Goal: Transaction & Acquisition: Purchase product/service

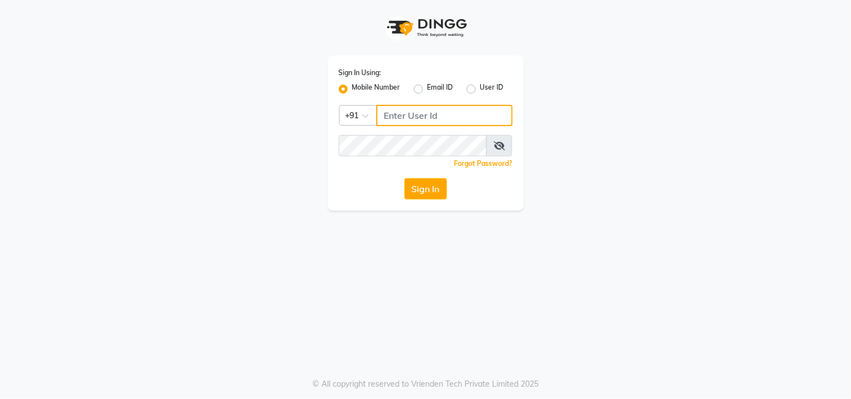
click at [402, 120] on input "Username" at bounding box center [444, 115] width 136 height 21
type input "8445771393"
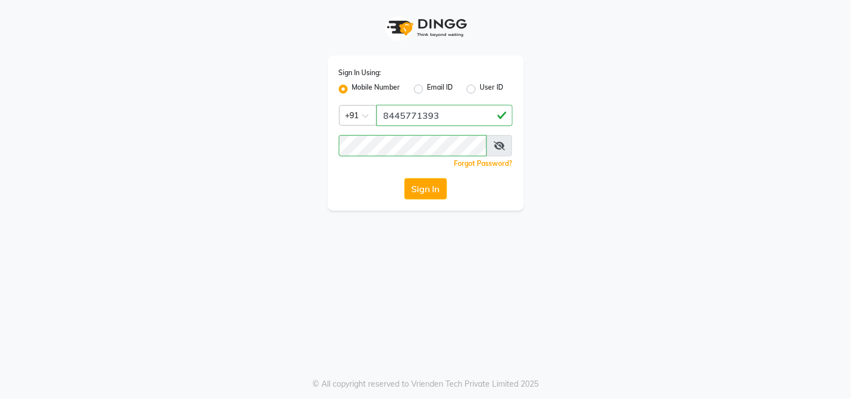
click at [429, 182] on button "Sign In" at bounding box center [426, 188] width 43 height 21
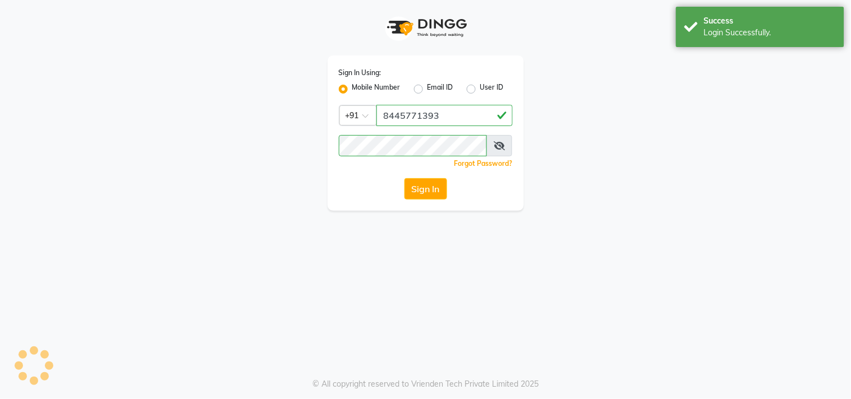
select select "service"
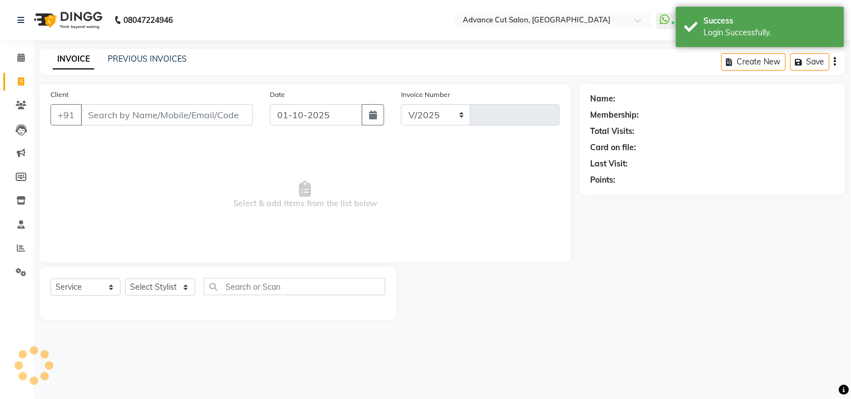
select select "922"
type input "6233"
click at [161, 163] on span "Select & add items from the list below" at bounding box center [304, 195] width 509 height 112
click at [13, 248] on span at bounding box center [21, 248] width 20 height 13
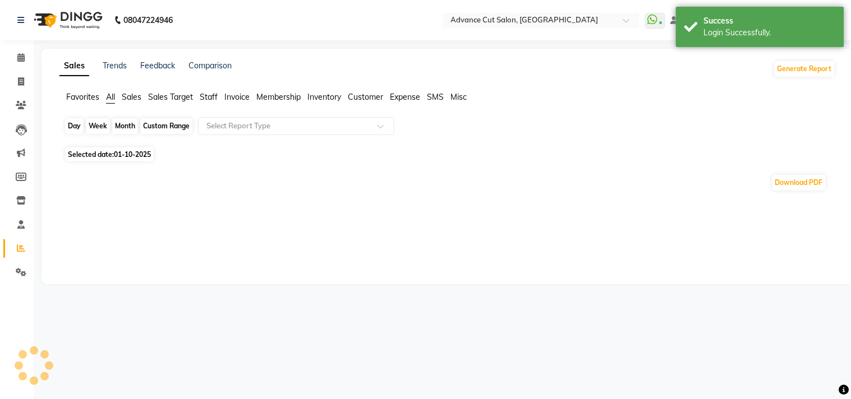
click at [67, 121] on div "Day" at bounding box center [74, 126] width 19 height 16
select select "10"
select select "2025"
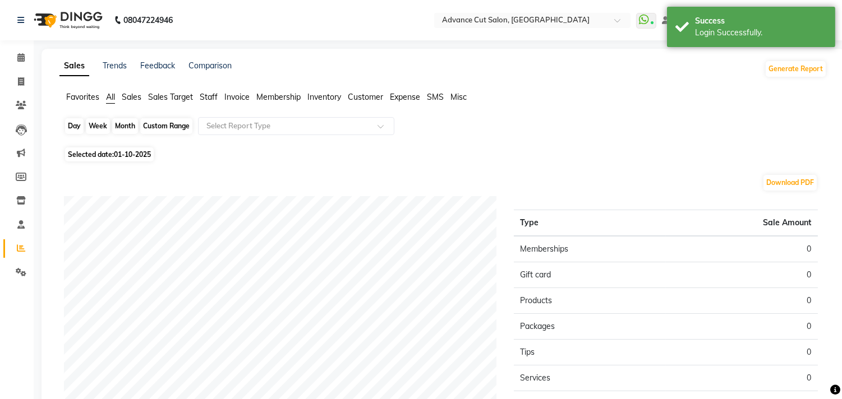
click at [70, 131] on div "Day" at bounding box center [74, 126] width 19 height 16
select select "10"
select select "2025"
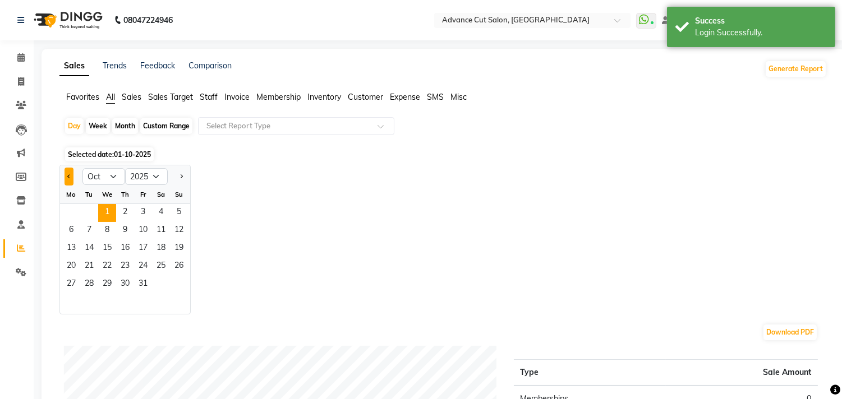
click at [67, 178] on button "Previous month" at bounding box center [69, 177] width 9 height 18
select select "9"
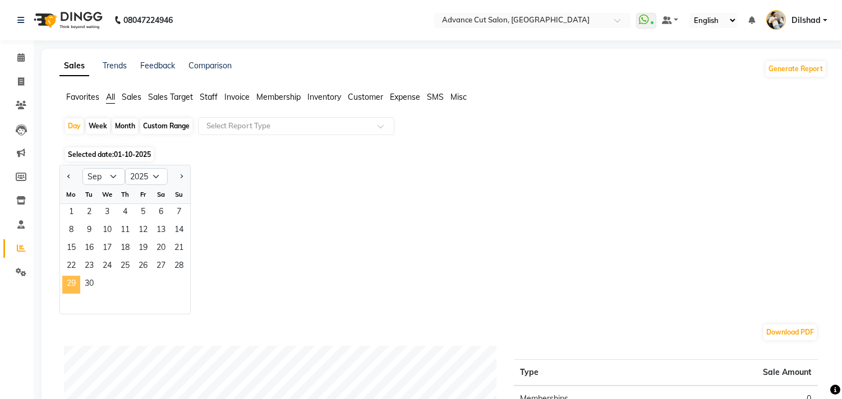
click at [70, 284] on span "29" at bounding box center [71, 285] width 18 height 18
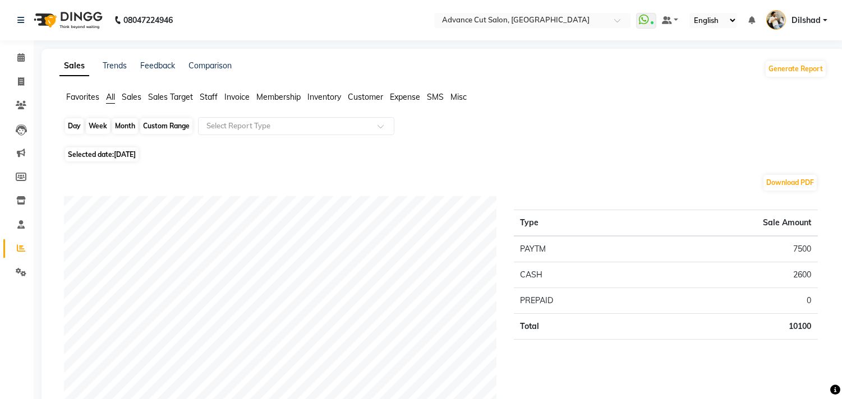
click at [65, 127] on div "Day" at bounding box center [74, 126] width 19 height 16
select select "9"
select select "2025"
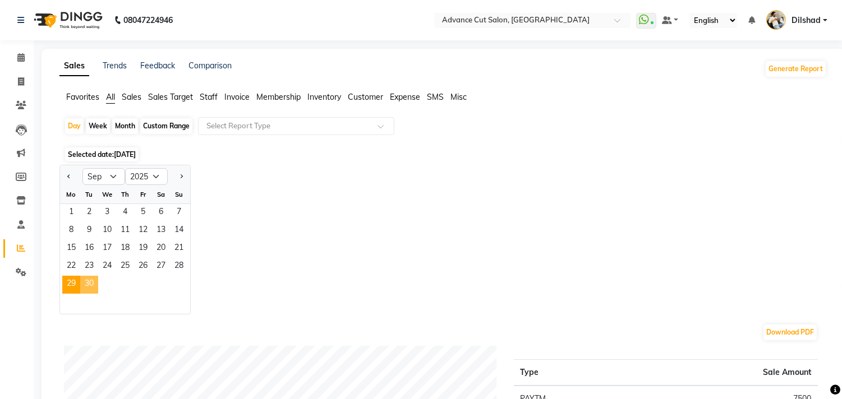
click at [90, 282] on span "30" at bounding box center [89, 285] width 18 height 18
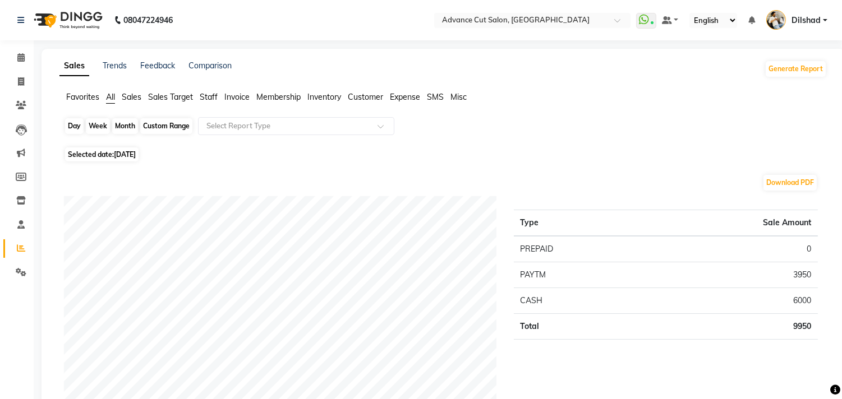
click at [70, 127] on div "Day" at bounding box center [74, 126] width 19 height 16
select select "9"
select select "2025"
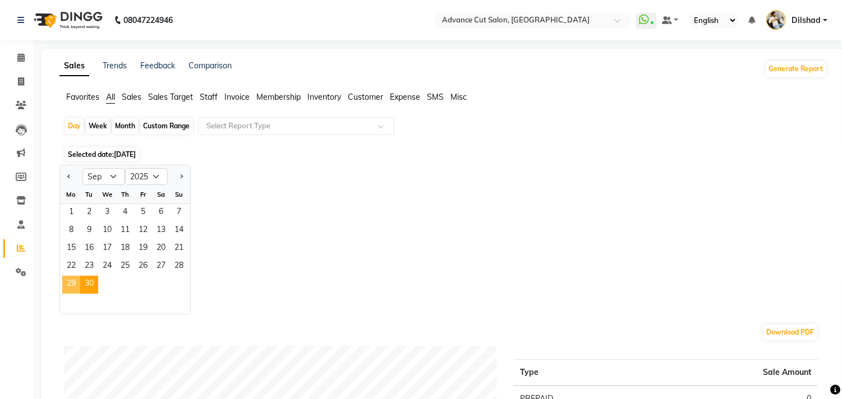
click at [65, 283] on span "29" at bounding box center [71, 285] width 18 height 18
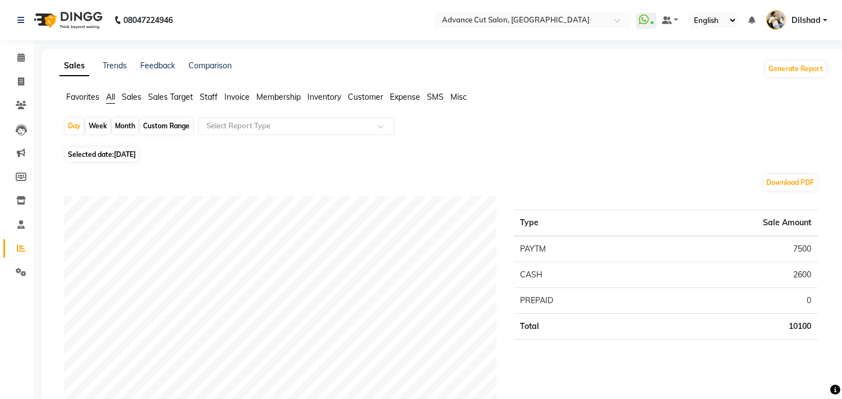
click at [138, 99] on span "Sales" at bounding box center [132, 97] width 20 height 10
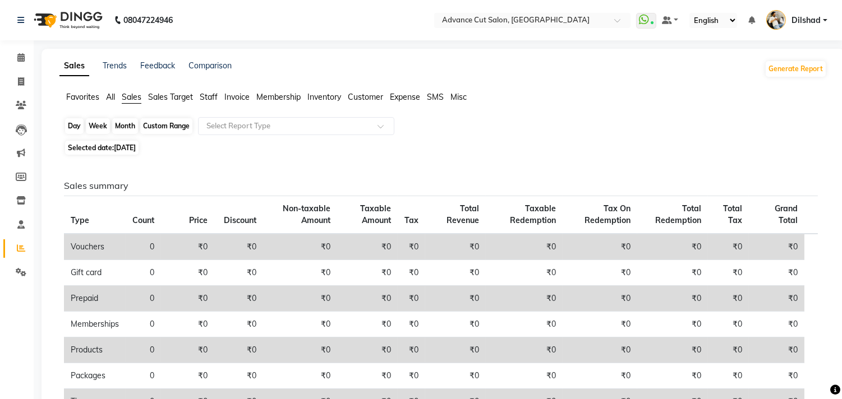
click at [76, 125] on div "Day" at bounding box center [74, 126] width 19 height 16
select select "9"
select select "2025"
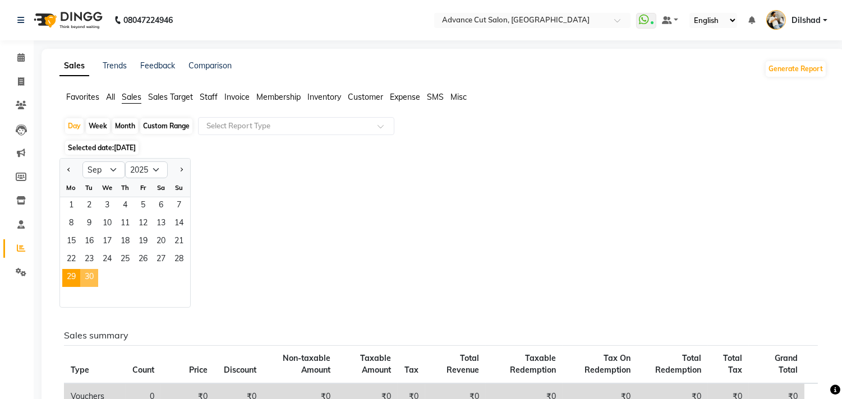
click at [81, 279] on span "30" at bounding box center [89, 278] width 18 height 18
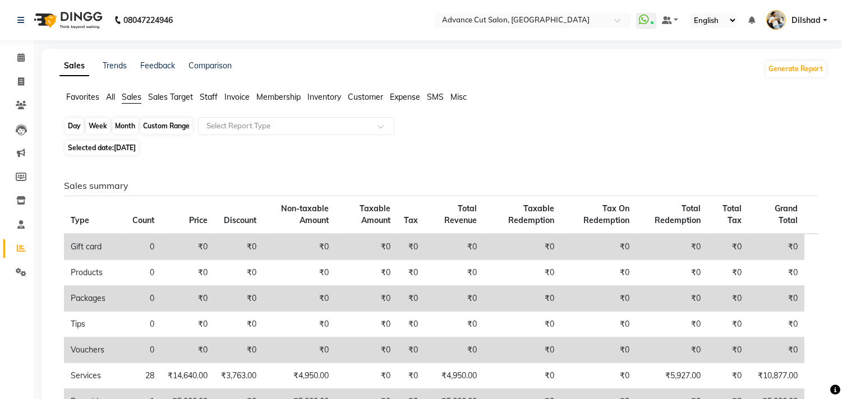
click at [72, 125] on div "Day" at bounding box center [74, 126] width 19 height 16
select select "9"
select select "2025"
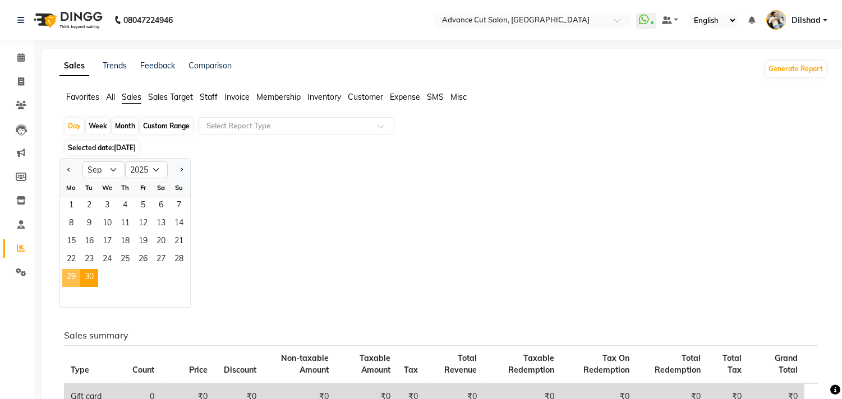
click at [75, 272] on span "29" at bounding box center [71, 278] width 18 height 18
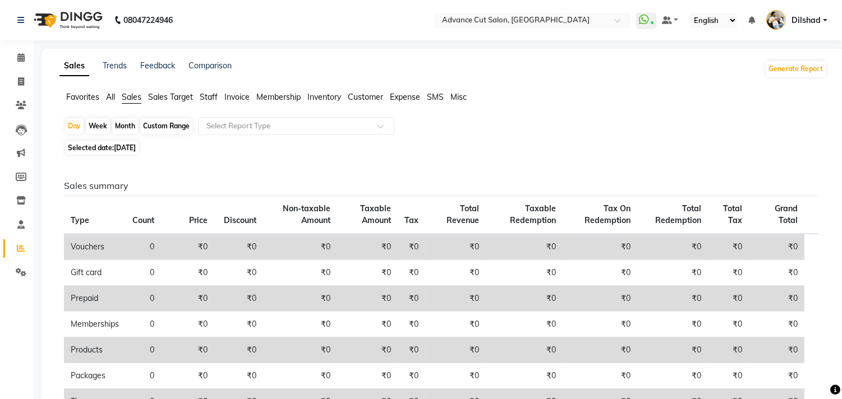
click at [210, 97] on span "Staff" at bounding box center [209, 97] width 18 height 10
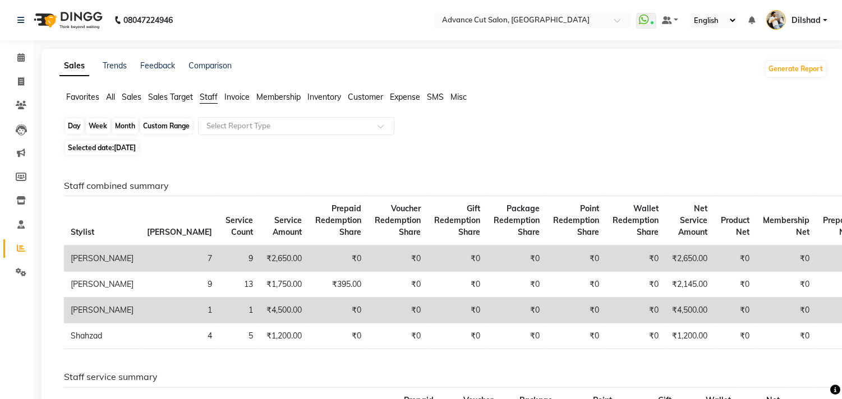
click at [72, 126] on div "Day" at bounding box center [74, 126] width 19 height 16
select select "9"
select select "2025"
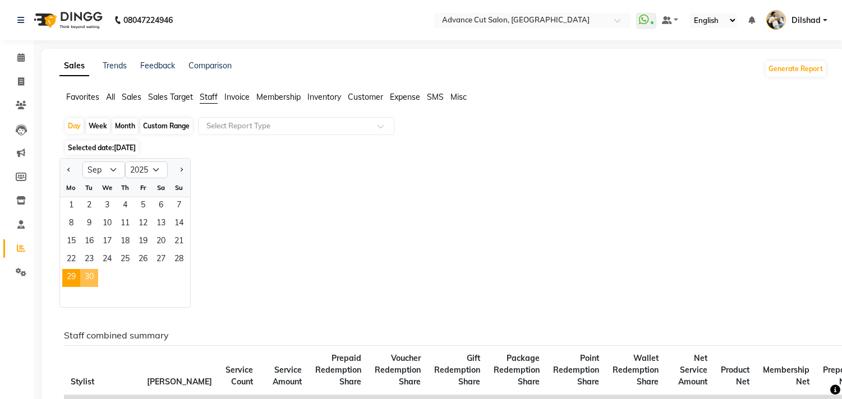
click at [82, 275] on span "30" at bounding box center [89, 278] width 18 height 18
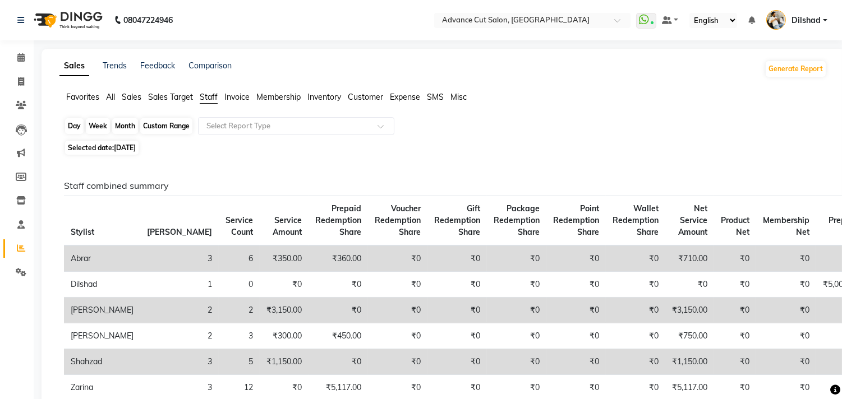
click at [76, 129] on div "Day" at bounding box center [74, 126] width 19 height 16
select select "9"
select select "2025"
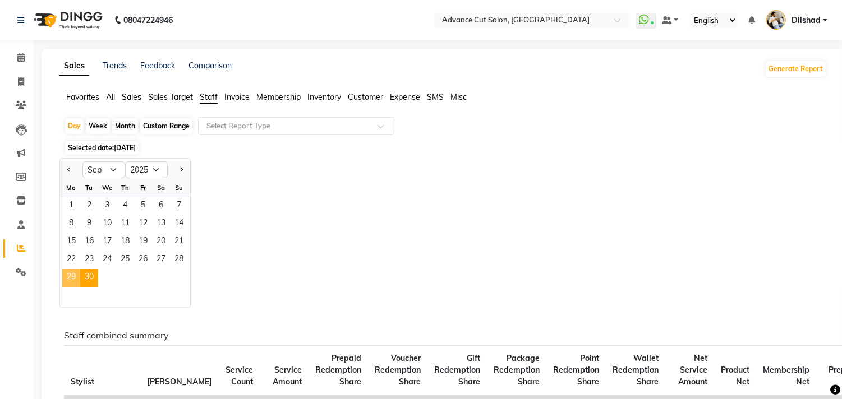
click at [71, 284] on span "29" at bounding box center [71, 278] width 18 height 18
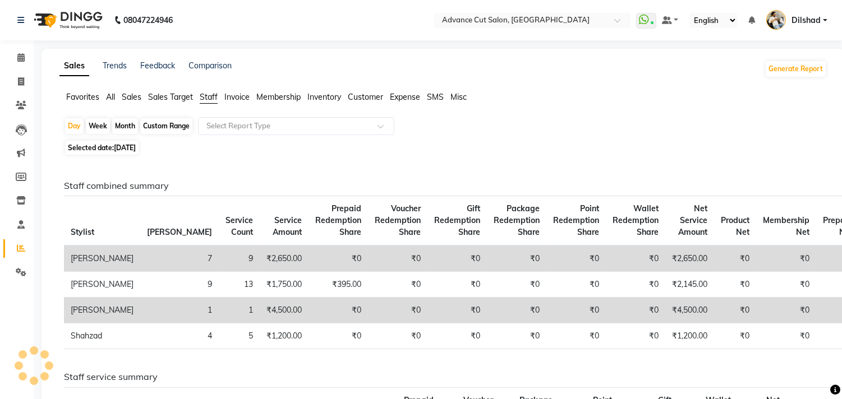
click at [111, 100] on span "All" at bounding box center [110, 97] width 9 height 10
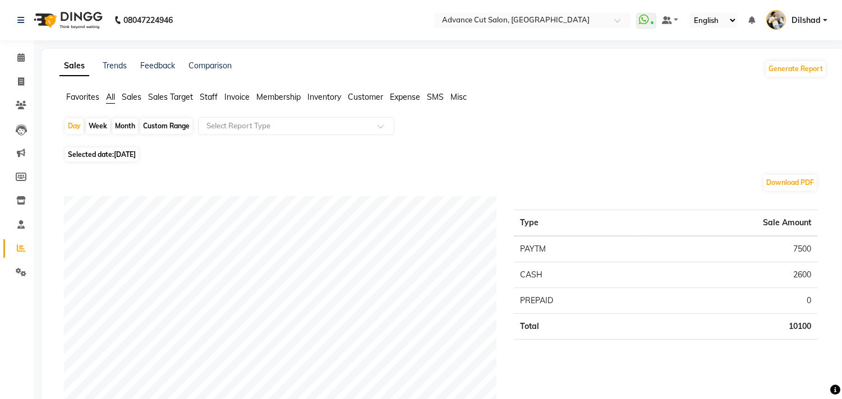
click at [127, 96] on span "Sales" at bounding box center [132, 97] width 20 height 10
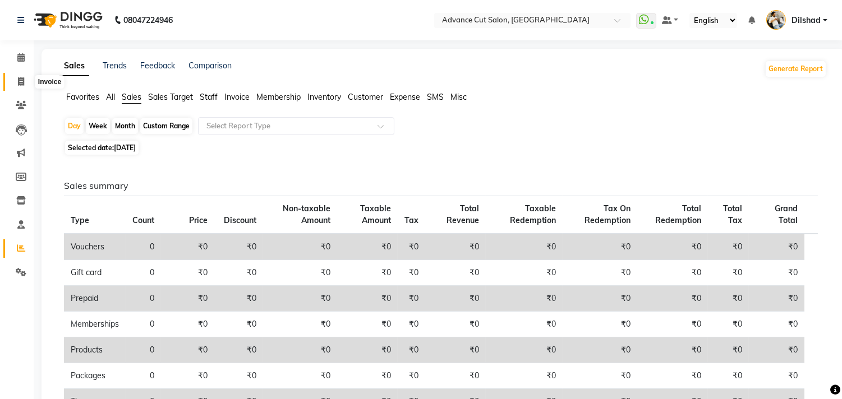
click at [19, 85] on icon at bounding box center [21, 81] width 6 height 8
select select "service"
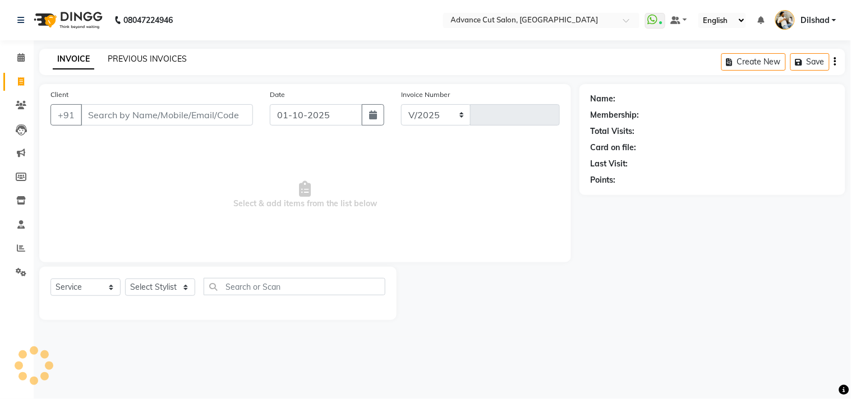
select select "922"
type input "6233"
click at [169, 54] on link "PREVIOUS INVOICES" at bounding box center [147, 59] width 79 height 10
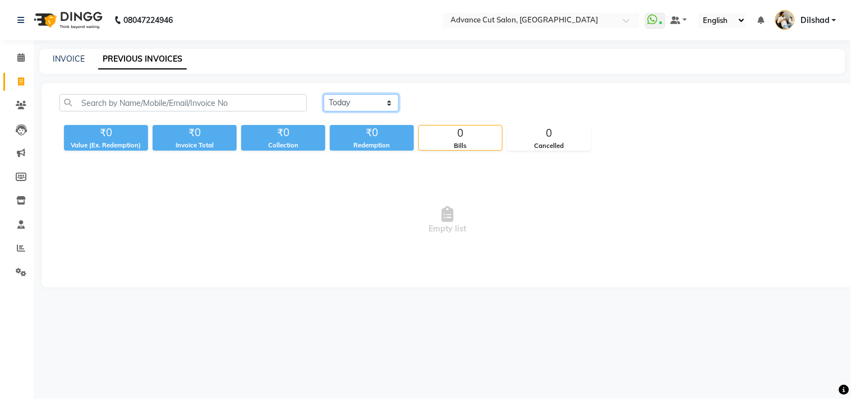
click at [344, 104] on select "Today Yesterday Custom Range" at bounding box center [361, 102] width 75 height 17
select select "yesterday"
click at [324, 94] on select "Today Yesterday Custom Range" at bounding box center [361, 102] width 75 height 17
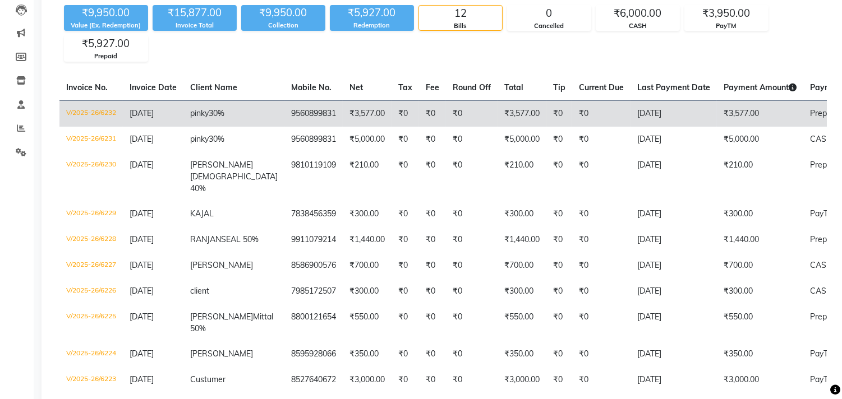
scroll to position [125, 0]
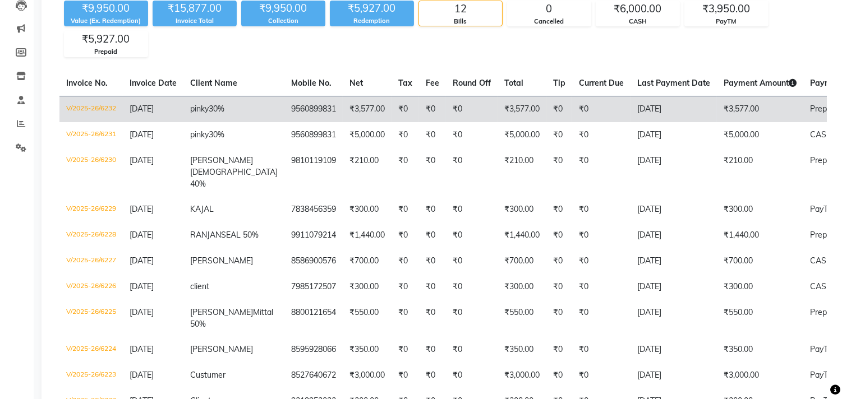
click at [284, 108] on td "9560899831" at bounding box center [313, 109] width 58 height 26
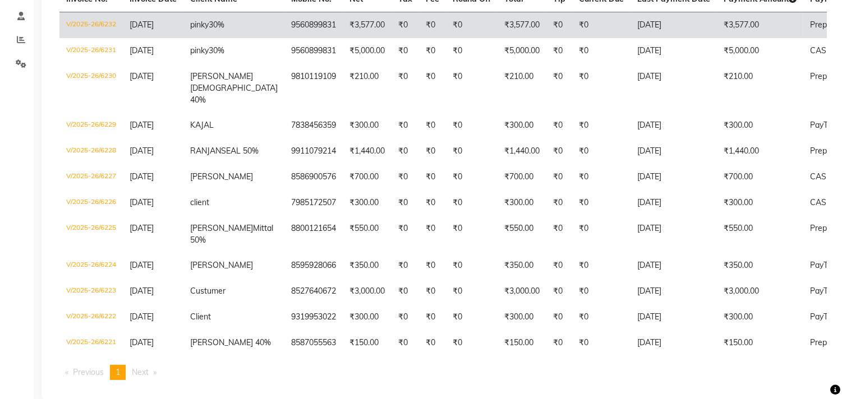
scroll to position [233, 0]
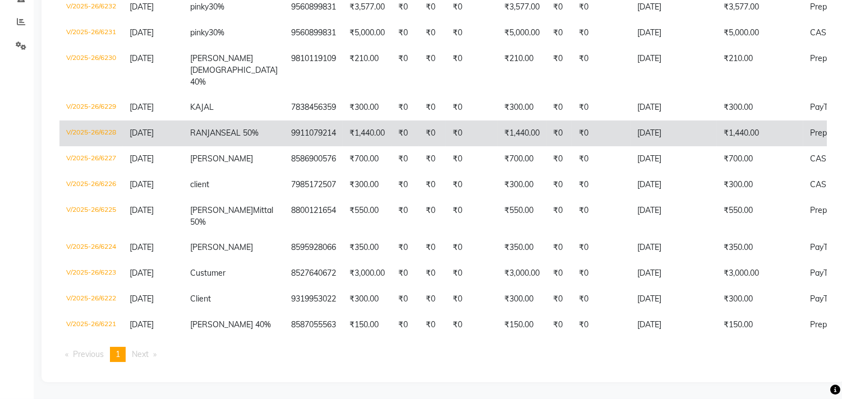
click at [498, 121] on td "₹1,440.00" at bounding box center [522, 134] width 49 height 26
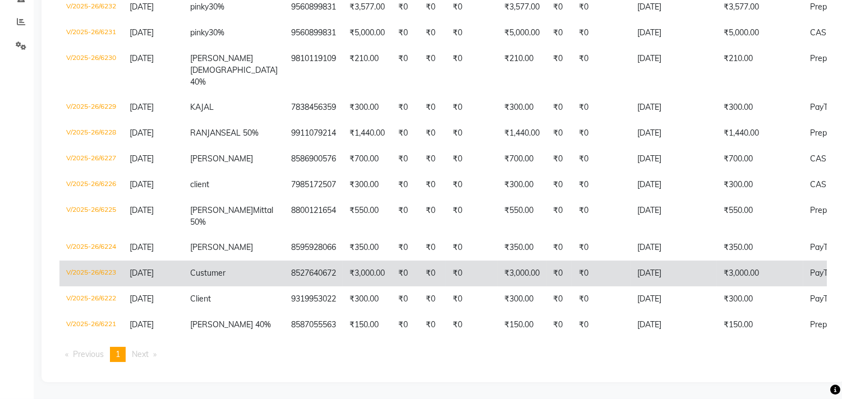
click at [456, 261] on td "₹0" at bounding box center [472, 274] width 52 height 26
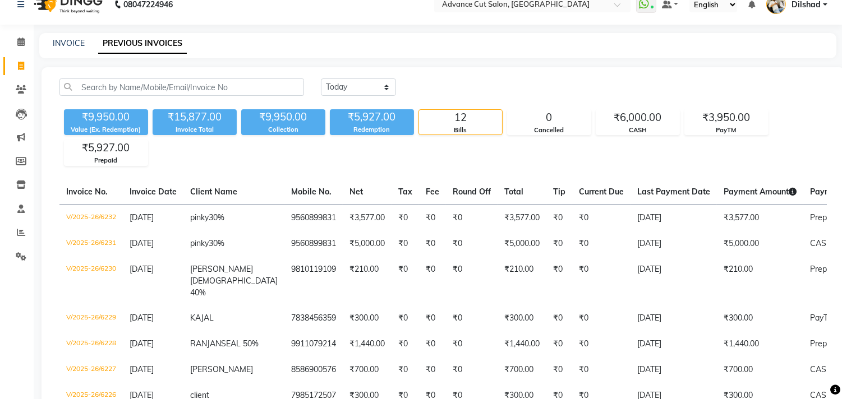
scroll to position [0, 0]
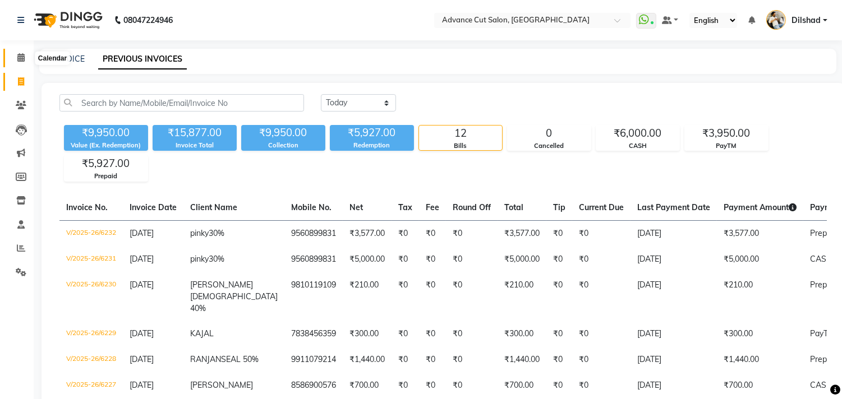
click at [27, 54] on span at bounding box center [21, 58] width 20 height 13
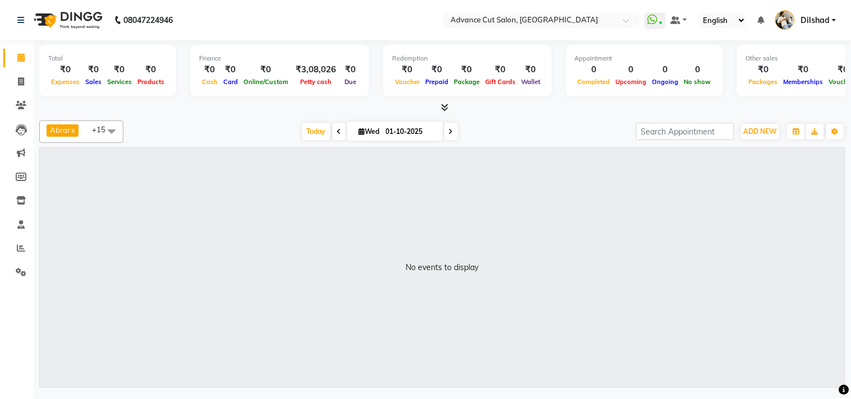
click at [374, 128] on span "Wed" at bounding box center [369, 131] width 26 height 8
select select "10"
select select "2025"
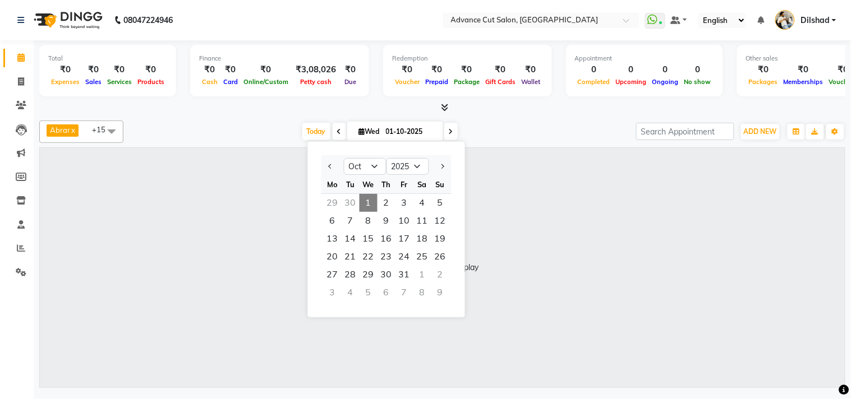
click at [352, 200] on div "30" at bounding box center [351, 203] width 18 height 18
type input "[DATE]"
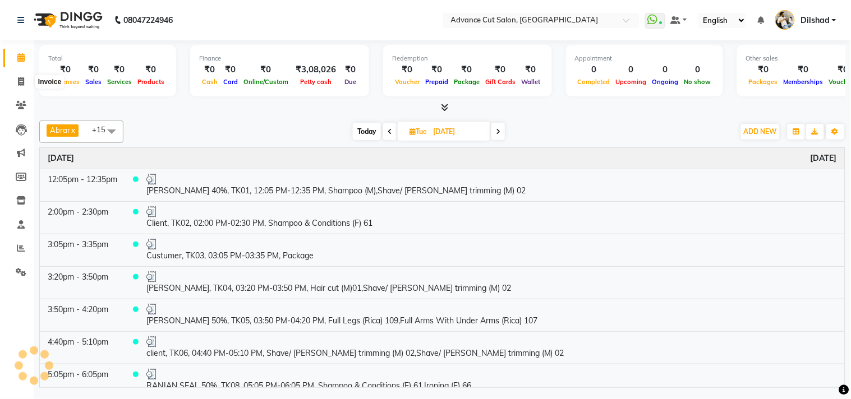
click at [1, 86] on li "Invoice" at bounding box center [17, 82] width 34 height 24
click at [24, 83] on icon at bounding box center [21, 81] width 6 height 8
select select "922"
select select "service"
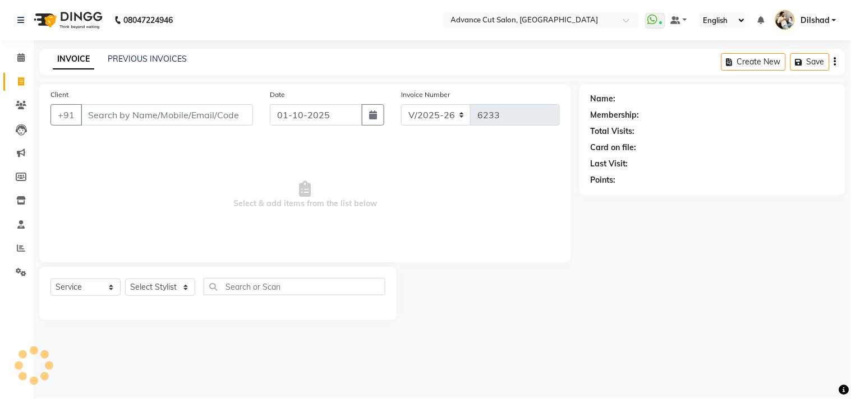
click at [226, 55] on div "INVOICE PREVIOUS INVOICES Create New Save" at bounding box center [442, 62] width 806 height 26
click at [13, 247] on span at bounding box center [21, 248] width 20 height 13
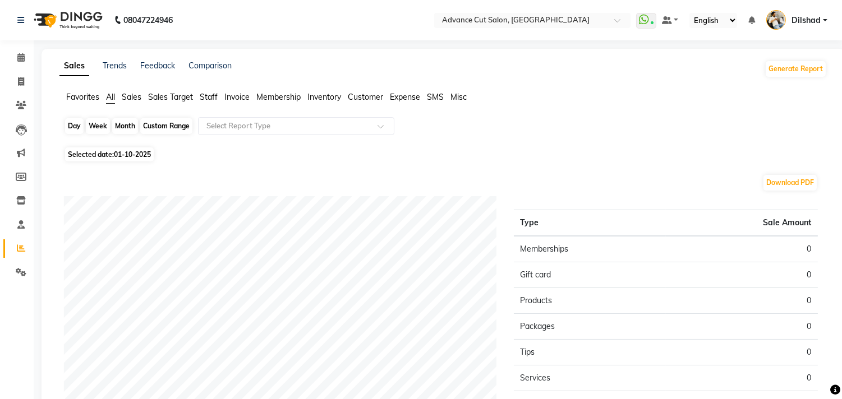
click at [71, 121] on div "Day" at bounding box center [74, 126] width 19 height 16
select select "10"
select select "2025"
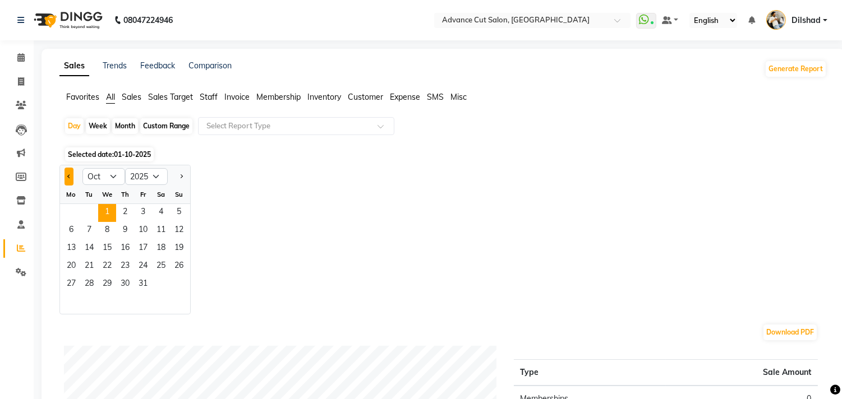
click at [71, 174] on button "Previous month" at bounding box center [69, 177] width 9 height 18
select select "9"
click at [62, 284] on span "29" at bounding box center [71, 285] width 18 height 18
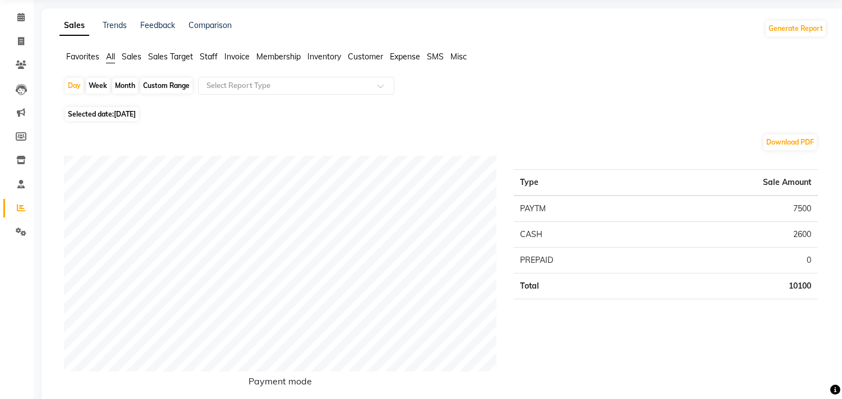
scroll to position [62, 0]
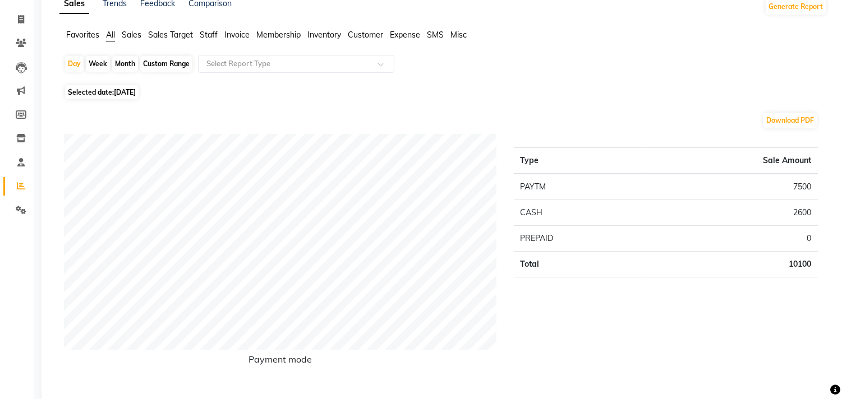
click at [155, 60] on div "Custom Range" at bounding box center [166, 64] width 52 height 16
select select "9"
select select "2025"
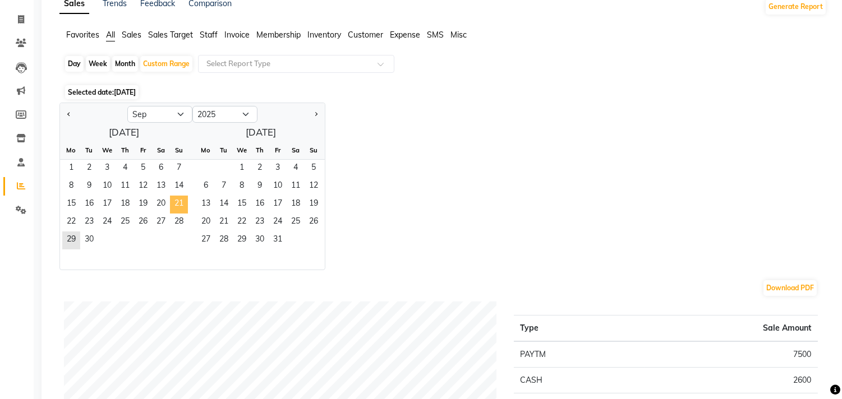
click at [177, 200] on span "21" at bounding box center [179, 205] width 18 height 18
click at [94, 239] on span "30" at bounding box center [89, 241] width 18 height 18
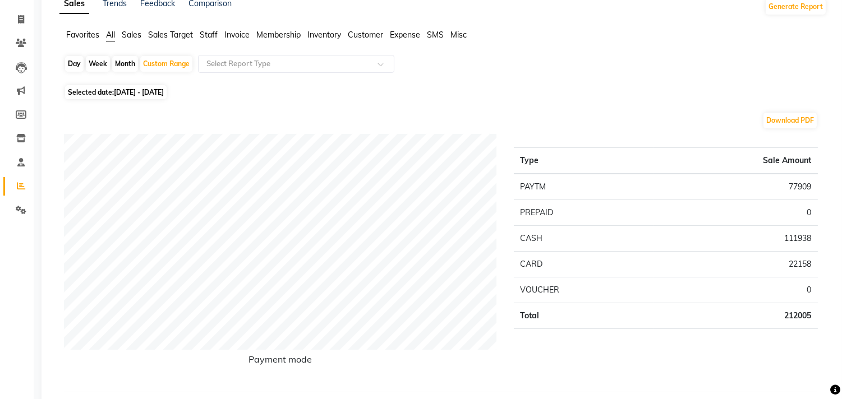
click at [127, 35] on span "Sales" at bounding box center [132, 35] width 20 height 10
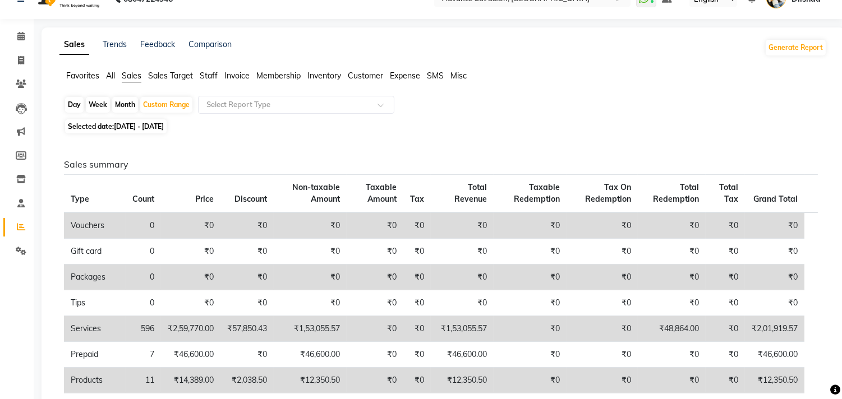
scroll to position [0, 0]
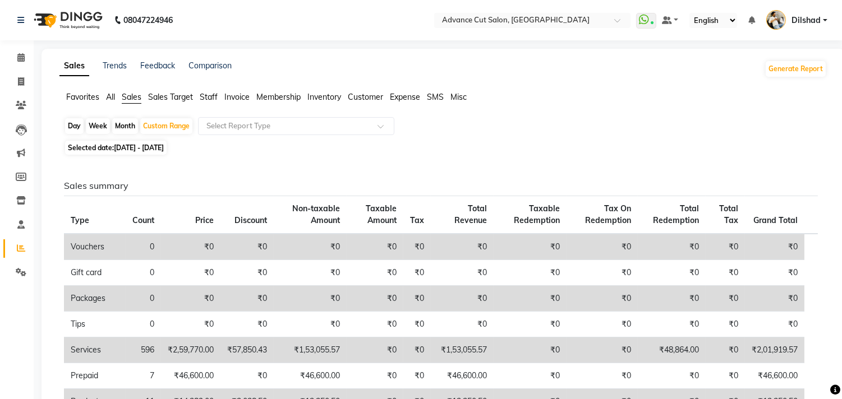
click at [211, 97] on span "Staff" at bounding box center [209, 97] width 18 height 10
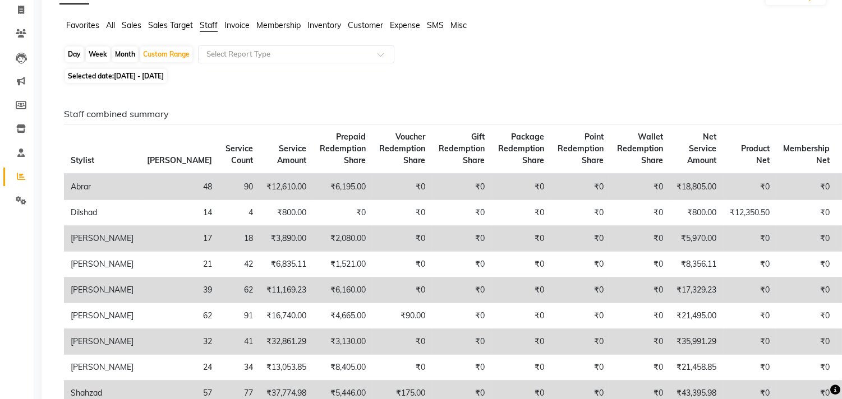
scroll to position [62, 0]
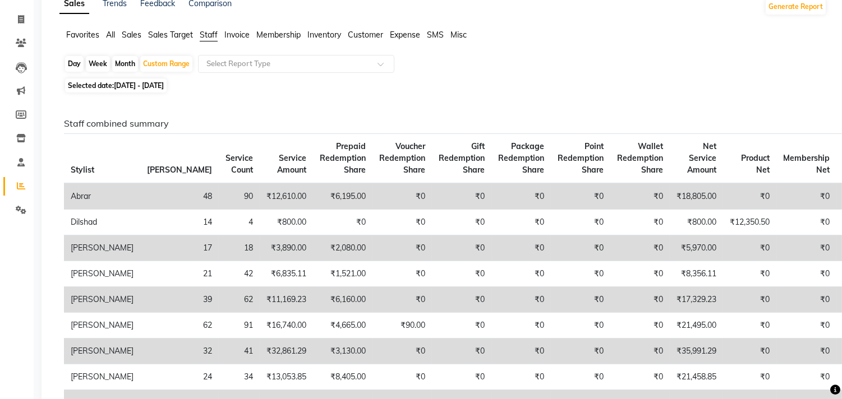
click at [121, 63] on div "Month" at bounding box center [125, 64] width 26 height 16
select select "9"
select select "2025"
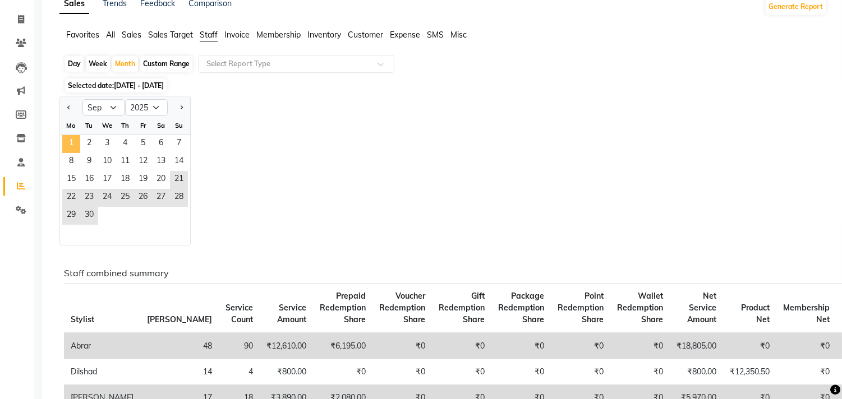
click at [74, 148] on span "1" at bounding box center [71, 144] width 18 height 18
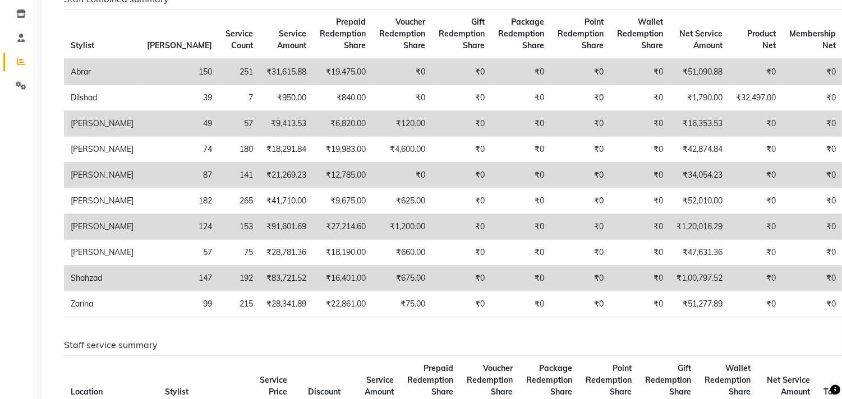
scroll to position [0, 0]
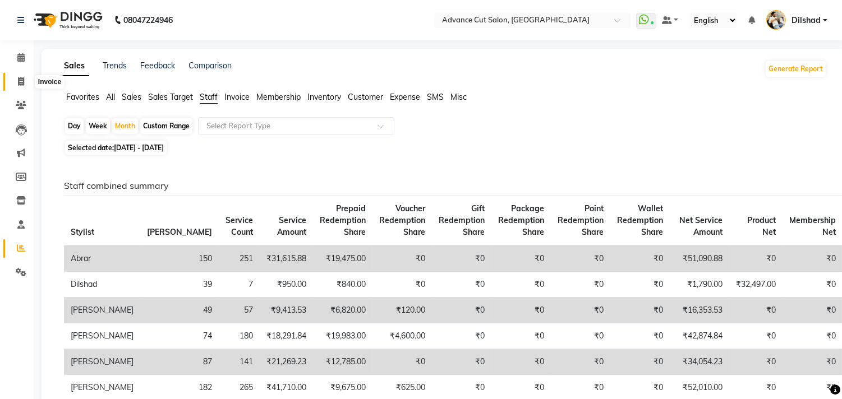
click at [13, 83] on span at bounding box center [21, 82] width 20 height 13
select select "service"
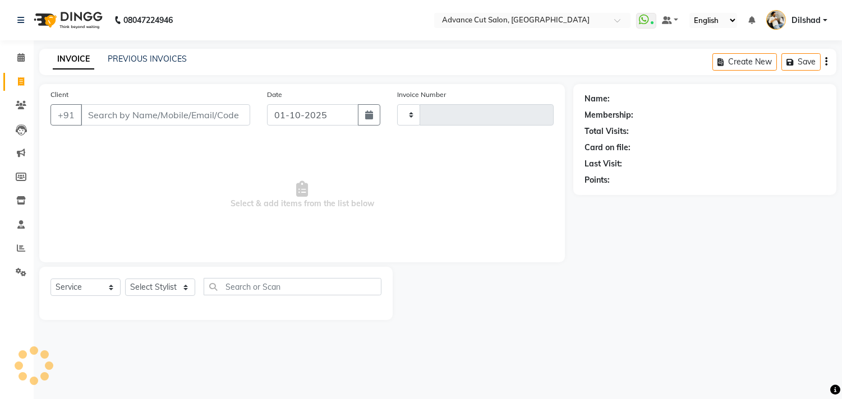
type input "6234"
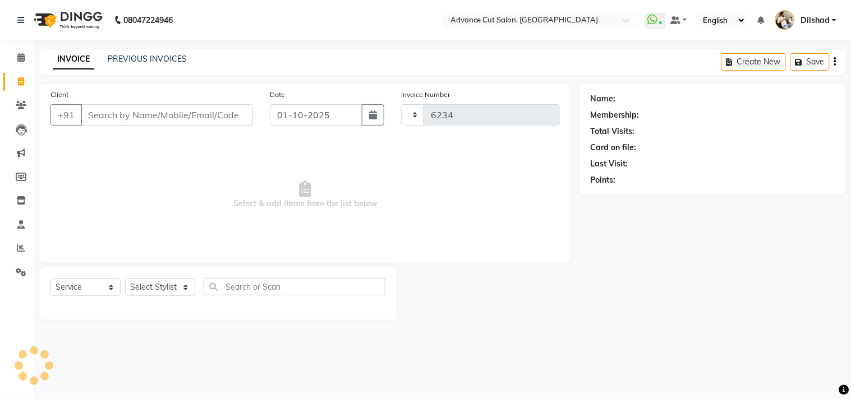
select select "922"
click at [91, 113] on input "Client" at bounding box center [167, 114] width 172 height 21
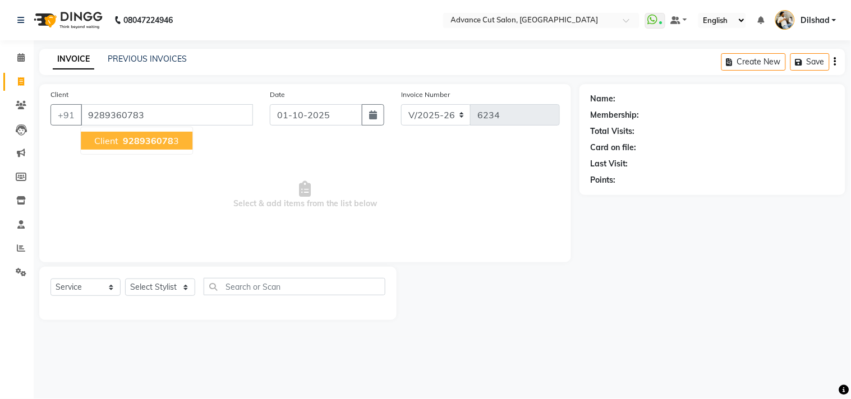
type input "9289360783"
click at [136, 143] on span "928936078" at bounding box center [148, 140] width 50 height 11
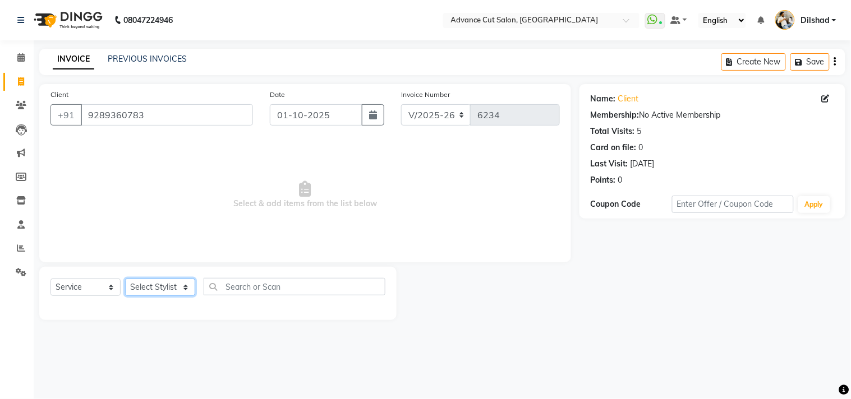
drag, startPoint x: 151, startPoint y: 293, endPoint x: 151, endPoint y: 281, distance: 11.8
click at [151, 293] on select "Select Stylist [PERSON_NAME] [PERSON_NAME] [PERSON_NAME] [PERSON_NAME] [PERSON_…" at bounding box center [160, 287] width 70 height 17
select select "15343"
click at [125, 279] on select "Select Stylist [PERSON_NAME] [PERSON_NAME] [PERSON_NAME] [PERSON_NAME] [PERSON_…" at bounding box center [160, 287] width 70 height 17
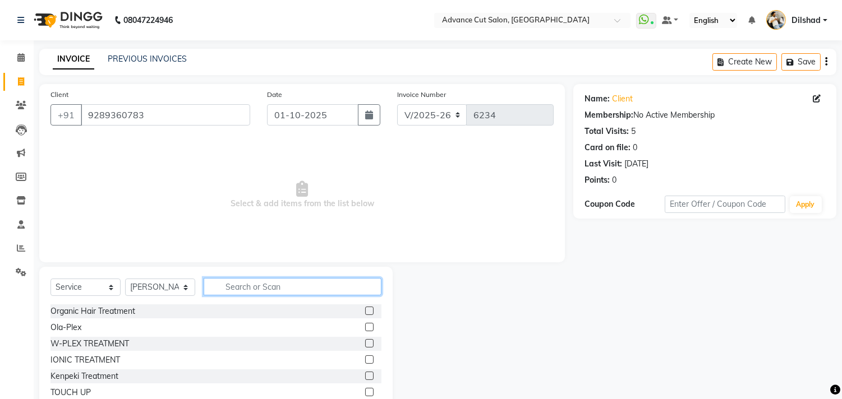
click at [257, 284] on input "text" at bounding box center [293, 286] width 178 height 17
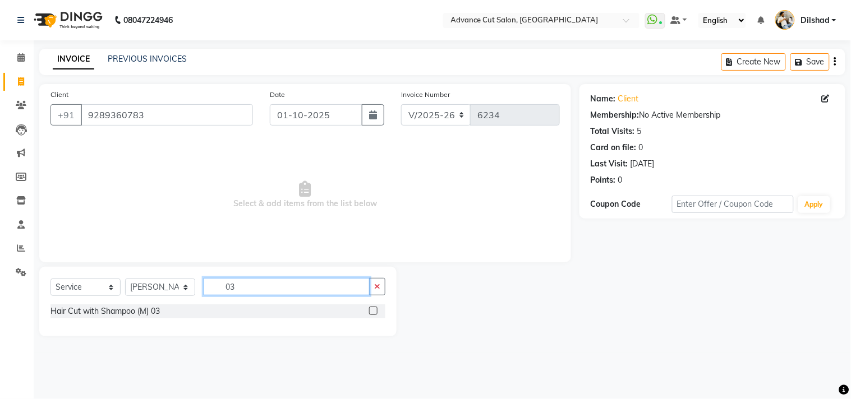
type input "03"
click at [112, 319] on div "Hair Cut with Shampoo (M) 03" at bounding box center [217, 313] width 335 height 16
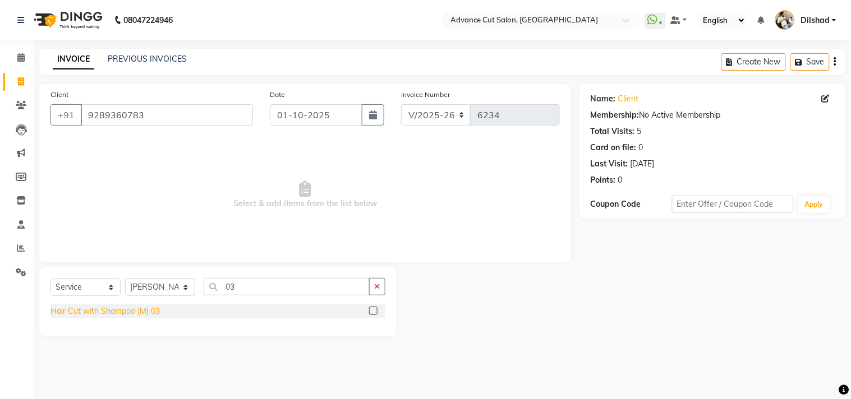
click at [111, 313] on div "Hair Cut with Shampoo (M) 03" at bounding box center [104, 312] width 109 height 12
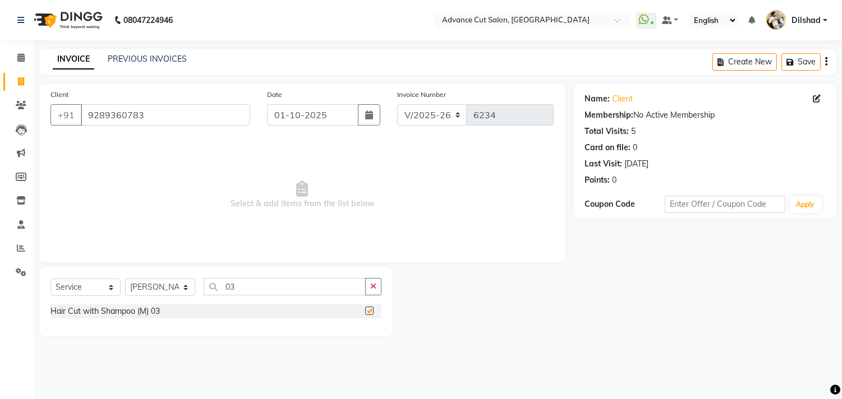
checkbox input "false"
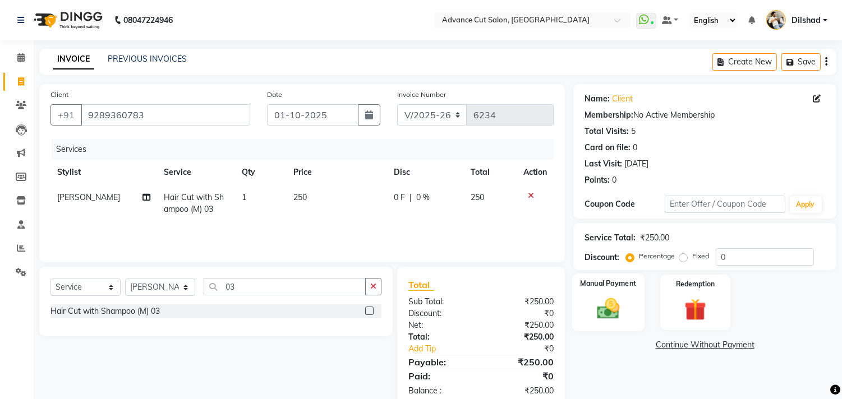
click at [613, 306] on img at bounding box center [608, 309] width 37 height 26
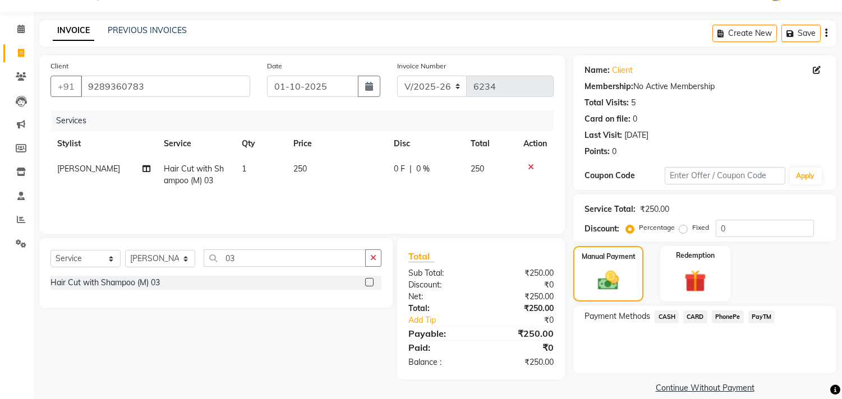
scroll to position [42, 0]
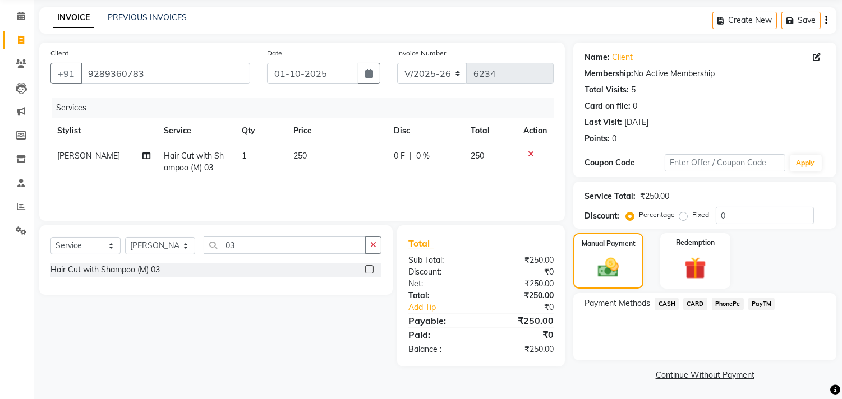
click at [764, 298] on div "PayTM" at bounding box center [759, 305] width 31 height 15
click at [766, 301] on span "PayTM" at bounding box center [761, 304] width 27 height 13
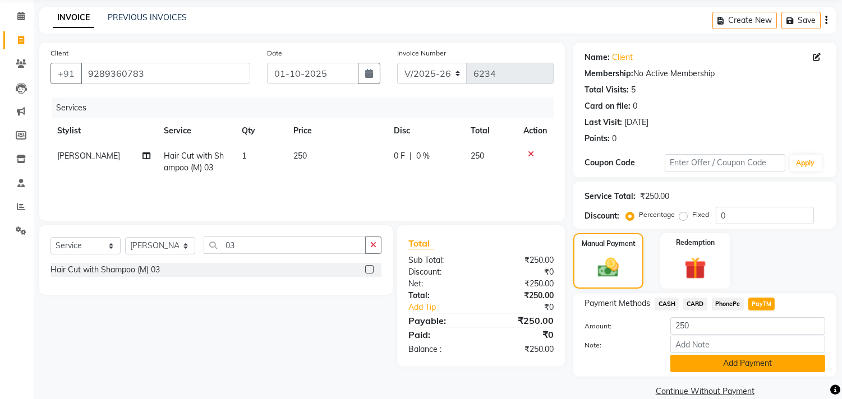
click at [757, 358] on button "Add Payment" at bounding box center [747, 363] width 155 height 17
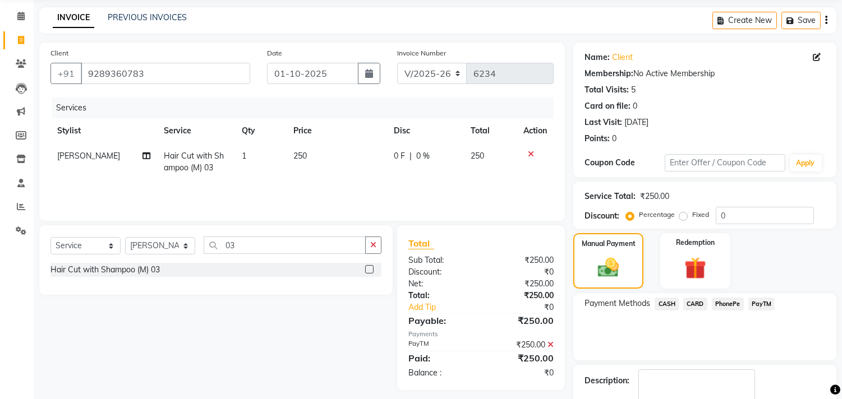
scroll to position [105, 0]
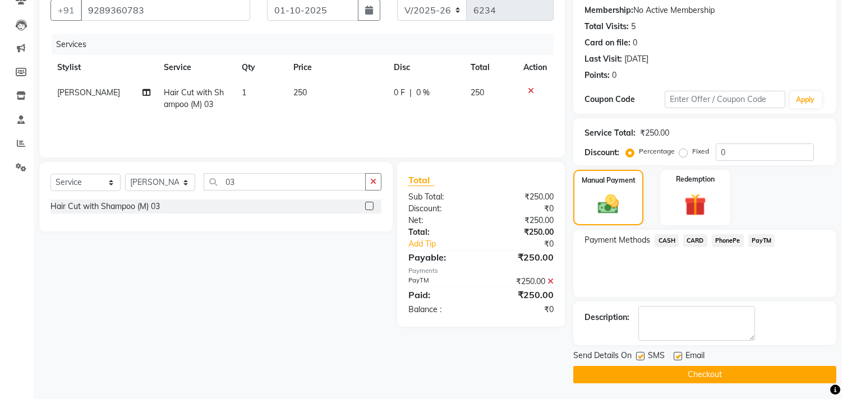
click at [725, 384] on main "INVOICE PREVIOUS INVOICES Create New Save Client +91 9289360783 Date 01-10-2025…" at bounding box center [438, 172] width 809 height 457
click at [723, 377] on button "Checkout" at bounding box center [704, 374] width 263 height 17
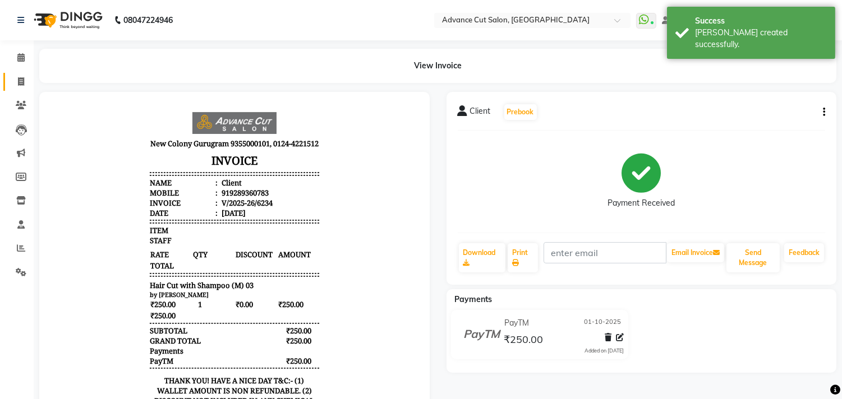
click at [7, 79] on link "Invoice" at bounding box center [16, 82] width 27 height 19
select select "service"
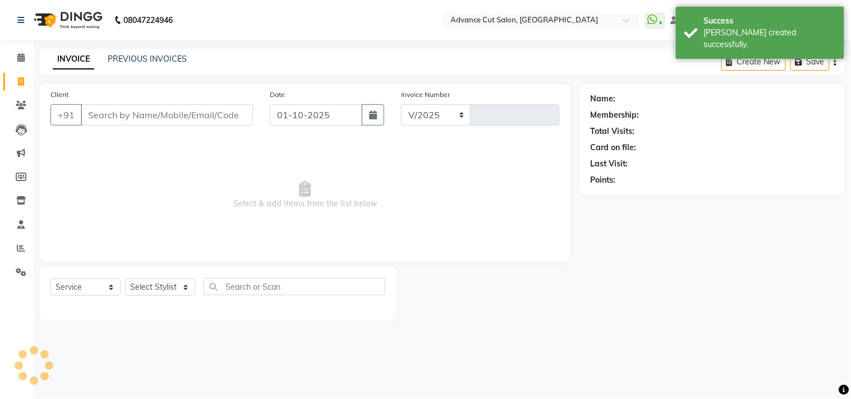
select select "922"
type input "6235"
click at [97, 115] on input "Client" at bounding box center [167, 114] width 172 height 21
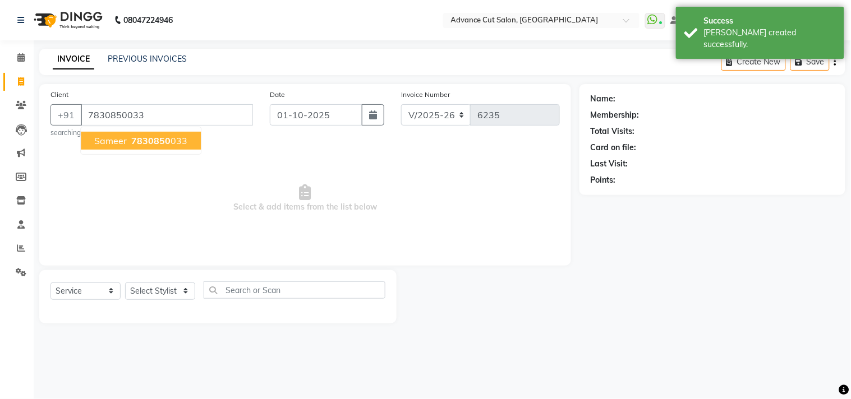
type input "7830850033"
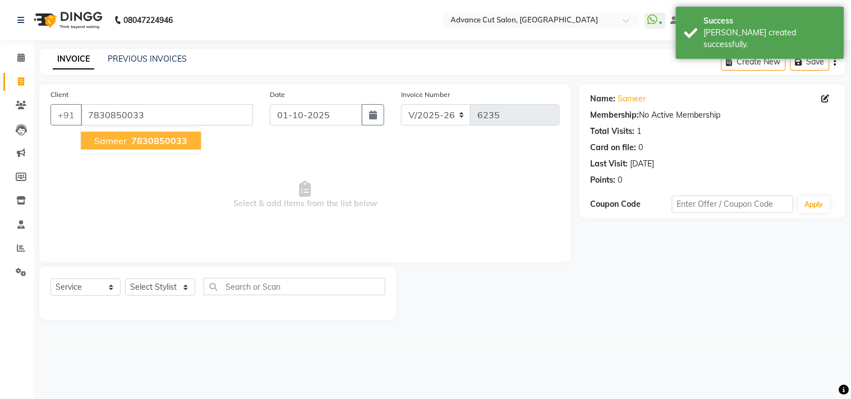
click at [119, 136] on span "Sameer" at bounding box center [110, 140] width 33 height 11
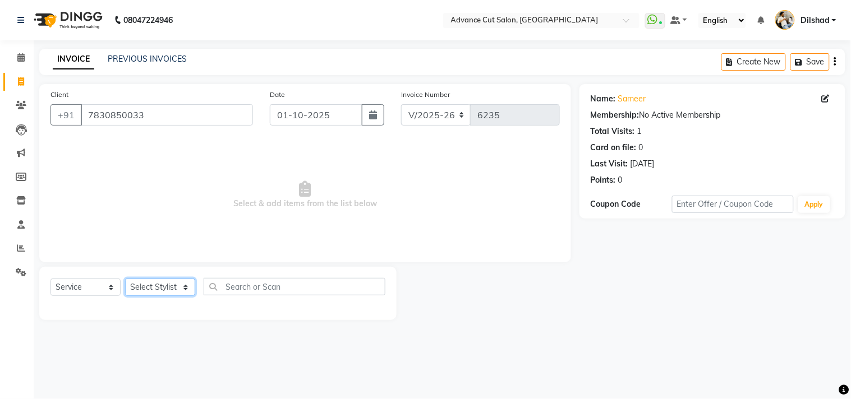
click at [164, 290] on select "Select Stylist [PERSON_NAME] [PERSON_NAME] [PERSON_NAME] [PERSON_NAME] [PERSON_…" at bounding box center [160, 287] width 70 height 17
select select "25769"
click at [125, 279] on select "Select Stylist [PERSON_NAME] [PERSON_NAME] [PERSON_NAME] [PERSON_NAME] [PERSON_…" at bounding box center [160, 287] width 70 height 17
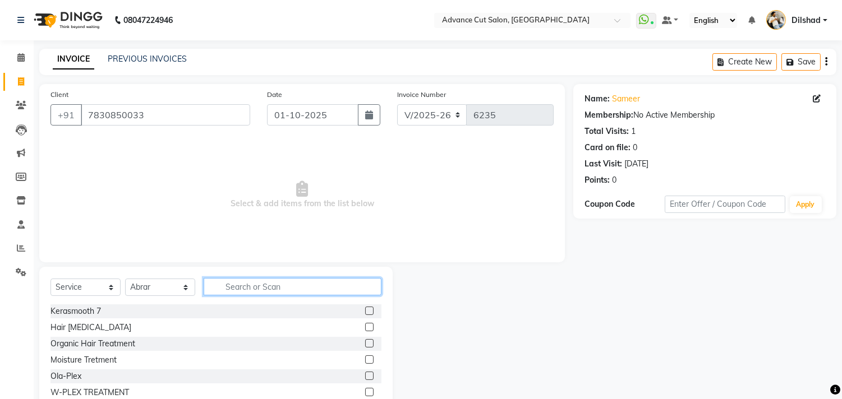
click at [227, 290] on input "text" at bounding box center [293, 286] width 178 height 17
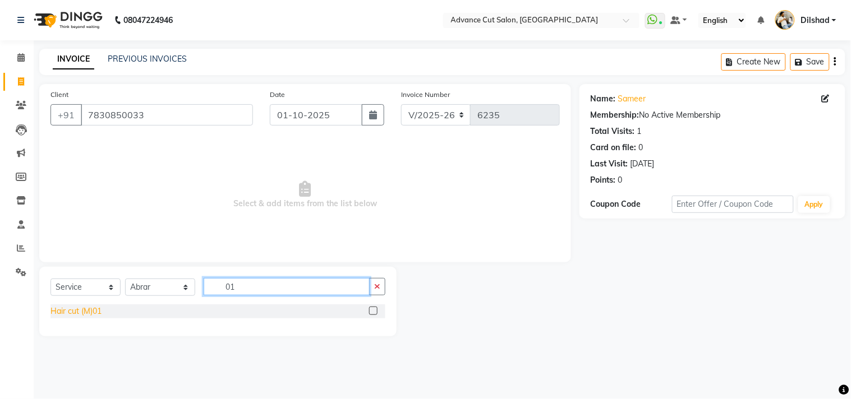
type input "01"
click at [93, 309] on div "Hair cut (M)01" at bounding box center [75, 312] width 51 height 12
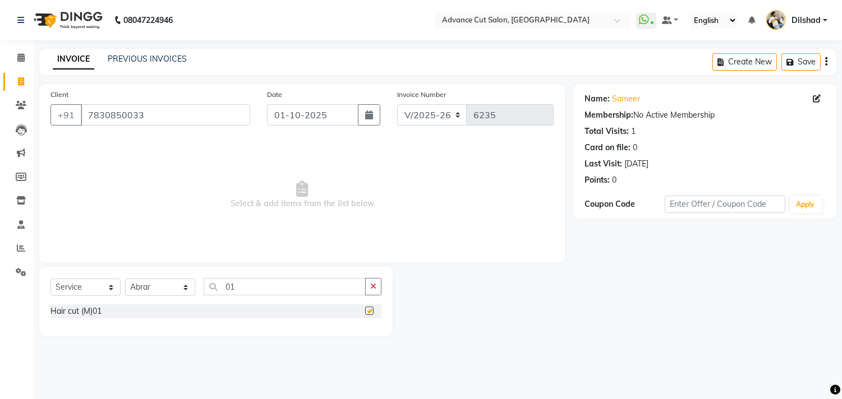
checkbox input "false"
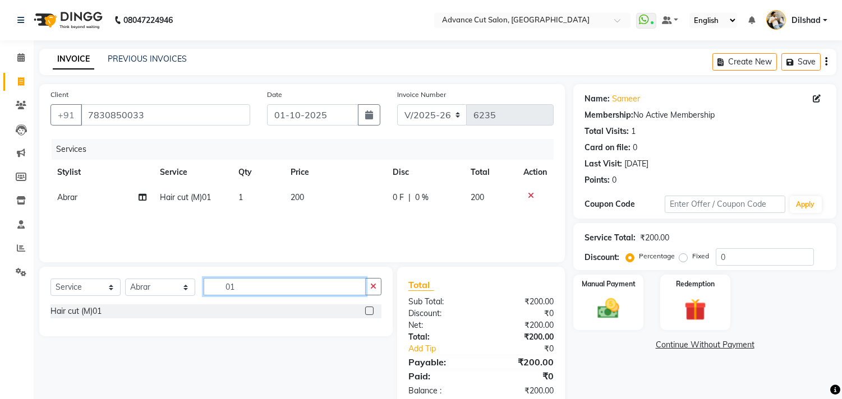
click at [244, 281] on input "01" at bounding box center [285, 286] width 162 height 17
type input "02"
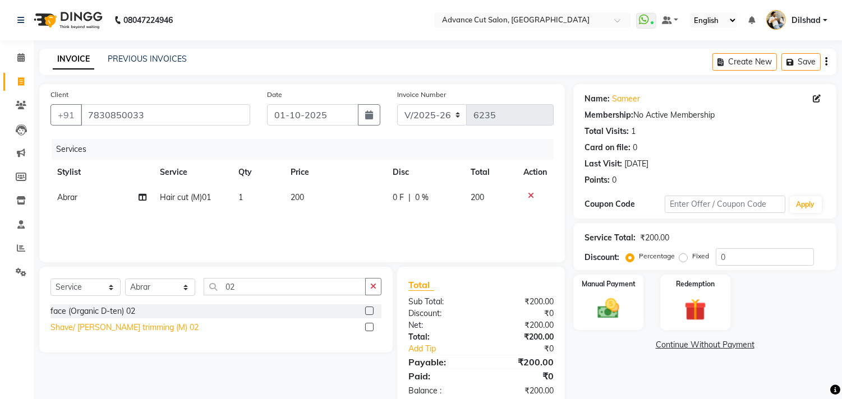
click at [143, 322] on div "Shave/ [PERSON_NAME] trimming (M) 02" at bounding box center [124, 328] width 148 height 12
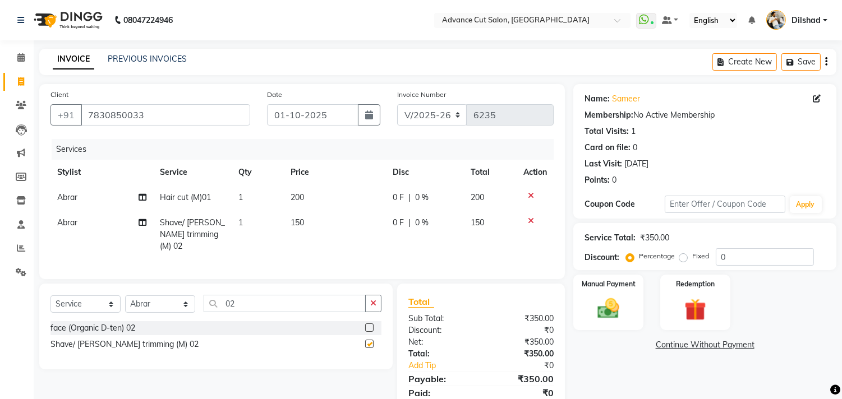
checkbox input "false"
click at [589, 282] on label "Manual Payment" at bounding box center [609, 283] width 56 height 11
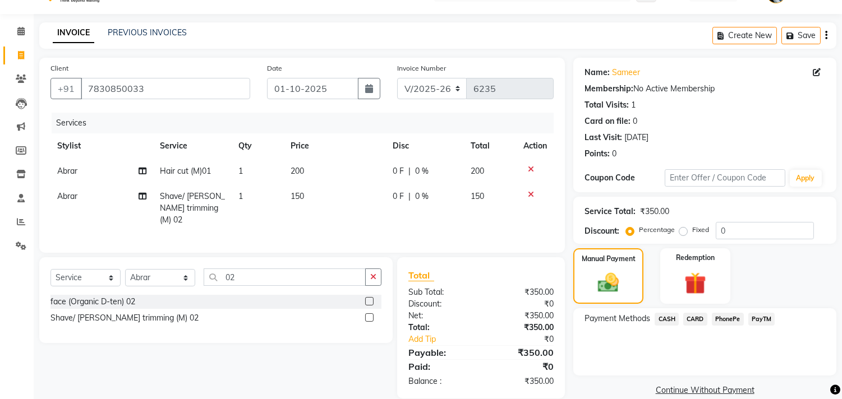
scroll to position [42, 0]
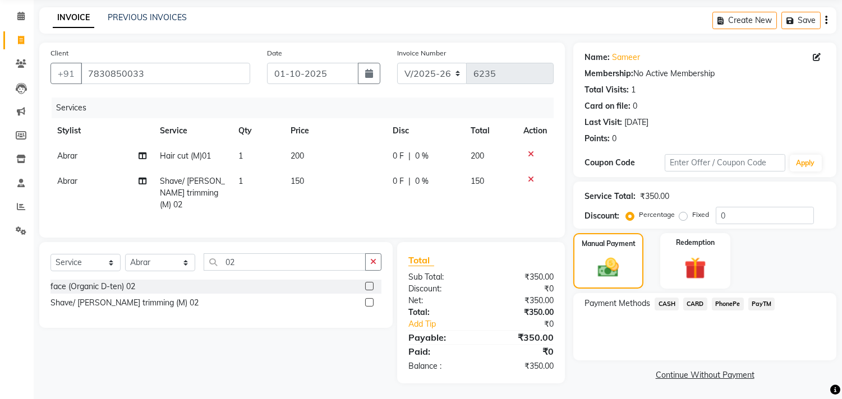
click at [777, 298] on div "Payment Methods CASH CARD PhonePe PayTM" at bounding box center [705, 305] width 241 height 15
click at [763, 302] on span "PayTM" at bounding box center [761, 304] width 27 height 13
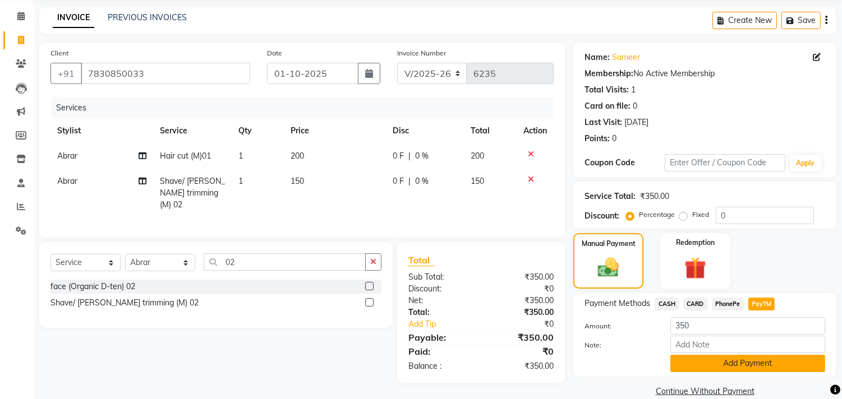
click at [768, 356] on button "Add Payment" at bounding box center [747, 363] width 155 height 17
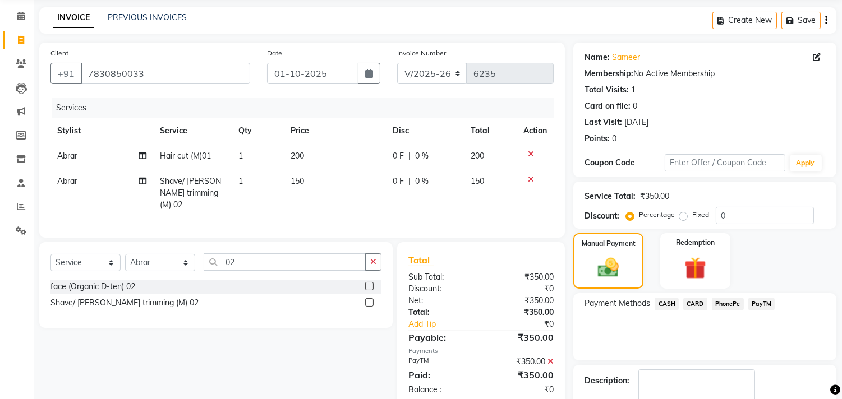
scroll to position [105, 0]
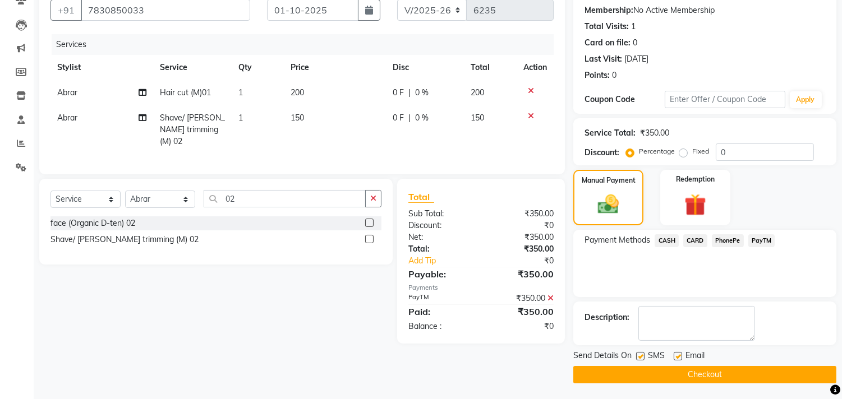
click at [608, 371] on button "Checkout" at bounding box center [704, 374] width 263 height 17
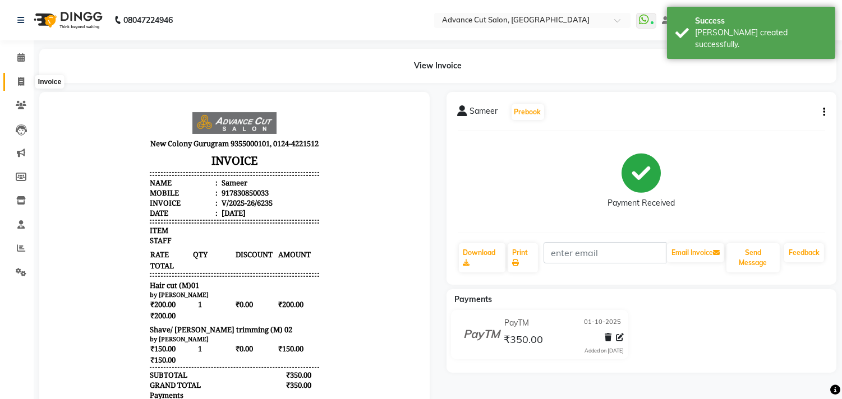
click at [12, 83] on span at bounding box center [21, 82] width 20 height 13
select select "service"
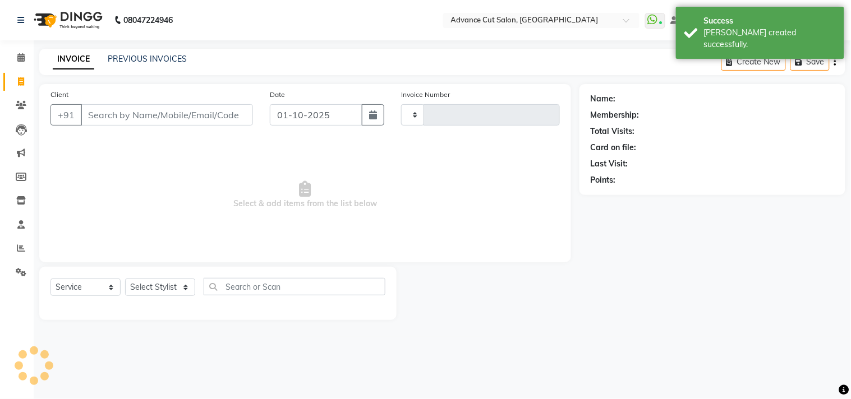
type input "6236"
select select "922"
click at [22, 250] on icon at bounding box center [21, 248] width 8 height 8
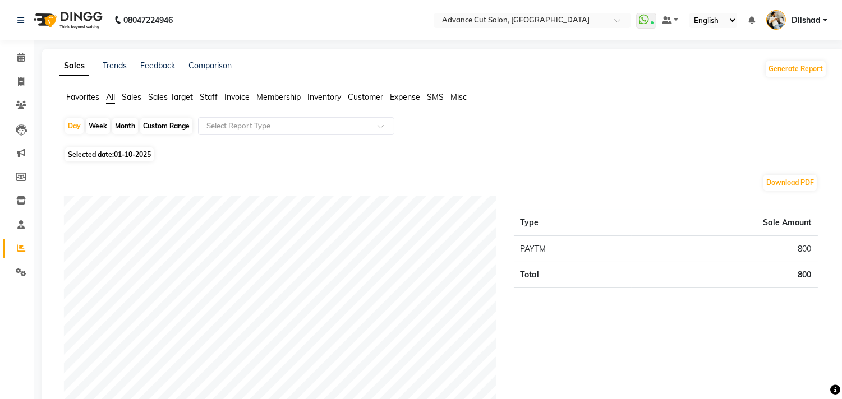
click at [121, 125] on div "Month" at bounding box center [125, 126] width 26 height 16
select select "10"
select select "2025"
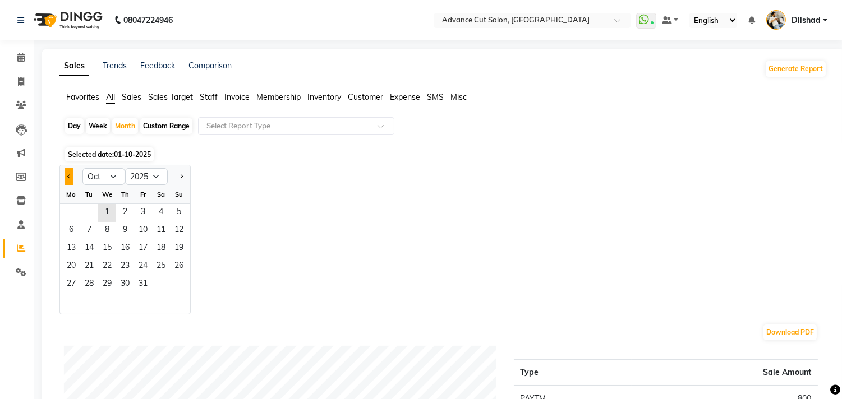
click at [70, 177] on span "Previous month" at bounding box center [69, 176] width 4 height 4
select select "9"
click at [67, 210] on span "1" at bounding box center [71, 213] width 18 height 18
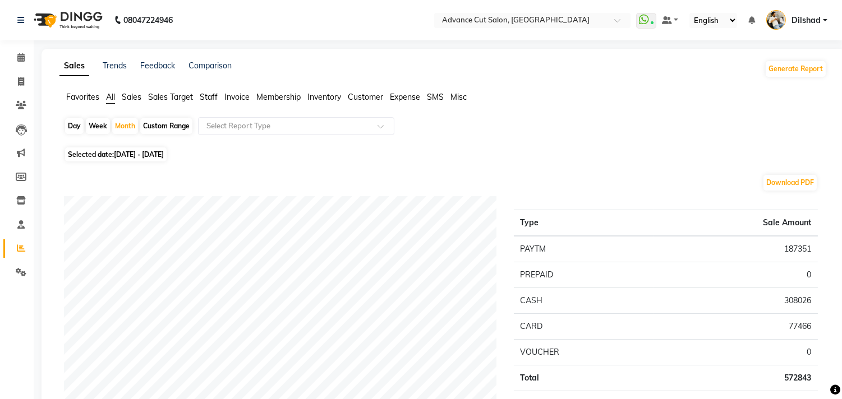
click at [122, 97] on span "Sales" at bounding box center [132, 97] width 20 height 10
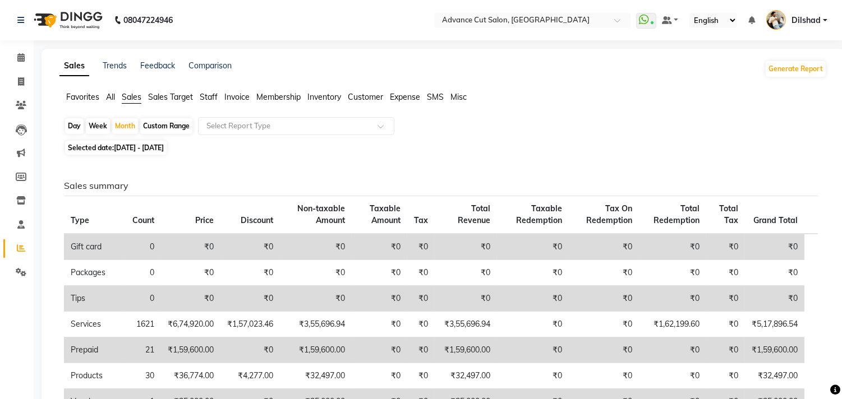
click at [75, 128] on div "Day" at bounding box center [74, 126] width 19 height 16
select select "9"
select select "2025"
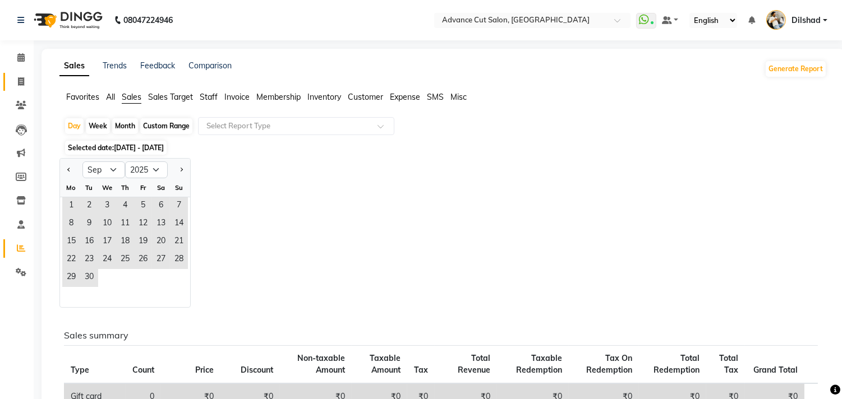
click at [10, 82] on link "Invoice" at bounding box center [16, 82] width 27 height 19
select select "service"
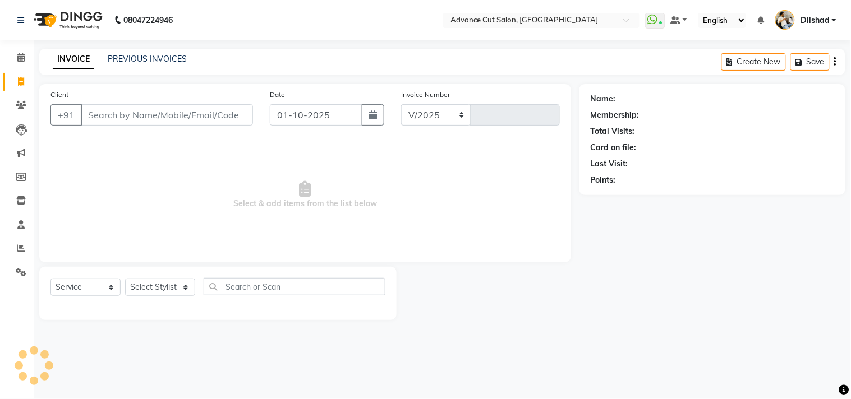
select select "922"
type input "6236"
click at [375, 116] on icon "button" at bounding box center [373, 115] width 8 height 9
select select "10"
select select "2025"
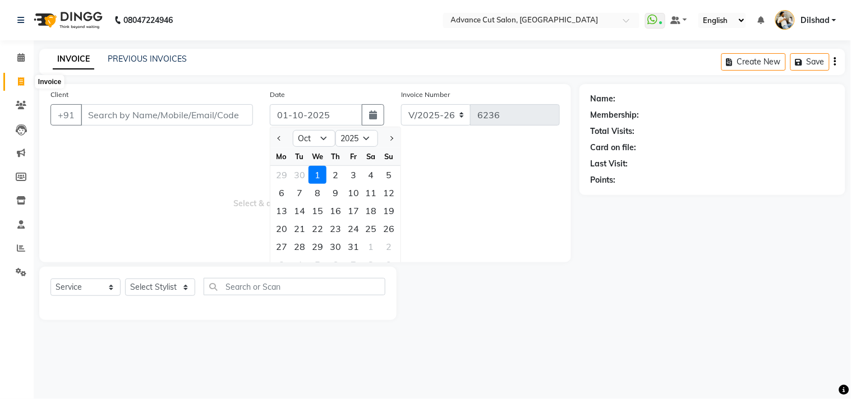
click at [20, 79] on icon at bounding box center [21, 81] width 6 height 8
select select "service"
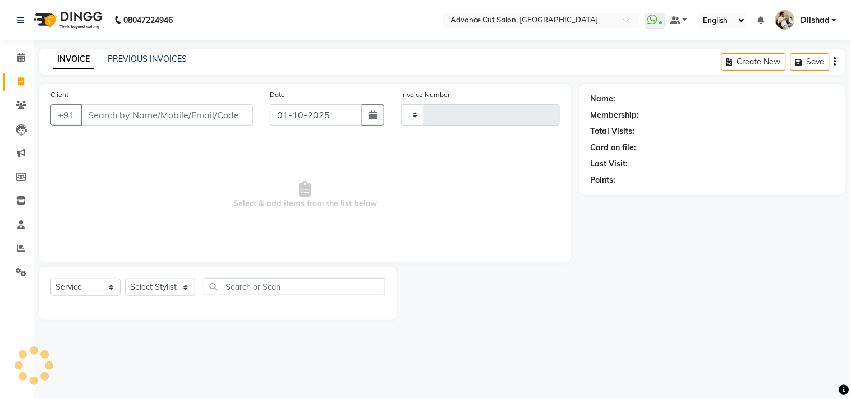
type input "6236"
select select "922"
click at [232, 48] on div "08047224946 Select Location × Advance Cut Salon, New Colony WhatsApp Status ✕ S…" at bounding box center [425, 199] width 851 height 399
click at [20, 109] on icon at bounding box center [21, 105] width 11 height 8
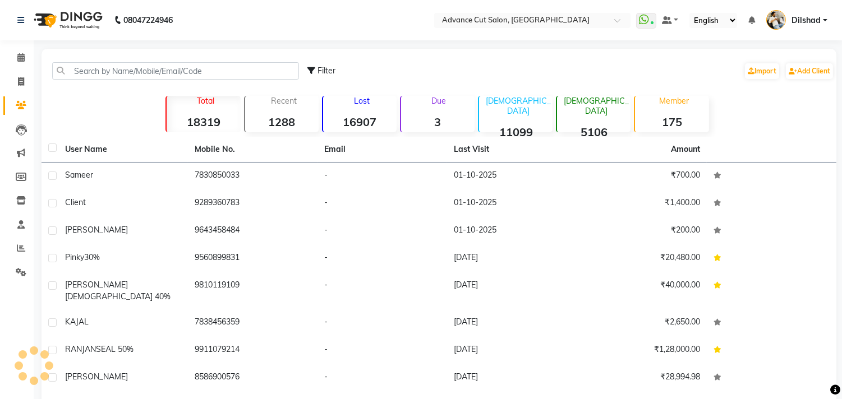
click at [68, 82] on div "Filter Import Add Client" at bounding box center [439, 70] width 791 height 35
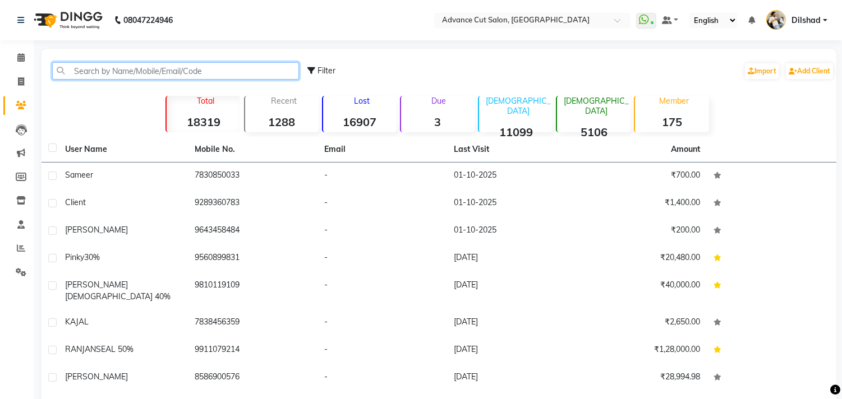
click at [73, 76] on input "text" at bounding box center [175, 70] width 247 height 17
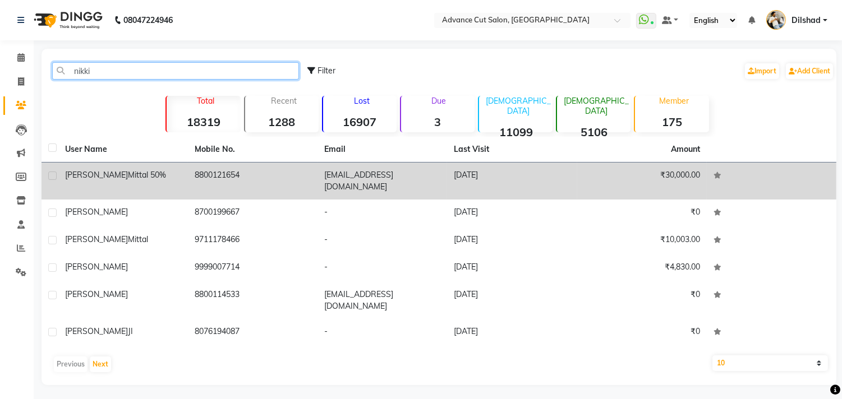
type input "nikki"
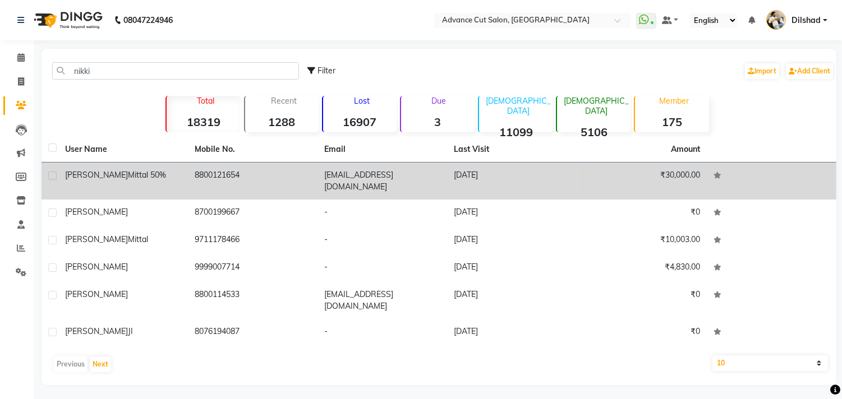
click at [300, 172] on td "8800121654" at bounding box center [253, 181] width 130 height 37
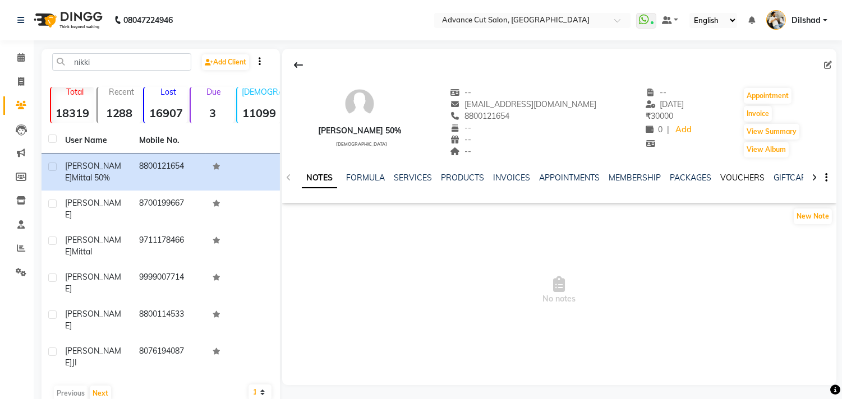
click at [727, 176] on link "VOUCHERS" at bounding box center [742, 178] width 44 height 10
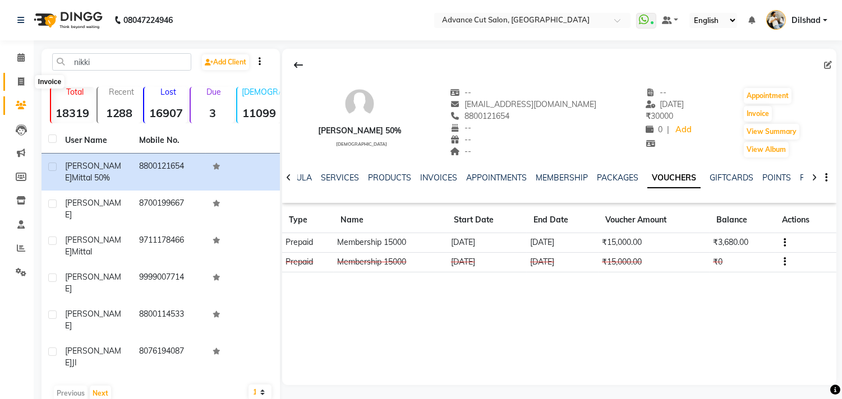
click at [24, 81] on icon at bounding box center [21, 81] width 6 height 8
select select "service"
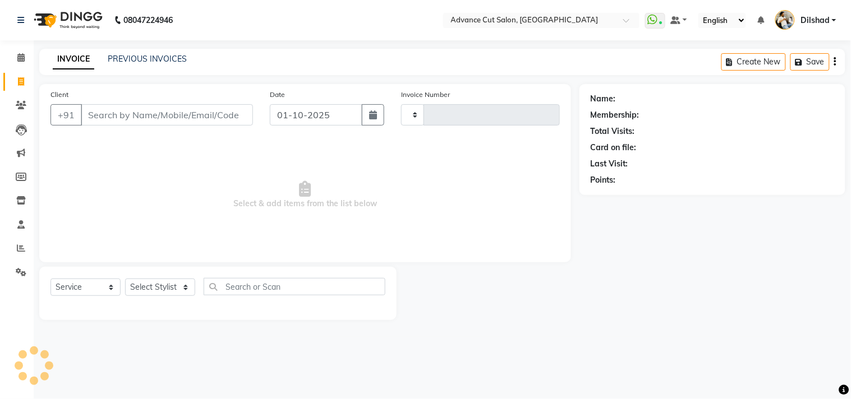
type input "6236"
select select "922"
click at [149, 292] on select "Select Stylist [PERSON_NAME] [PERSON_NAME] [PERSON_NAME] [PERSON_NAME] [PERSON_…" at bounding box center [160, 287] width 70 height 17
select select "15350"
click at [125, 279] on select "Select Stylist [PERSON_NAME] [PERSON_NAME] [PERSON_NAME] [PERSON_NAME] [PERSON_…" at bounding box center [160, 287] width 70 height 17
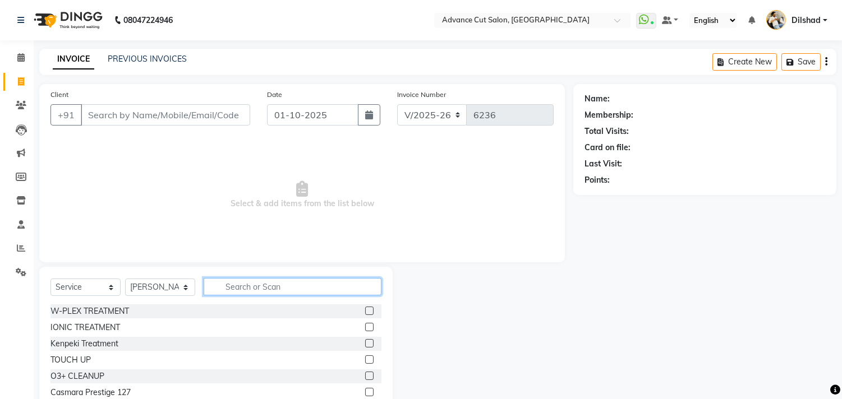
click at [236, 285] on input "text" at bounding box center [293, 286] width 178 height 17
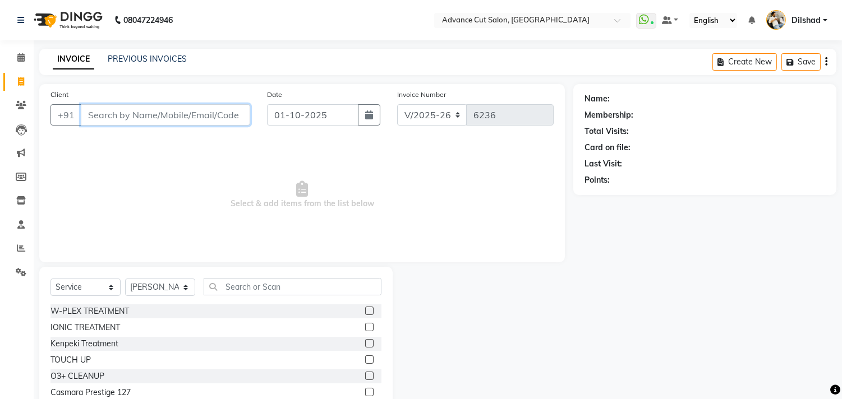
click at [93, 111] on input "Client" at bounding box center [165, 114] width 169 height 21
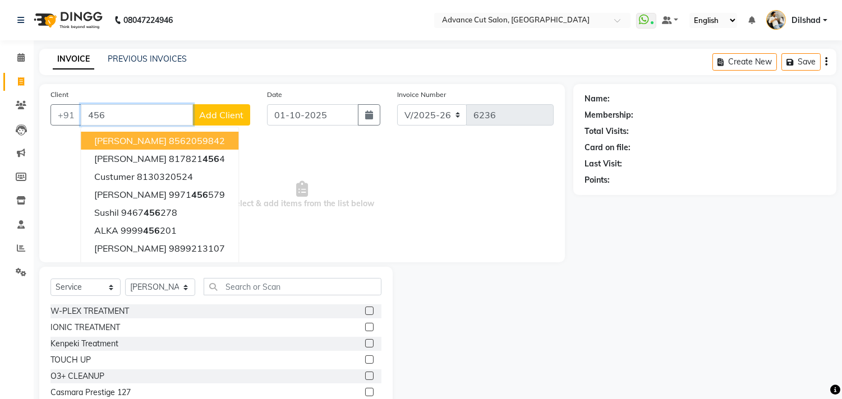
type input "456"
click at [217, 114] on span "Add Client" at bounding box center [221, 114] width 44 height 11
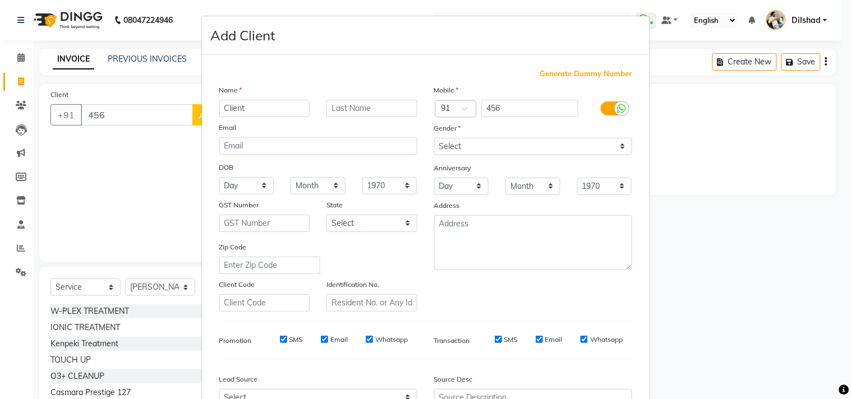
type input "Client"
click at [457, 158] on div "Mobile Country Code × 91 456 Gender Select Male Female Other Prefer Not To Say …" at bounding box center [533, 198] width 215 height 228
click at [455, 149] on select "Select [DEMOGRAPHIC_DATA] [DEMOGRAPHIC_DATA] Other Prefer Not To Say" at bounding box center [533, 146] width 198 height 17
select select "[DEMOGRAPHIC_DATA]"
click at [434, 138] on select "Select [DEMOGRAPHIC_DATA] [DEMOGRAPHIC_DATA] Other Prefer Not To Say" at bounding box center [533, 146] width 198 height 17
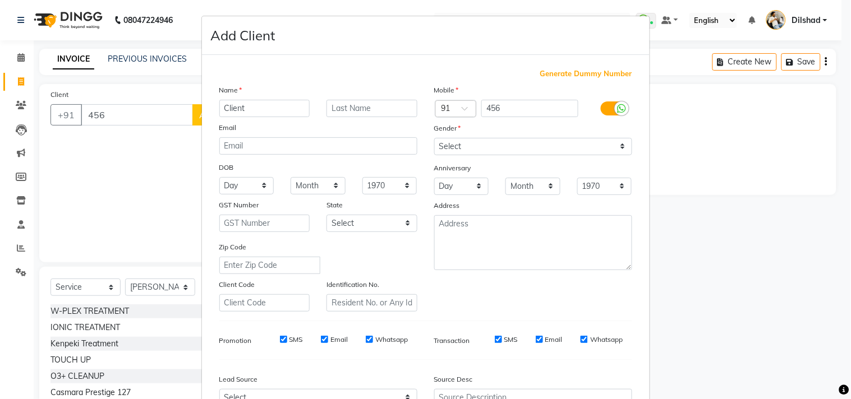
click at [552, 66] on div "Generate Dummy Number Name Client Email DOB Day 01 02 03 04 05 06 07 08 09 10 1…" at bounding box center [426, 256] width 448 height 402
click at [552, 74] on span "Generate Dummy Number" at bounding box center [586, 73] width 92 height 11
type input "1134800000690"
checkbox input "false"
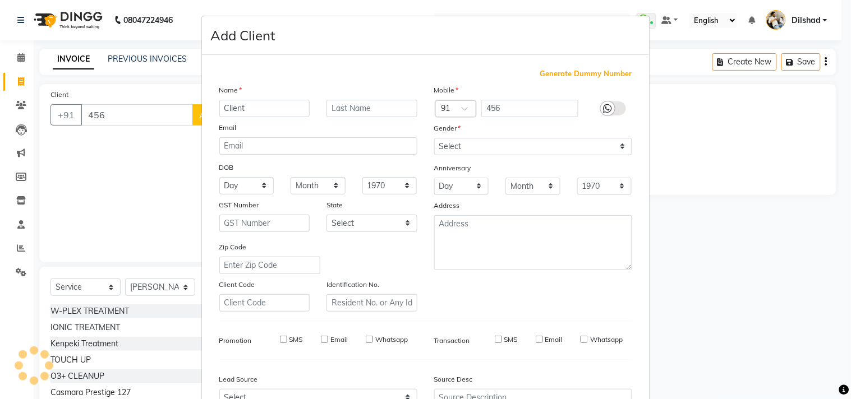
checkbox input "false"
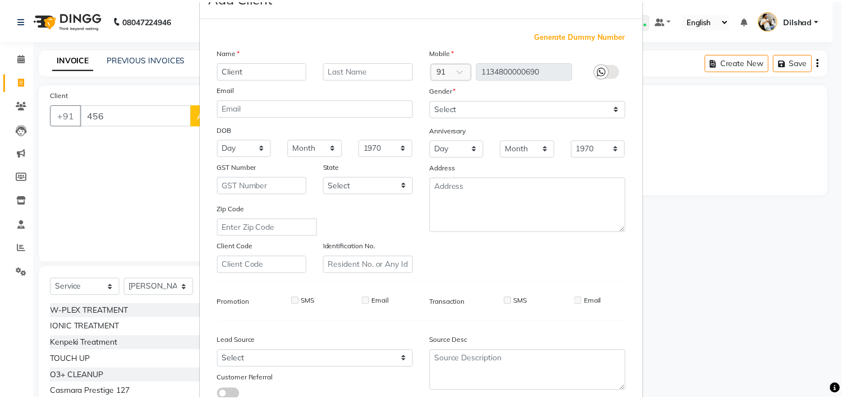
scroll to position [119, 0]
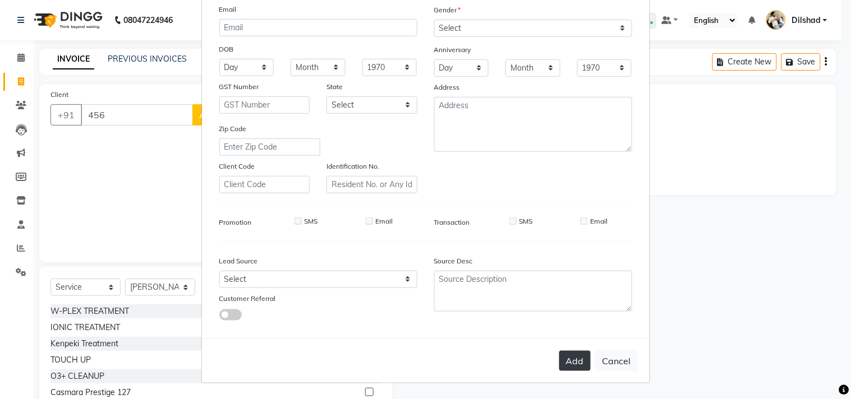
click at [573, 364] on button "Add" at bounding box center [574, 361] width 31 height 20
type input "1134800000690"
select select
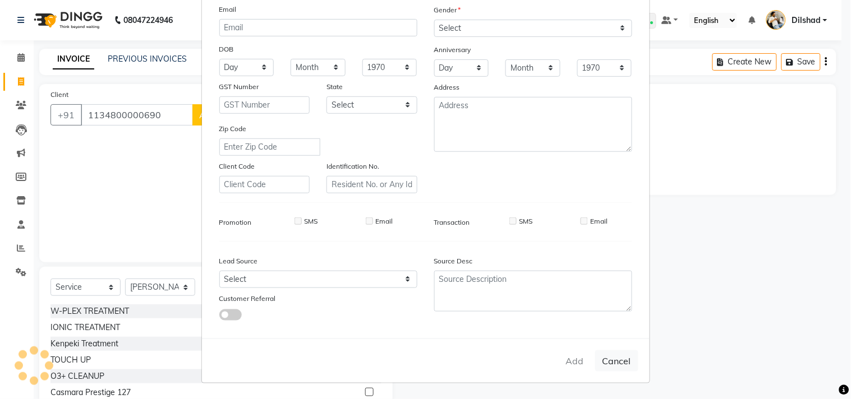
select select
checkbox input "false"
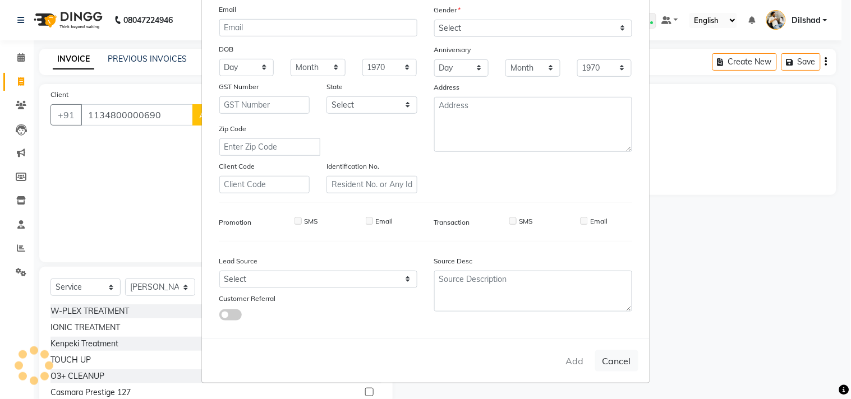
checkbox input "false"
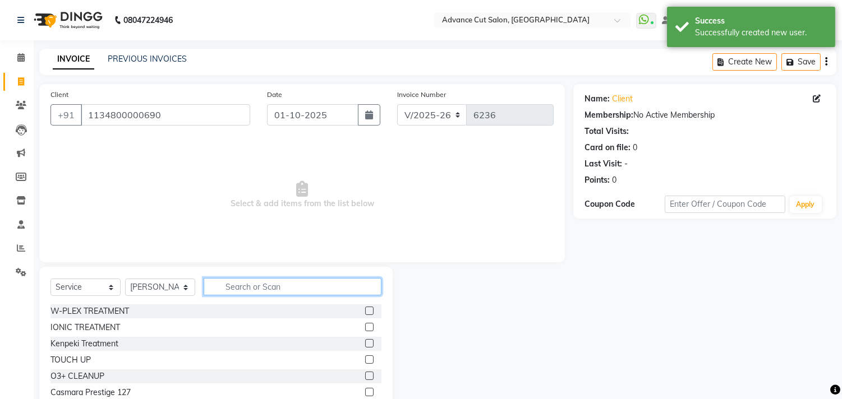
click at [230, 288] on input "text" at bounding box center [293, 286] width 178 height 17
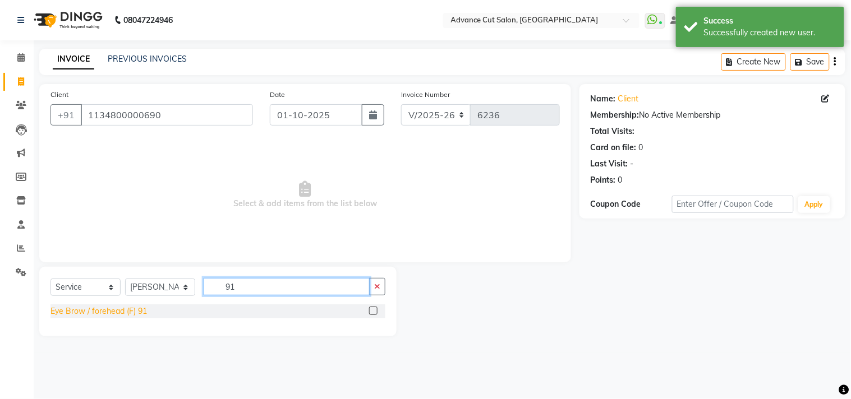
type input "91"
click at [126, 317] on div "Eye Brow / forehead (F) 91" at bounding box center [98, 312] width 97 height 12
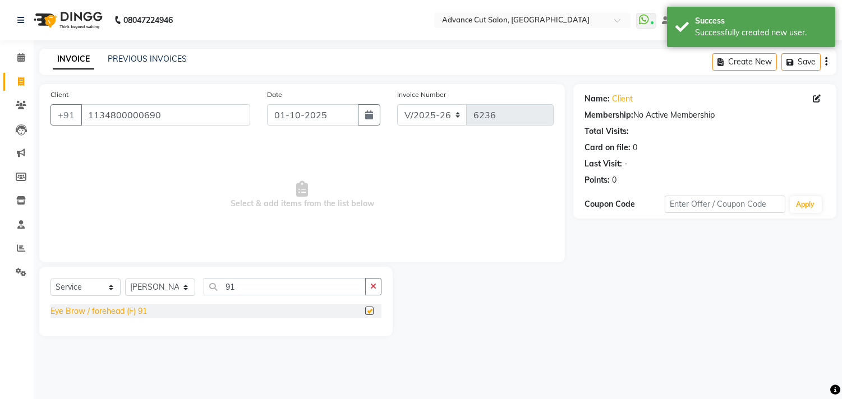
checkbox input "false"
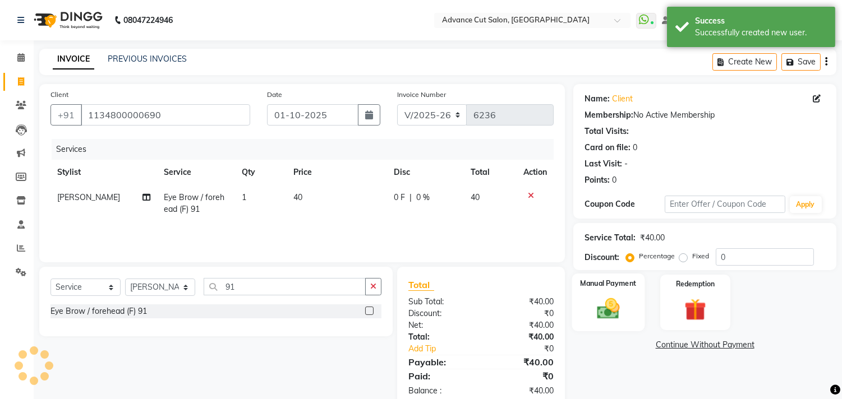
click at [614, 305] on img at bounding box center [608, 309] width 37 height 26
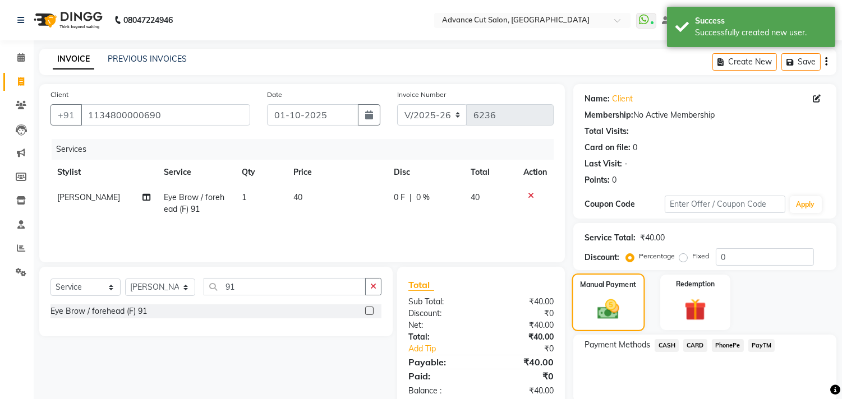
scroll to position [42, 0]
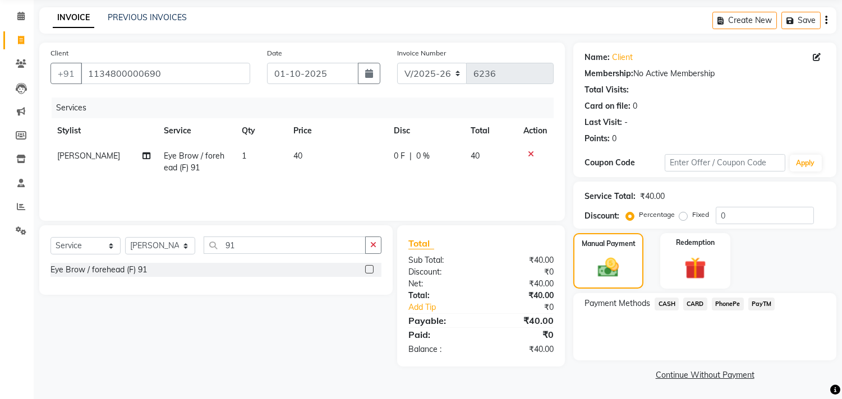
click at [764, 301] on span "PayTM" at bounding box center [761, 304] width 27 height 13
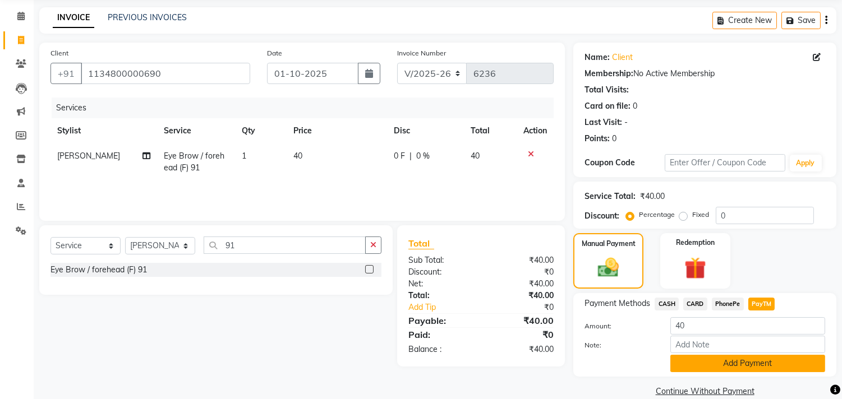
click at [744, 368] on button "Add Payment" at bounding box center [747, 363] width 155 height 17
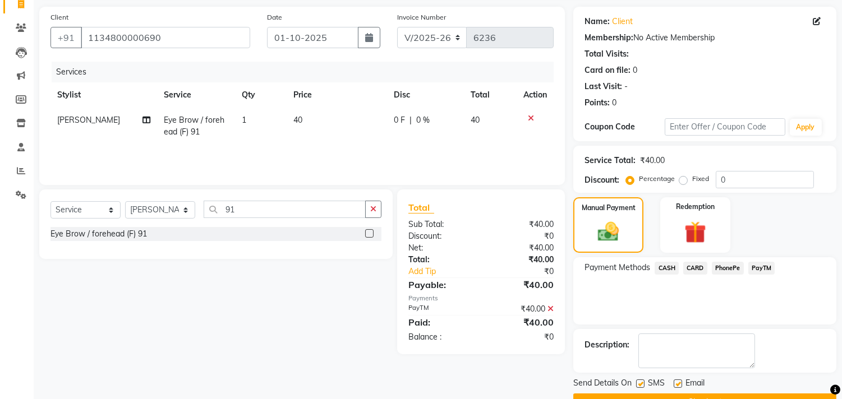
scroll to position [105, 0]
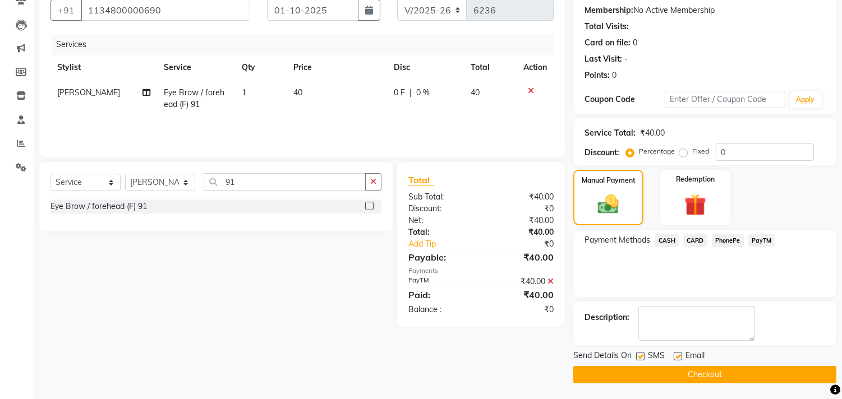
click at [721, 375] on button "Checkout" at bounding box center [704, 374] width 263 height 17
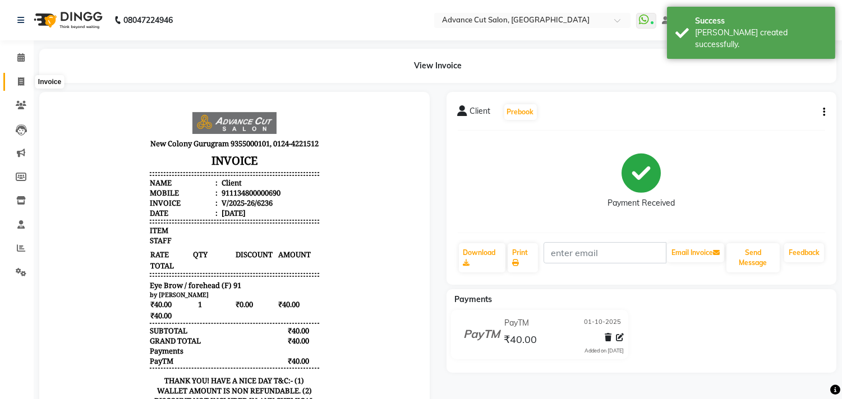
click at [25, 85] on span at bounding box center [21, 82] width 20 height 13
select select "922"
select select "service"
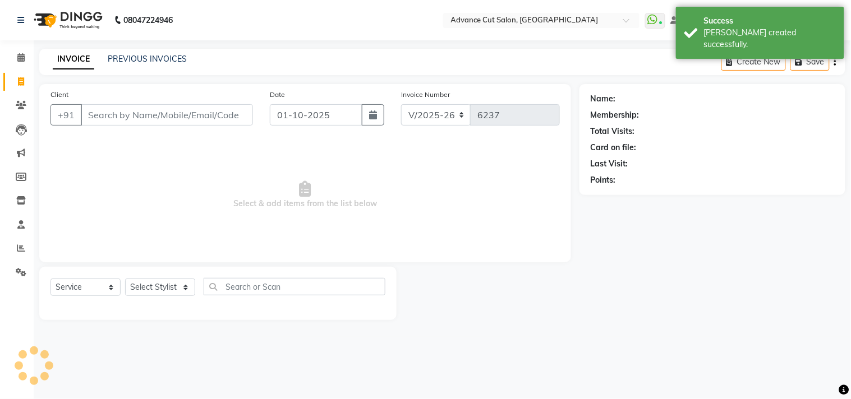
click at [284, 25] on nav "08047224946 Select Location × Advance Cut Salon, New Colony WhatsApp Status ✕ S…" at bounding box center [425, 20] width 851 height 40
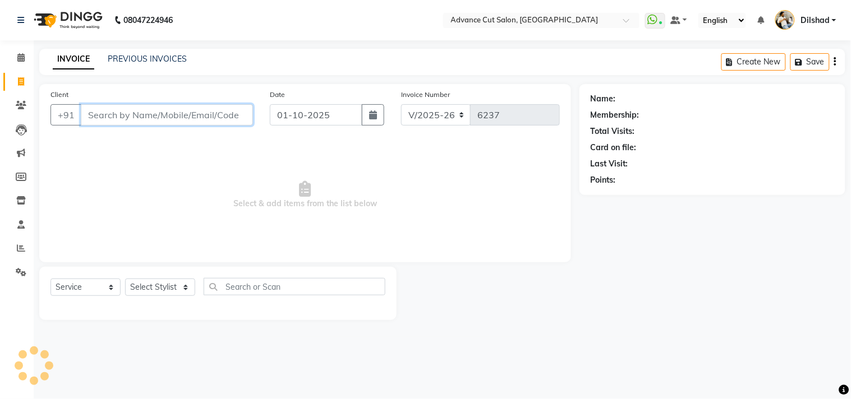
click at [98, 116] on input "Client" at bounding box center [167, 114] width 172 height 21
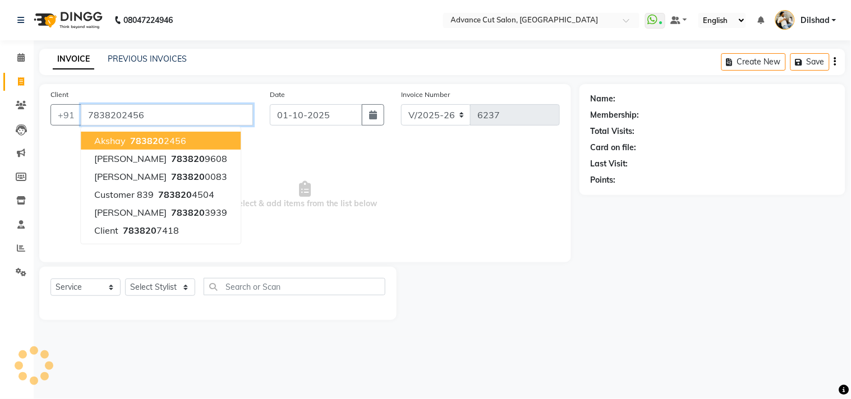
type input "7838202456"
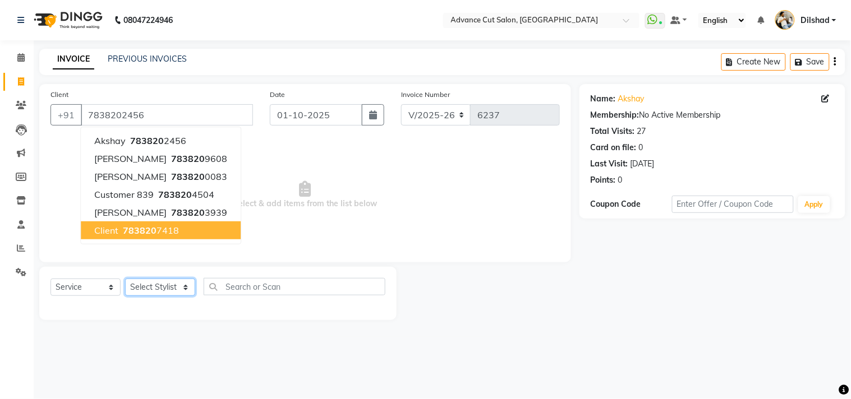
click at [148, 279] on select "Select Stylist [PERSON_NAME] [PERSON_NAME] [PERSON_NAME] [PERSON_NAME] [PERSON_…" at bounding box center [160, 287] width 70 height 17
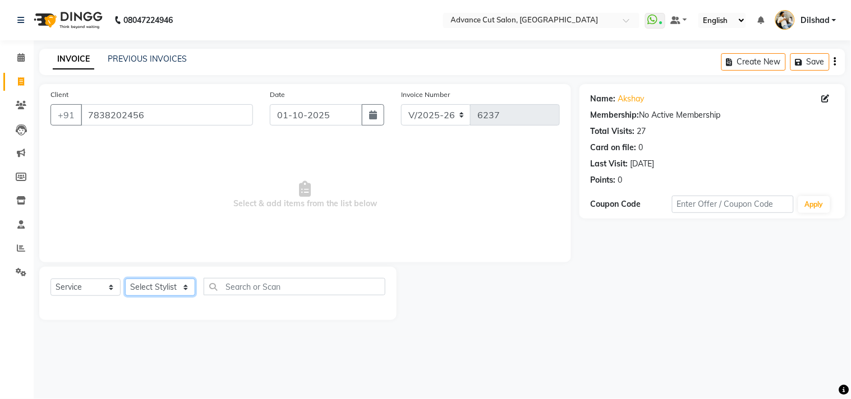
select select "15343"
click at [125, 279] on select "Select Stylist [PERSON_NAME] [PERSON_NAME] [PERSON_NAME] [PERSON_NAME] [PERSON_…" at bounding box center [160, 287] width 70 height 17
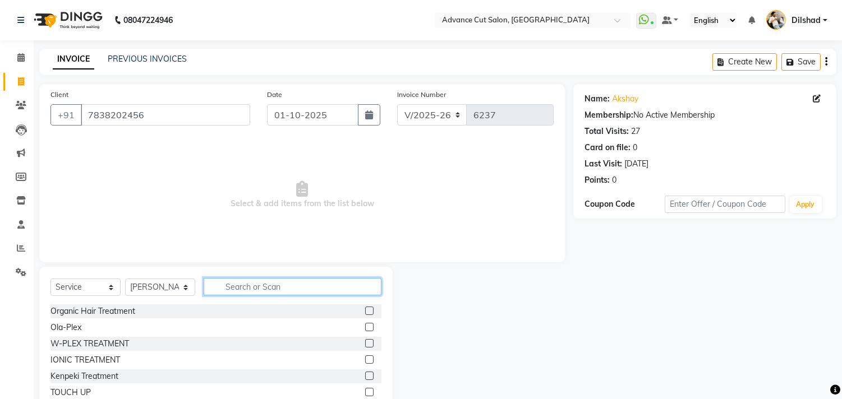
click at [254, 284] on input "text" at bounding box center [293, 286] width 178 height 17
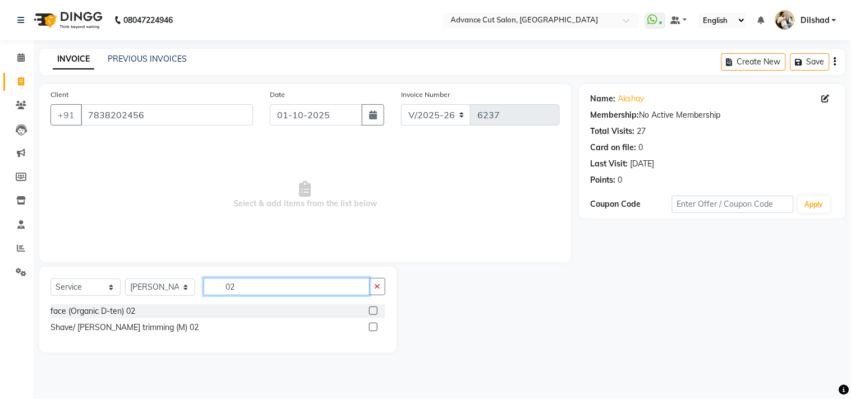
type input "02"
click at [146, 327] on div "Shave/ [PERSON_NAME] trimming (M) 02" at bounding box center [124, 328] width 148 height 12
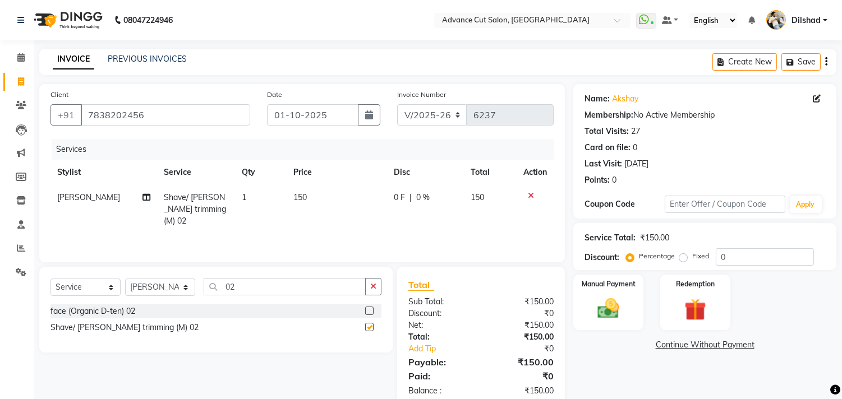
checkbox input "false"
click at [639, 286] on div "Manual Payment" at bounding box center [608, 302] width 73 height 57
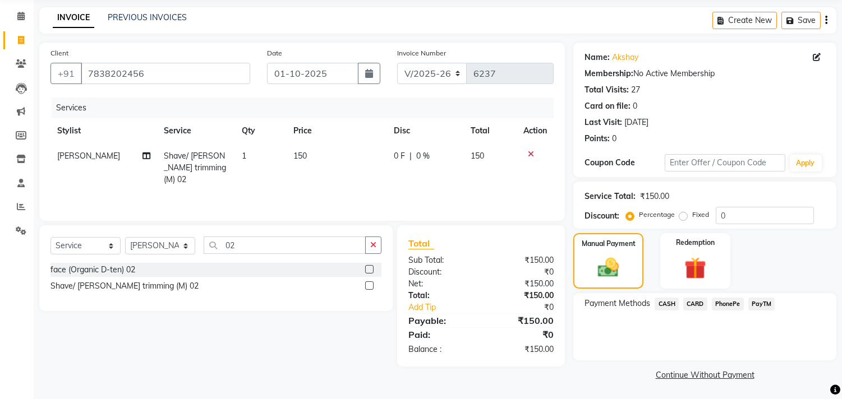
click at [763, 304] on span "PayTM" at bounding box center [761, 304] width 27 height 13
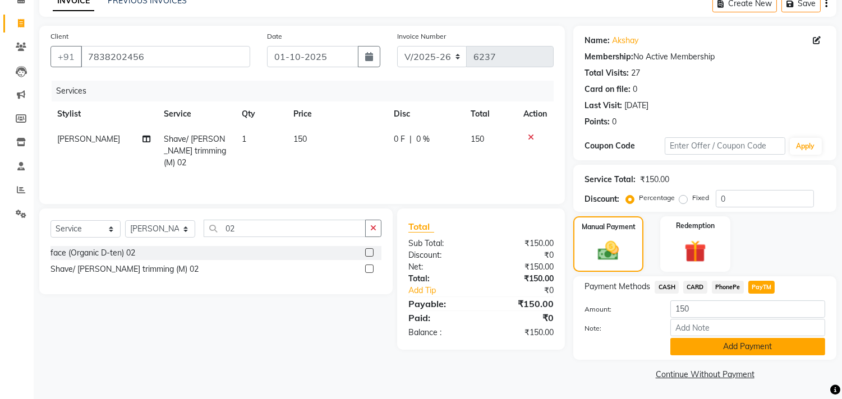
click at [746, 353] on button "Add Payment" at bounding box center [747, 346] width 155 height 17
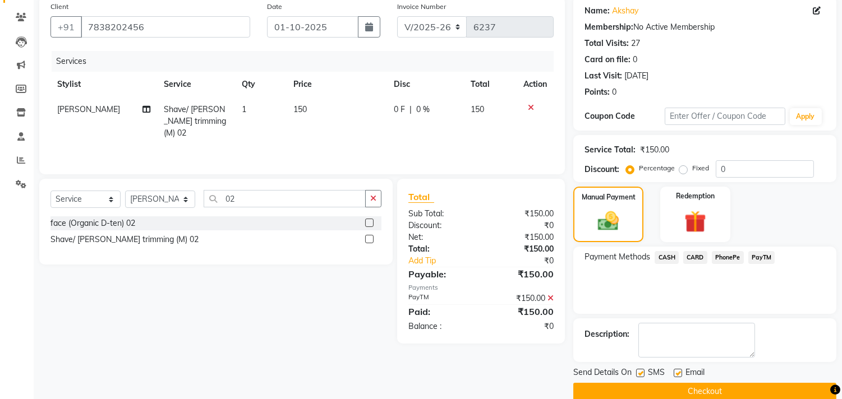
scroll to position [105, 0]
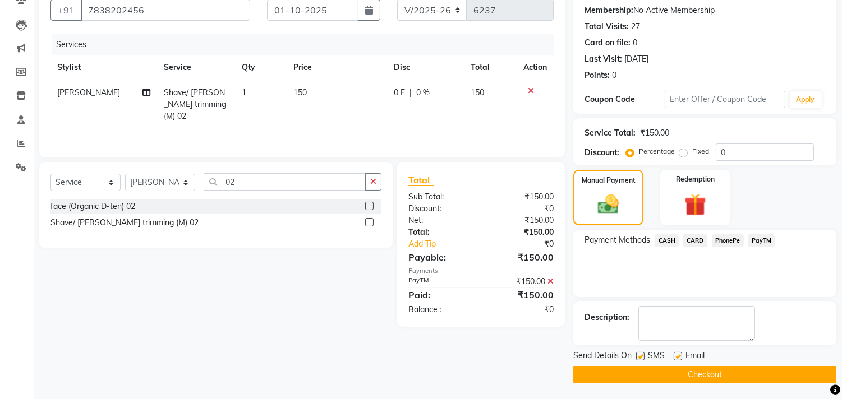
click at [737, 373] on button "Checkout" at bounding box center [704, 374] width 263 height 17
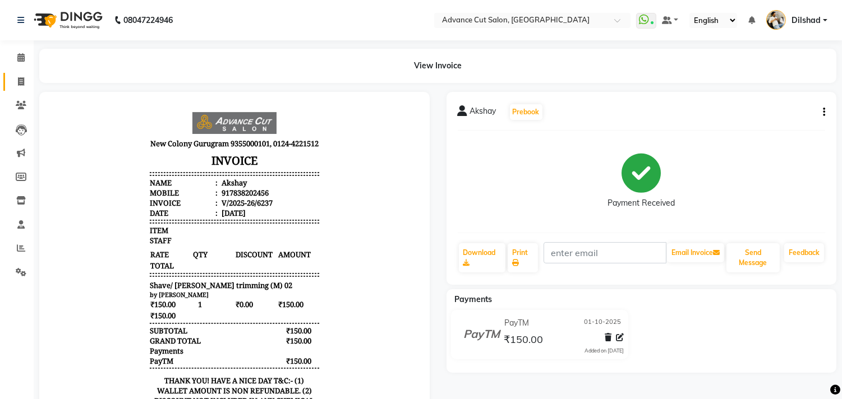
click at [19, 89] on link "Invoice" at bounding box center [16, 82] width 27 height 19
select select "service"
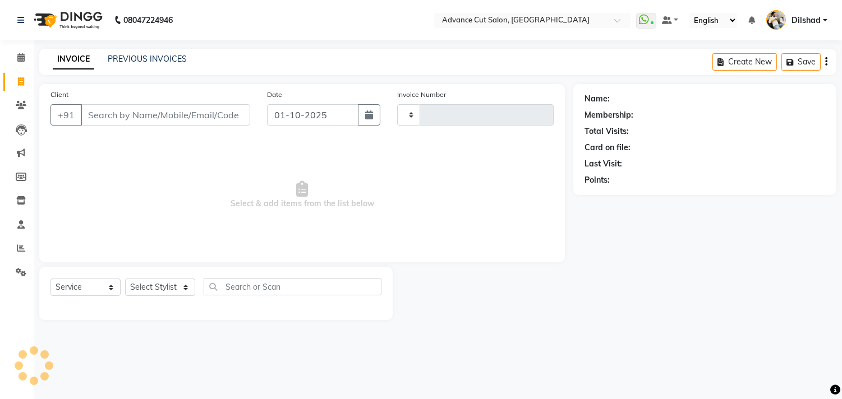
type input "6238"
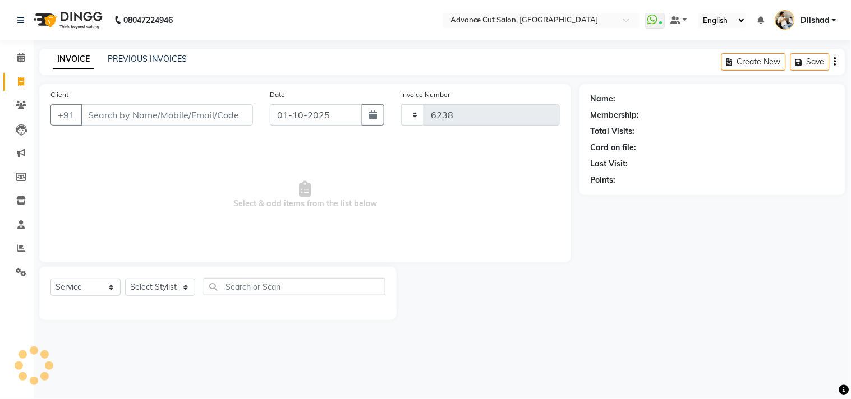
select select "922"
click at [114, 123] on input "Client" at bounding box center [167, 114] width 172 height 21
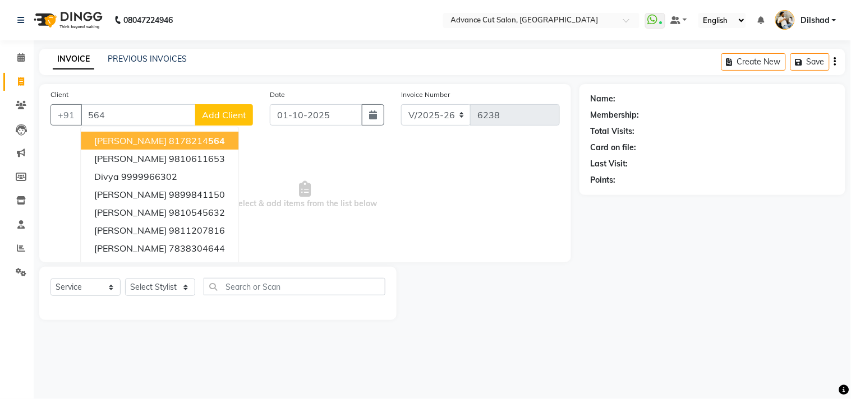
type input "564"
click at [219, 110] on span "Add Client" at bounding box center [224, 114] width 44 height 11
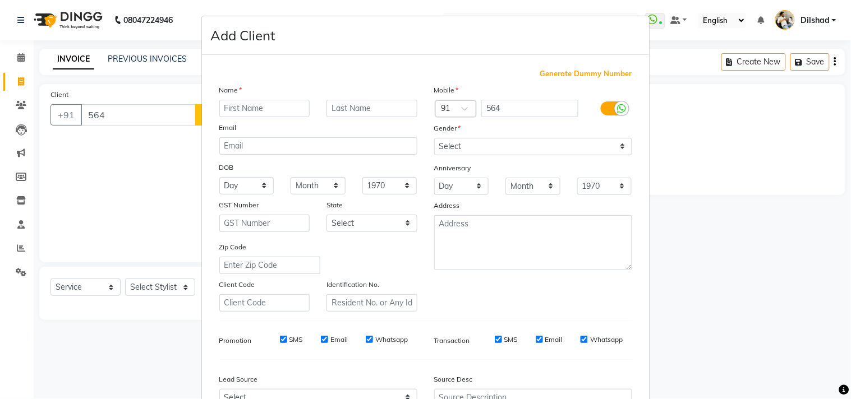
click at [547, 76] on span "Generate Dummy Number" at bounding box center [586, 73] width 92 height 11
type input "1134800000691"
checkbox input "false"
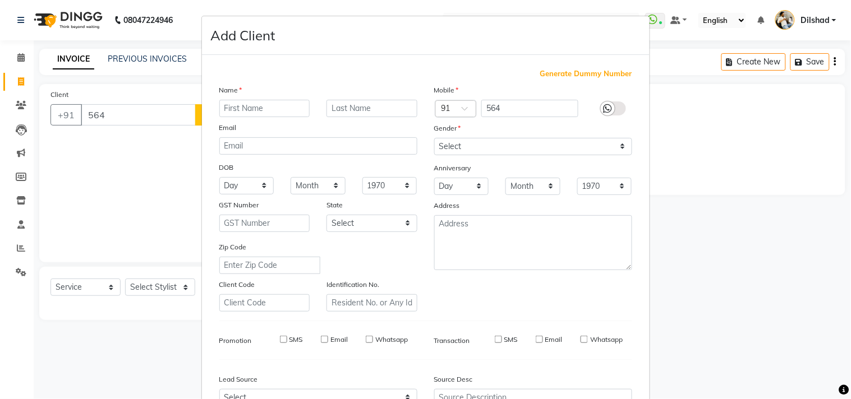
checkbox input "false"
click at [260, 111] on input "text" at bounding box center [264, 108] width 91 height 17
type input "Client"
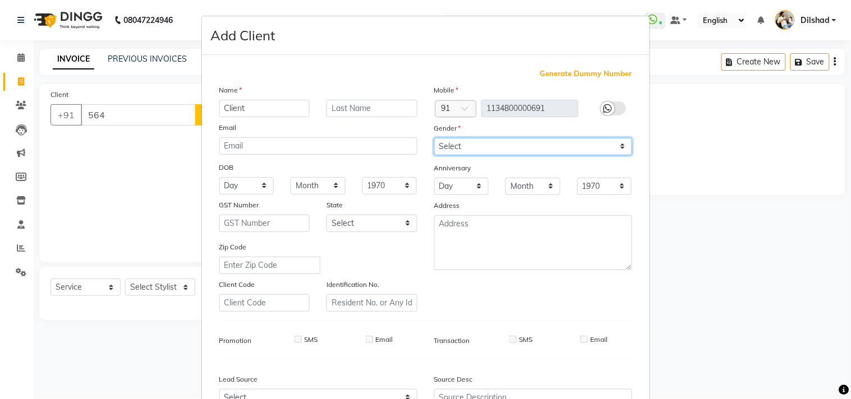
click at [478, 143] on select "Select [DEMOGRAPHIC_DATA] [DEMOGRAPHIC_DATA] Other Prefer Not To Say" at bounding box center [533, 146] width 198 height 17
select select "[DEMOGRAPHIC_DATA]"
click at [434, 138] on select "Select [DEMOGRAPHIC_DATA] [DEMOGRAPHIC_DATA] Other Prefer Not To Say" at bounding box center [533, 146] width 198 height 17
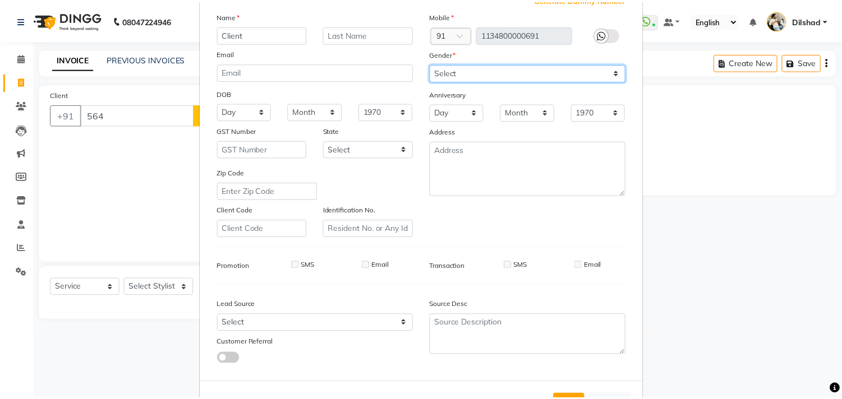
scroll to position [119, 0]
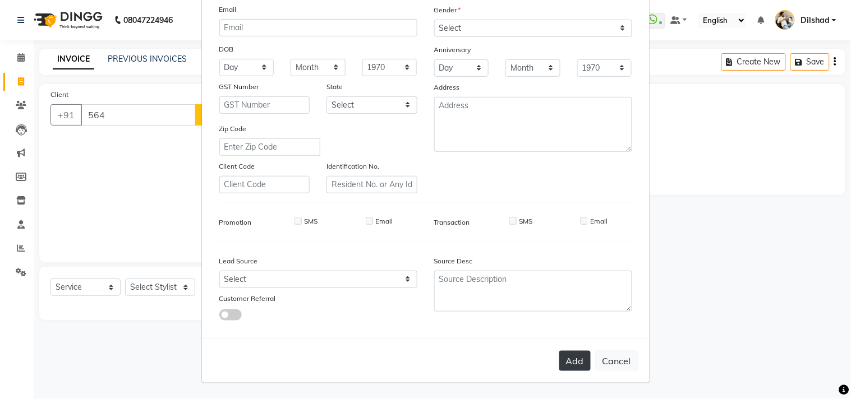
click at [573, 362] on button "Add" at bounding box center [574, 361] width 31 height 20
type input "1134800000691"
select select
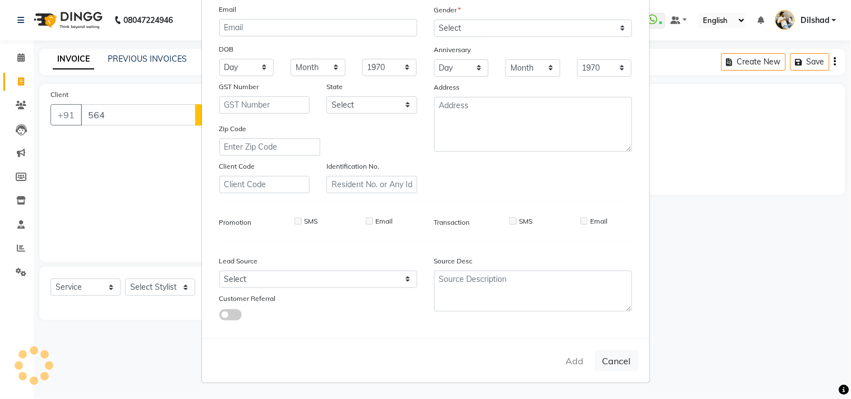
select select
checkbox input "false"
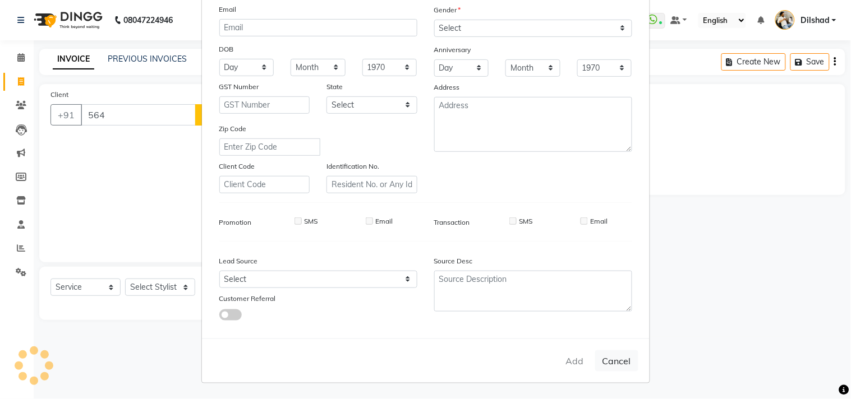
checkbox input "false"
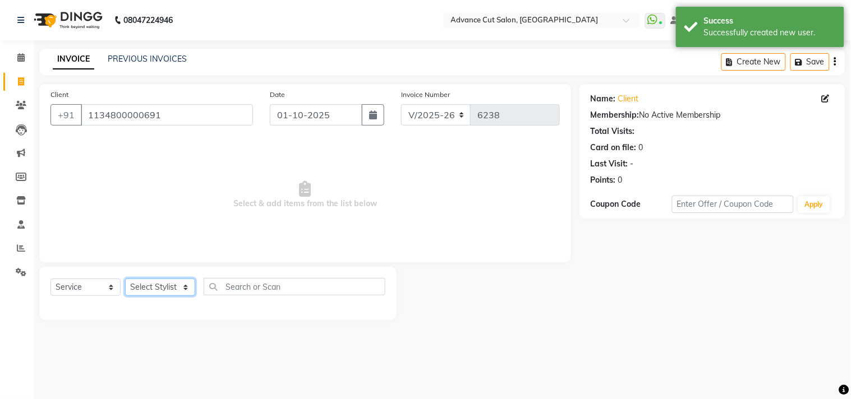
click at [165, 284] on select "Select Stylist [PERSON_NAME] [PERSON_NAME] [PERSON_NAME] [PERSON_NAME] [PERSON_…" at bounding box center [160, 287] width 70 height 17
select select "87863"
click at [125, 279] on select "Select Stylist [PERSON_NAME] [PERSON_NAME] [PERSON_NAME] [PERSON_NAME] [PERSON_…" at bounding box center [160, 287] width 70 height 17
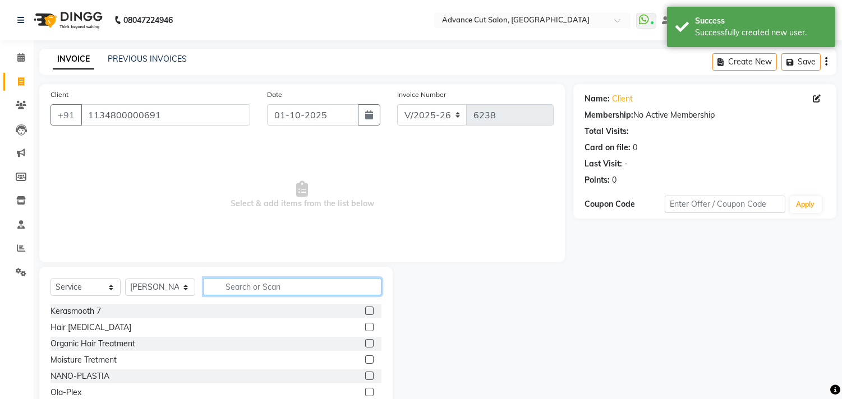
click at [236, 292] on input "text" at bounding box center [293, 286] width 178 height 17
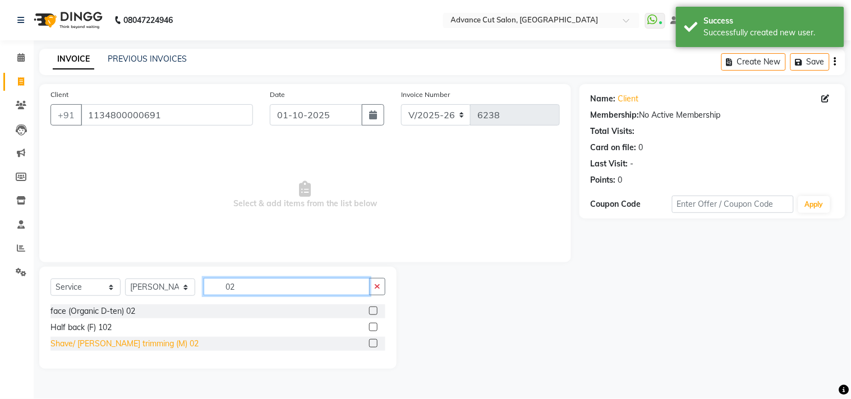
type input "02"
click at [121, 338] on div "Shave/ [PERSON_NAME] trimming (M) 02" at bounding box center [124, 344] width 148 height 12
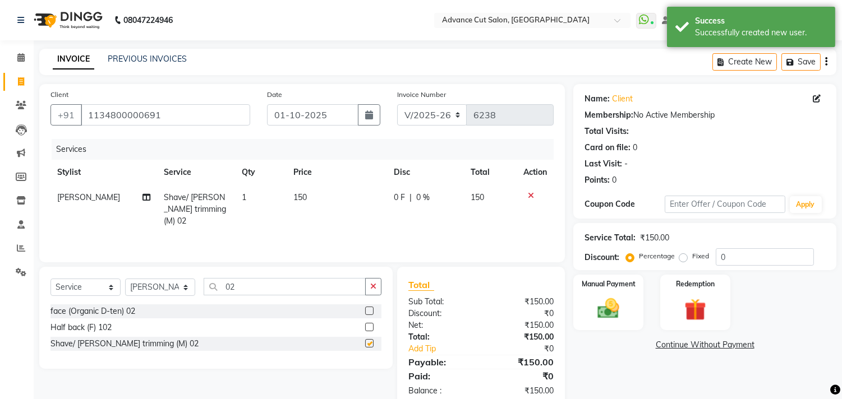
checkbox input "false"
click at [623, 305] on img at bounding box center [608, 309] width 37 height 26
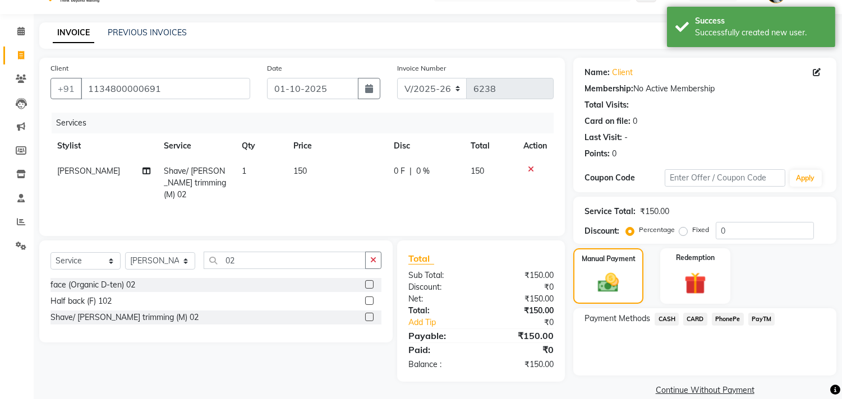
scroll to position [42, 0]
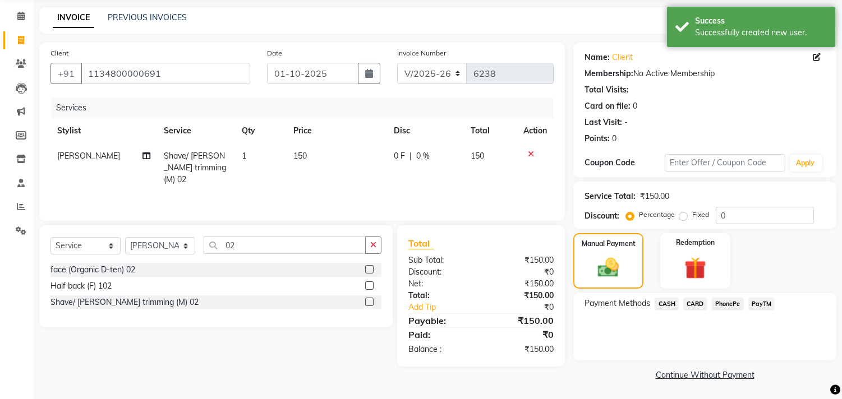
click at [692, 215] on label "Fixed" at bounding box center [700, 215] width 17 height 10
click at [686, 215] on input "Fixed" at bounding box center [686, 215] width 8 height 8
radio input "true"
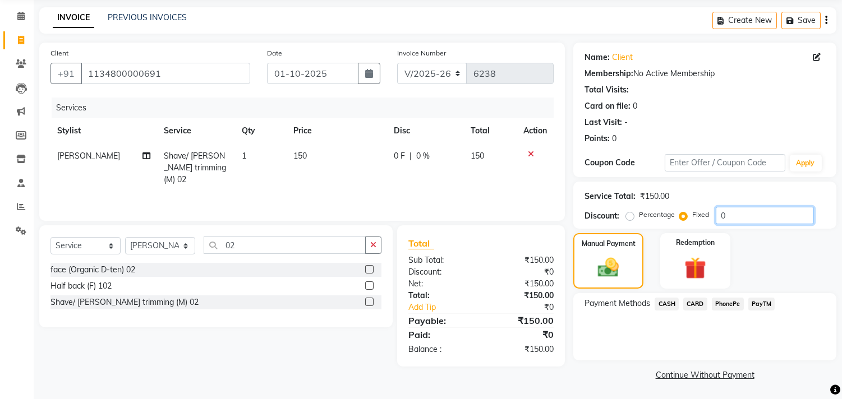
click at [719, 216] on input "0" at bounding box center [765, 215] width 98 height 17
type input "50"
click at [666, 300] on span "CASH" at bounding box center [667, 304] width 24 height 13
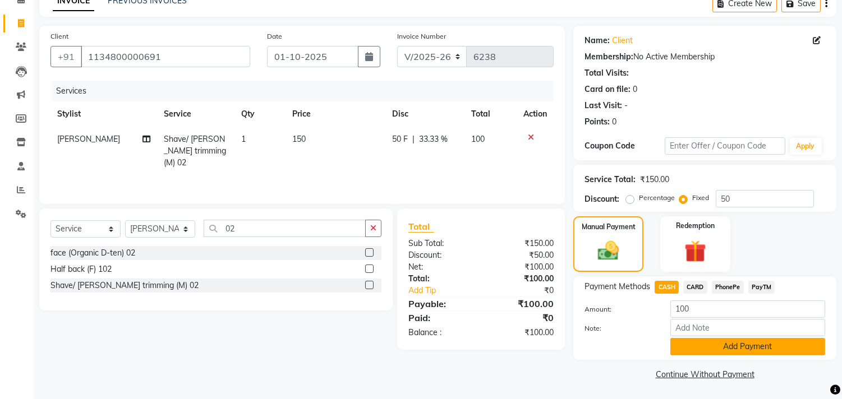
click at [720, 341] on button "Add Payment" at bounding box center [747, 346] width 155 height 17
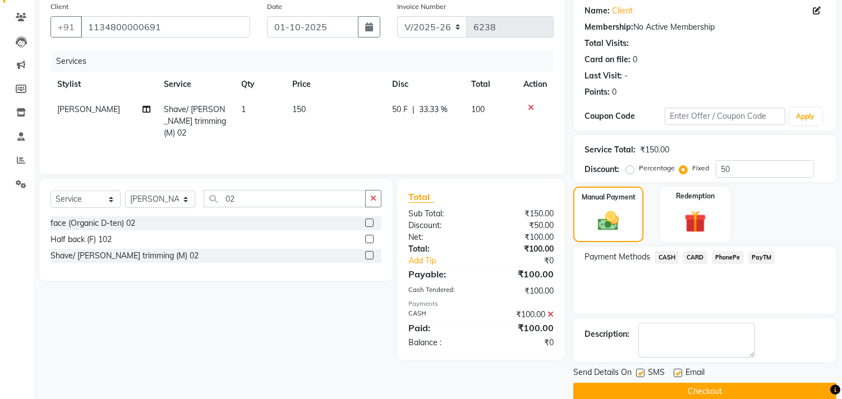
scroll to position [105, 0]
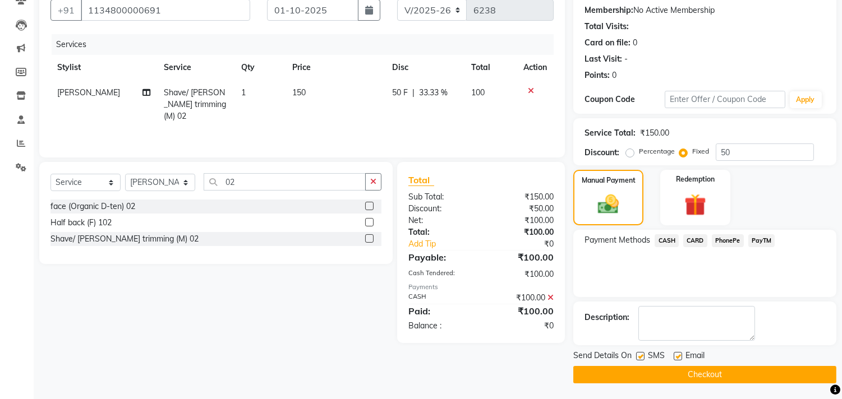
click at [725, 370] on button "Checkout" at bounding box center [704, 374] width 263 height 17
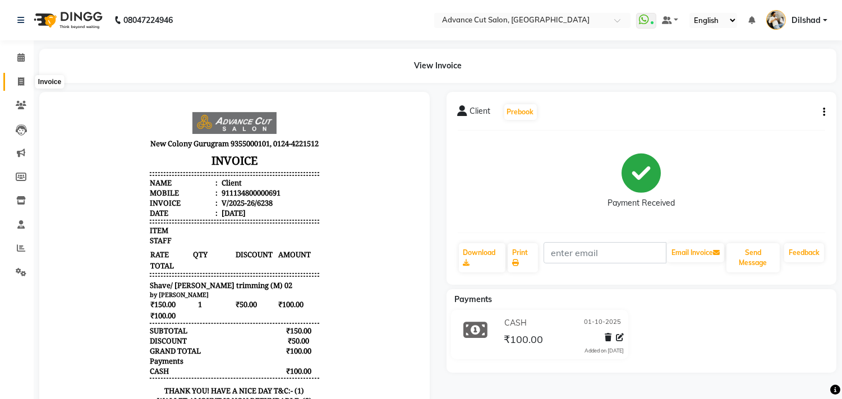
click at [16, 77] on span at bounding box center [21, 82] width 20 height 13
select select "service"
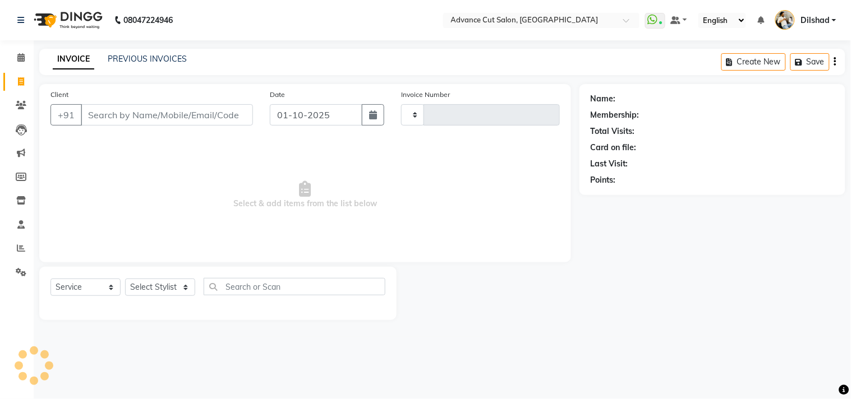
type input "6239"
select select "922"
click at [107, 113] on input "Client" at bounding box center [167, 114] width 172 height 21
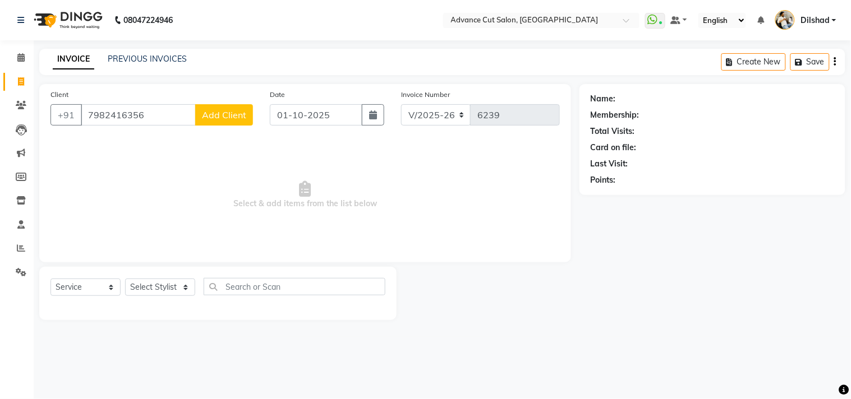
type input "7982416356"
click at [214, 107] on button "Add Client" at bounding box center [224, 114] width 58 height 21
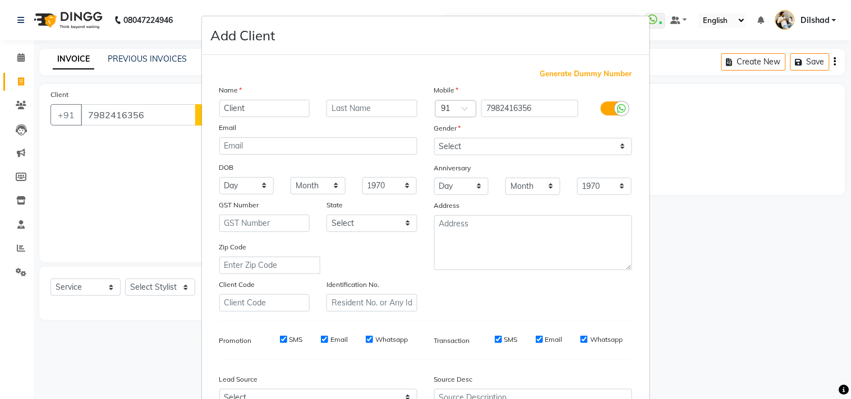
type input "Client"
click at [448, 150] on select "Select [DEMOGRAPHIC_DATA] [DEMOGRAPHIC_DATA] Other Prefer Not To Say" at bounding box center [533, 146] width 198 height 17
select select "[DEMOGRAPHIC_DATA]"
click at [434, 138] on select "Select [DEMOGRAPHIC_DATA] [DEMOGRAPHIC_DATA] Other Prefer Not To Say" at bounding box center [533, 146] width 198 height 17
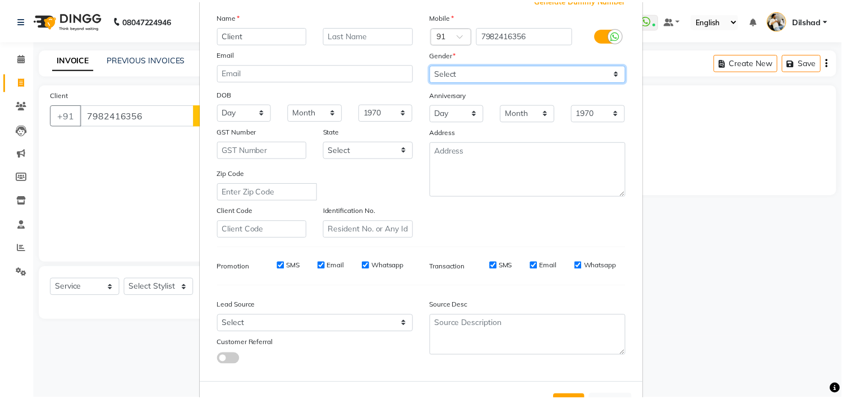
scroll to position [119, 0]
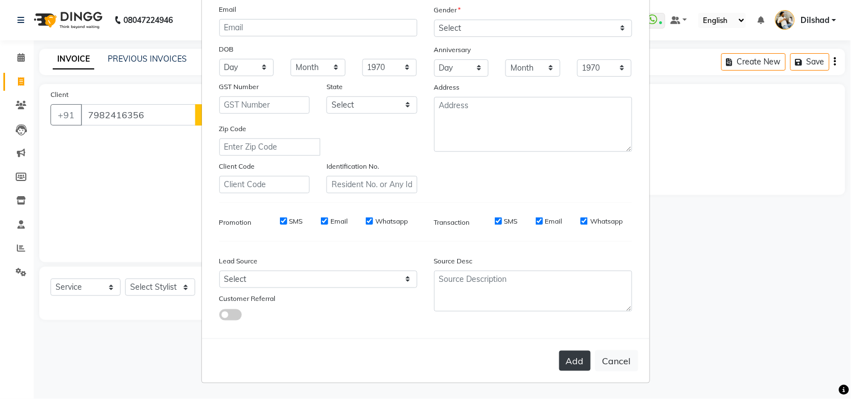
click at [565, 362] on button "Add" at bounding box center [574, 361] width 31 height 20
select select
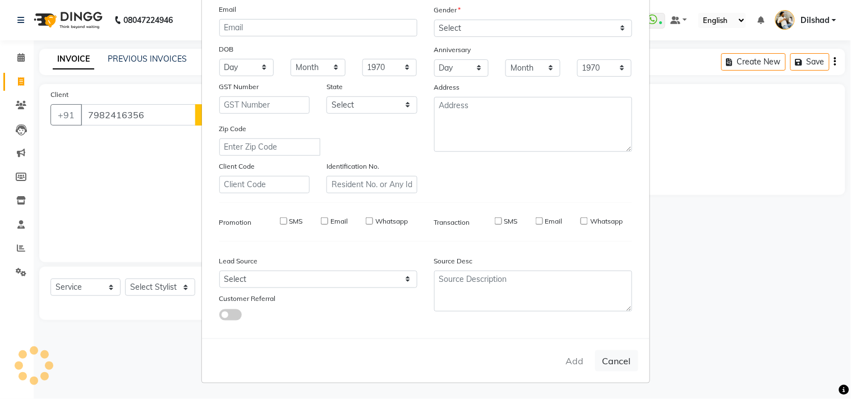
select select
checkbox input "false"
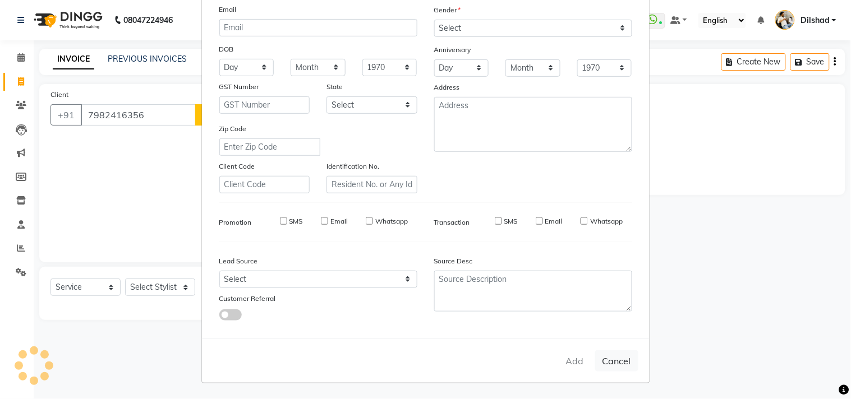
checkbox input "false"
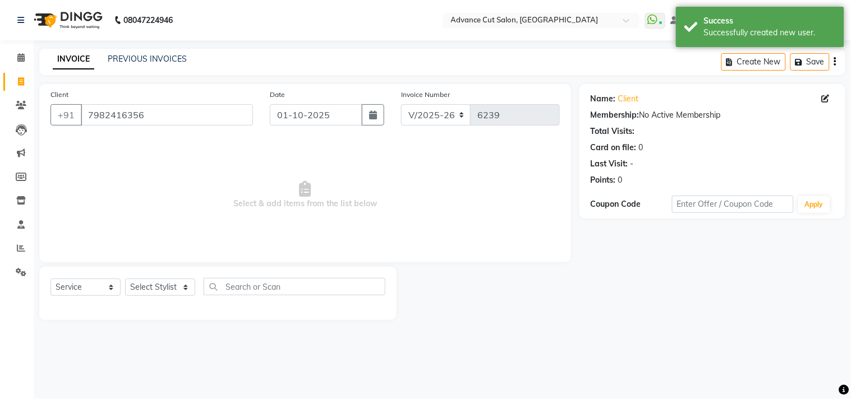
click at [141, 299] on div "Select Service Product Membership Package Voucher Prepaid Gift Card Select Styl…" at bounding box center [217, 291] width 335 height 26
click at [143, 279] on select "Select Stylist [PERSON_NAME] [PERSON_NAME] [PERSON_NAME] [PERSON_NAME] [PERSON_…" at bounding box center [160, 287] width 70 height 17
select select "25769"
click at [125, 279] on select "Select Stylist [PERSON_NAME] [PERSON_NAME] [PERSON_NAME] [PERSON_NAME] [PERSON_…" at bounding box center [160, 287] width 70 height 17
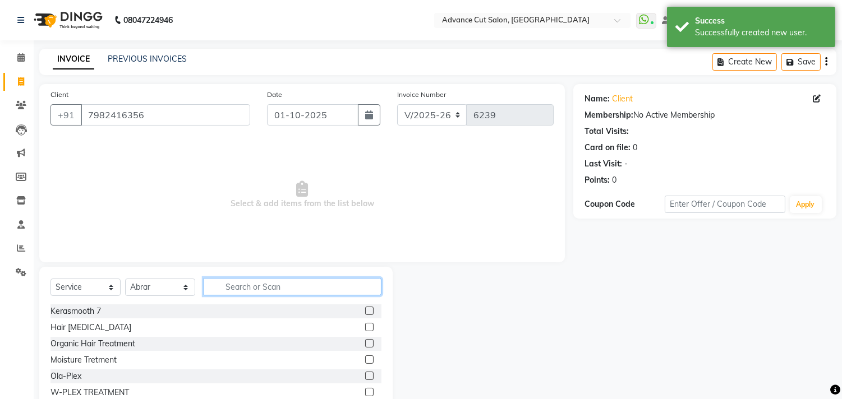
click at [244, 282] on input "text" at bounding box center [293, 286] width 178 height 17
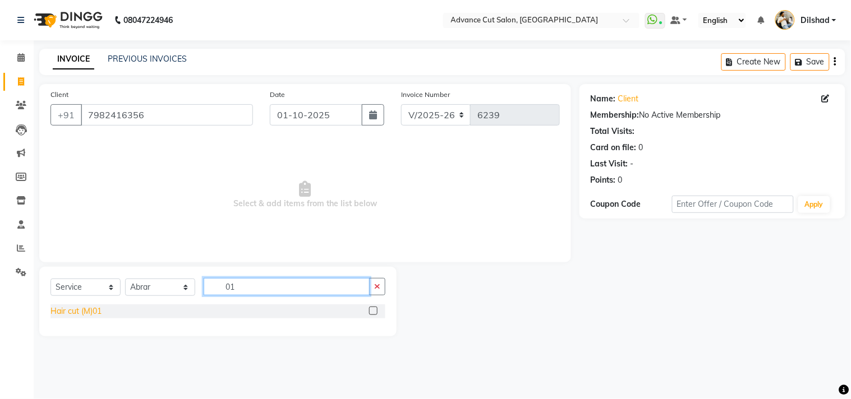
type input "01"
click at [82, 307] on div "Hair cut (M)01" at bounding box center [75, 312] width 51 height 12
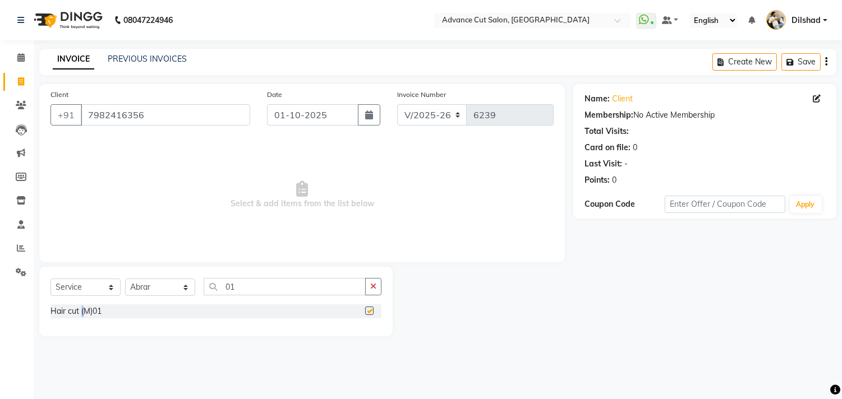
checkbox input "false"
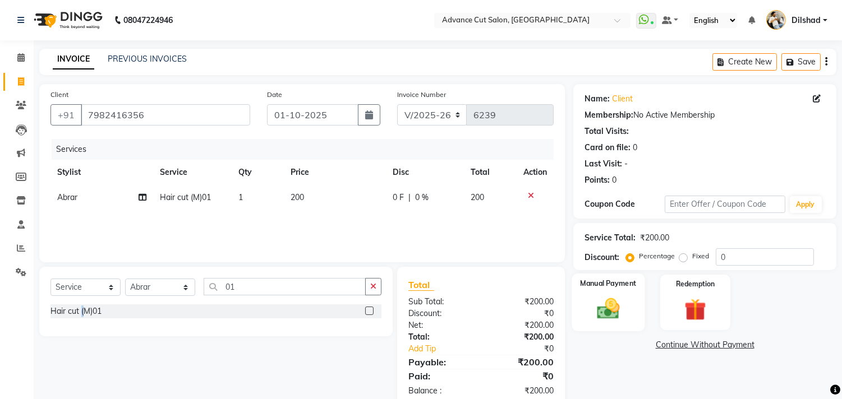
click at [604, 306] on img at bounding box center [608, 309] width 37 height 26
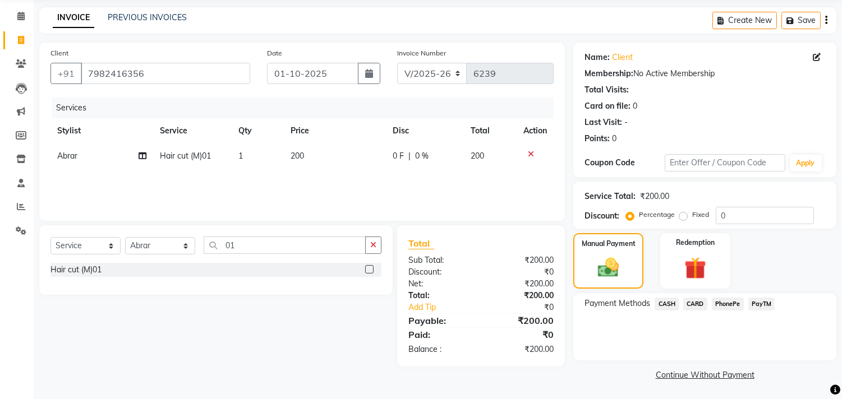
click at [663, 301] on span "CASH" at bounding box center [667, 304] width 24 height 13
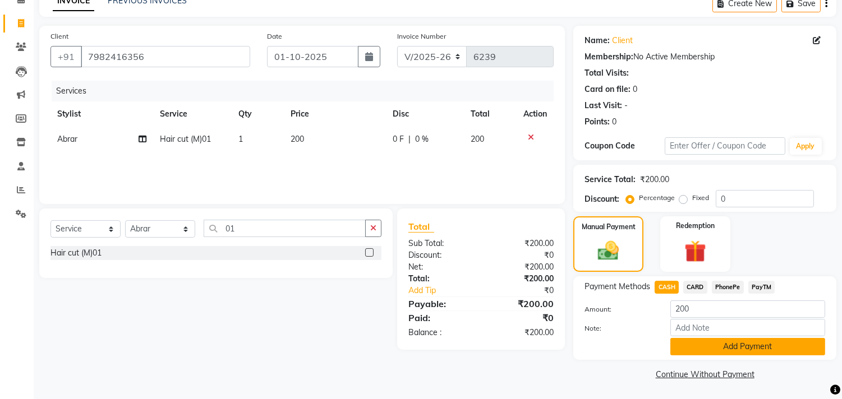
click at [706, 345] on button "Add Payment" at bounding box center [747, 346] width 155 height 17
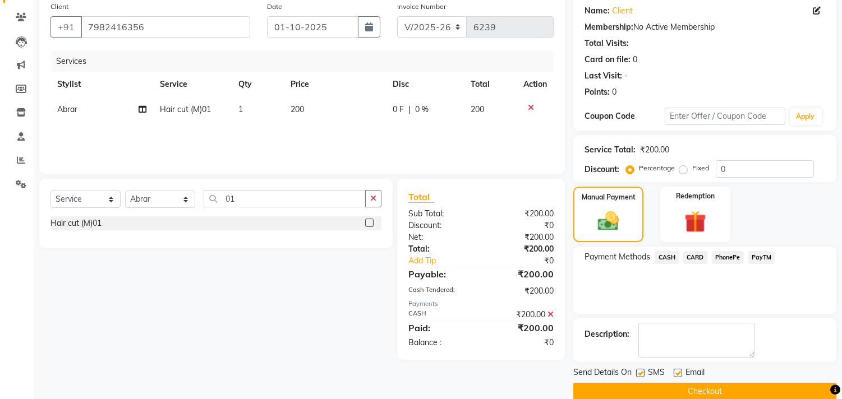
scroll to position [105, 0]
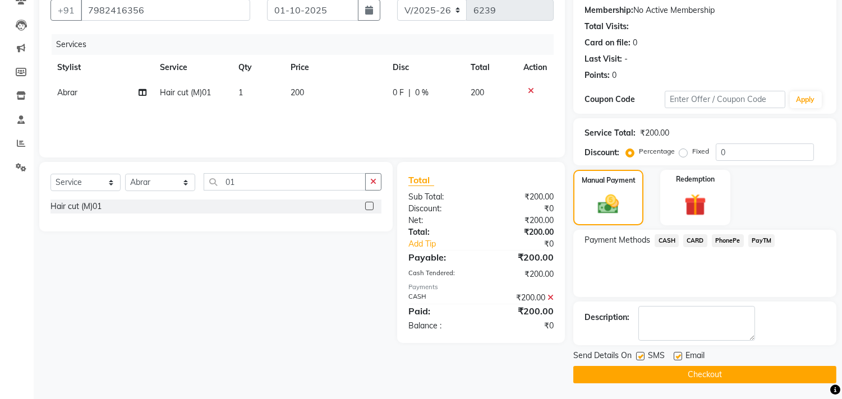
click at [702, 371] on button "Checkout" at bounding box center [704, 374] width 263 height 17
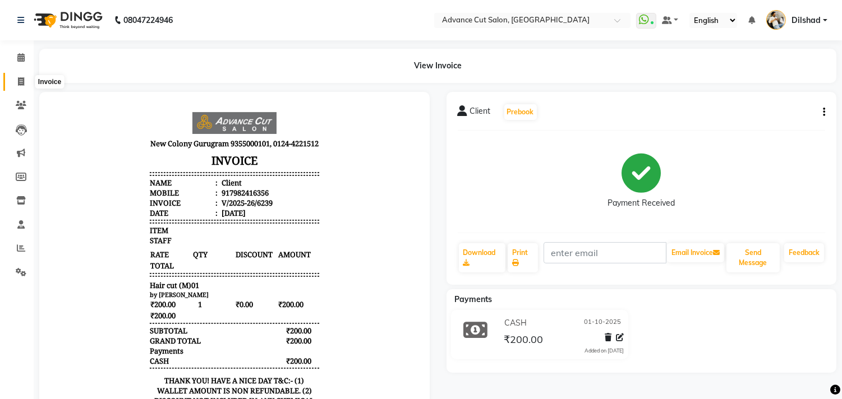
click at [20, 80] on icon at bounding box center [21, 81] width 6 height 8
select select "service"
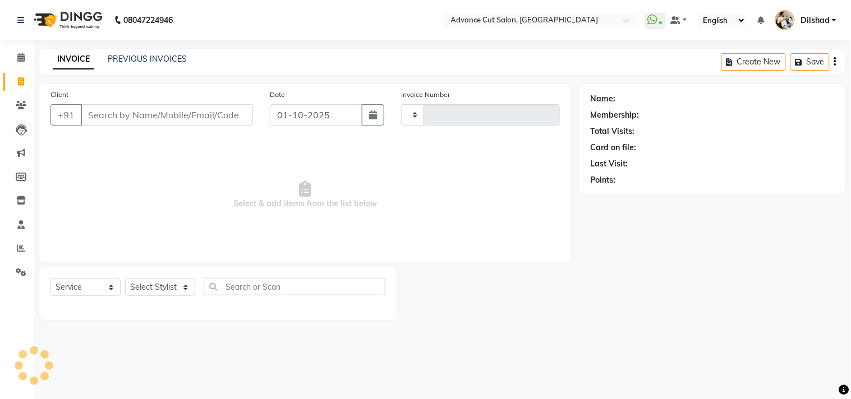
type input "6240"
select select "922"
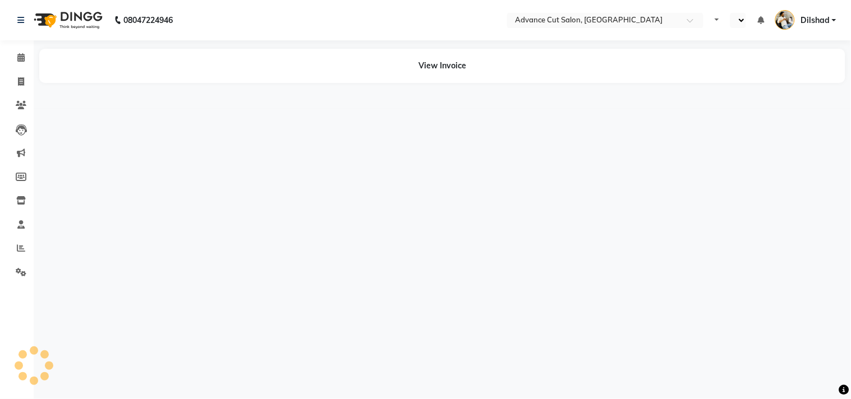
select select "en"
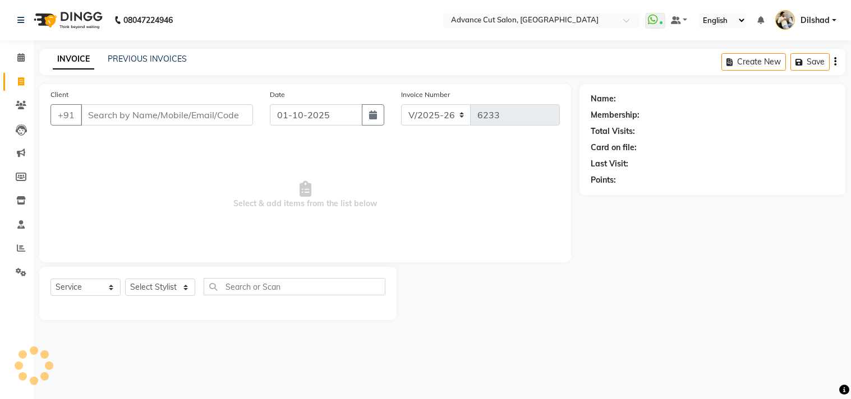
select select "922"
select select "service"
click at [126, 123] on input "Client" at bounding box center [167, 114] width 172 height 21
click at [112, 120] on input "Client" at bounding box center [167, 114] width 172 height 21
click at [143, 285] on select "Select Stylist [PERSON_NAME] [PERSON_NAME] [PERSON_NAME] [PERSON_NAME] [PERSON_…" at bounding box center [160, 287] width 70 height 17
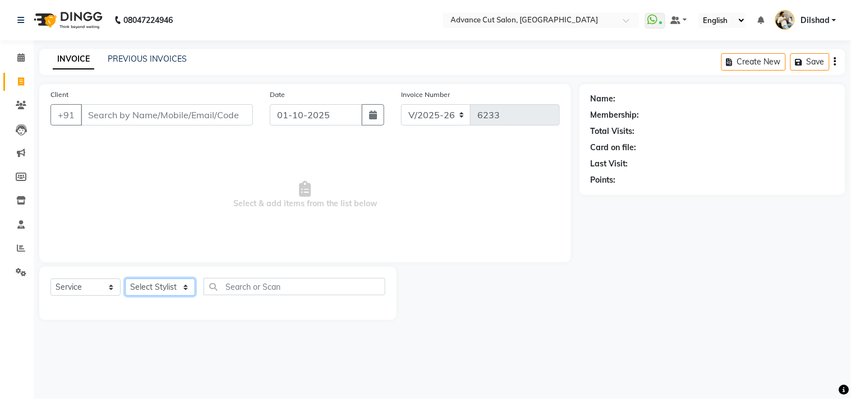
select select "87863"
click at [125, 279] on select "Select Stylist [PERSON_NAME] [PERSON_NAME] [PERSON_NAME] [PERSON_NAME] [PERSON_…" at bounding box center [160, 287] width 70 height 17
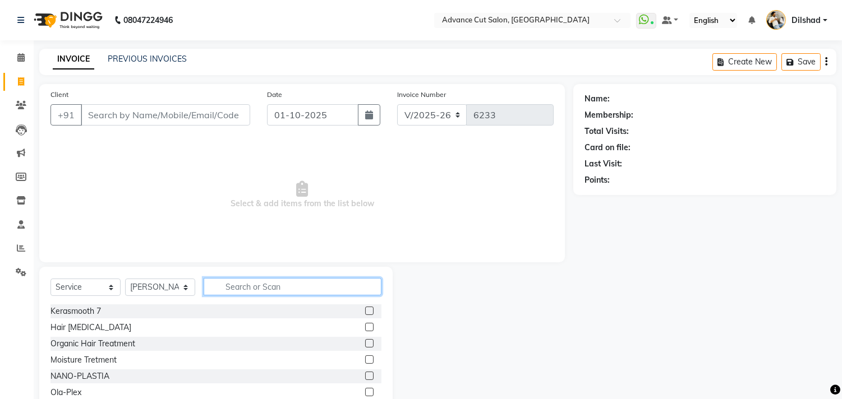
click at [238, 288] on input "text" at bounding box center [293, 286] width 178 height 17
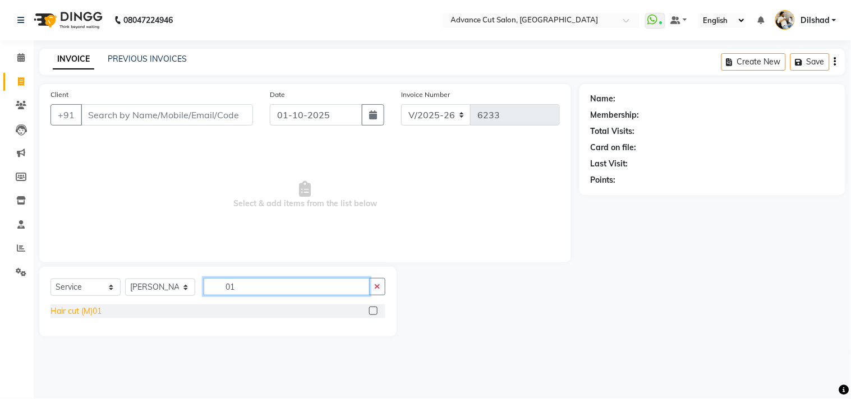
type input "01"
click at [82, 312] on div "Hair cut (M)01" at bounding box center [75, 312] width 51 height 12
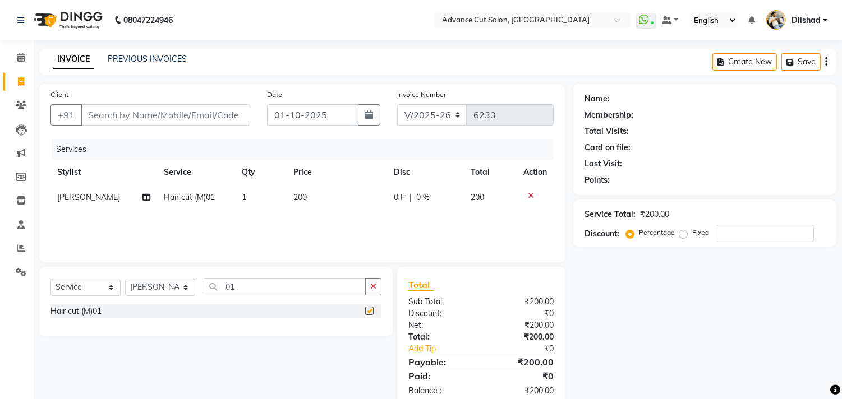
checkbox input "false"
click at [98, 113] on input "Client" at bounding box center [165, 114] width 169 height 21
type input "9"
type input "0"
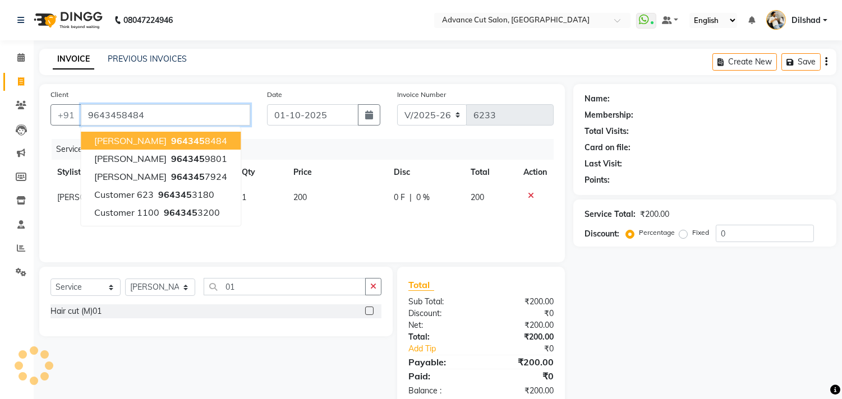
type input "9643458484"
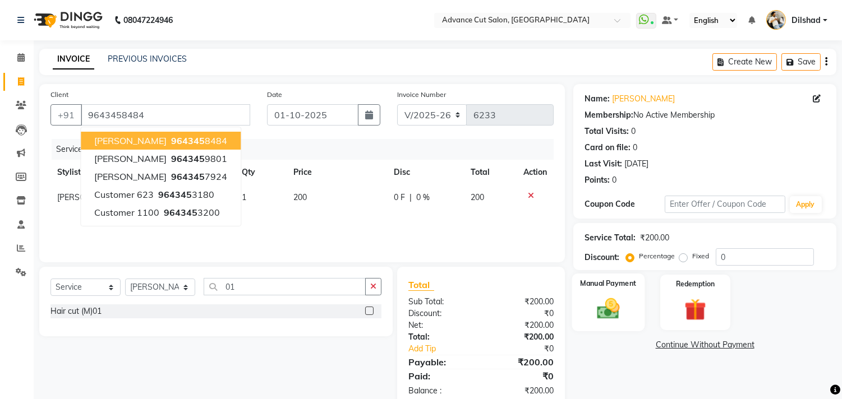
click at [613, 291] on div "Manual Payment" at bounding box center [608, 302] width 73 height 57
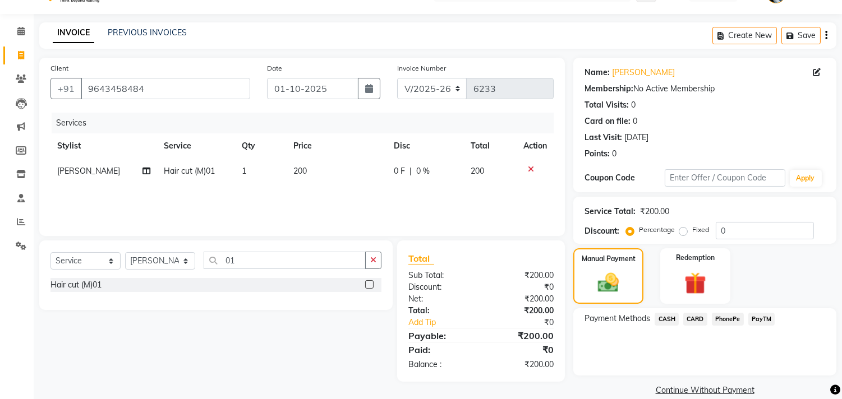
scroll to position [42, 0]
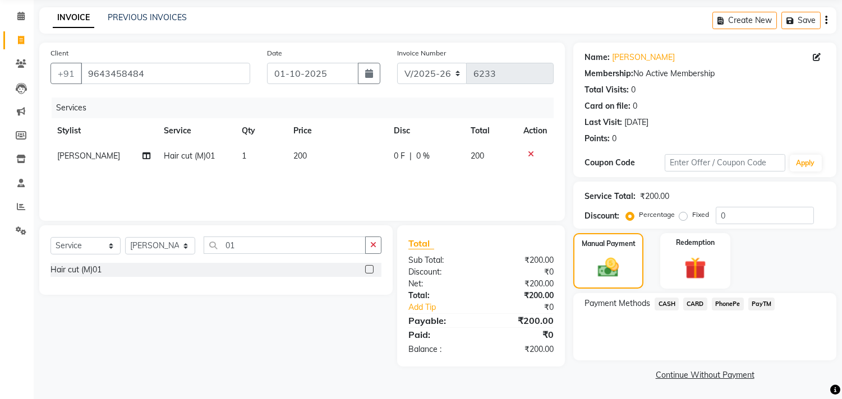
click at [770, 299] on span "PayTM" at bounding box center [761, 304] width 27 height 13
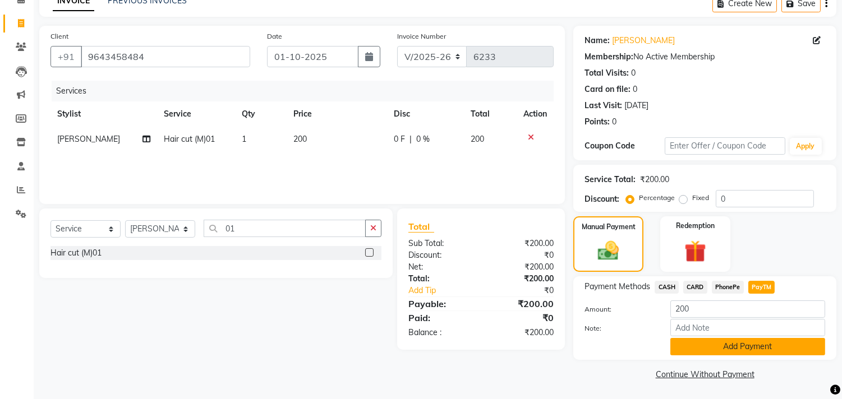
click at [752, 346] on button "Add Payment" at bounding box center [747, 346] width 155 height 17
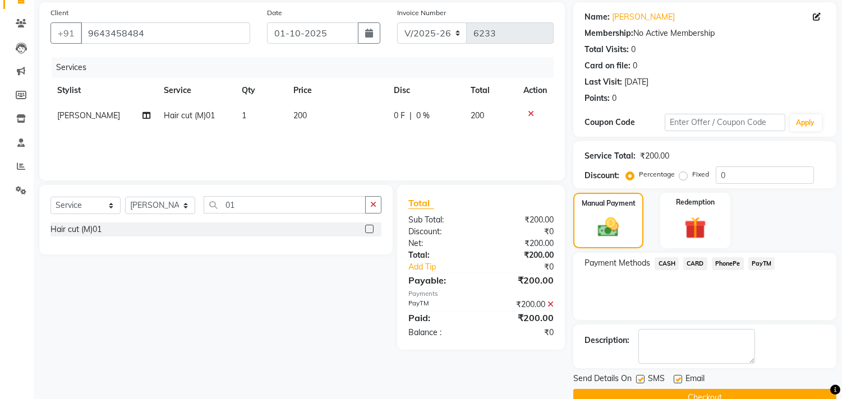
scroll to position [105, 0]
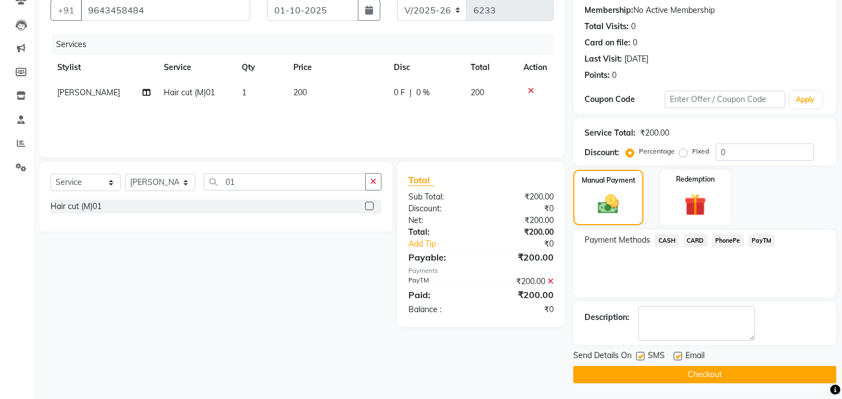
click at [741, 376] on button "Checkout" at bounding box center [704, 374] width 263 height 17
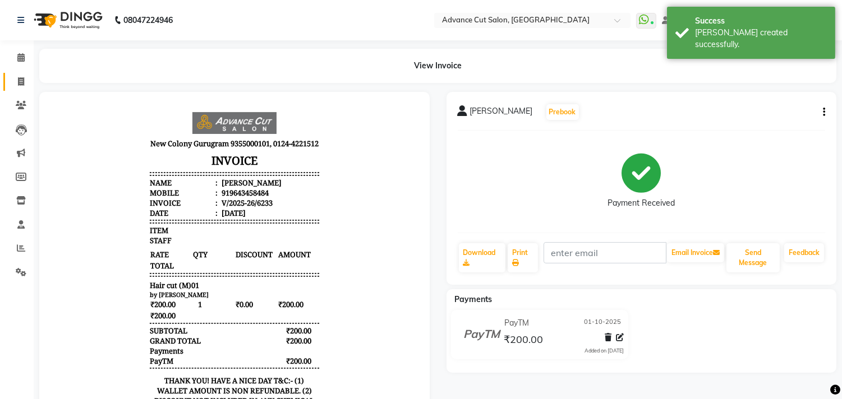
click at [7, 77] on link "Invoice" at bounding box center [16, 82] width 27 height 19
select select "922"
select select "service"
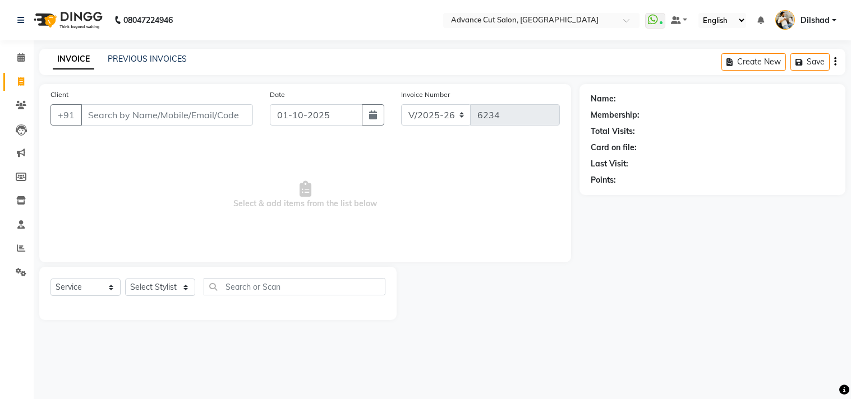
select select "922"
select select "service"
click at [147, 63] on link "PREVIOUS INVOICES" at bounding box center [147, 59] width 79 height 10
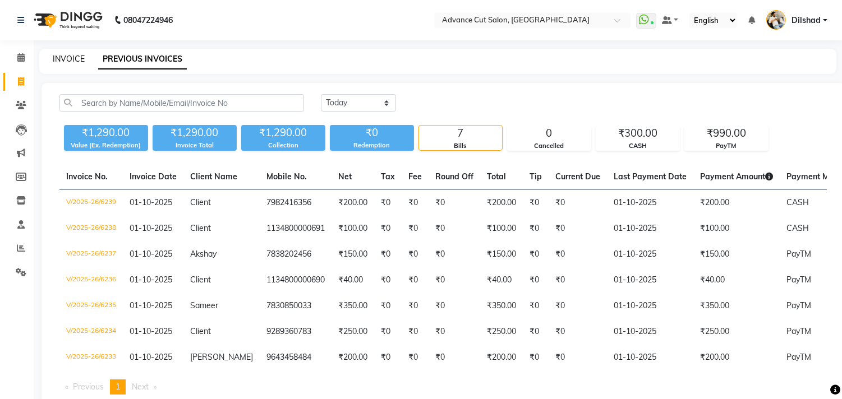
click at [74, 59] on link "INVOICE" at bounding box center [69, 59] width 32 height 10
select select "service"
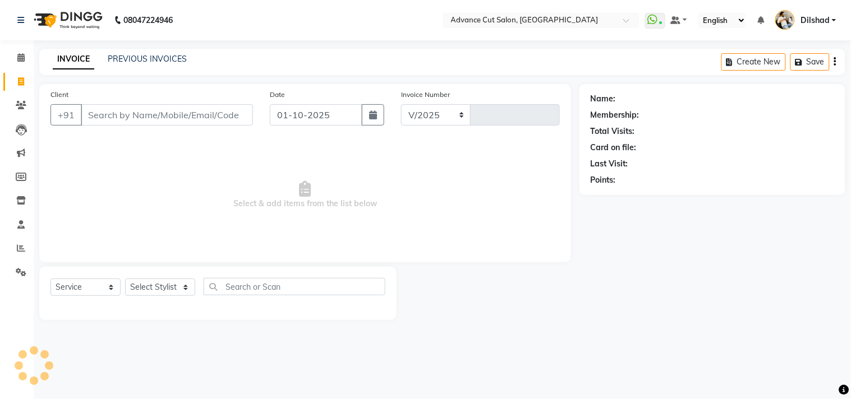
select select "922"
type input "6240"
click at [262, 58] on div "INVOICE PREVIOUS INVOICES Create New Save" at bounding box center [442, 62] width 806 height 26
click at [13, 54] on span at bounding box center [21, 58] width 20 height 13
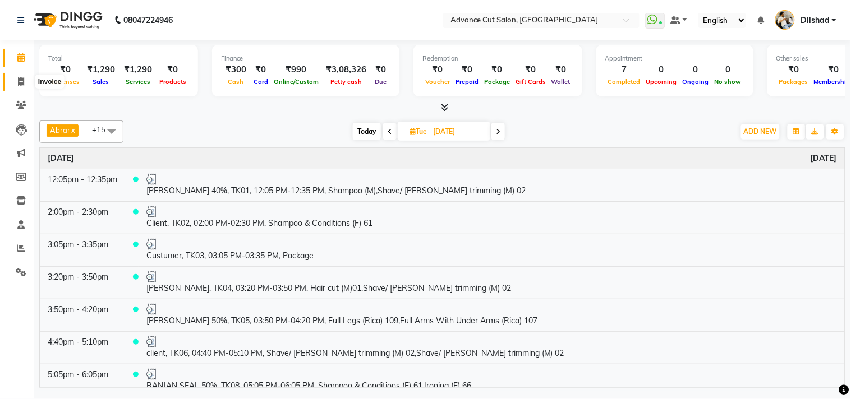
click at [24, 84] on span at bounding box center [21, 82] width 20 height 13
select select "922"
select select "service"
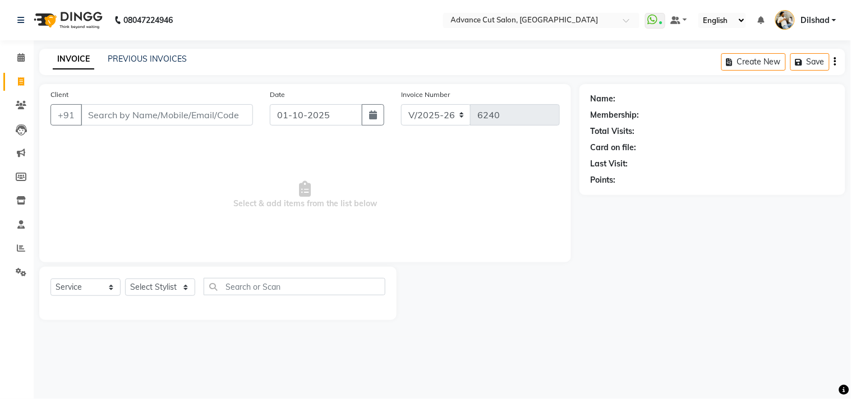
click at [306, 71] on div "INVOICE PREVIOUS INVOICES Create New Save" at bounding box center [442, 62] width 806 height 26
click at [292, 36] on nav "08047224946 Select Location × Advance Cut Salon, [GEOGRAPHIC_DATA] WhatsApp Sta…" at bounding box center [425, 20] width 851 height 40
click at [11, 108] on span at bounding box center [21, 105] width 20 height 13
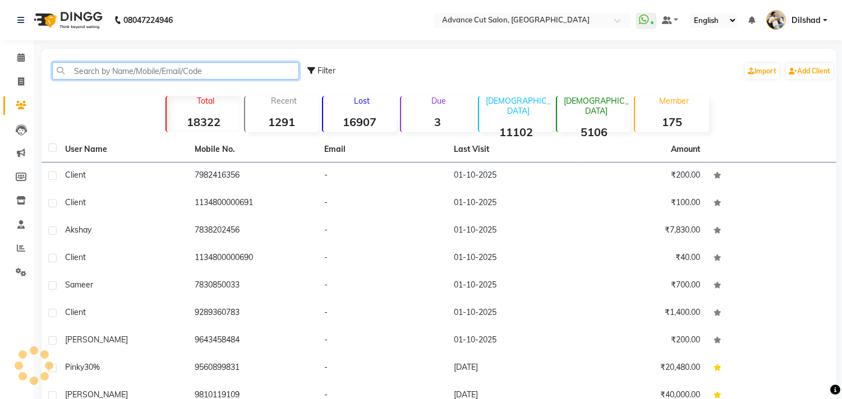
click at [114, 71] on input "text" at bounding box center [175, 70] width 247 height 17
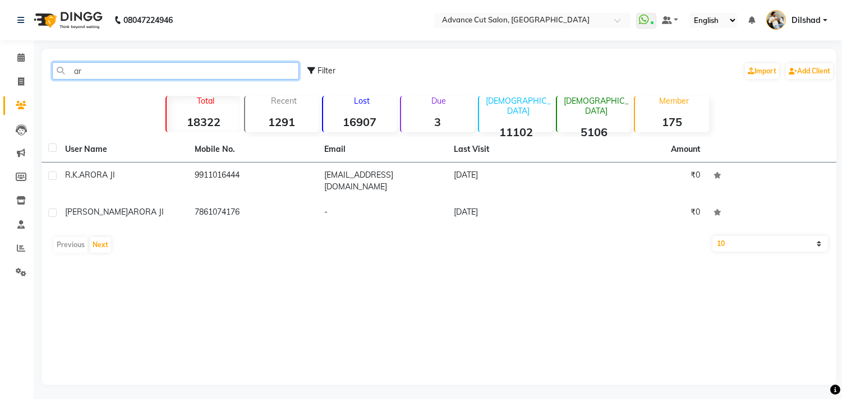
type input "a"
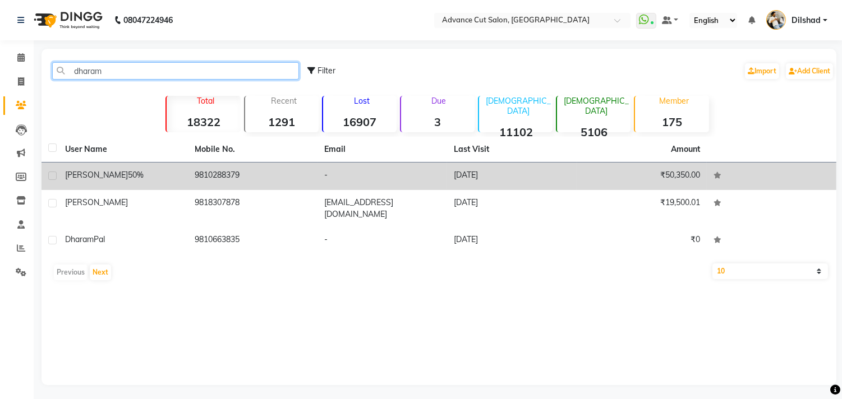
type input "dharam"
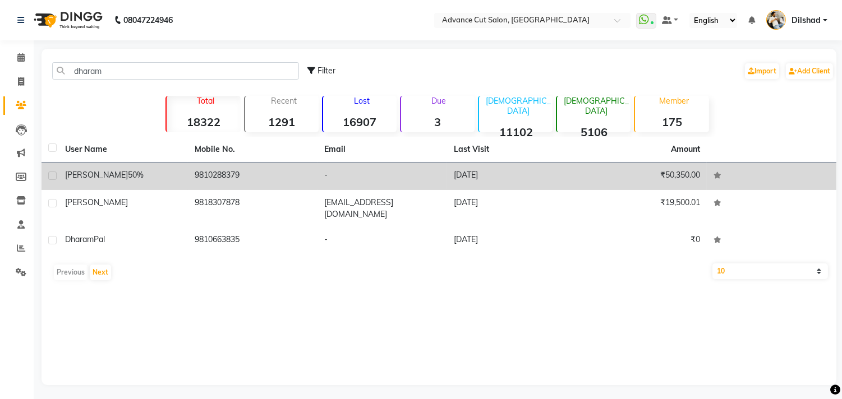
click at [238, 181] on td "9810288379" at bounding box center [253, 176] width 130 height 27
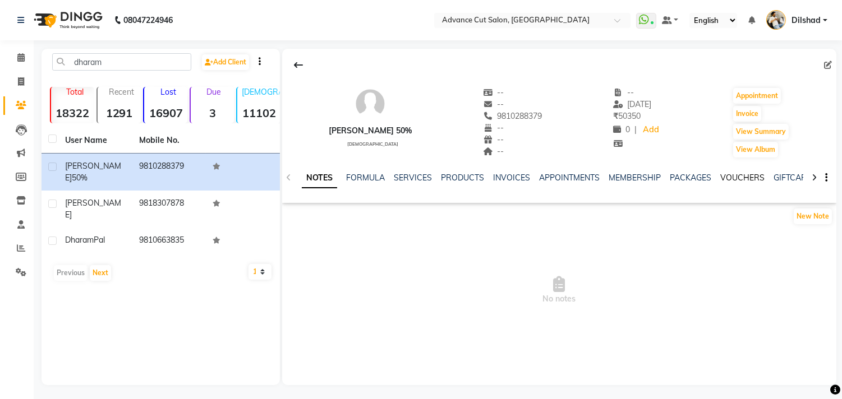
click at [734, 180] on link "VOUCHERS" at bounding box center [742, 178] width 44 height 10
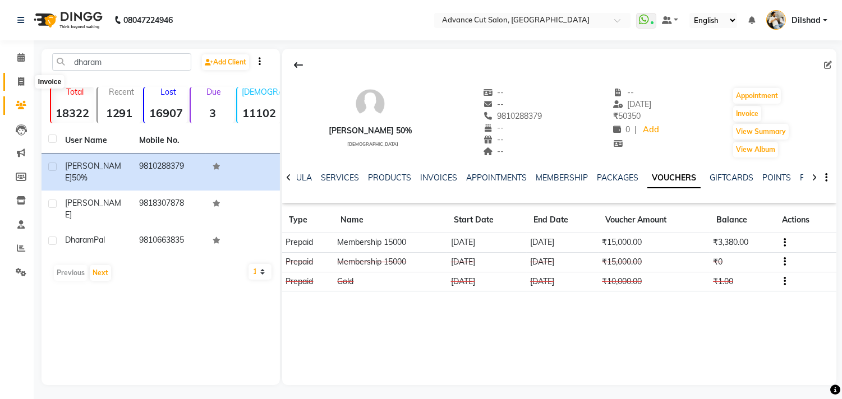
click at [16, 80] on span at bounding box center [21, 82] width 20 height 13
select select "service"
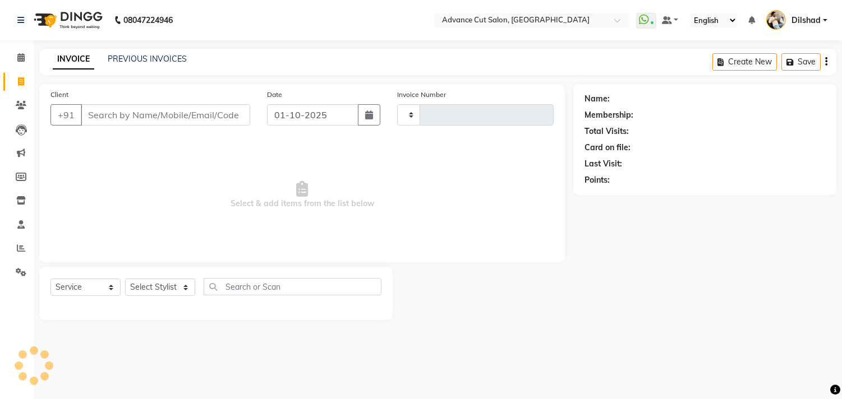
type input "6240"
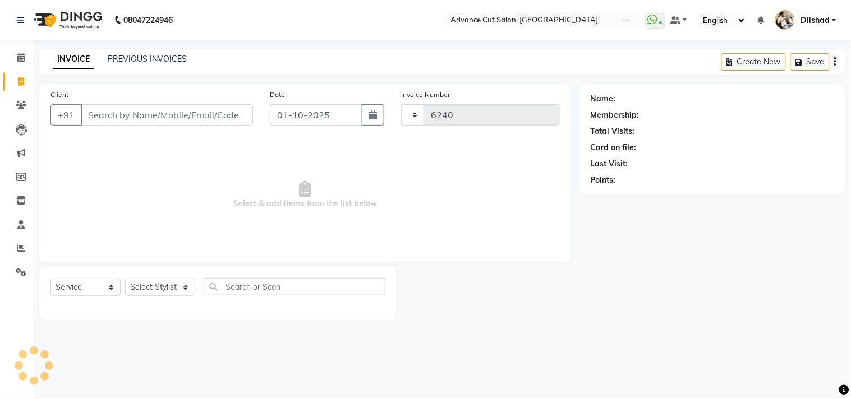
select select "922"
click at [248, 48] on div "08047224946 Select Location × Advance Cut Salon, [GEOGRAPHIC_DATA] WhatsApp Sta…" at bounding box center [425, 199] width 851 height 399
click at [366, 114] on button "button" at bounding box center [373, 114] width 22 height 21
select select "10"
select select "2025"
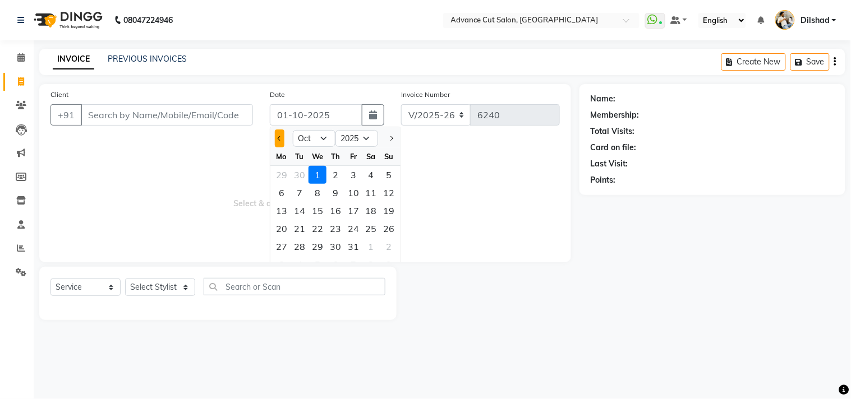
click at [282, 141] on button "Previous month" at bounding box center [280, 139] width 10 height 18
select select "9"
click at [303, 173] on div "2" at bounding box center [300, 175] width 18 height 18
type input "[DATE]"
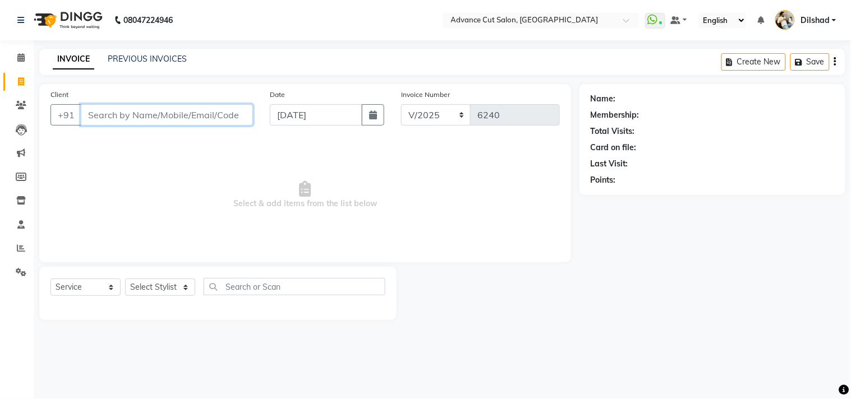
click at [103, 108] on input "Client" at bounding box center [167, 114] width 172 height 21
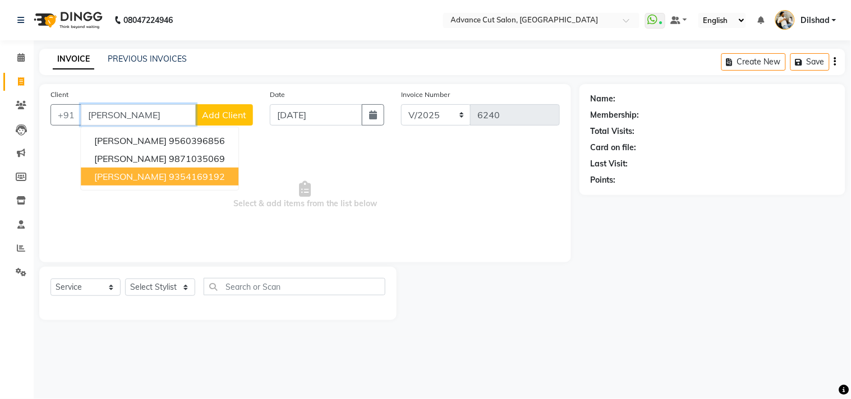
click at [165, 184] on button "[PERSON_NAME] 9354169192" at bounding box center [160, 177] width 158 height 18
type input "9354169192"
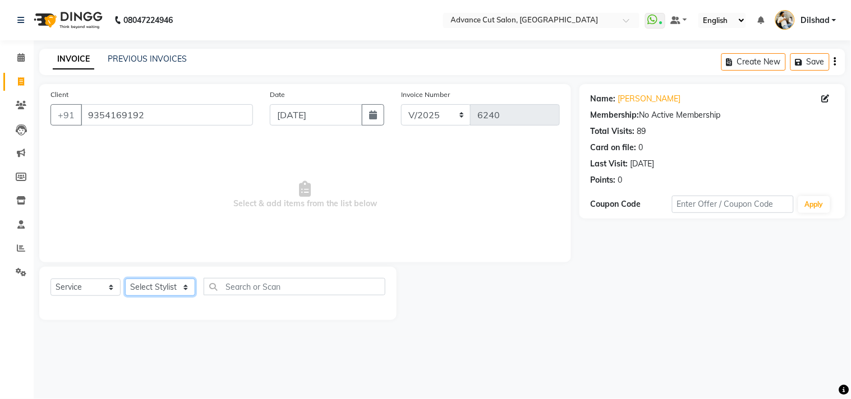
click at [144, 286] on select "Select Stylist [PERSON_NAME] [PERSON_NAME] [PERSON_NAME] [PERSON_NAME] [PERSON_…" at bounding box center [160, 287] width 70 height 17
select select "35524"
click at [125, 279] on select "Select Stylist [PERSON_NAME] [PERSON_NAME] [PERSON_NAME] [PERSON_NAME] [PERSON_…" at bounding box center [160, 287] width 70 height 17
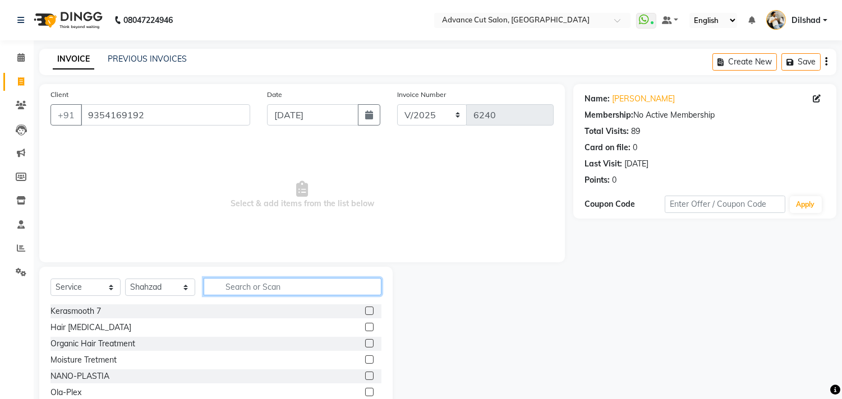
click at [256, 278] on input "text" at bounding box center [293, 286] width 178 height 17
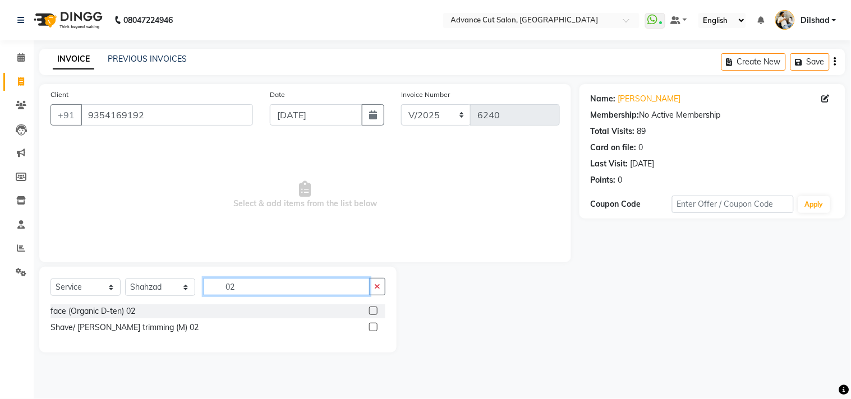
type input "02"
click at [134, 344] on div "Select Service Product Membership Package Voucher Prepaid Gift Card Select Styl…" at bounding box center [217, 310] width 357 height 86
click at [133, 338] on div "face (Organic D-ten) 02 Shave/ [PERSON_NAME] trimming (M) 02" at bounding box center [217, 323] width 335 height 37
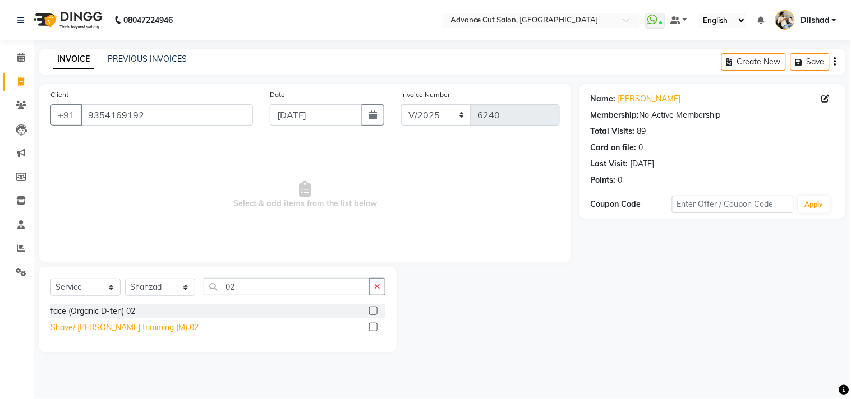
click at [140, 326] on div "Shave/ [PERSON_NAME] trimming (M) 02" at bounding box center [124, 328] width 148 height 12
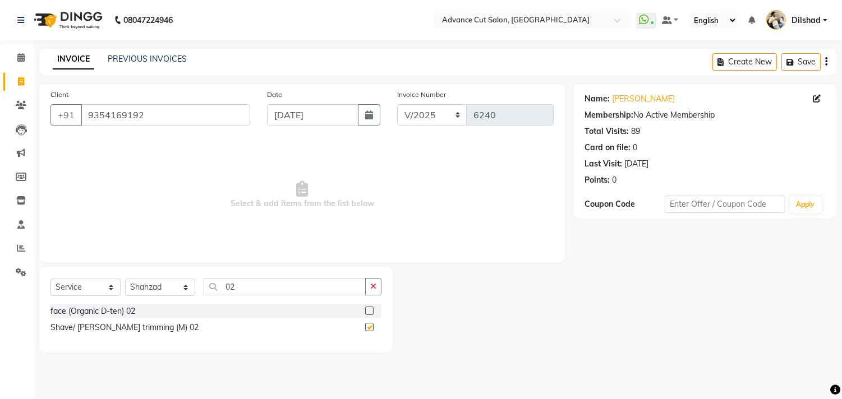
checkbox input "false"
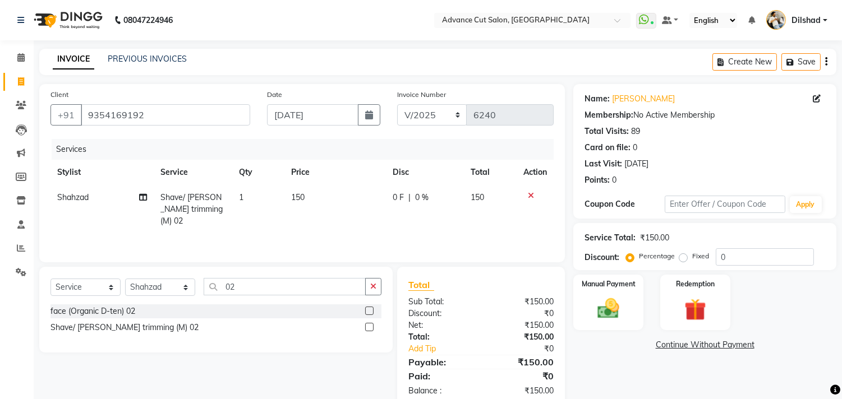
click at [305, 187] on td "150" at bounding box center [335, 209] width 102 height 49
select select "35524"
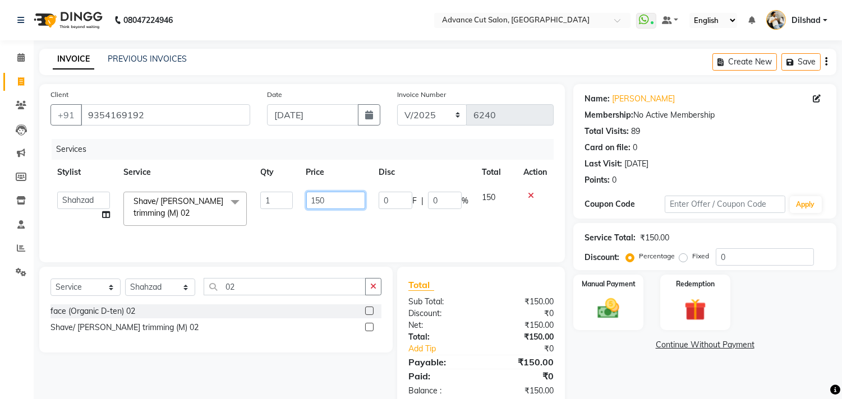
click at [318, 197] on input "150" at bounding box center [335, 200] width 59 height 17
type input "400"
click at [631, 292] on div "Manual Payment" at bounding box center [608, 302] width 73 height 57
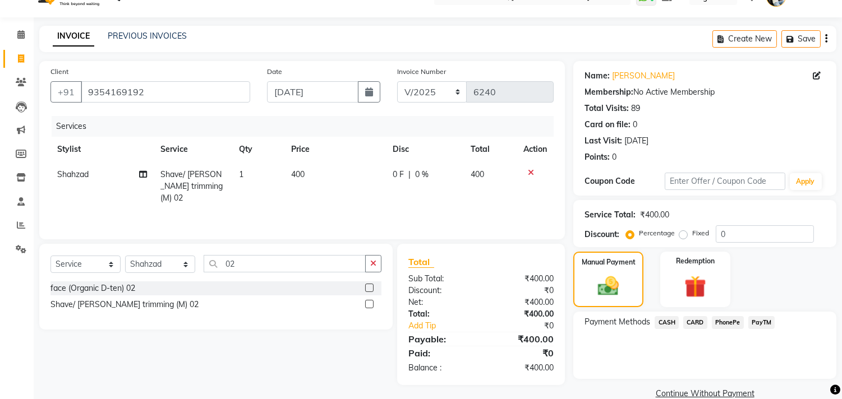
scroll to position [42, 0]
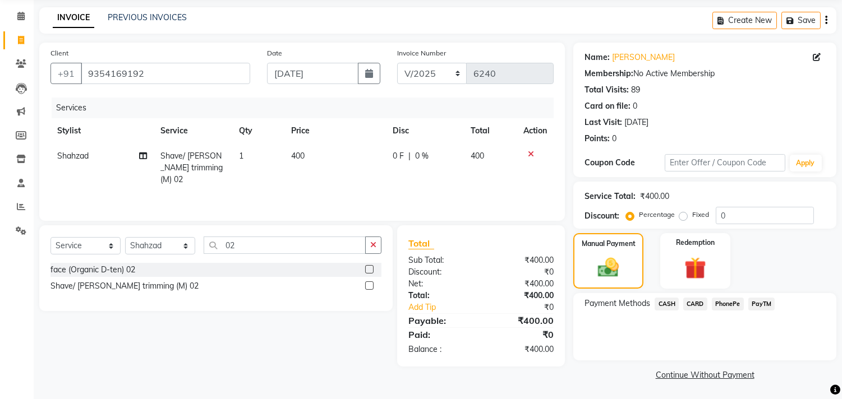
click at [663, 305] on span "CASH" at bounding box center [667, 304] width 24 height 13
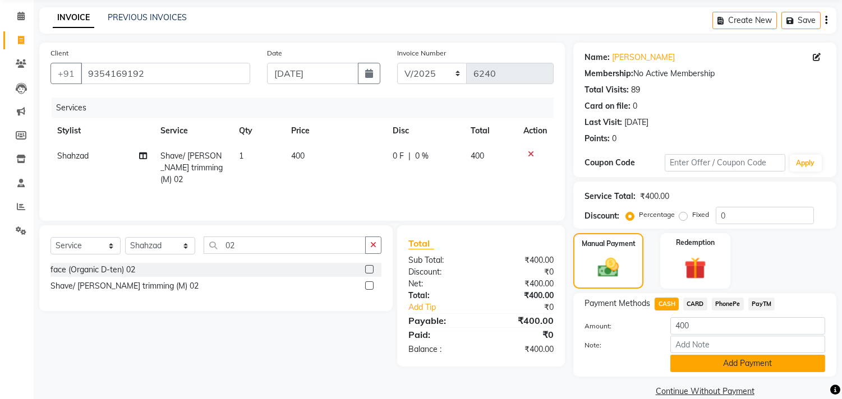
click at [694, 362] on button "Add Payment" at bounding box center [747, 363] width 155 height 17
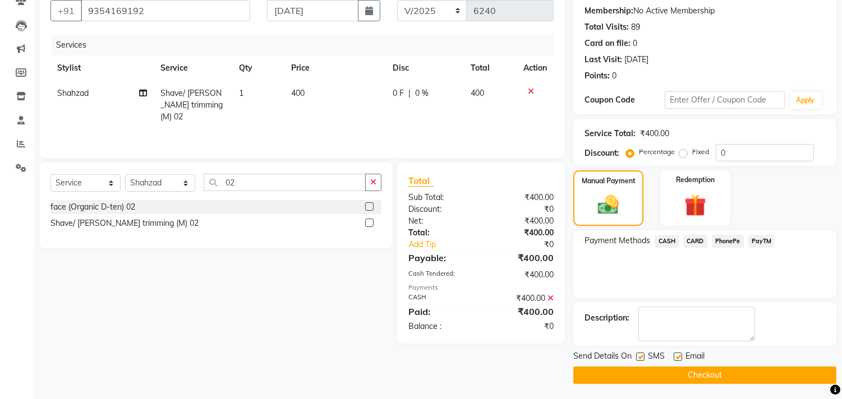
scroll to position [105, 0]
click at [695, 369] on button "Checkout" at bounding box center [704, 374] width 263 height 17
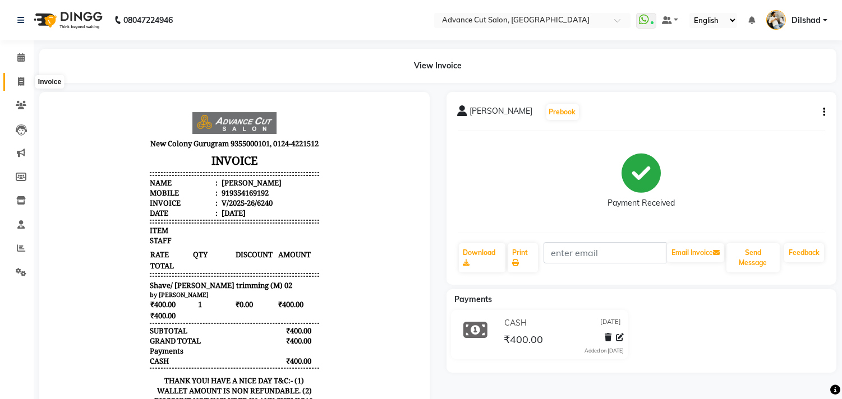
click at [15, 83] on span at bounding box center [21, 82] width 20 height 13
select select "service"
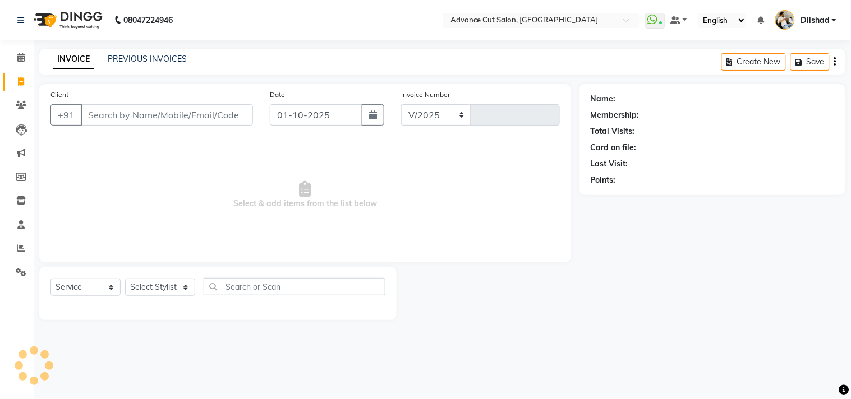
select select "922"
type input "6241"
click at [242, 26] on nav "08047224946 Select Location × Advance Cut Salon, [GEOGRAPHIC_DATA] WhatsApp Sta…" at bounding box center [425, 20] width 851 height 40
click at [259, 36] on nav "08047224946 Select Location × Advance Cut Salon, [GEOGRAPHIC_DATA] WhatsApp Sta…" at bounding box center [425, 20] width 851 height 40
click at [15, 57] on span at bounding box center [21, 58] width 20 height 13
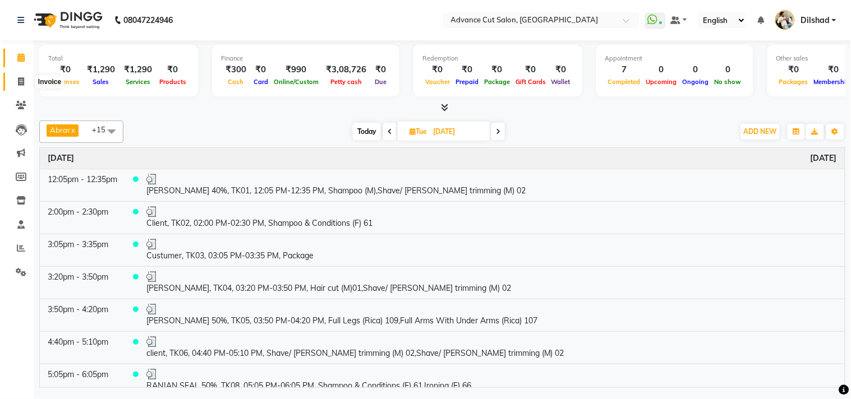
click at [20, 81] on icon at bounding box center [21, 81] width 6 height 8
select select "service"
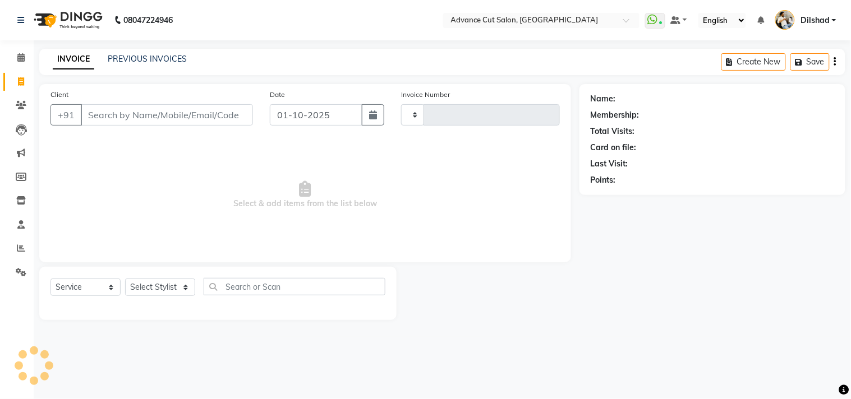
type input "6241"
select select "922"
click at [267, 25] on nav "08047224946 Select Location × Advance Cut Salon, [GEOGRAPHIC_DATA] WhatsApp Sta…" at bounding box center [425, 20] width 851 height 40
click at [237, 45] on div "08047224946 Select Location × Advance Cut Salon, [GEOGRAPHIC_DATA] WhatsApp Sta…" at bounding box center [425, 199] width 851 height 399
click at [18, 104] on icon at bounding box center [21, 105] width 11 height 8
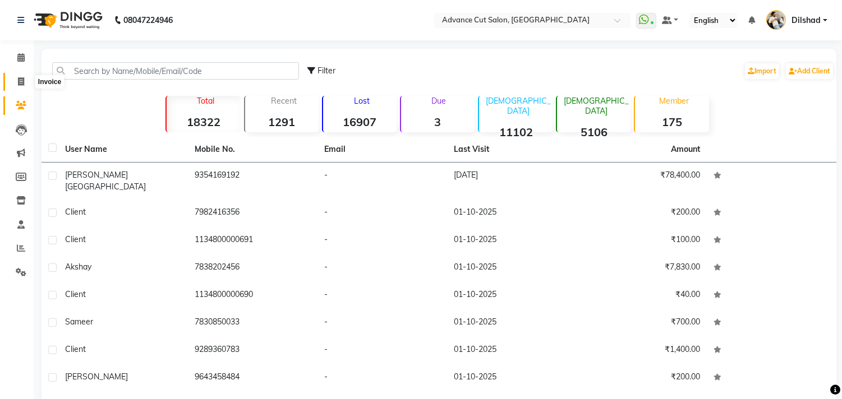
click at [19, 82] on icon at bounding box center [21, 81] width 6 height 8
select select "service"
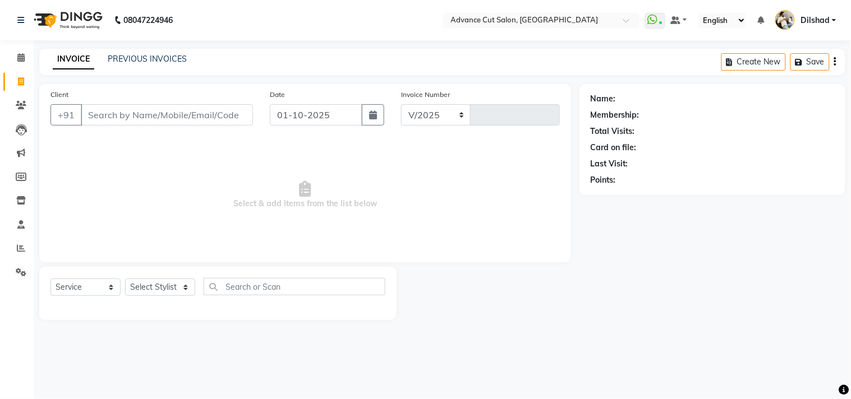
select select "922"
type input "6241"
click at [279, 35] on nav "08047224946 Select Location × Advance Cut Salon, [GEOGRAPHIC_DATA] WhatsApp Sta…" at bounding box center [425, 20] width 851 height 40
click at [19, 107] on icon at bounding box center [21, 105] width 11 height 8
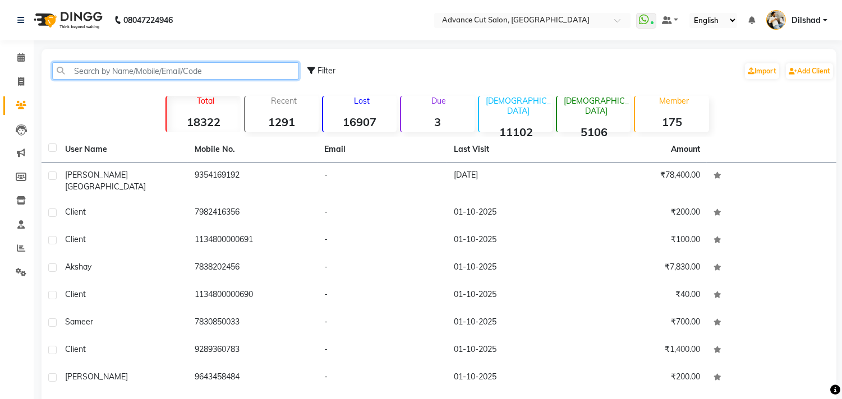
click at [98, 65] on input "text" at bounding box center [175, 70] width 247 height 17
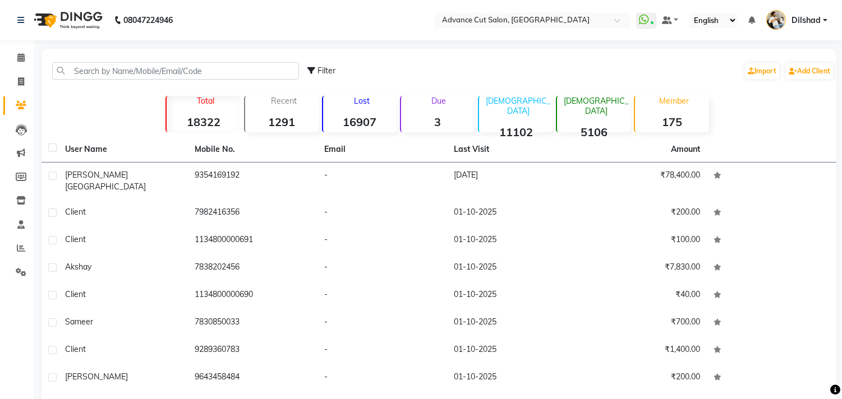
click at [70, 105] on div "Filter Import Add Client Total 18322 Recent 1291 Lost 16907 Due 3 [DEMOGRAPHIC_…" at bounding box center [439, 268] width 795 height 439
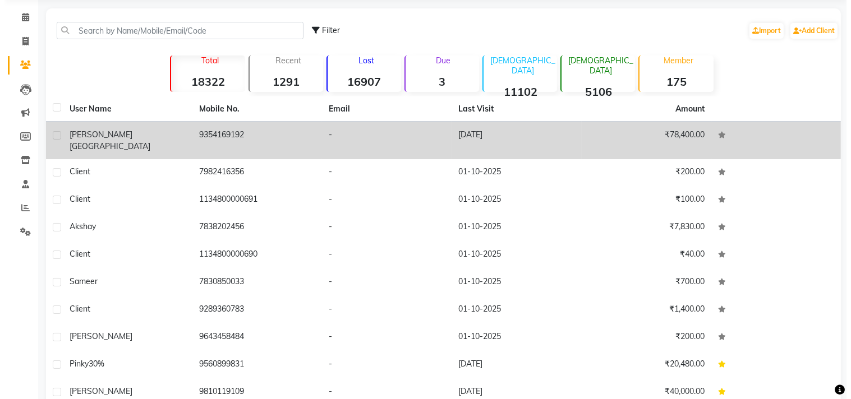
scroll to position [86, 0]
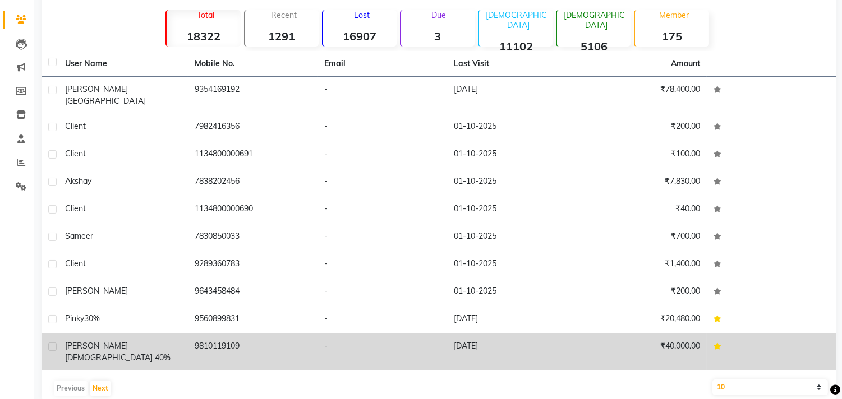
click at [219, 334] on td "9810119109" at bounding box center [253, 352] width 130 height 37
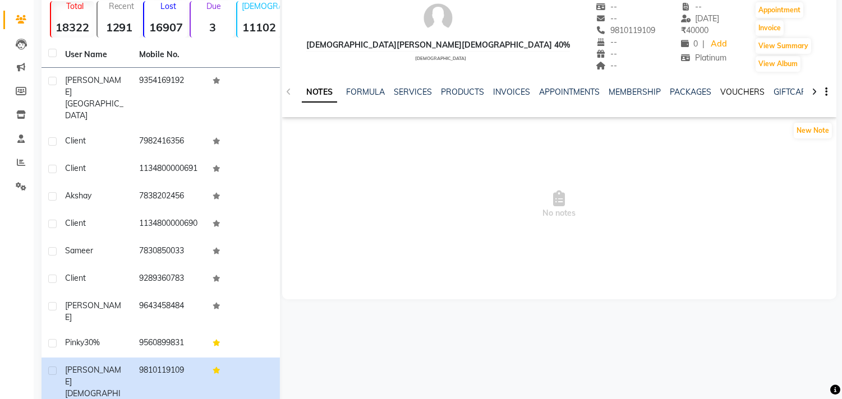
click at [738, 95] on link "VOUCHERS" at bounding box center [742, 92] width 44 height 10
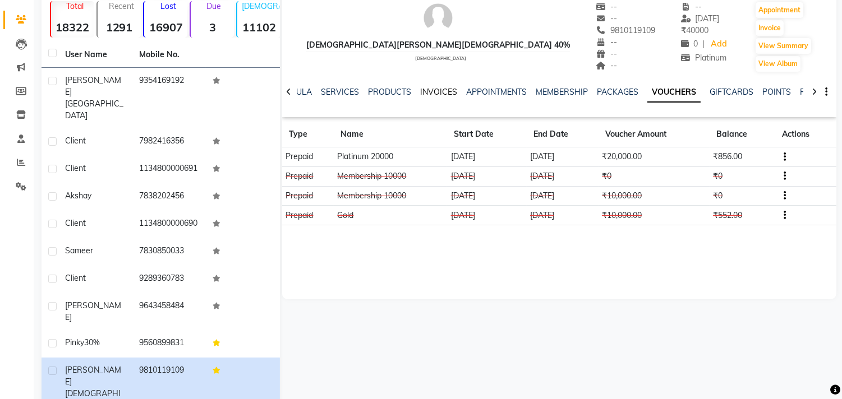
click at [427, 94] on link "INVOICES" at bounding box center [438, 92] width 37 height 10
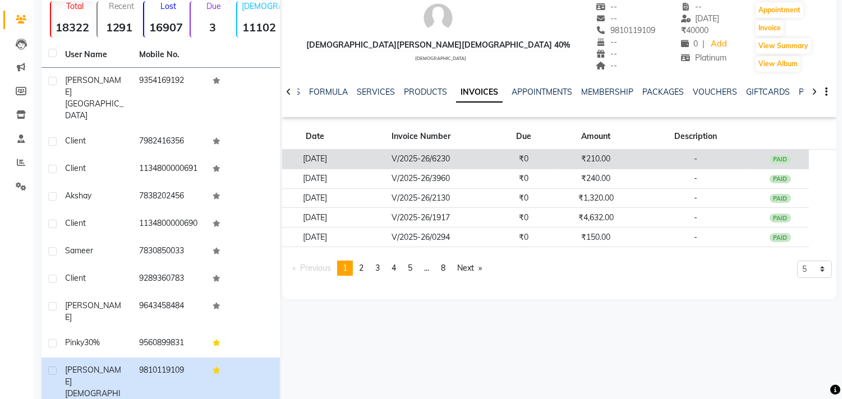
click at [530, 154] on td "₹0" at bounding box center [523, 160] width 58 height 20
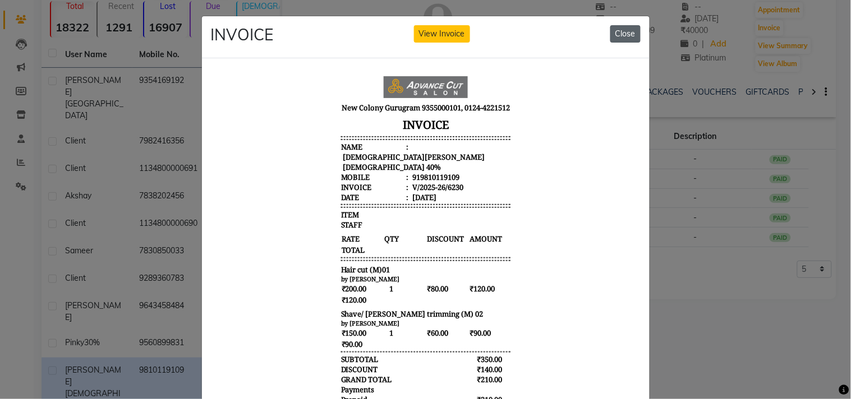
click at [610, 25] on button "Close" at bounding box center [625, 33] width 30 height 17
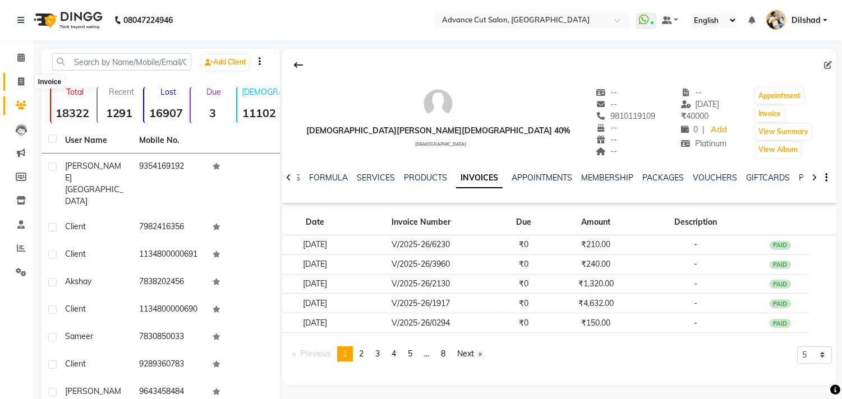
click at [20, 85] on icon at bounding box center [21, 81] width 6 height 8
select select "service"
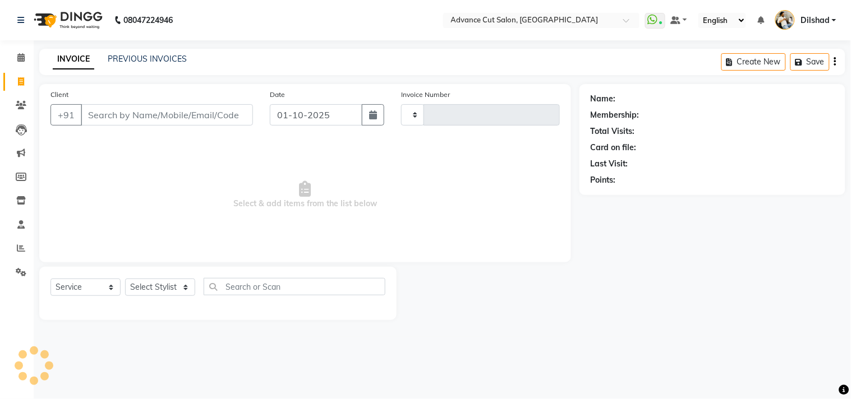
type input "6241"
select select "922"
click at [251, 47] on div "08047224946 Select Location × Advance Cut Salon, [GEOGRAPHIC_DATA] WhatsApp Sta…" at bounding box center [425, 199] width 851 height 399
click at [277, 42] on div "08047224946 Select Location × Advance Cut Salon, [GEOGRAPHIC_DATA] WhatsApp Sta…" at bounding box center [425, 199] width 851 height 399
click at [44, 63] on div "INVOICE PREVIOUS INVOICES" at bounding box center [113, 59] width 148 height 12
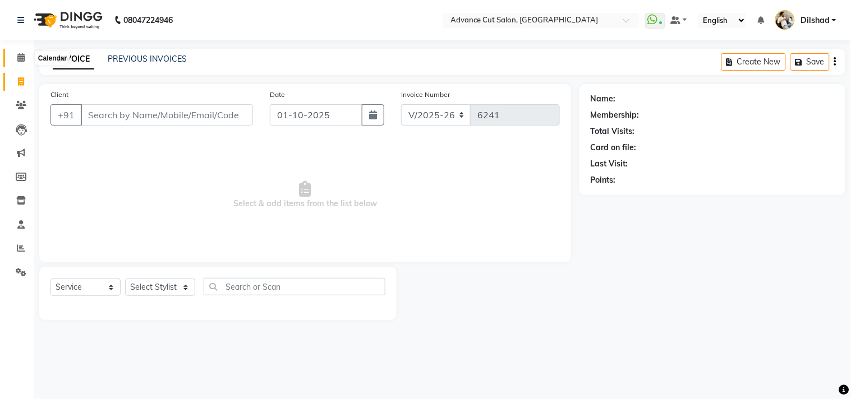
click at [22, 58] on icon at bounding box center [20, 57] width 7 height 8
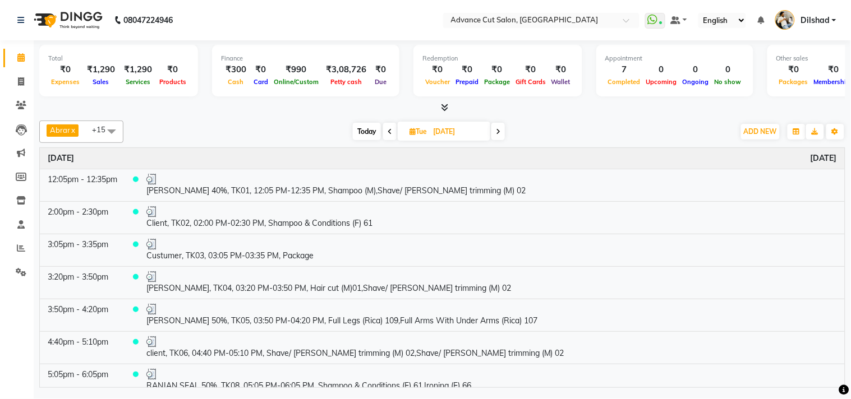
click at [442, 103] on icon at bounding box center [444, 107] width 7 height 8
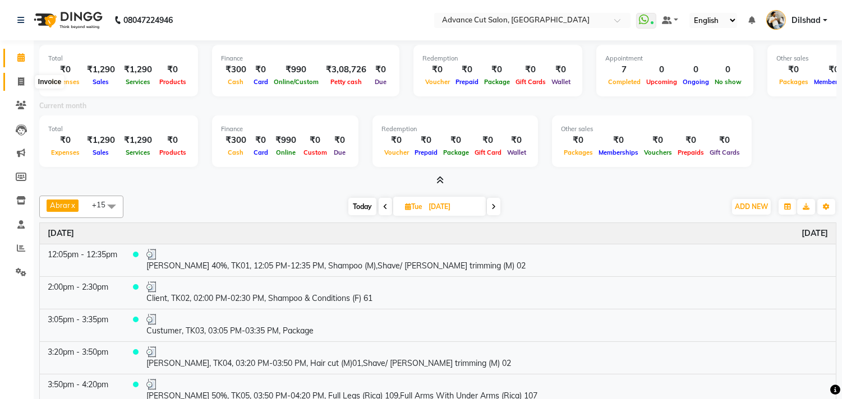
click at [19, 82] on icon at bounding box center [21, 81] width 6 height 8
select select "service"
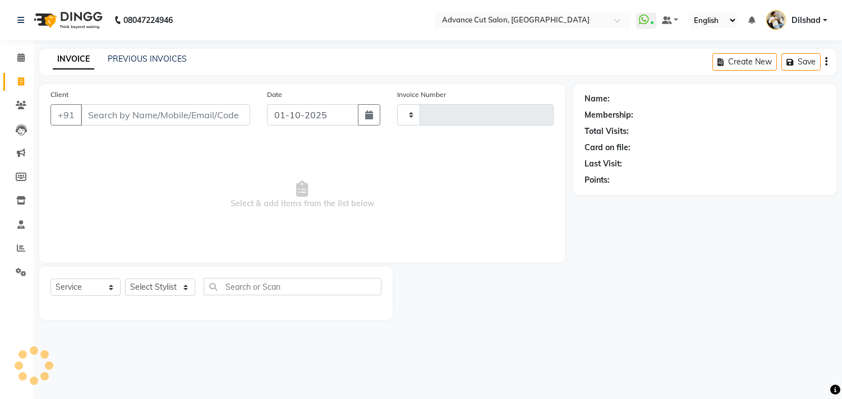
type input "6241"
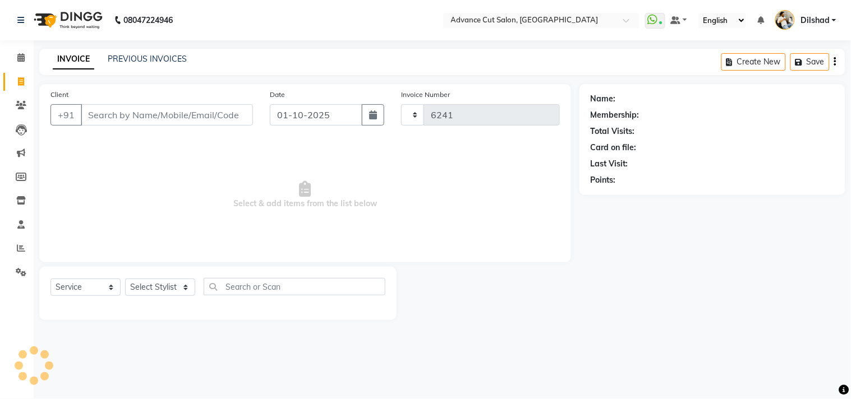
select select "922"
click at [293, 71] on div "INVOICE PREVIOUS INVOICES Create New Save" at bounding box center [442, 62] width 806 height 26
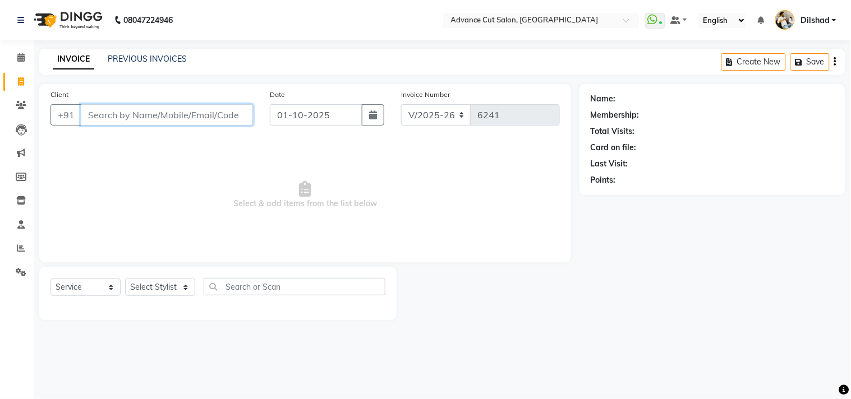
click at [96, 113] on input "Client" at bounding box center [167, 114] width 172 height 21
click at [93, 156] on span "Select & add items from the list below" at bounding box center [304, 195] width 509 height 112
click at [16, 61] on span at bounding box center [21, 58] width 20 height 13
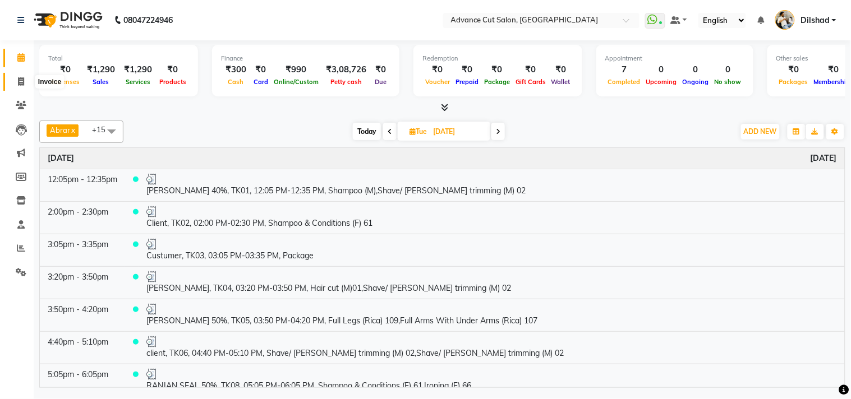
click at [18, 79] on icon at bounding box center [21, 81] width 6 height 8
select select "service"
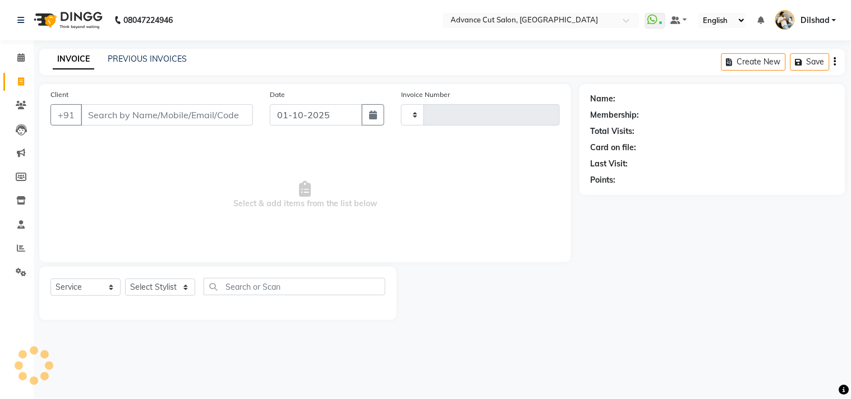
type input "6241"
select select "922"
click at [328, 10] on nav "08047224946 Select Location × Advance Cut Salon, [GEOGRAPHIC_DATA] WhatsApp Sta…" at bounding box center [425, 20] width 851 height 40
click at [350, 17] on nav "08047224946 Select Location × Advance Cut Salon, [GEOGRAPHIC_DATA] WhatsApp Sta…" at bounding box center [425, 20] width 851 height 40
click at [481, 17] on input "text" at bounding box center [530, 21] width 163 height 11
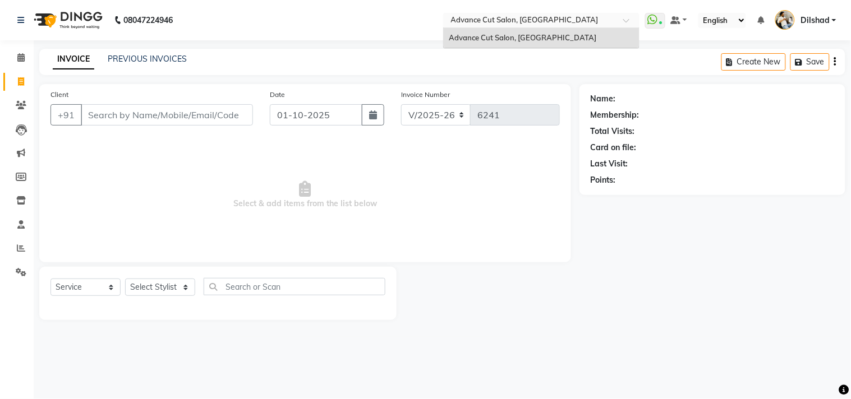
click at [483, 21] on input "text" at bounding box center [530, 21] width 163 height 11
click at [472, 54] on div "INVOICE PREVIOUS INVOICES Create New Save" at bounding box center [442, 62] width 806 height 26
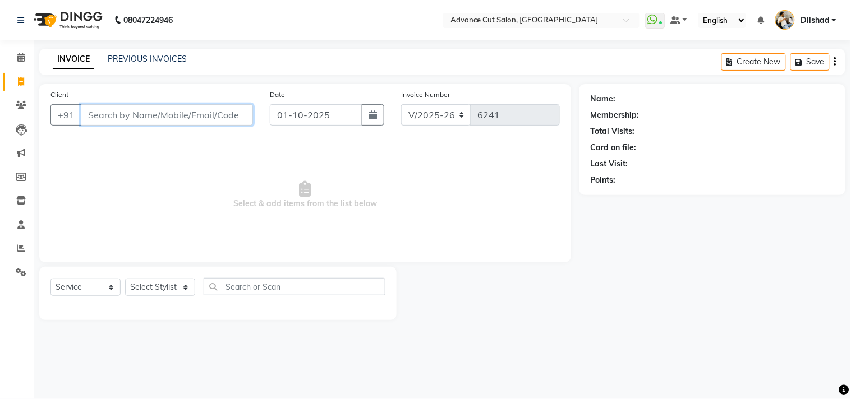
drag, startPoint x: 102, startPoint y: 114, endPoint x: 102, endPoint y: 121, distance: 6.2
click at [102, 114] on input "Client" at bounding box center [167, 114] width 172 height 21
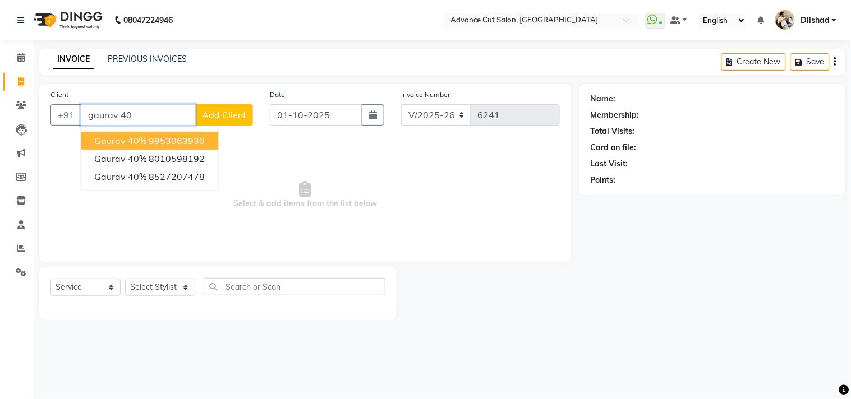
click at [146, 138] on button "Gaurav 40% 9953063930" at bounding box center [149, 141] width 137 height 18
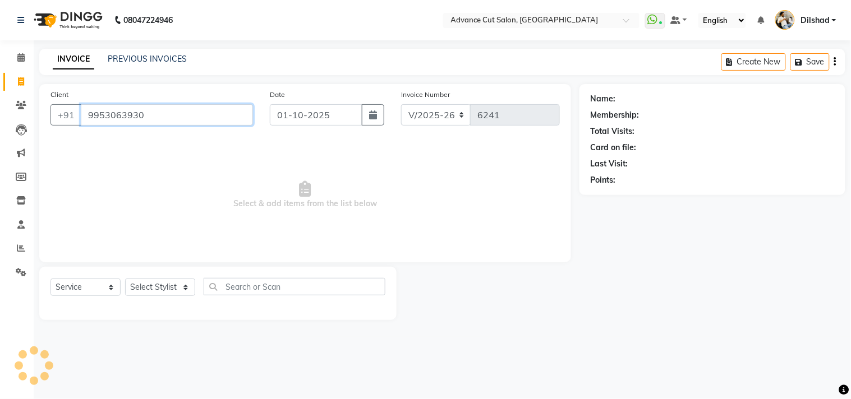
type input "9953063930"
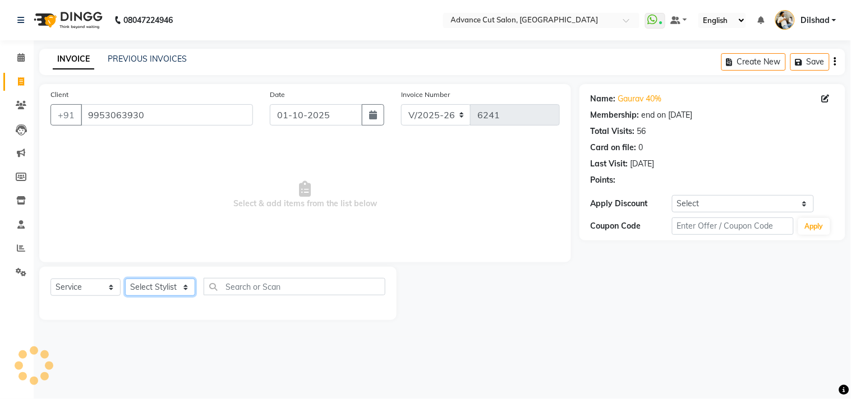
click at [167, 290] on select "Select Stylist [PERSON_NAME] [PERSON_NAME] [PERSON_NAME] [PERSON_NAME] [PERSON_…" at bounding box center [160, 287] width 70 height 17
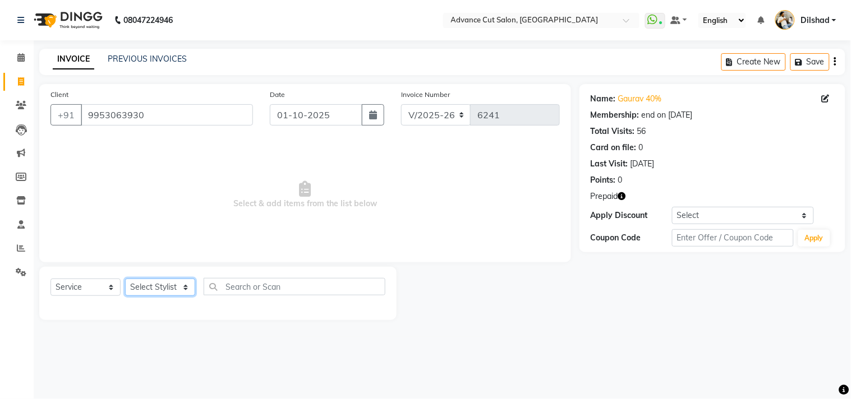
select select "87863"
click at [125, 279] on select "Select Stylist [PERSON_NAME] [PERSON_NAME] [PERSON_NAME] [PERSON_NAME] [PERSON_…" at bounding box center [160, 287] width 70 height 17
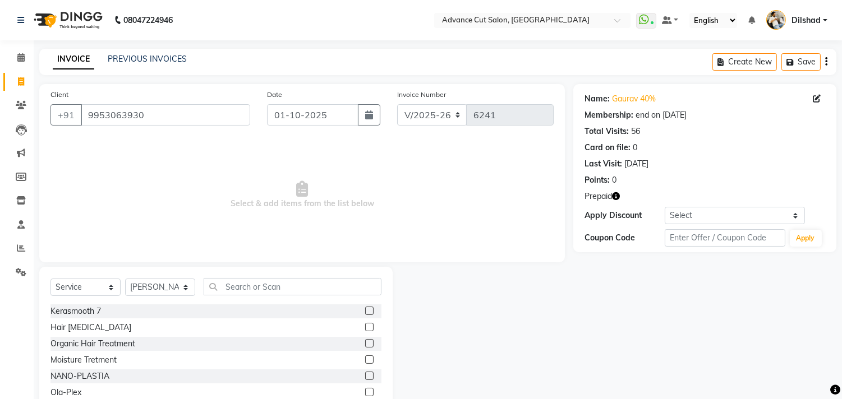
click at [232, 298] on div "Select Service Product Membership Package Voucher Prepaid Gift Card Select Styl…" at bounding box center [215, 291] width 331 height 26
click at [233, 282] on input "text" at bounding box center [293, 286] width 178 height 17
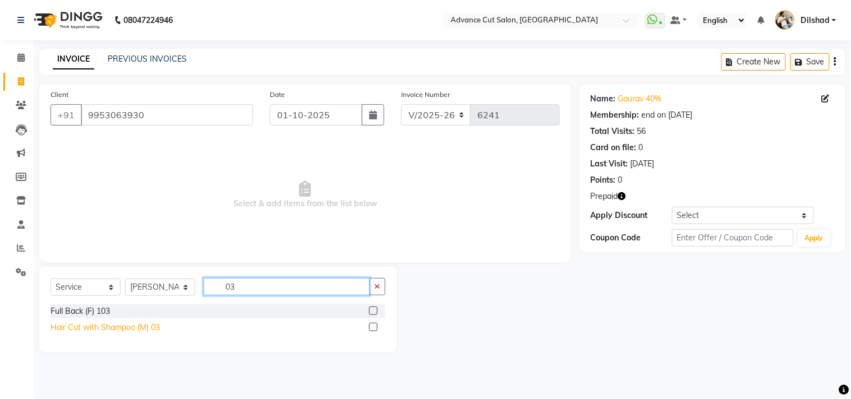
type input "03"
click at [147, 324] on div "Hair Cut with Shampoo (M) 03" at bounding box center [104, 328] width 109 height 12
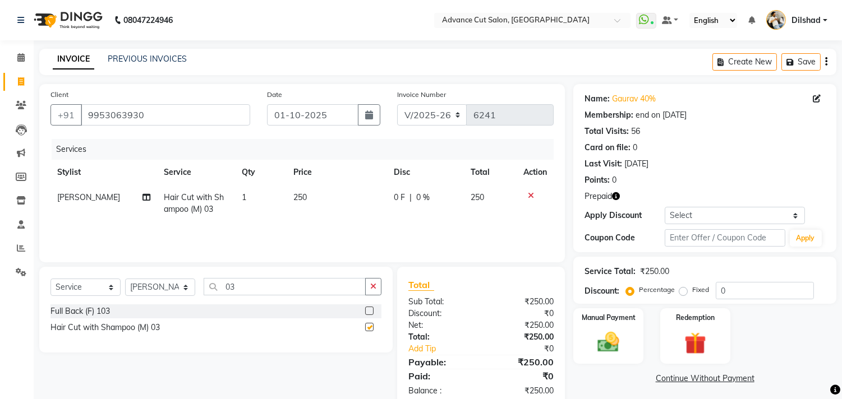
checkbox input "false"
click at [250, 290] on input "03" at bounding box center [285, 286] width 162 height 17
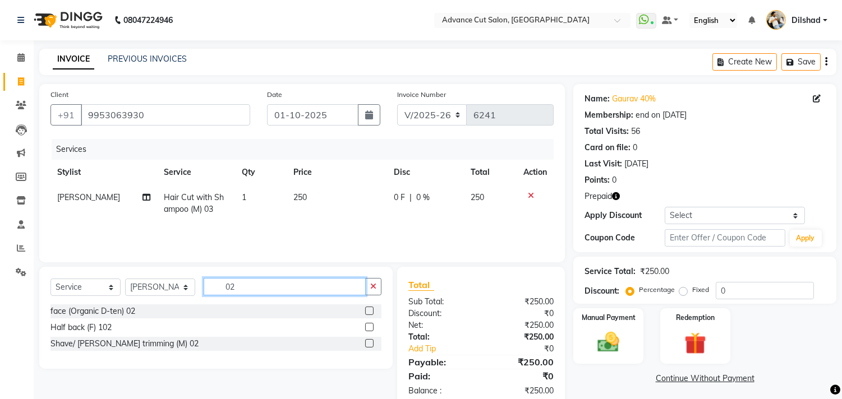
type input "02"
click at [152, 339] on div "Shave/ [PERSON_NAME] trimming (M) 02" at bounding box center [124, 344] width 148 height 12
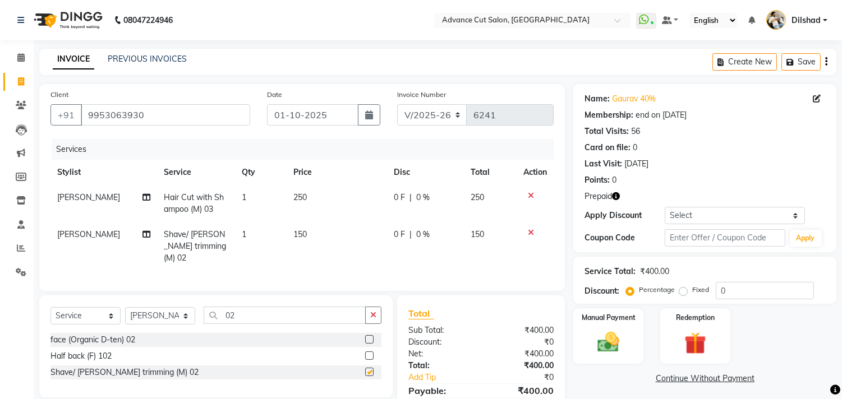
checkbox input "false"
click at [619, 196] on icon "button" at bounding box center [616, 196] width 8 height 8
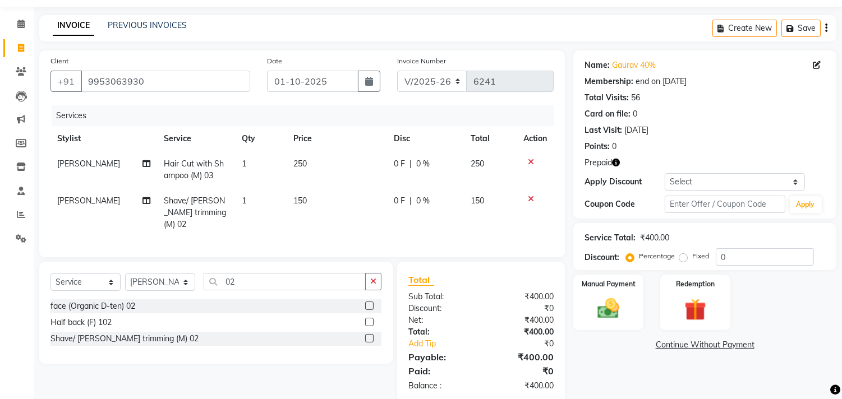
scroll to position [52, 0]
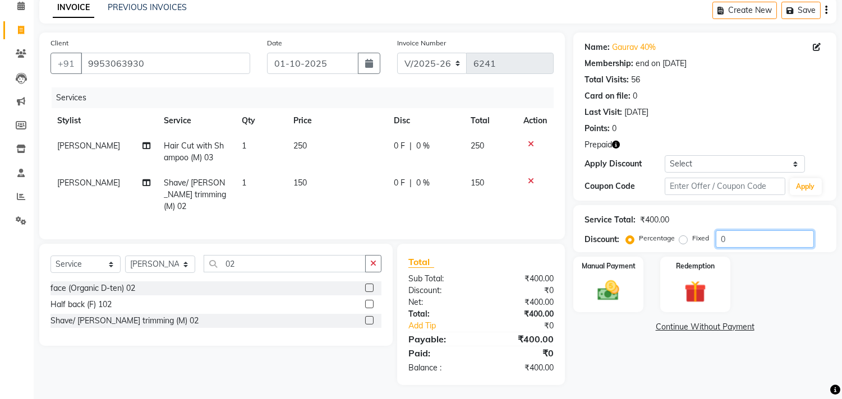
click at [720, 240] on input "0" at bounding box center [765, 239] width 98 height 17
type input "40"
drag, startPoint x: 716, startPoint y: 284, endPoint x: 704, endPoint y: 285, distance: 12.4
click at [715, 285] on div "Redemption" at bounding box center [695, 284] width 73 height 57
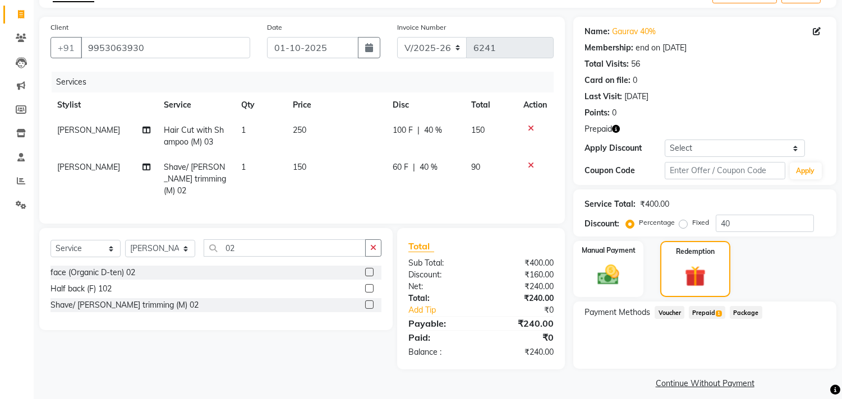
scroll to position [76, 0]
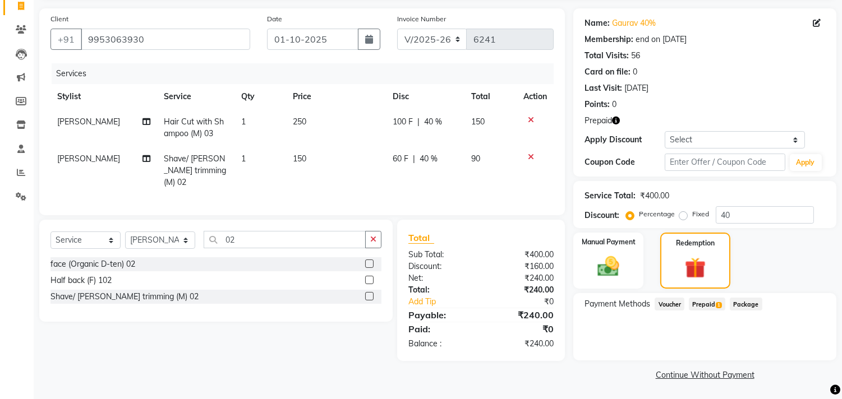
click at [709, 309] on span "Prepaid 1" at bounding box center [707, 304] width 36 height 13
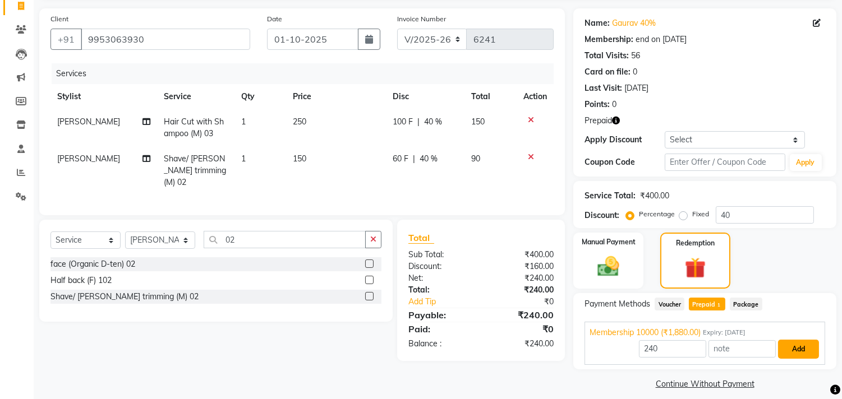
click at [800, 350] on button "Add" at bounding box center [798, 349] width 41 height 19
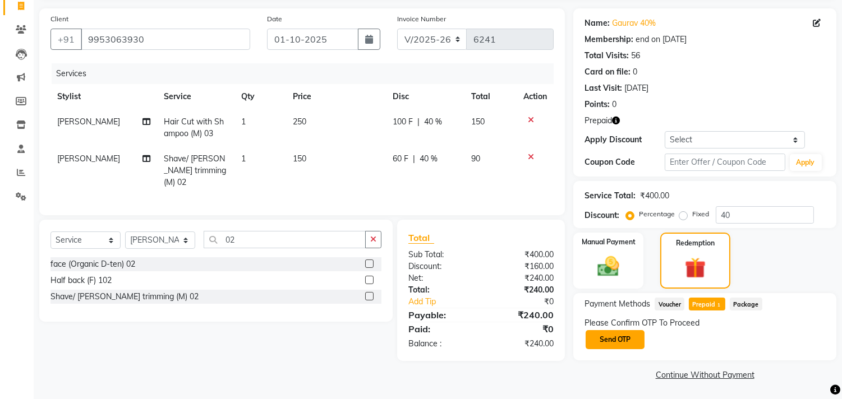
click at [625, 339] on button "Send OTP" at bounding box center [615, 339] width 59 height 19
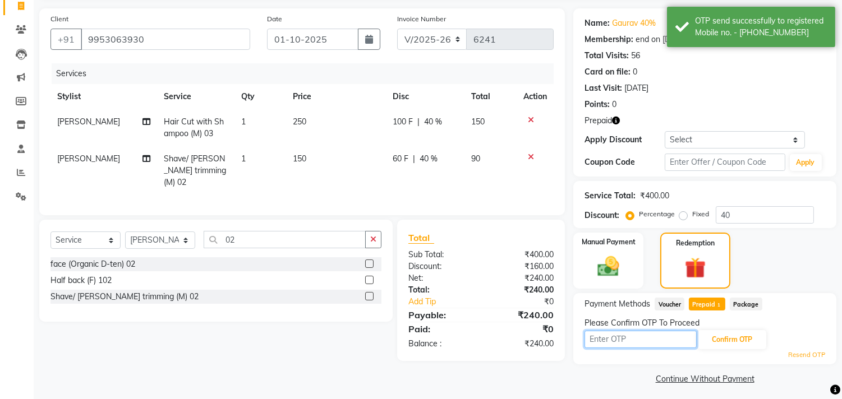
click at [625, 341] on input "text" at bounding box center [641, 339] width 112 height 17
click at [567, 352] on div "Total Sub Total: ₹400.00 Discount: ₹160.00 Net: ₹240.00 Total: ₹240.00 Add Tip …" at bounding box center [483, 290] width 181 height 141
click at [605, 336] on input "text" at bounding box center [641, 339] width 112 height 17
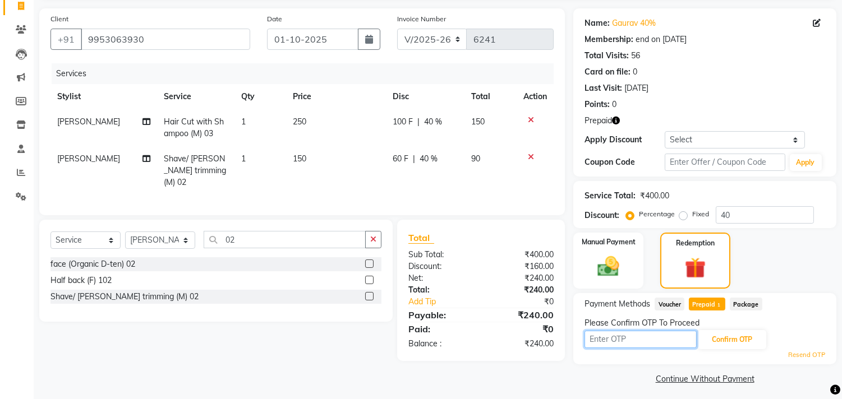
click at [599, 337] on input "text" at bounding box center [641, 339] width 112 height 17
click at [739, 333] on button "Confirm OTP" at bounding box center [732, 339] width 68 height 19
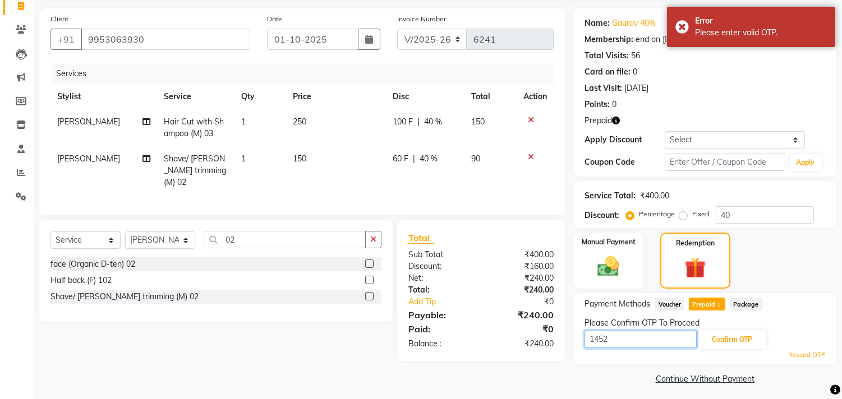
click at [620, 340] on input "1452" at bounding box center [641, 339] width 112 height 17
click at [722, 341] on button "Confirm OTP" at bounding box center [732, 339] width 68 height 19
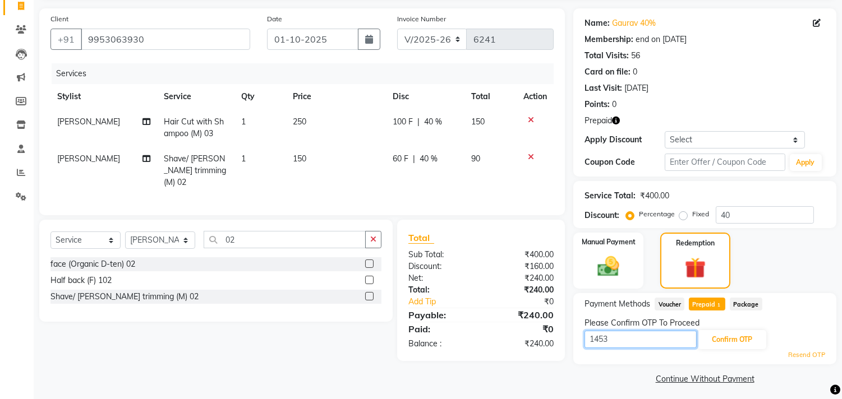
click at [629, 335] on input "1453" at bounding box center [641, 339] width 112 height 17
type input "1451"
click at [719, 336] on button "Confirm OTP" at bounding box center [732, 339] width 68 height 19
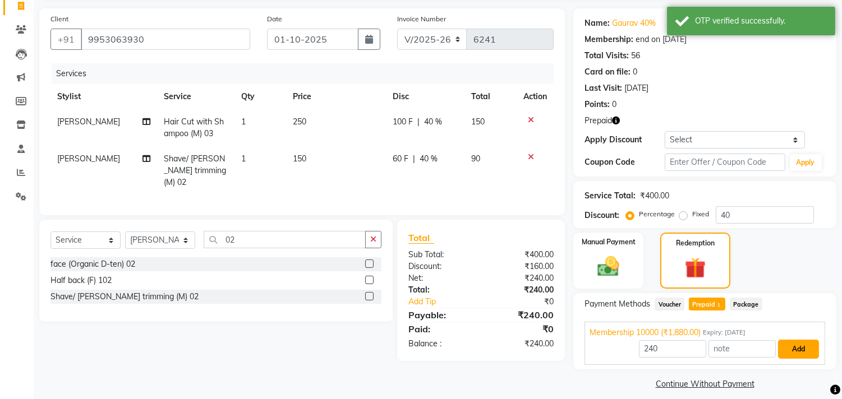
click at [800, 345] on button "Add" at bounding box center [798, 349] width 41 height 19
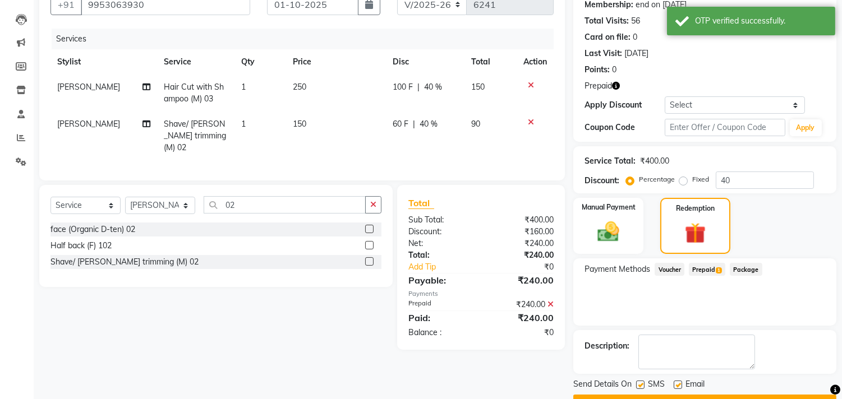
scroll to position [139, 0]
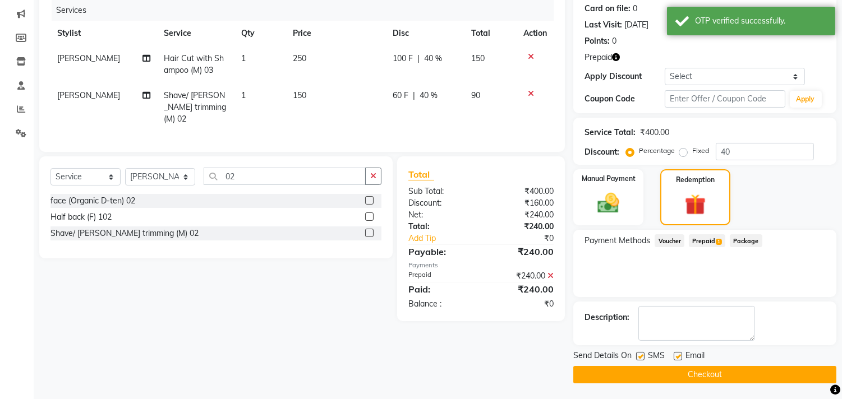
click at [697, 374] on button "Checkout" at bounding box center [704, 374] width 263 height 17
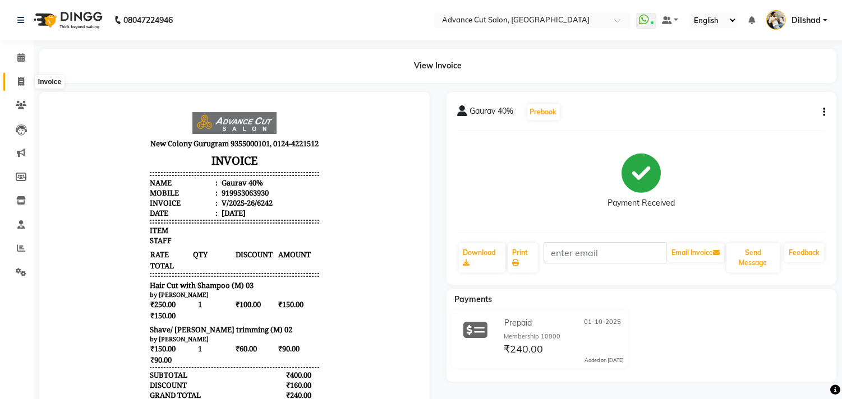
drag, startPoint x: 518, startPoint y: 293, endPoint x: 155, endPoint y: 1, distance: 466.2
click at [18, 82] on icon at bounding box center [21, 81] width 6 height 8
select select "service"
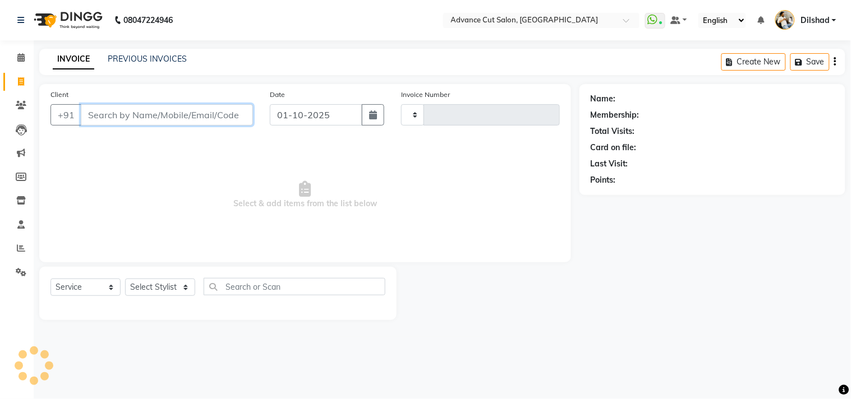
type input "6243"
select select "922"
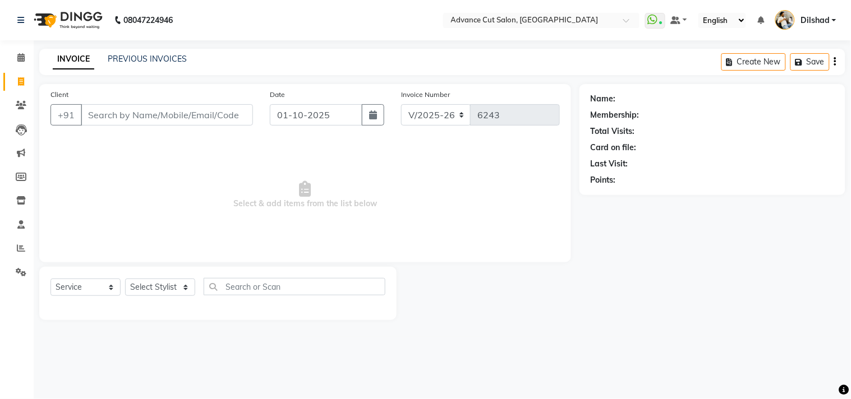
click at [306, 74] on div "INVOICE PREVIOUS INVOICES Create New Save" at bounding box center [442, 62] width 806 height 26
click at [276, 63] on div "INVOICE PREVIOUS INVOICES Create New Save" at bounding box center [442, 62] width 806 height 26
click at [261, 40] on div "08047224946 Select Location × Advance Cut Salon, [GEOGRAPHIC_DATA] WhatsApp Sta…" at bounding box center [425, 199] width 851 height 399
click at [298, 52] on div "INVOICE PREVIOUS INVOICES Create New Save" at bounding box center [442, 62] width 806 height 26
click at [99, 118] on input "Client" at bounding box center [167, 114] width 172 height 21
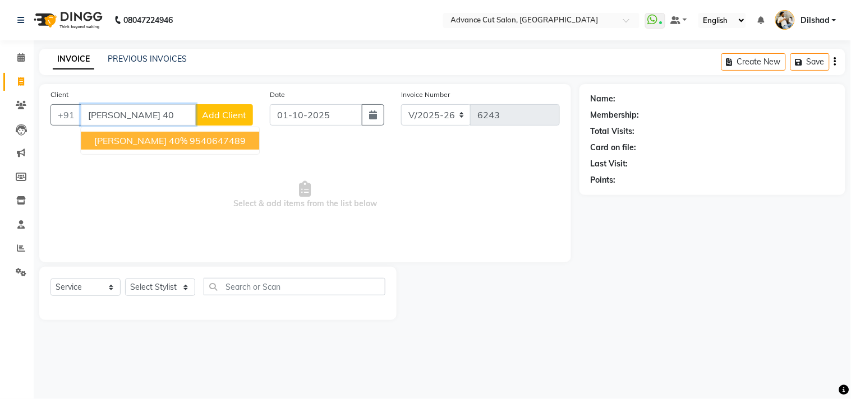
click at [148, 147] on button "[PERSON_NAME] 40% 9540647489" at bounding box center [170, 141] width 178 height 18
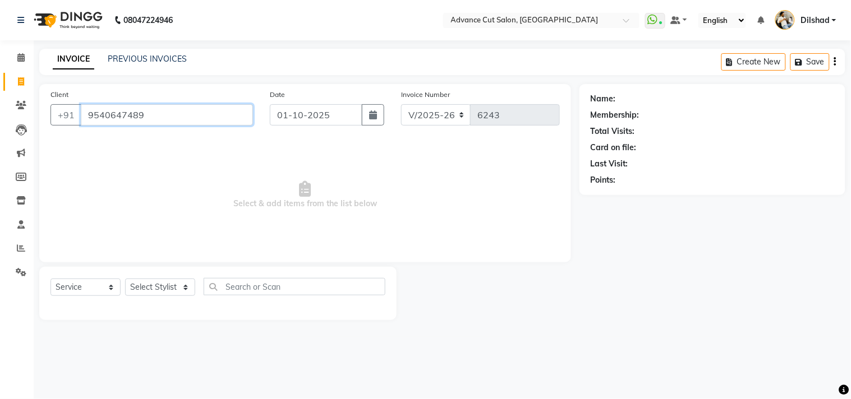
type input "9540647489"
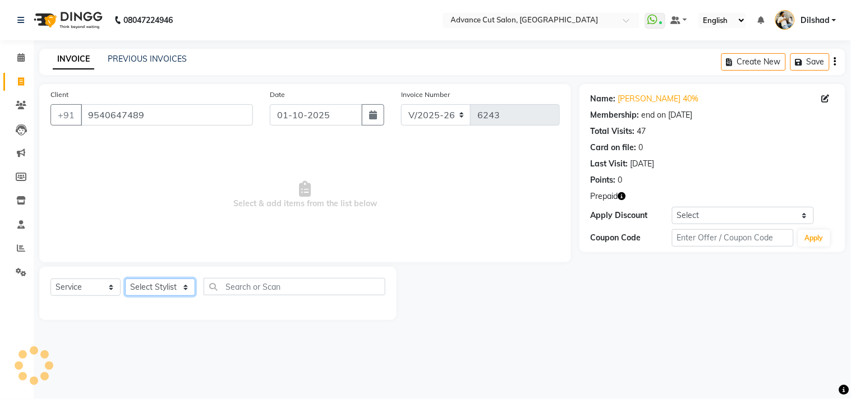
drag, startPoint x: 163, startPoint y: 289, endPoint x: 165, endPoint y: 281, distance: 8.2
click at [163, 289] on select "Select Stylist [PERSON_NAME] [PERSON_NAME] [PERSON_NAME] [PERSON_NAME] [PERSON_…" at bounding box center [160, 287] width 70 height 17
select select "25355"
click at [125, 279] on select "Select Stylist [PERSON_NAME] [PERSON_NAME] [PERSON_NAME] [PERSON_NAME] [PERSON_…" at bounding box center [160, 287] width 70 height 17
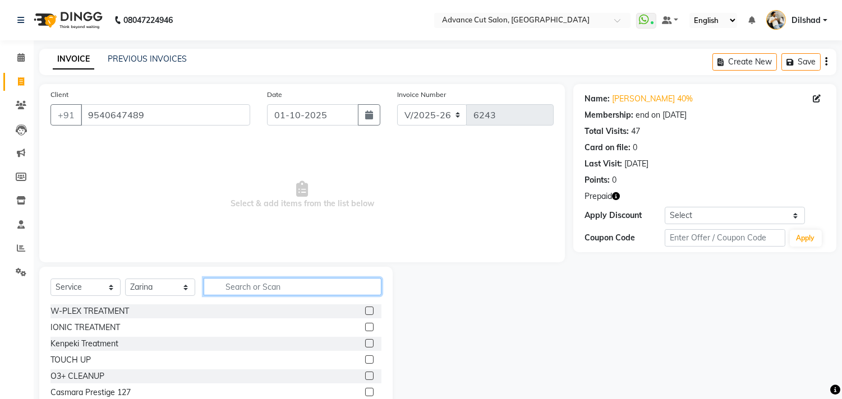
click at [232, 289] on input "text" at bounding box center [293, 286] width 178 height 17
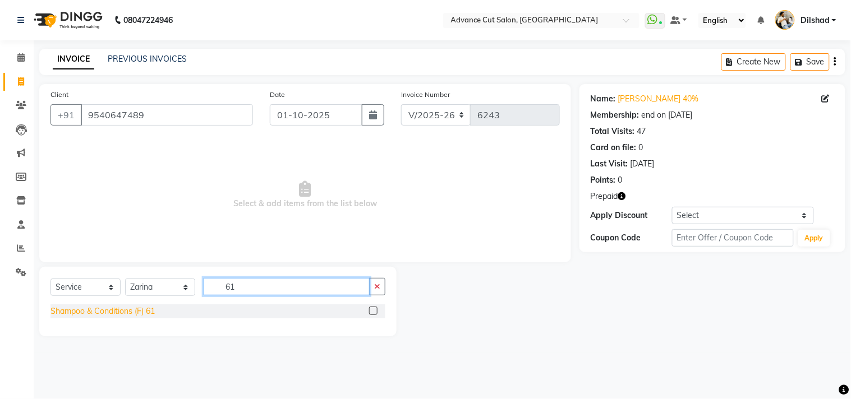
type input "61"
click at [97, 309] on div "Shampoo & Conditions (F) 61" at bounding box center [102, 312] width 104 height 12
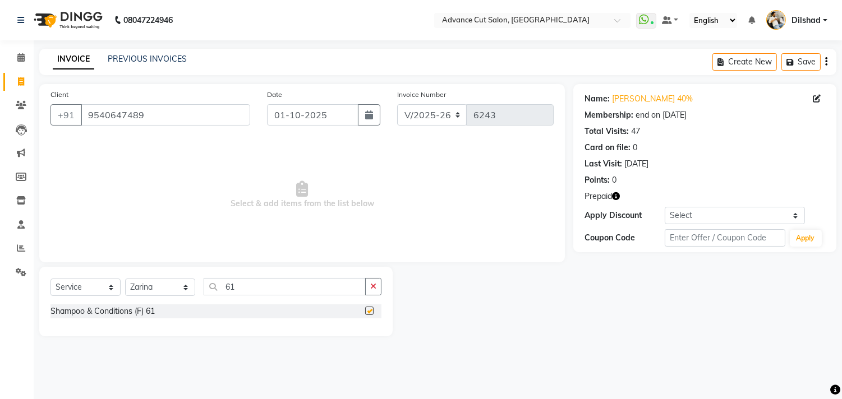
checkbox input "false"
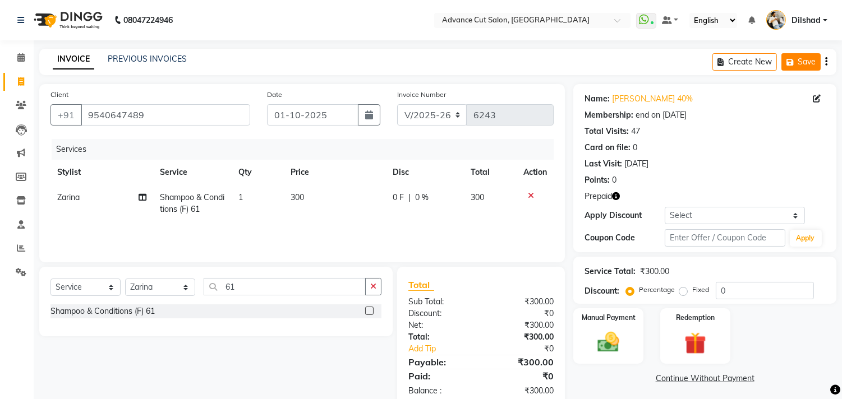
click at [815, 60] on button "Save" at bounding box center [801, 61] width 39 height 17
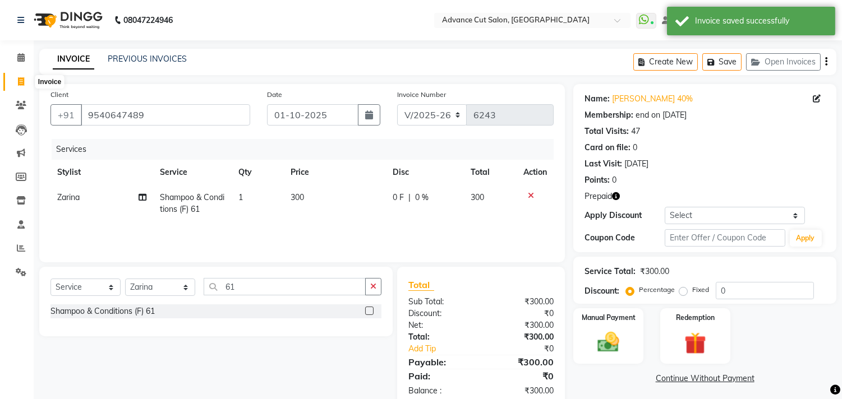
click at [15, 84] on span at bounding box center [21, 82] width 20 height 13
select select "service"
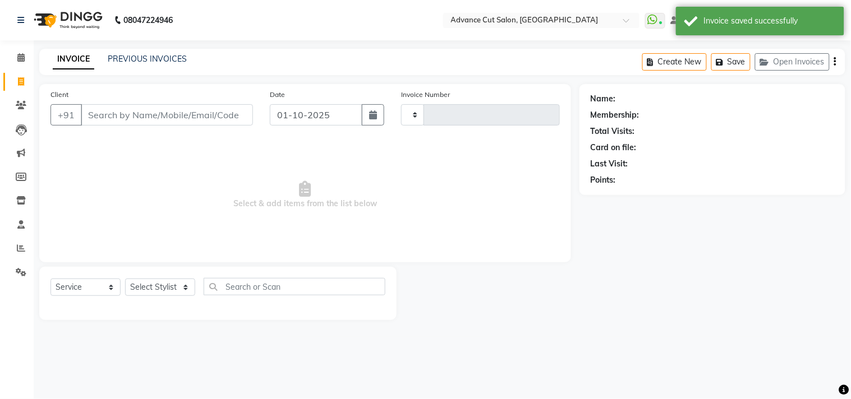
type input "6243"
select select "922"
click at [344, 77] on main "INVOICE PREVIOUS INVOICES Create New Save Open Invoices Client +91 Date [DATE] …" at bounding box center [442, 193] width 817 height 288
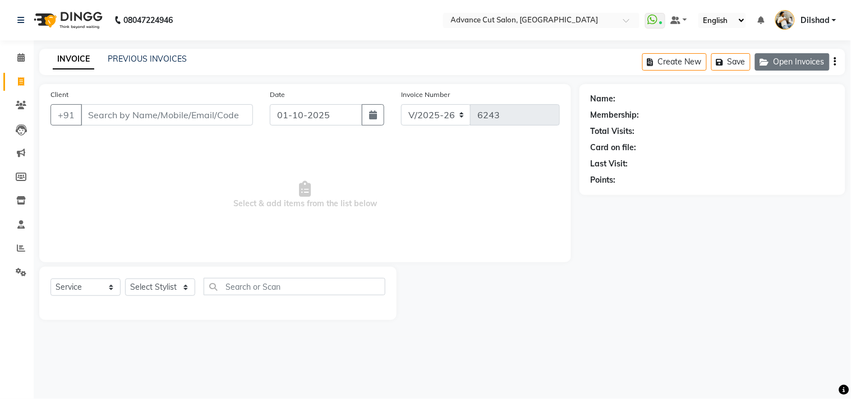
click at [766, 66] on button "Open Invoices" at bounding box center [792, 61] width 75 height 17
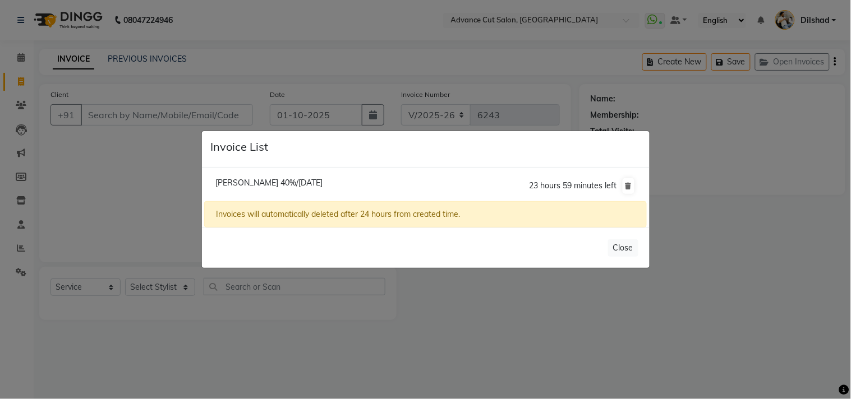
click at [293, 181] on span "[PERSON_NAME] 40%/[DATE]" at bounding box center [268, 183] width 107 height 10
type input "9540647489"
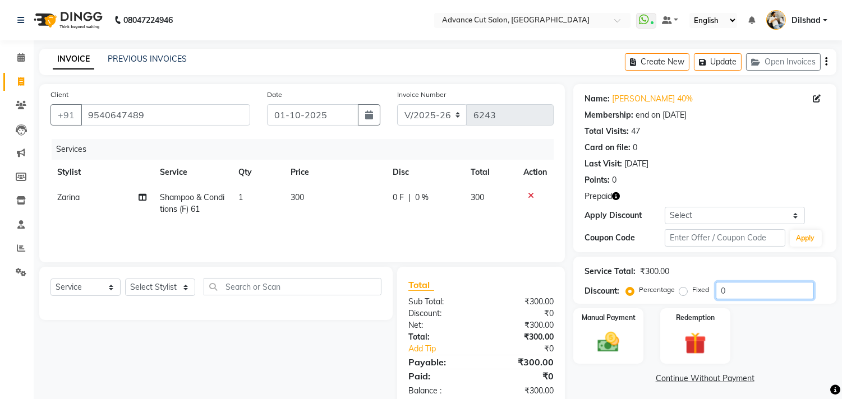
click at [717, 288] on input "0" at bounding box center [765, 290] width 98 height 17
type input "40"
click at [708, 337] on img at bounding box center [695, 344] width 37 height 28
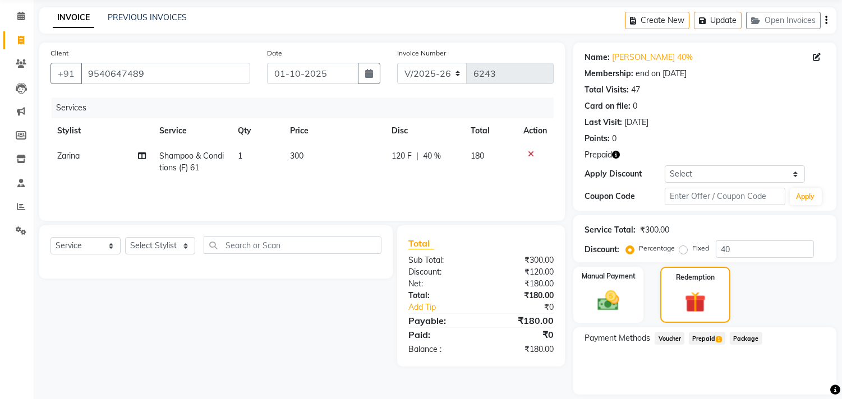
scroll to position [76, 0]
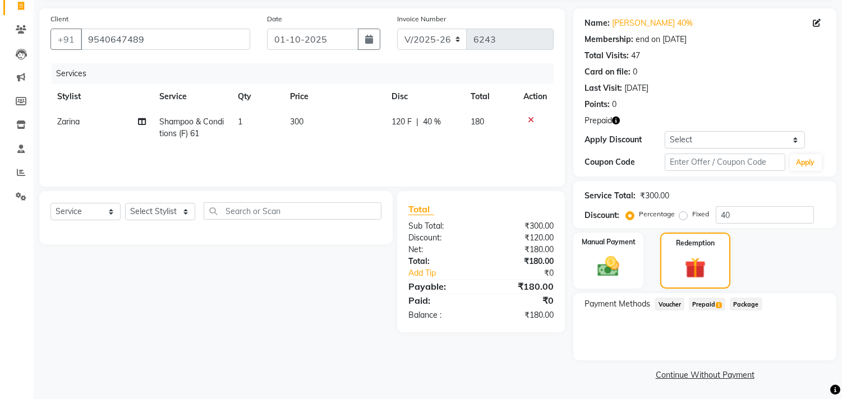
click at [708, 301] on span "Prepaid 1" at bounding box center [707, 304] width 36 height 13
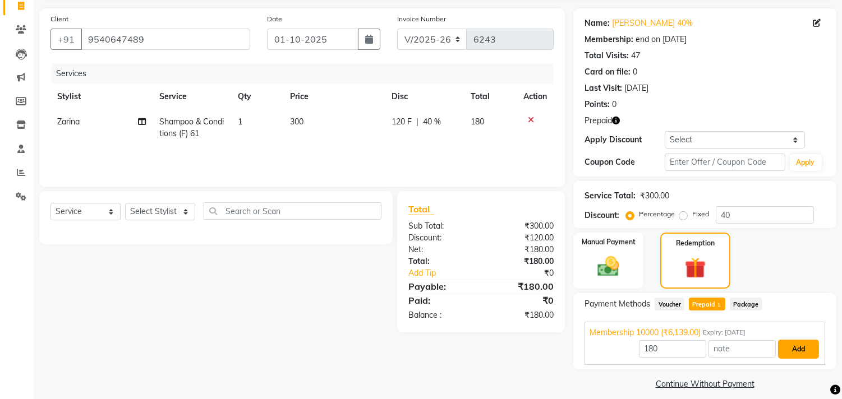
click at [792, 345] on button "Add" at bounding box center [798, 349] width 41 height 19
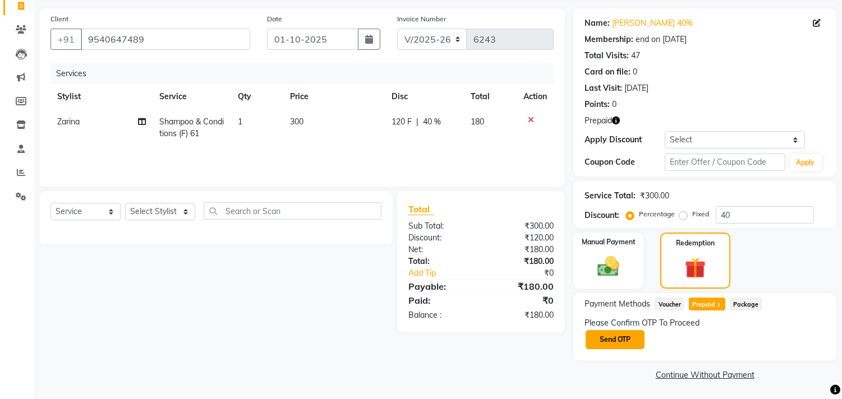
click at [632, 341] on button "Send OTP" at bounding box center [615, 339] width 59 height 19
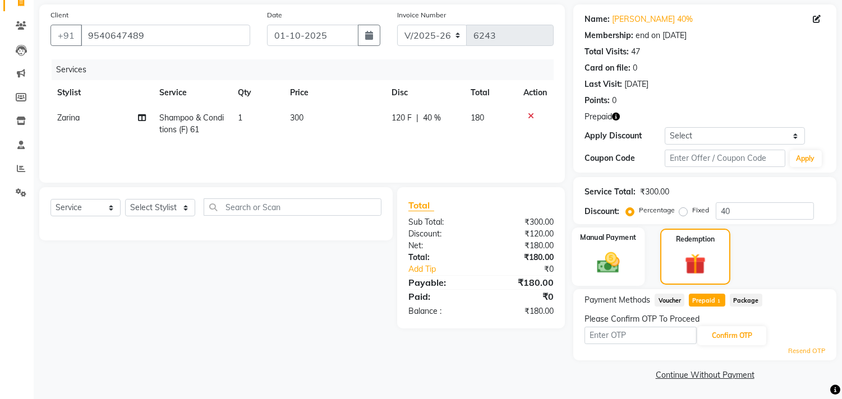
scroll to position [80, 0]
click at [618, 334] on input "text" at bounding box center [641, 335] width 112 height 17
click at [153, 202] on select "Select Stylist [PERSON_NAME] [PERSON_NAME] [PERSON_NAME] [PERSON_NAME] [PERSON_…" at bounding box center [160, 207] width 70 height 17
select select "35524"
click at [125, 199] on select "Select Stylist [PERSON_NAME] [PERSON_NAME] [PERSON_NAME] [PERSON_NAME] [PERSON_…" at bounding box center [160, 207] width 70 height 17
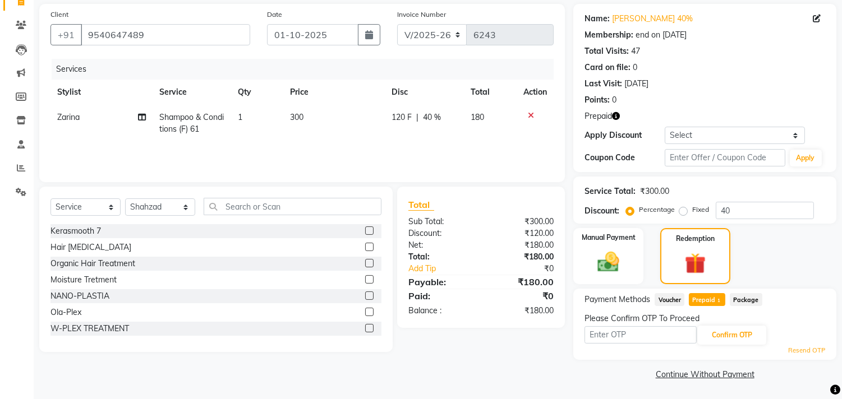
click at [244, 195] on div "Select Service Product Membership Package Voucher Prepaid Gift Card Select Styl…" at bounding box center [215, 270] width 353 height 166
click at [231, 199] on input "text" at bounding box center [293, 206] width 178 height 17
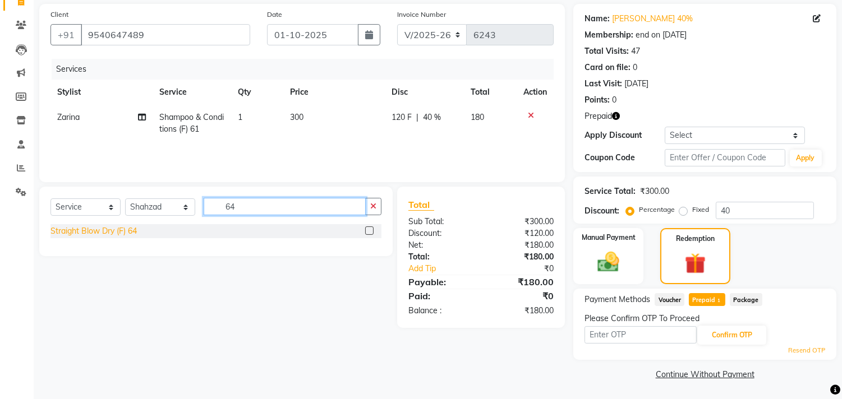
type input "64"
click at [120, 228] on div "Straight Blow Dry (F) 64" at bounding box center [93, 232] width 86 height 12
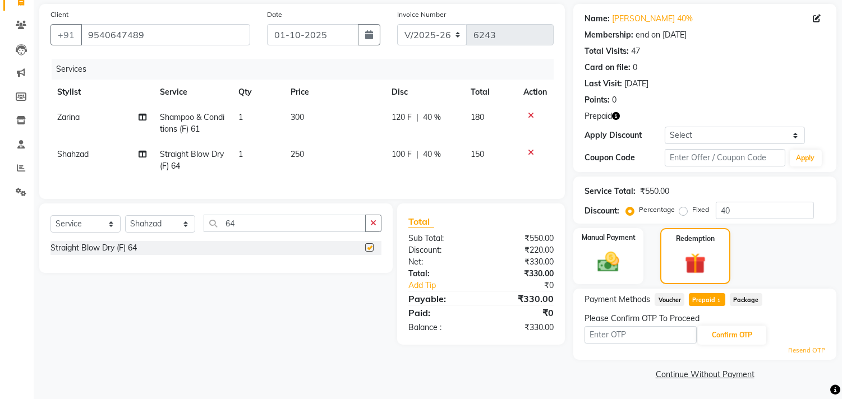
checkbox input "false"
click at [639, 341] on input "text" at bounding box center [641, 335] width 112 height 17
type input "3248"
click at [743, 332] on button "Confirm OTP" at bounding box center [732, 335] width 68 height 19
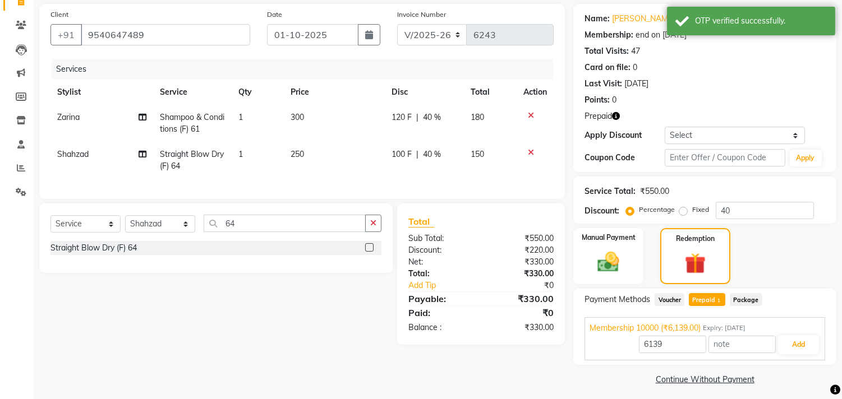
click at [704, 297] on span "Prepaid 1" at bounding box center [707, 299] width 36 height 13
type input "330"
click at [803, 345] on button "Add" at bounding box center [798, 345] width 41 height 19
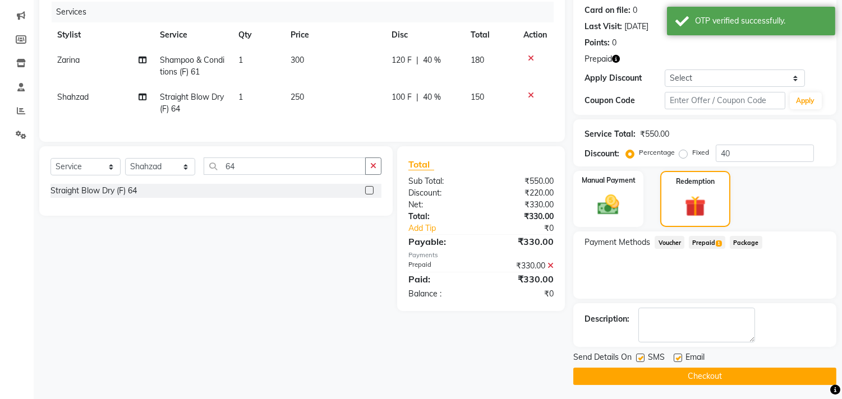
scroll to position [139, 0]
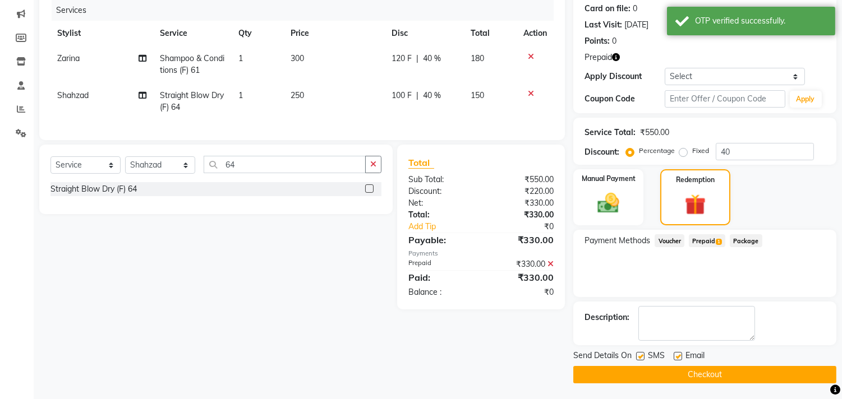
click at [691, 369] on button "Checkout" at bounding box center [704, 374] width 263 height 17
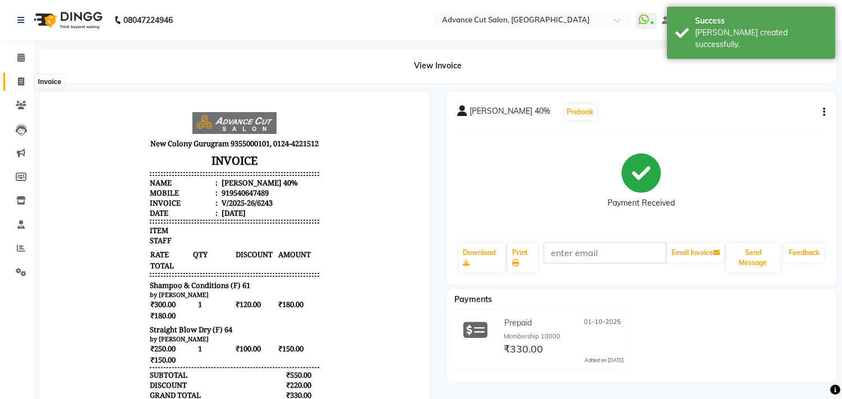
click at [19, 84] on icon at bounding box center [21, 81] width 6 height 8
select select "922"
select select "service"
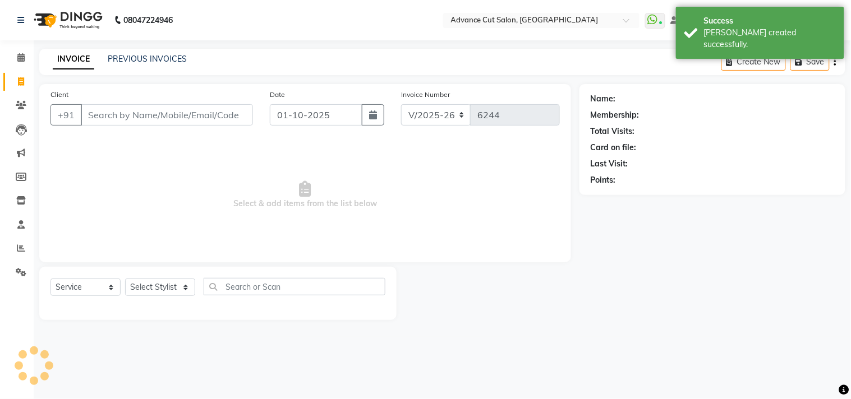
click at [253, 49] on div "INVOICE PREVIOUS INVOICES Create New Save" at bounding box center [442, 62] width 806 height 26
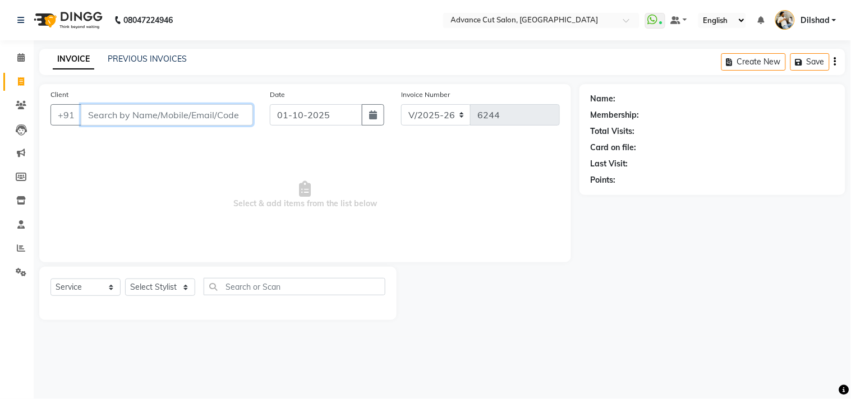
click at [124, 115] on input "Client" at bounding box center [167, 114] width 172 height 21
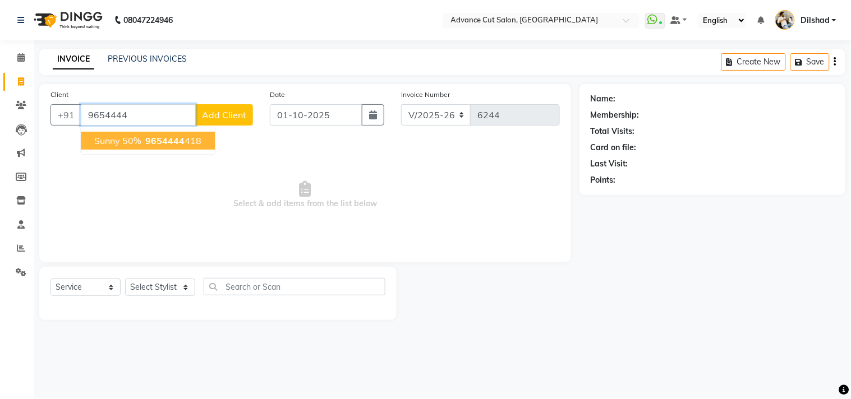
click at [185, 137] on ngb-highlight "9654444 418" at bounding box center [172, 140] width 58 height 11
type input "9654444418"
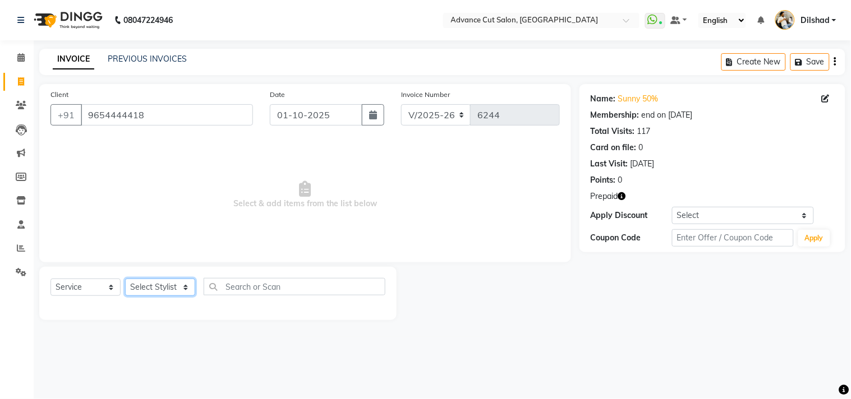
click at [185, 283] on select "Select Stylist [PERSON_NAME] [PERSON_NAME] [PERSON_NAME] [PERSON_NAME] [PERSON_…" at bounding box center [160, 287] width 70 height 17
select select "25769"
click at [125, 279] on select "Select Stylist [PERSON_NAME] [PERSON_NAME] [PERSON_NAME] [PERSON_NAME] [PERSON_…" at bounding box center [160, 287] width 70 height 17
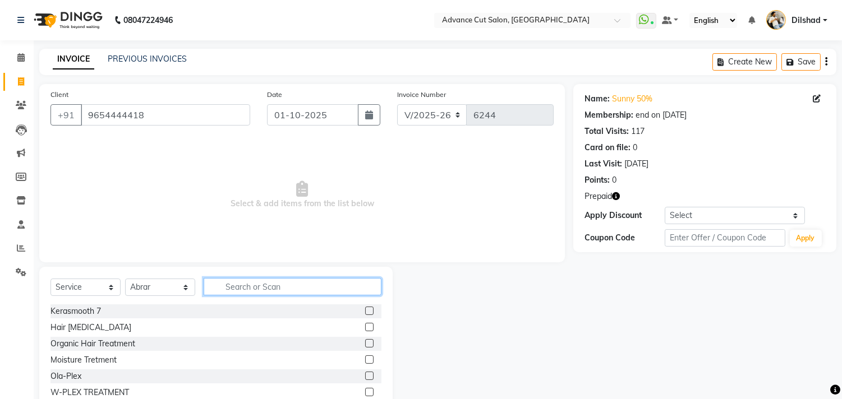
click at [223, 288] on input "text" at bounding box center [293, 286] width 178 height 17
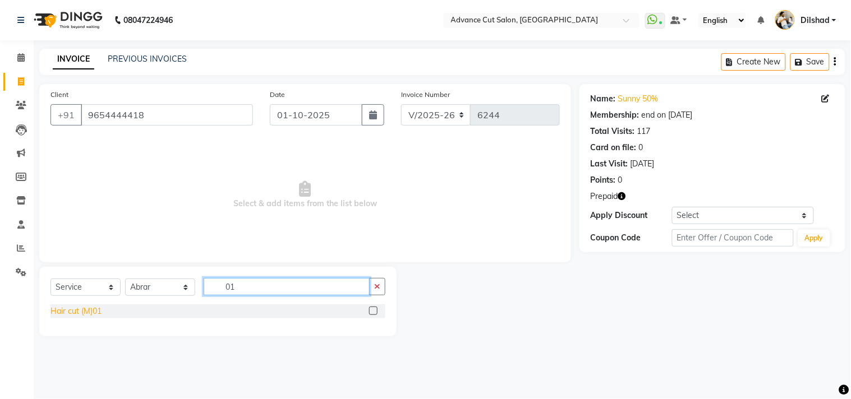
type input "01"
click at [79, 310] on div "Hair cut (M)01" at bounding box center [75, 312] width 51 height 12
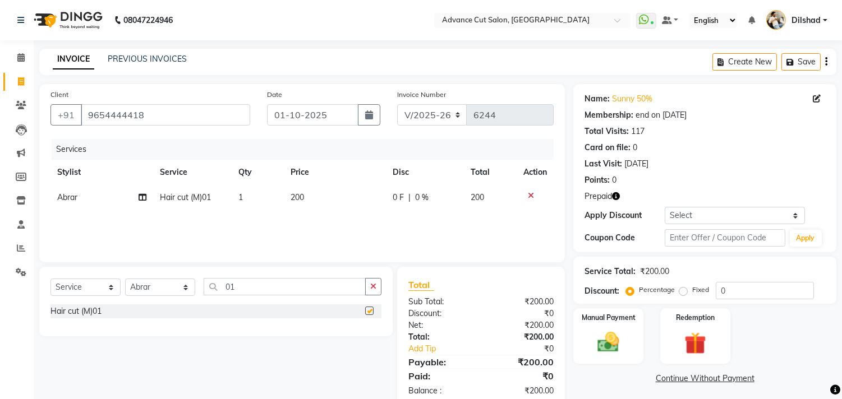
checkbox input "false"
click at [243, 290] on input "01" at bounding box center [285, 286] width 162 height 17
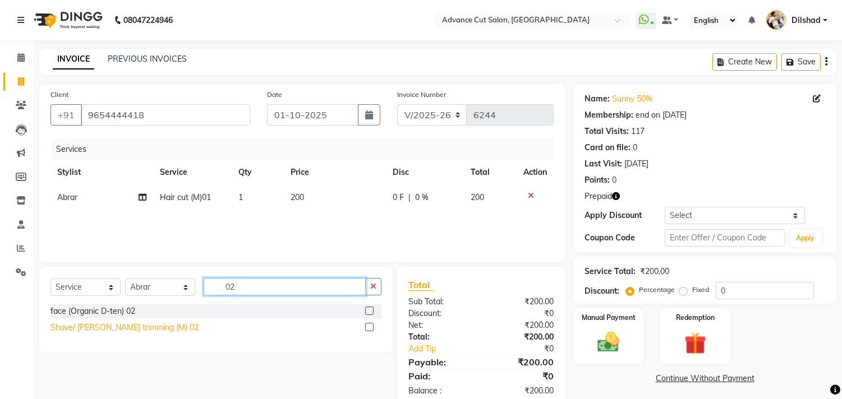
type input "02"
click at [141, 330] on div "Shave/ [PERSON_NAME] trimming (M) 02" at bounding box center [124, 328] width 148 height 12
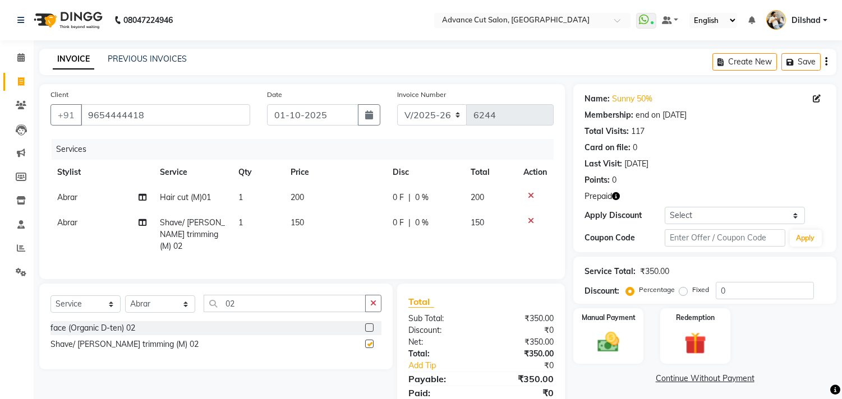
checkbox input "false"
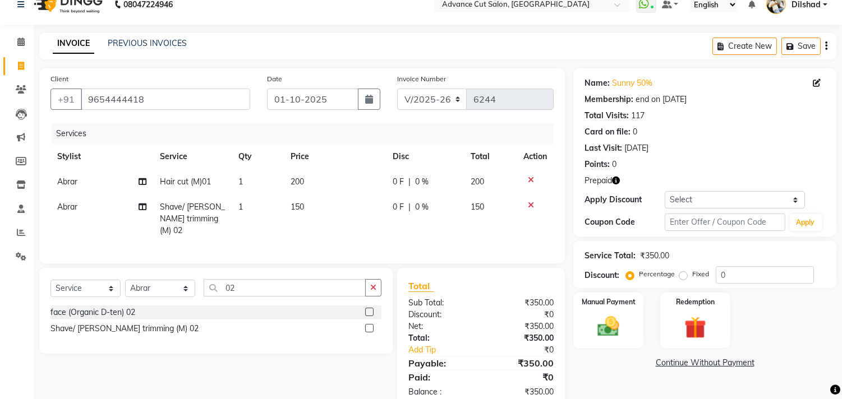
scroll to position [40, 0]
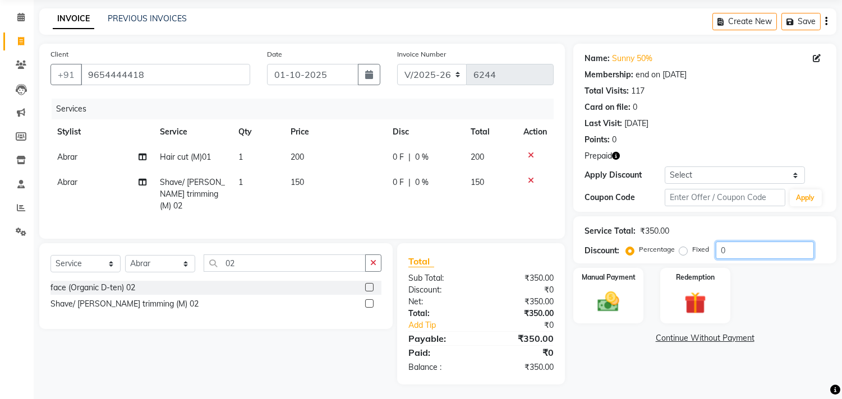
click at [716, 251] on input "0" at bounding box center [765, 250] width 98 height 17
type input "50"
click at [703, 284] on div "Redemption" at bounding box center [695, 295] width 73 height 57
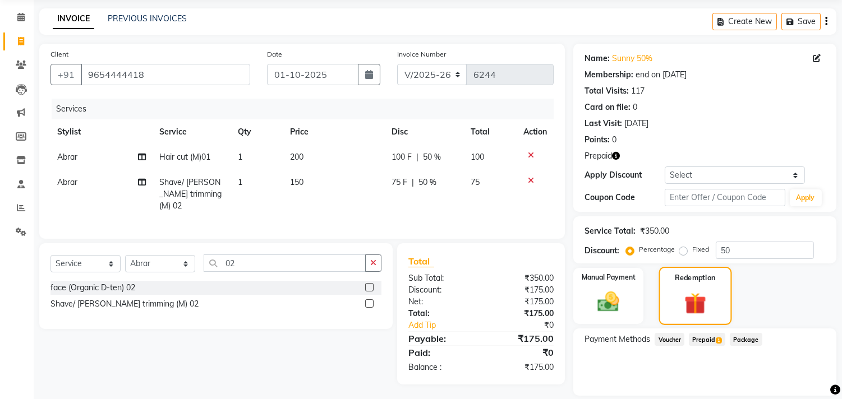
scroll to position [76, 0]
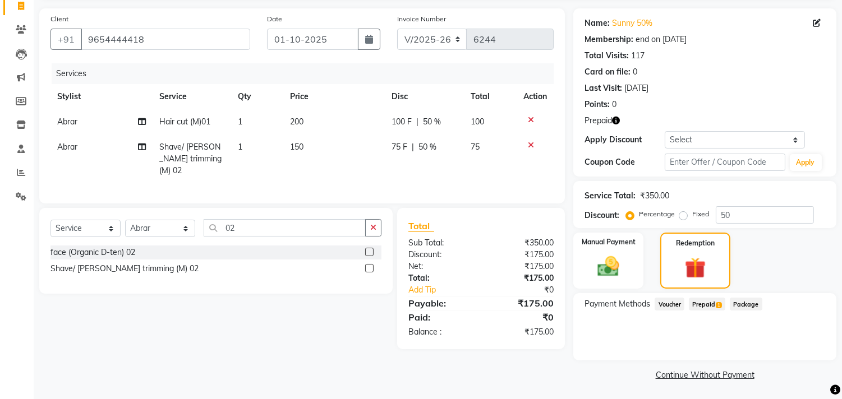
click at [702, 311] on div "Prepaid 1" at bounding box center [705, 305] width 41 height 15
click at [701, 302] on span "Prepaid 1" at bounding box center [707, 304] width 36 height 13
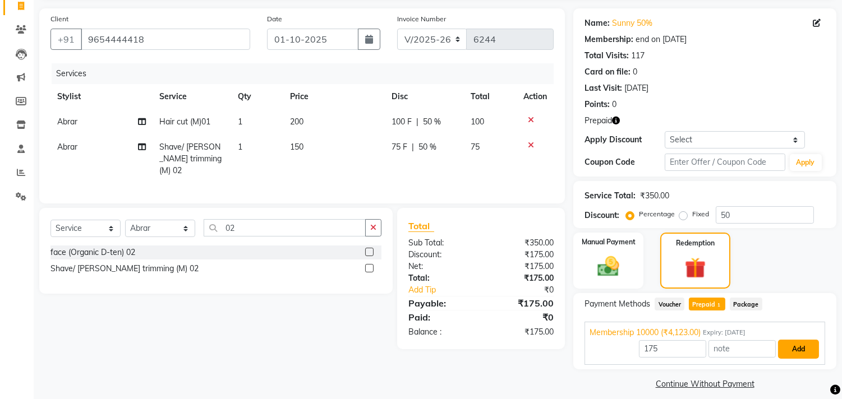
click at [795, 342] on button "Add" at bounding box center [798, 349] width 41 height 19
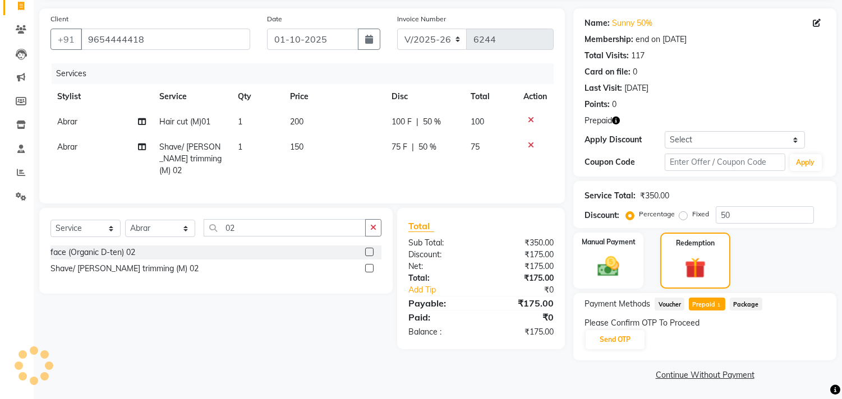
click at [635, 350] on div "Payment Methods Voucher Prepaid 1 Package Please Confirm OTP To Proceed Send OTP" at bounding box center [704, 326] width 263 height 67
click at [631, 343] on button "Send OTP" at bounding box center [615, 339] width 59 height 19
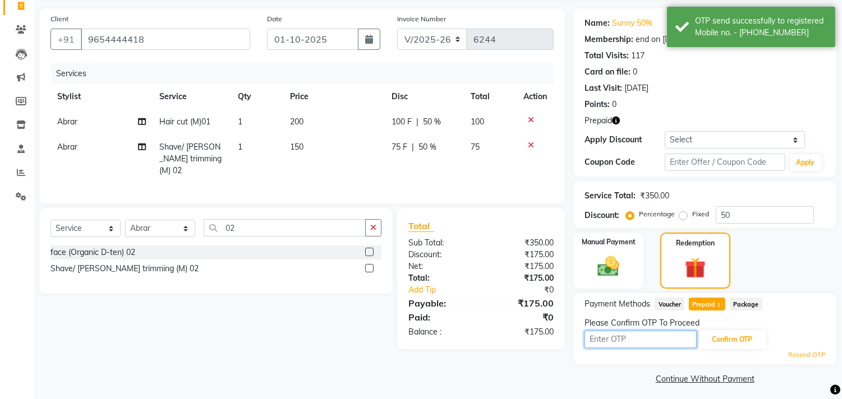
click at [609, 340] on input "text" at bounding box center [641, 339] width 112 height 17
click at [711, 292] on div "Name: Sunny 50% Membership: end on [DATE] Total Visits: 117 Card on file: 0 Las…" at bounding box center [709, 197] width 272 height 379
click at [679, 336] on input "text" at bounding box center [641, 339] width 112 height 17
click at [616, 121] on icon "button" at bounding box center [616, 121] width 8 height 8
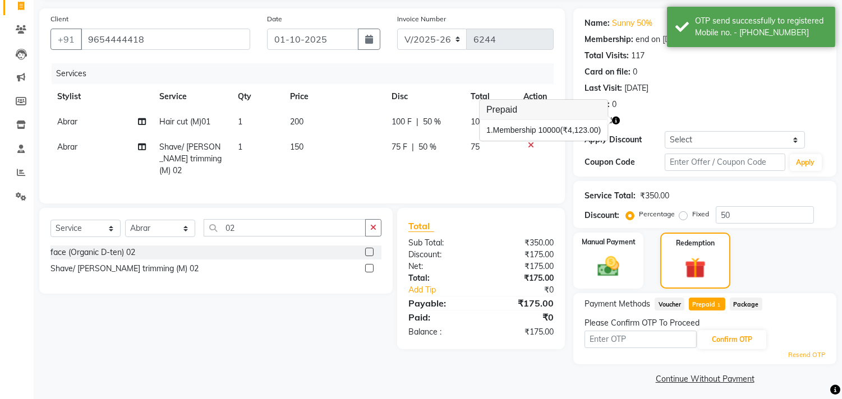
click at [616, 121] on icon "button" at bounding box center [616, 121] width 8 height 8
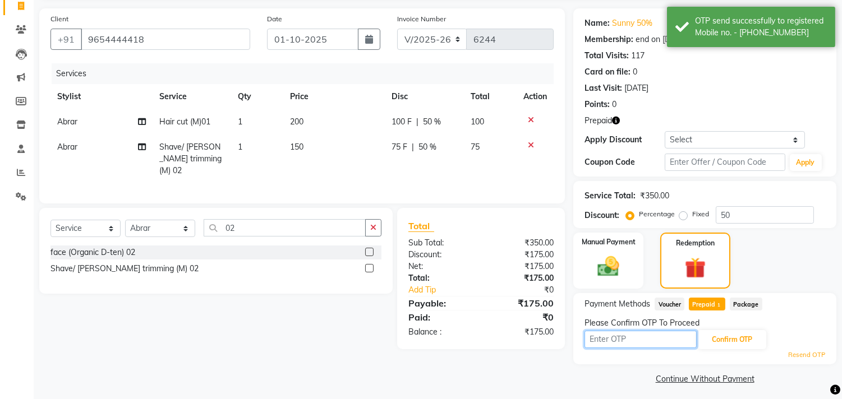
click at [610, 339] on input "text" at bounding box center [641, 339] width 112 height 17
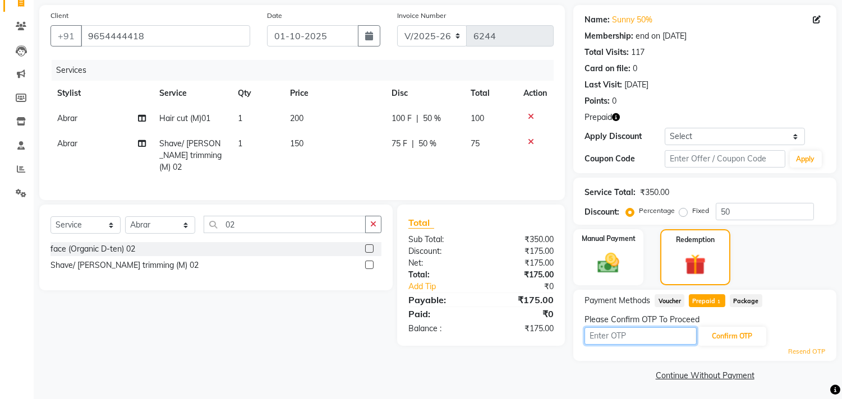
scroll to position [80, 0]
click at [638, 337] on input "text" at bounding box center [641, 335] width 112 height 17
type input "3497"
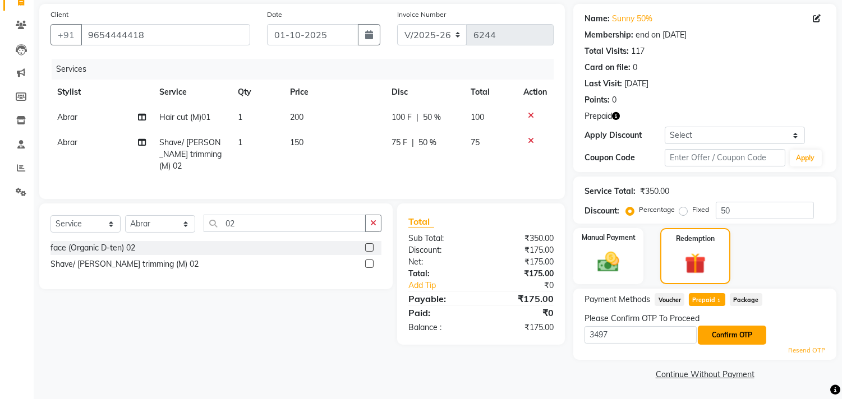
click at [722, 333] on button "Confirm OTP" at bounding box center [732, 335] width 68 height 19
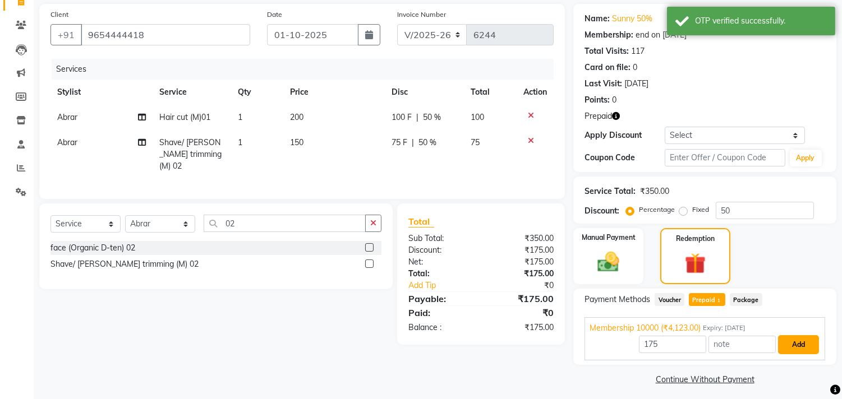
click at [796, 340] on button "Add" at bounding box center [798, 345] width 41 height 19
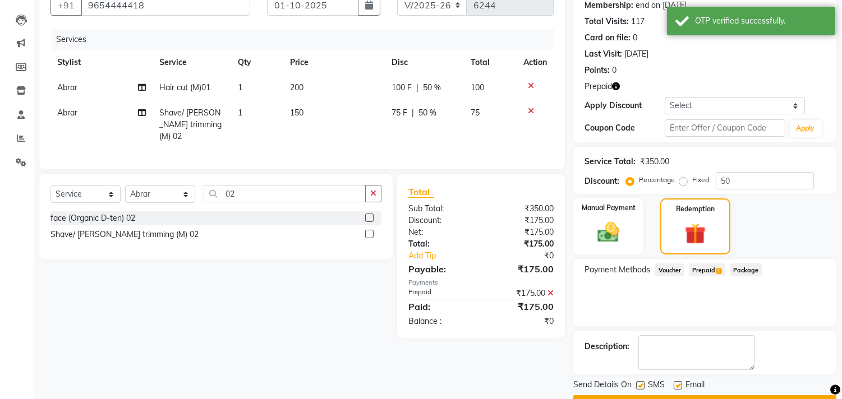
scroll to position [139, 0]
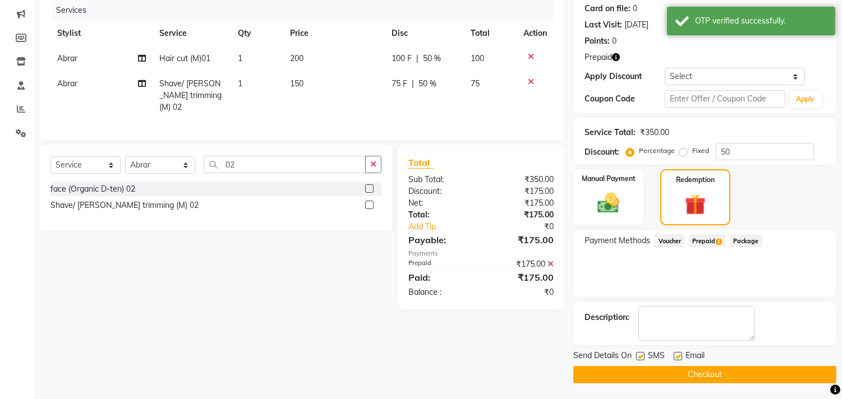
click at [710, 376] on button "Checkout" at bounding box center [704, 374] width 263 height 17
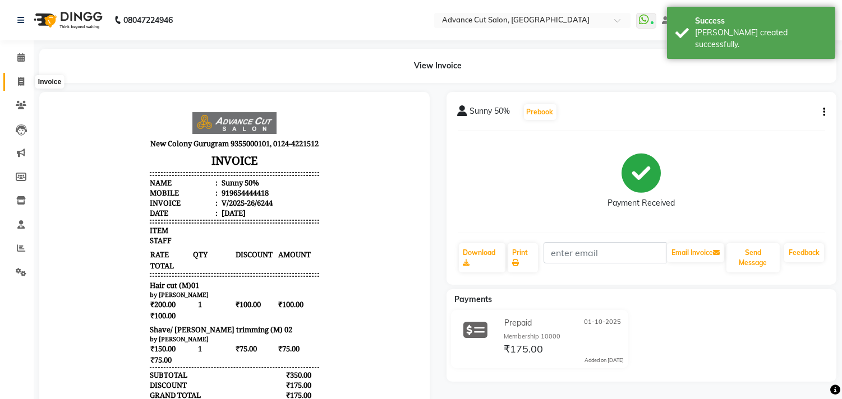
click at [15, 80] on span at bounding box center [21, 82] width 20 height 13
select select "service"
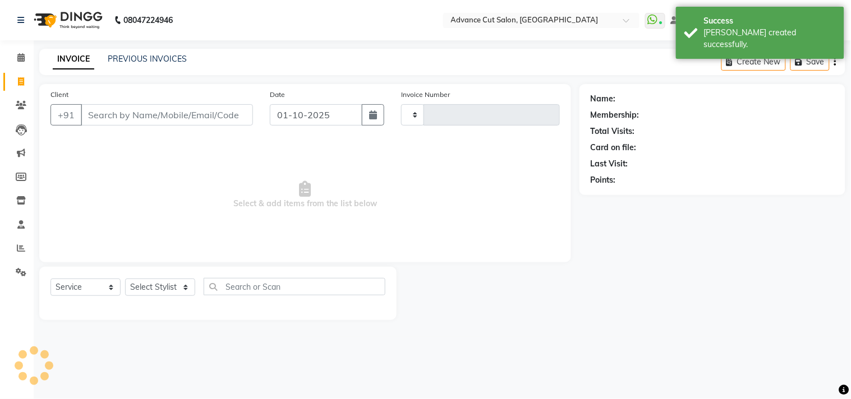
type input "6245"
select select "922"
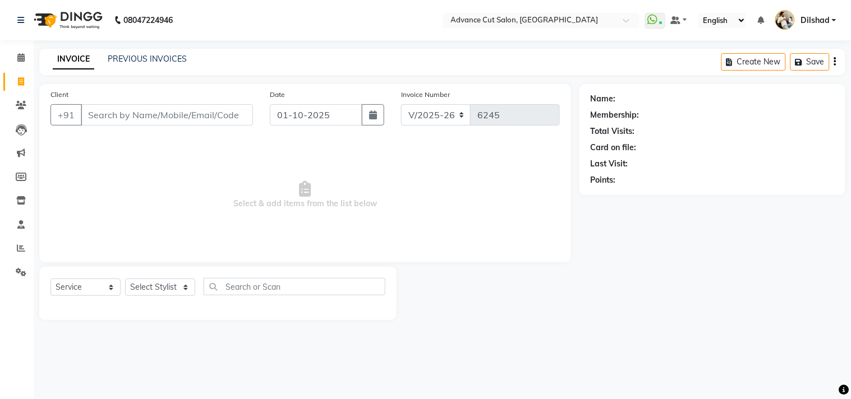
click at [333, 99] on div "Date [DATE]" at bounding box center [327, 112] width 132 height 46
click at [222, 171] on span "Select & add items from the list below" at bounding box center [304, 195] width 509 height 112
click at [130, 155] on span "Select & add items from the list below" at bounding box center [304, 195] width 509 height 112
click at [238, 57] on div "INVOICE PREVIOUS INVOICES Create New Save" at bounding box center [442, 62] width 806 height 26
click at [159, 62] on link "PREVIOUS INVOICES" at bounding box center [147, 59] width 79 height 10
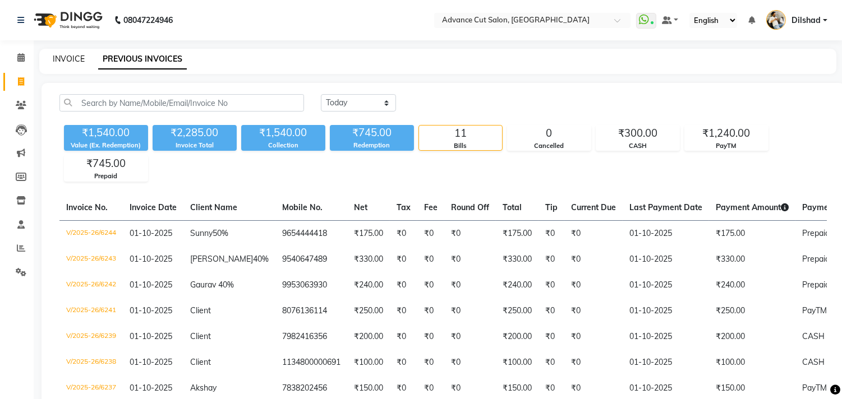
click at [58, 58] on link "INVOICE" at bounding box center [69, 59] width 32 height 10
select select "service"
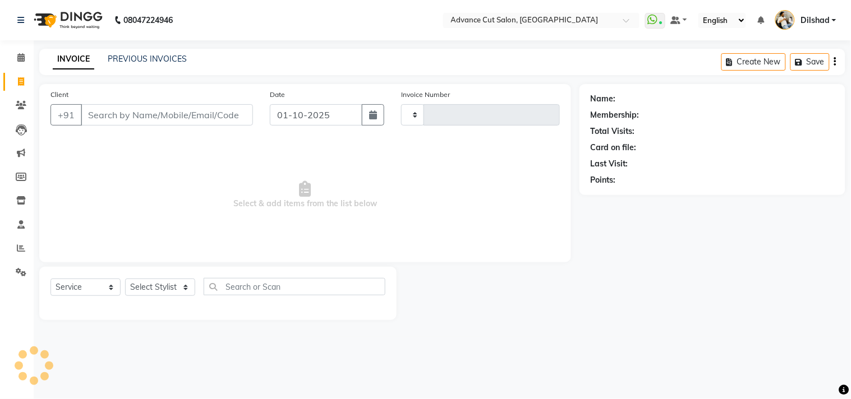
type input "6245"
select select "922"
click at [102, 176] on span "Select & add items from the list below" at bounding box center [304, 195] width 509 height 112
click at [141, 288] on select "Select Stylist [PERSON_NAME] [PERSON_NAME] [PERSON_NAME] [PERSON_NAME] [PERSON_…" at bounding box center [160, 287] width 70 height 17
select select "83452"
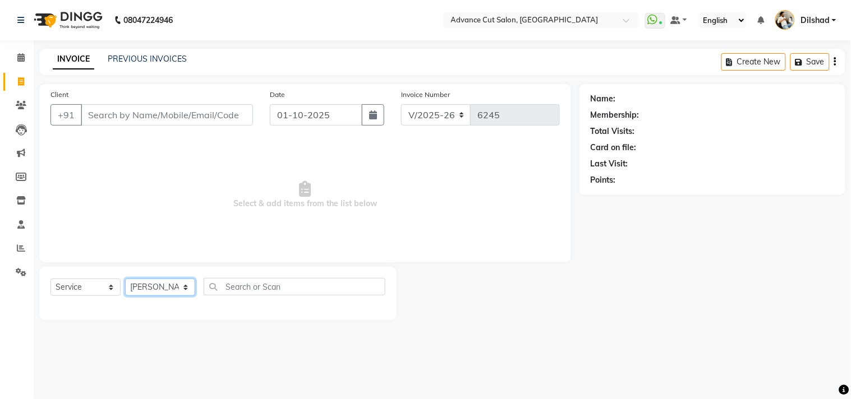
click at [125, 279] on select "Select Stylist [PERSON_NAME] [PERSON_NAME] [PERSON_NAME] [PERSON_NAME] [PERSON_…" at bounding box center [160, 287] width 70 height 17
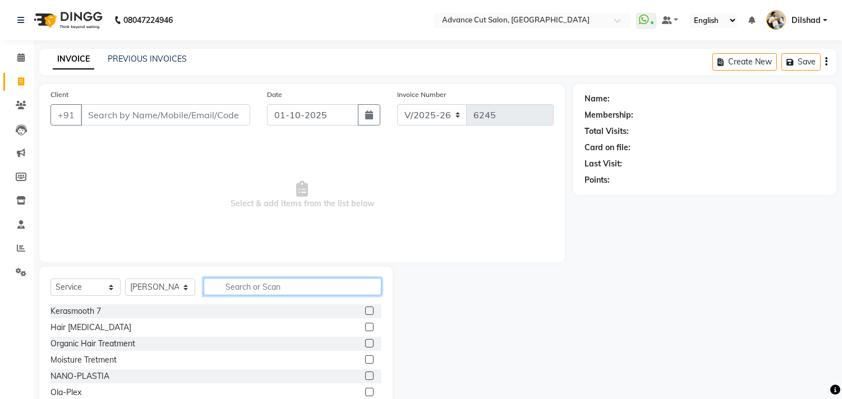
click at [226, 289] on input "text" at bounding box center [293, 286] width 178 height 17
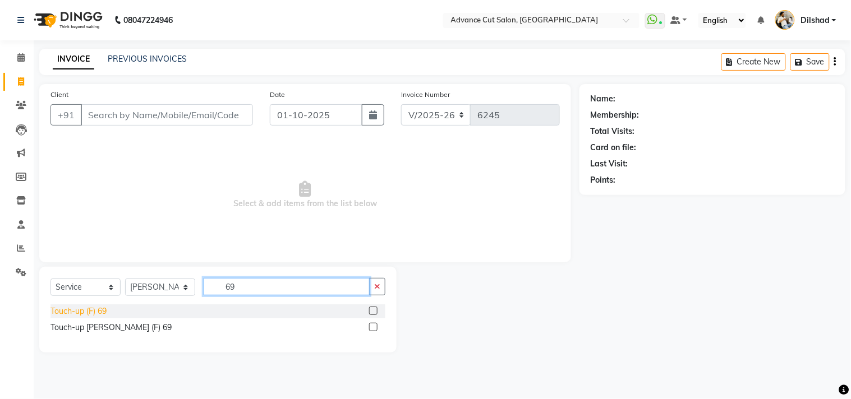
type input "69"
click at [60, 309] on div "Touch-up (F) 69" at bounding box center [78, 312] width 56 height 12
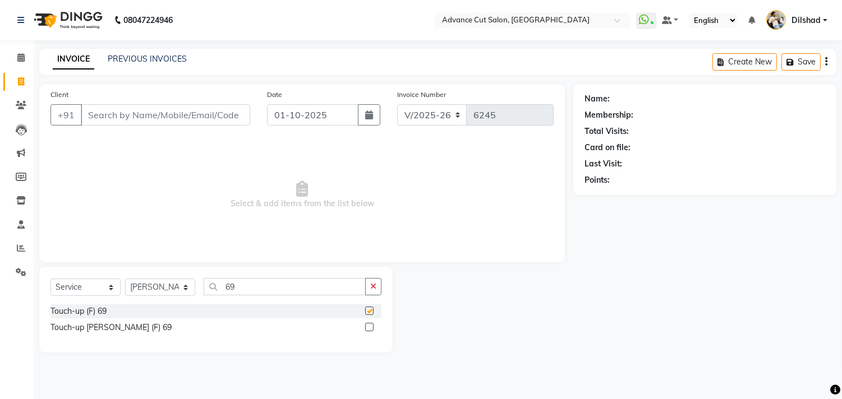
checkbox input "false"
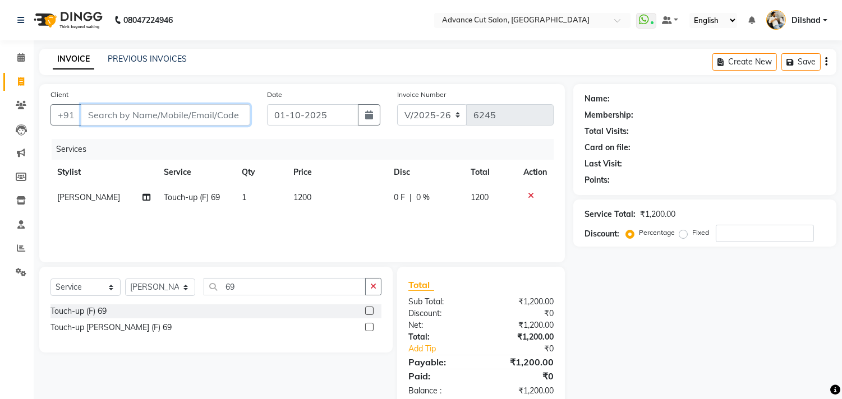
click at [105, 113] on input "Client" at bounding box center [165, 114] width 169 height 21
type input "d"
type input "0"
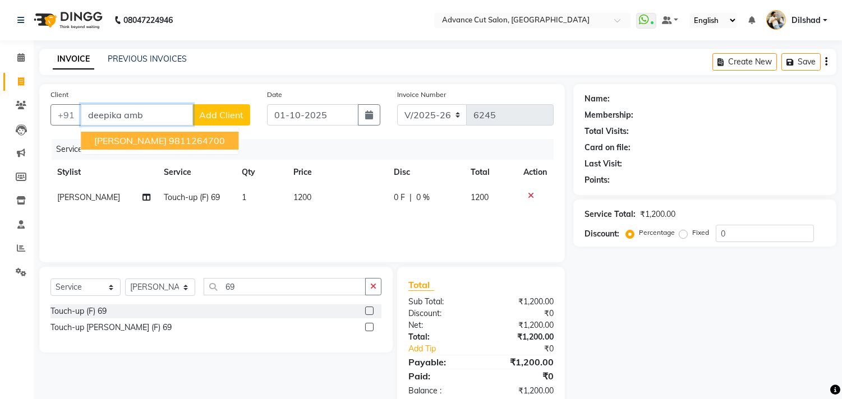
click at [136, 141] on span "[PERSON_NAME]" at bounding box center [130, 140] width 72 height 11
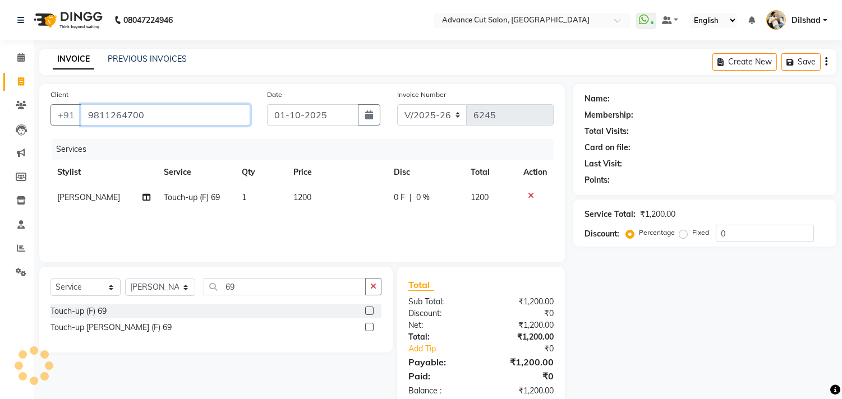
type input "9811264700"
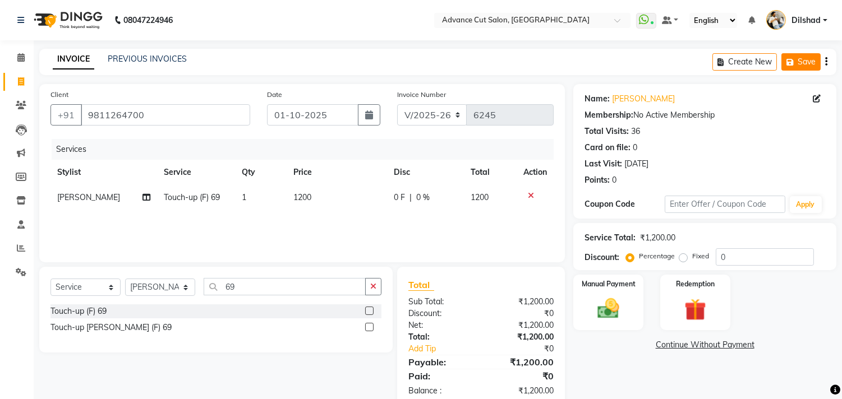
click at [789, 70] on button "Save" at bounding box center [801, 61] width 39 height 17
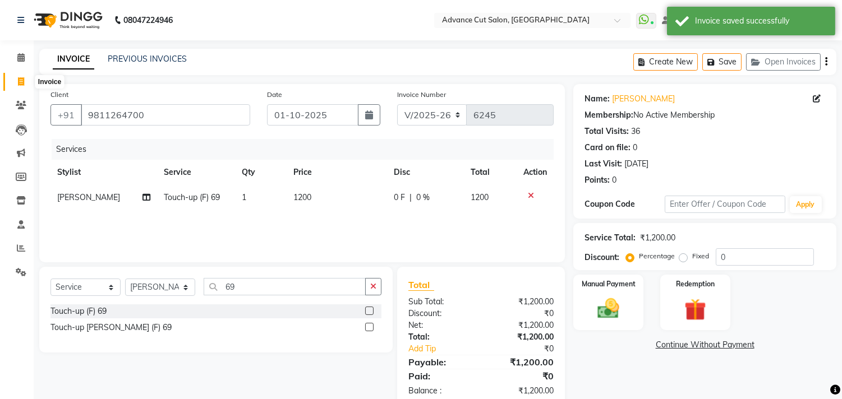
click at [8, 76] on link "Invoice" at bounding box center [16, 82] width 27 height 19
select select "922"
select select "service"
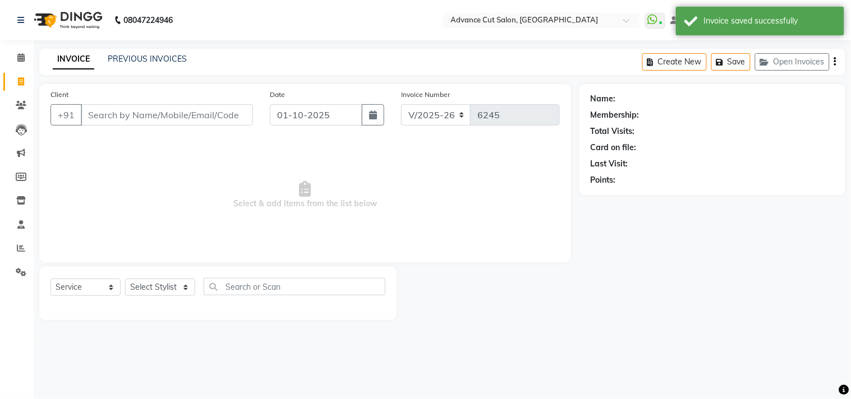
click at [235, 52] on div "INVOICE PREVIOUS INVOICES Create New Save Open Invoices" at bounding box center [442, 62] width 806 height 26
click at [144, 57] on link "PREVIOUS INVOICES" at bounding box center [147, 59] width 79 height 10
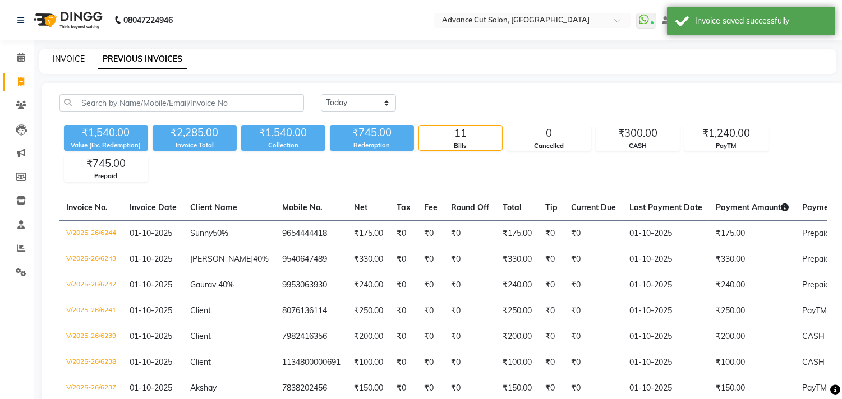
click at [67, 61] on link "INVOICE" at bounding box center [69, 59] width 32 height 10
select select "922"
select select "service"
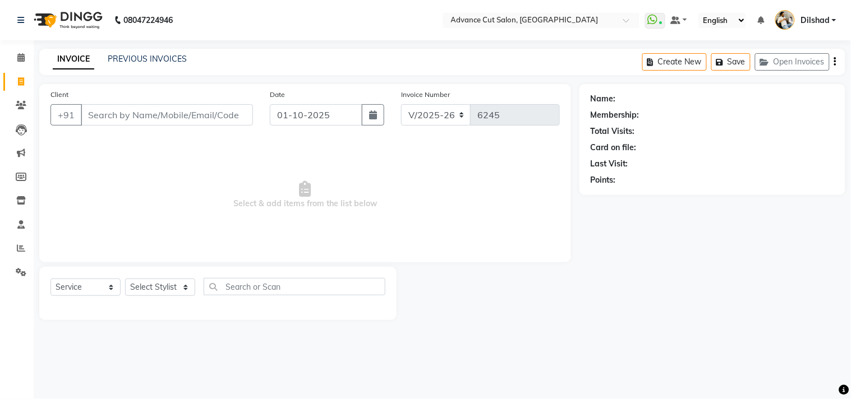
click at [86, 165] on span "Select & add items from the list below" at bounding box center [304, 195] width 509 height 112
click at [147, 288] on select "Select Stylist [PERSON_NAME] [PERSON_NAME] [PERSON_NAME] [PERSON_NAME] [PERSON_…" at bounding box center [160, 287] width 70 height 17
select select "15626"
click at [125, 279] on select "Select Stylist [PERSON_NAME] [PERSON_NAME] [PERSON_NAME] [PERSON_NAME] [PERSON_…" at bounding box center [160, 287] width 70 height 17
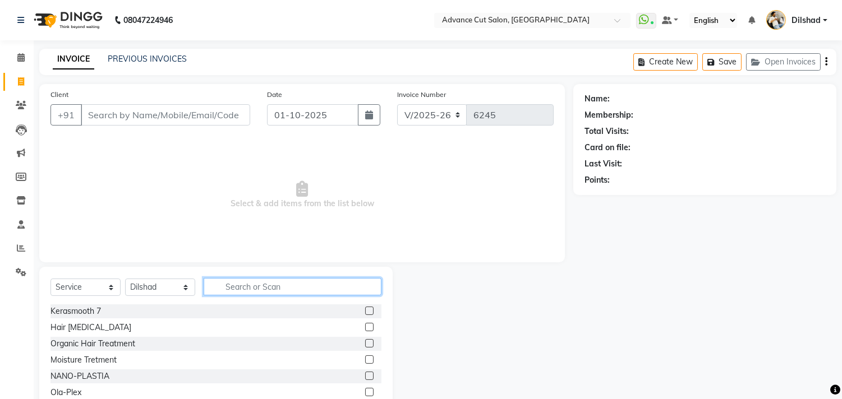
click at [241, 292] on input "text" at bounding box center [293, 286] width 178 height 17
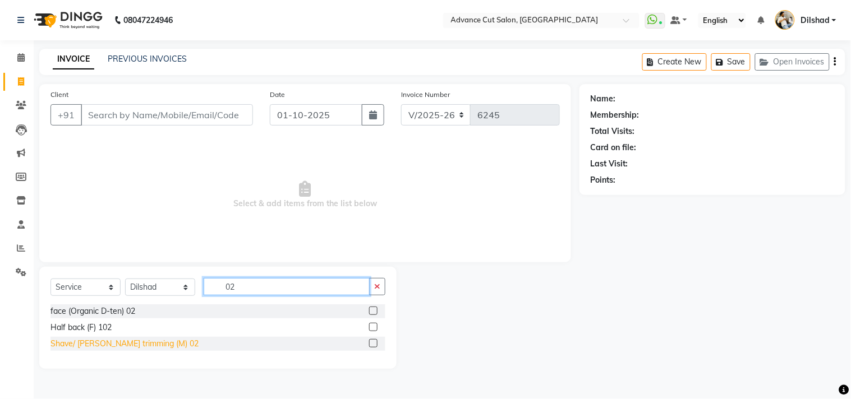
type input "02"
click at [77, 341] on div "Shave/ [PERSON_NAME] trimming (M) 02" at bounding box center [124, 344] width 148 height 12
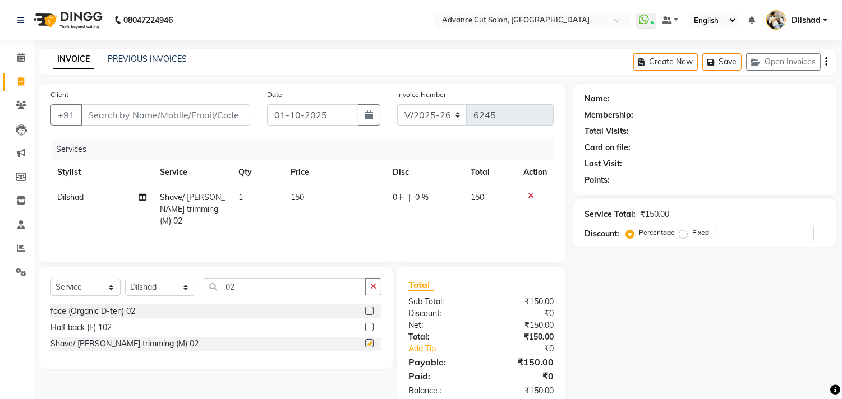
checkbox input "false"
click at [91, 119] on input "Client" at bounding box center [165, 114] width 169 height 21
type input "321"
type input "0"
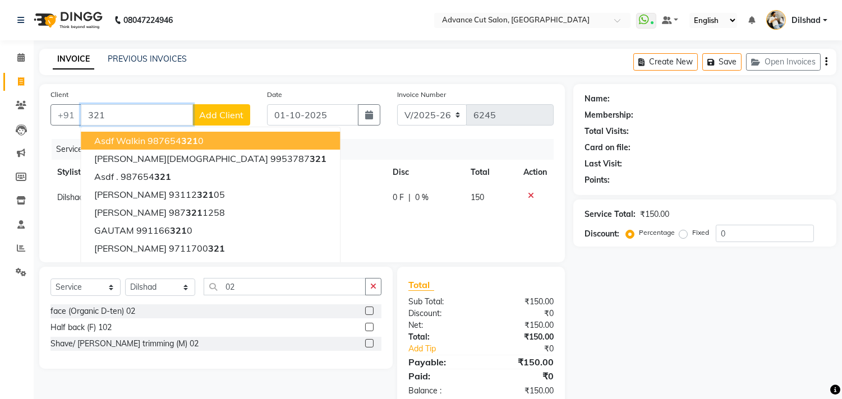
type input "321"
click at [231, 116] on span "Add Client" at bounding box center [221, 114] width 44 height 11
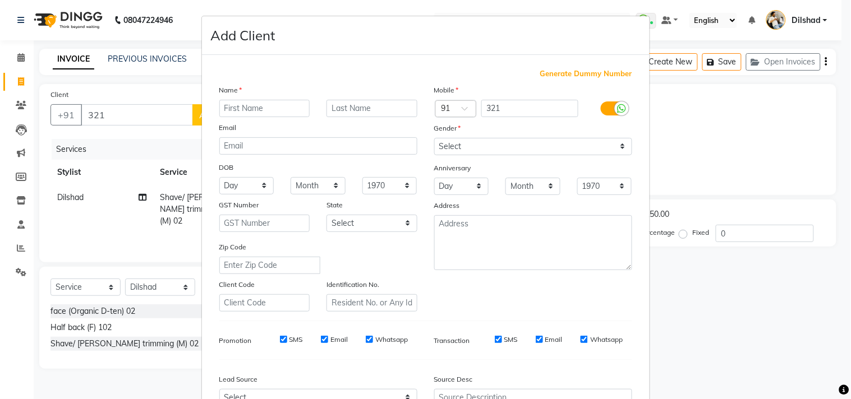
click at [545, 74] on span "Generate Dummy Number" at bounding box center [586, 73] width 92 height 11
type input "1134800000692"
checkbox input "false"
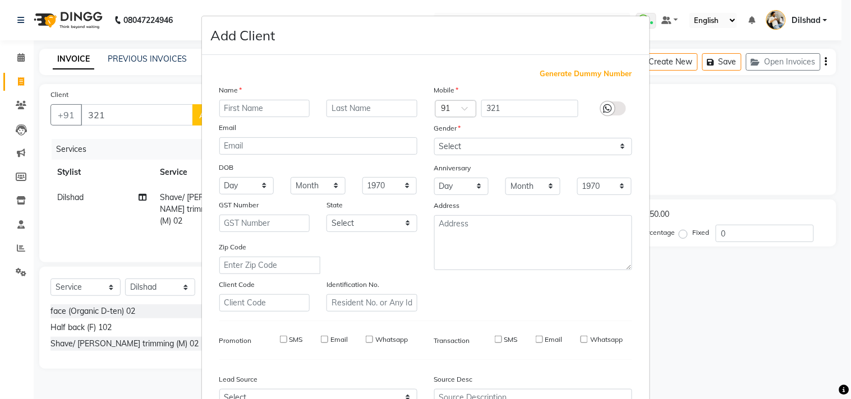
checkbox input "false"
click at [255, 108] on input "text" at bounding box center [264, 108] width 91 height 17
type input "Client"
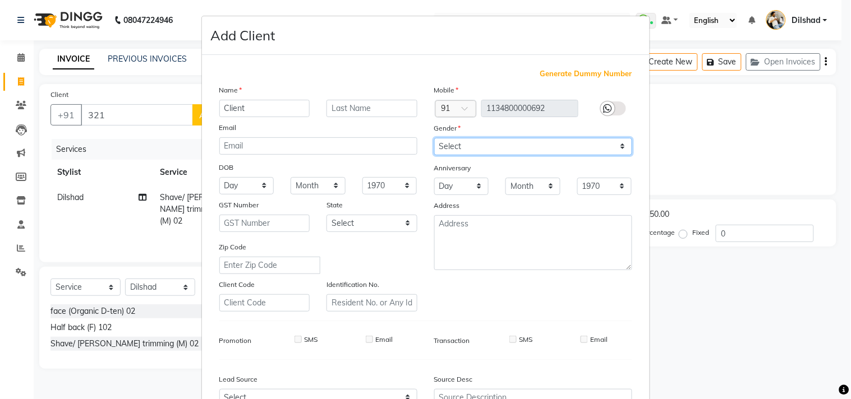
click at [451, 153] on select "Select [DEMOGRAPHIC_DATA] [DEMOGRAPHIC_DATA] Other Prefer Not To Say" at bounding box center [533, 146] width 198 height 17
select select "[DEMOGRAPHIC_DATA]"
click at [434, 138] on select "Select [DEMOGRAPHIC_DATA] [DEMOGRAPHIC_DATA] Other Prefer Not To Say" at bounding box center [533, 146] width 198 height 17
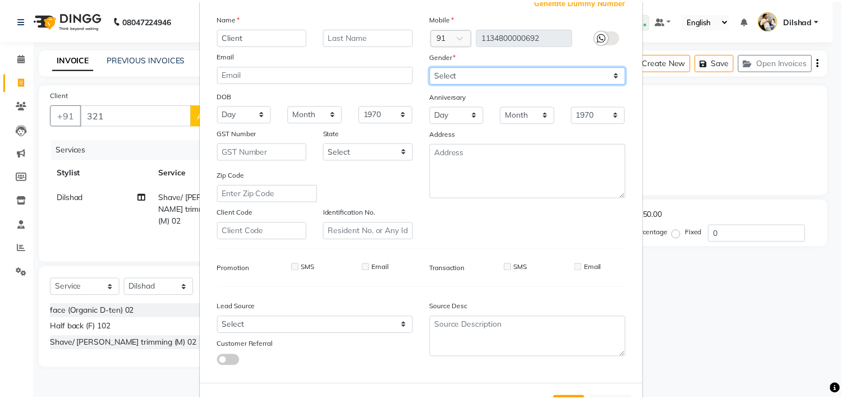
scroll to position [119, 0]
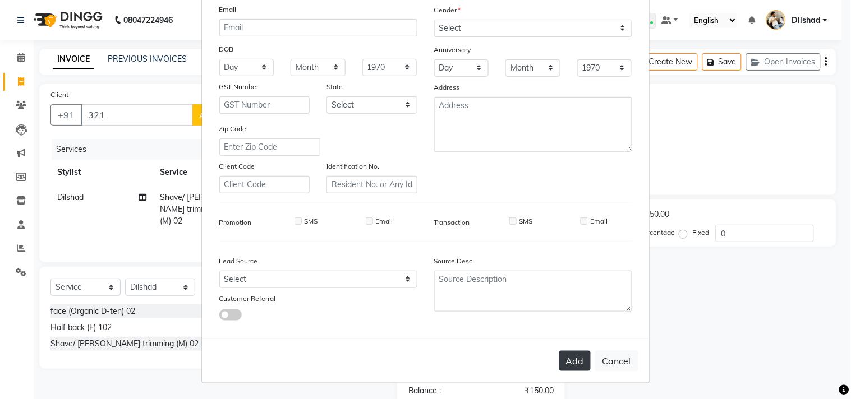
click at [573, 357] on button "Add" at bounding box center [574, 361] width 31 height 20
type input "1134800000692"
select select
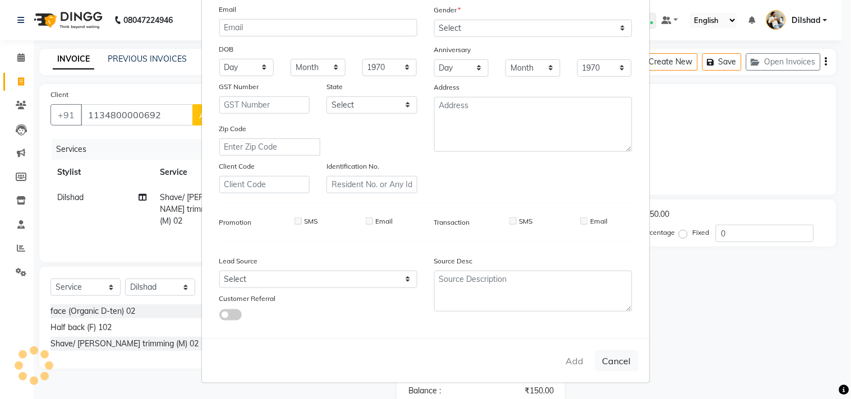
select select
checkbox input "false"
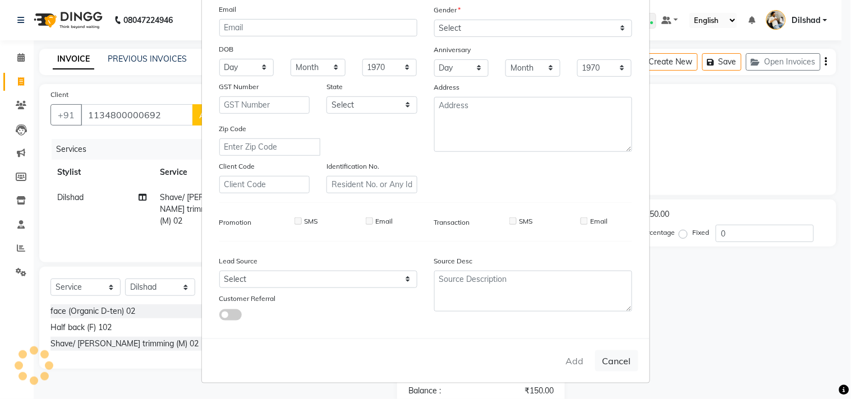
checkbox input "false"
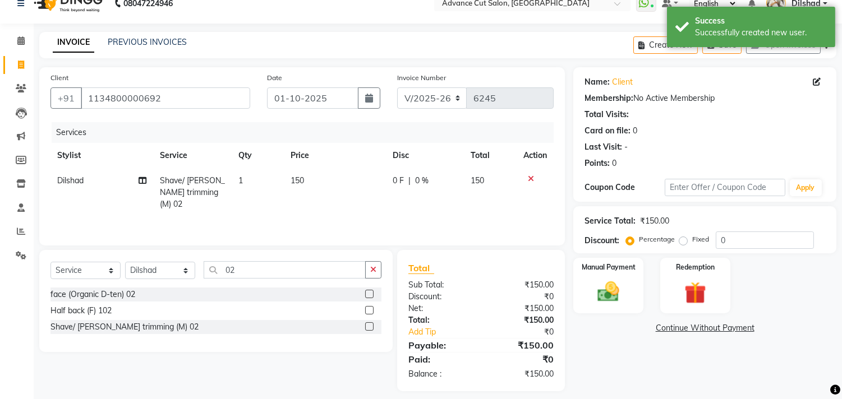
scroll to position [26, 0]
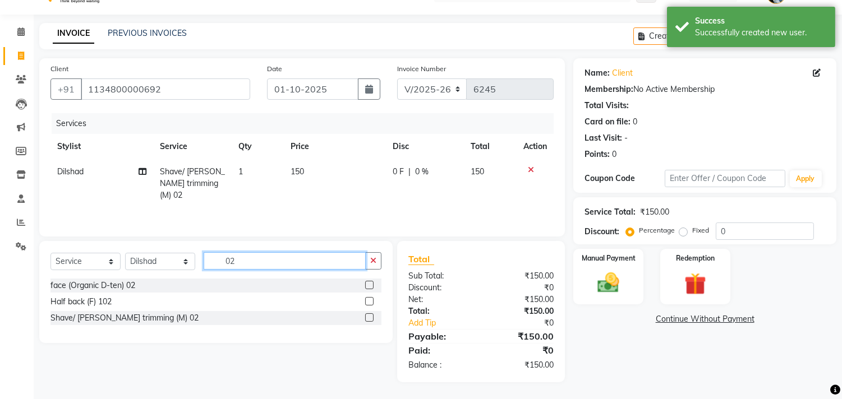
click at [265, 264] on input "02" at bounding box center [285, 260] width 162 height 17
type input "0"
type input "22"
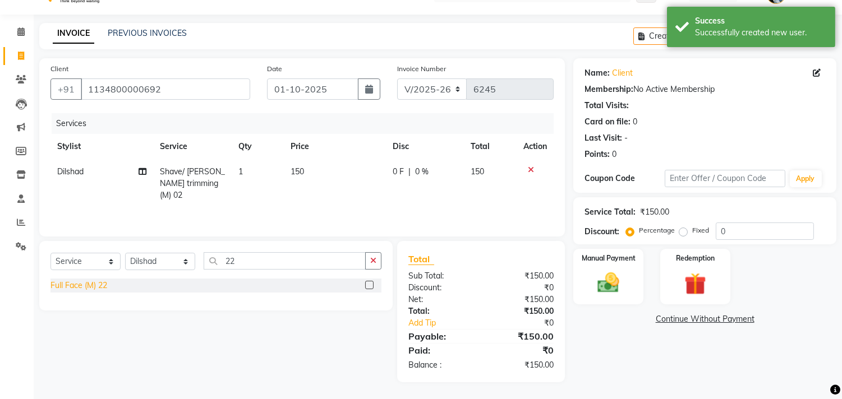
click at [85, 291] on div "Full Face (M) 22" at bounding box center [78, 286] width 57 height 12
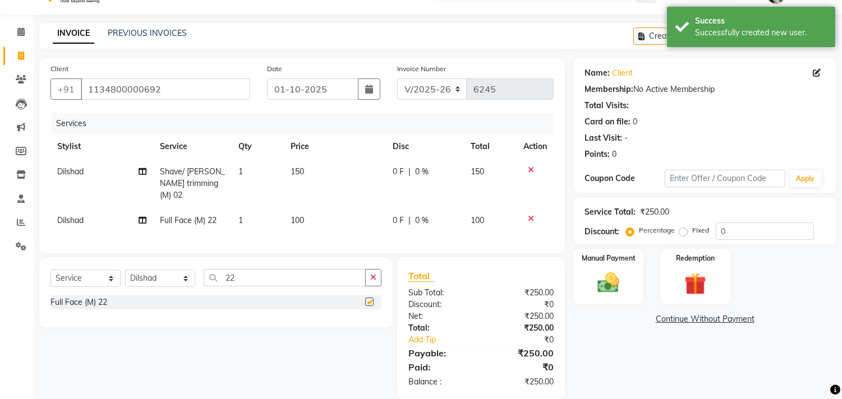
checkbox input "false"
click at [294, 208] on td "100" at bounding box center [335, 220] width 102 height 25
select select "15626"
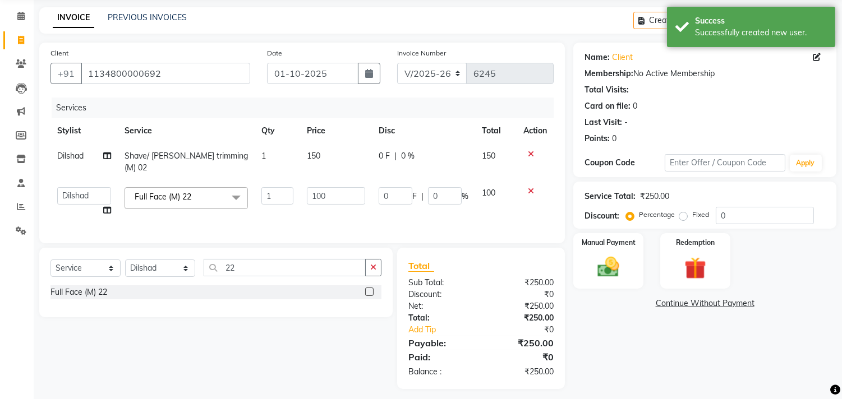
scroll to position [46, 0]
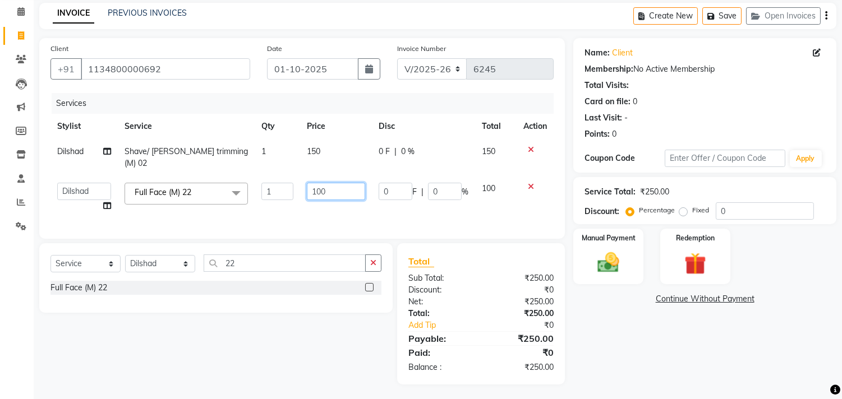
click at [322, 183] on input "100" at bounding box center [336, 191] width 58 height 17
type input "50"
click at [586, 244] on div "Manual Payment" at bounding box center [608, 256] width 73 height 57
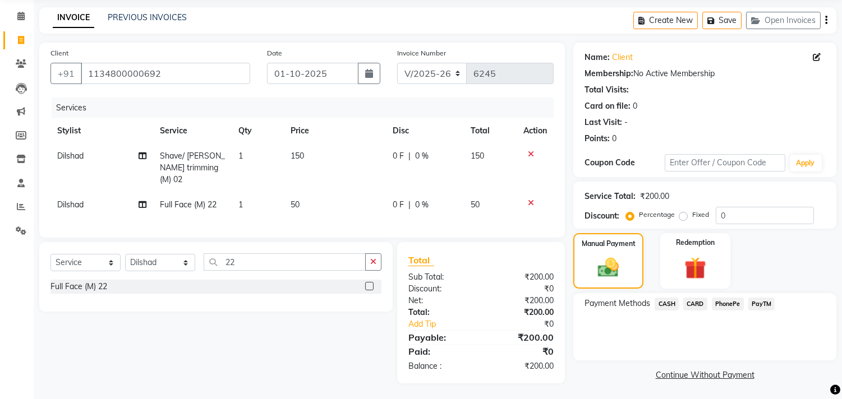
click at [663, 304] on span "CASH" at bounding box center [667, 304] width 24 height 13
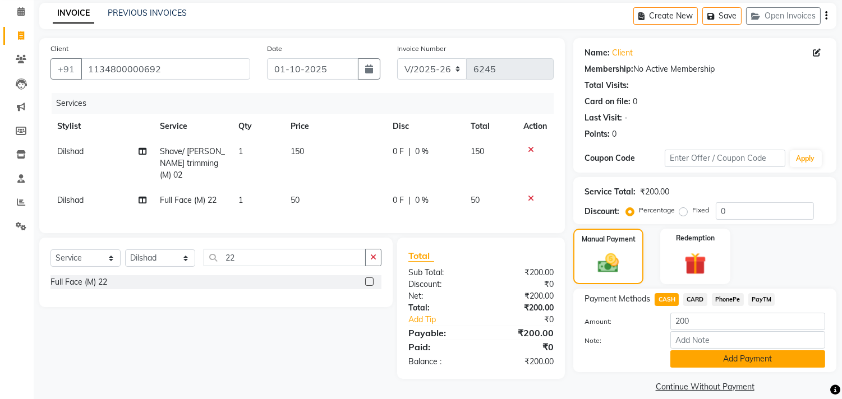
click at [702, 359] on button "Add Payment" at bounding box center [747, 359] width 155 height 17
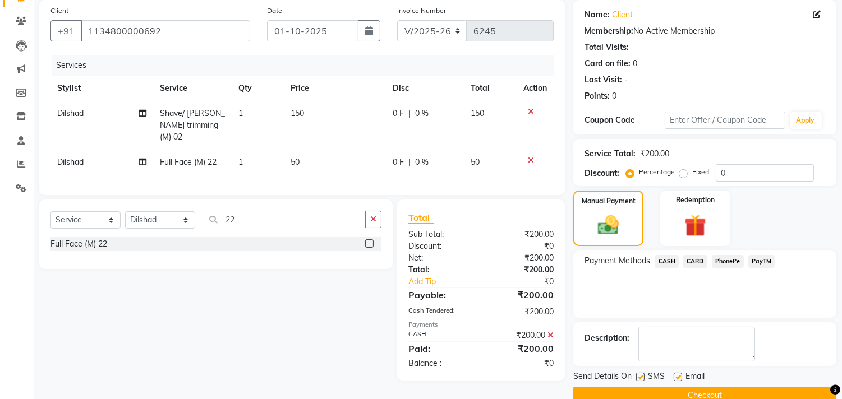
scroll to position [105, 0]
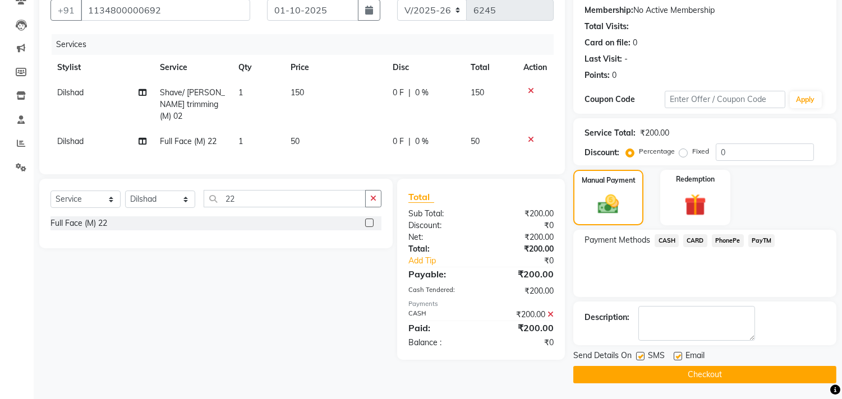
click at [681, 366] on button "Checkout" at bounding box center [704, 374] width 263 height 17
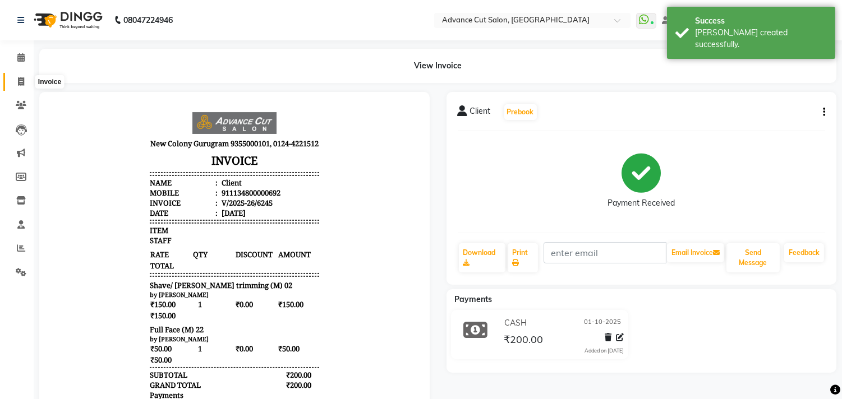
click at [18, 82] on icon at bounding box center [21, 81] width 6 height 8
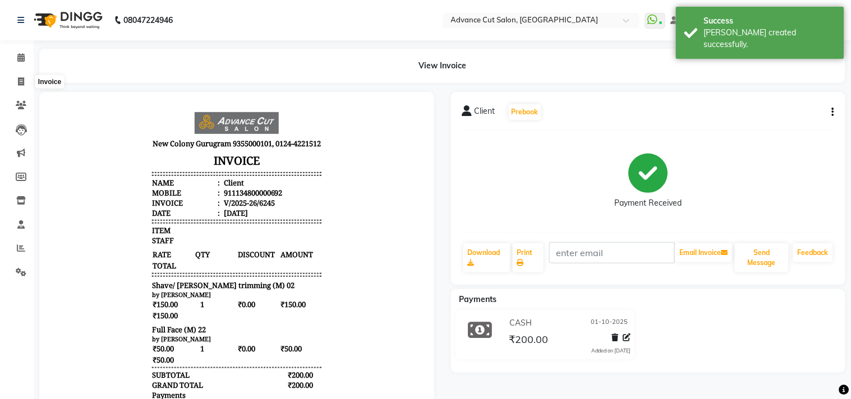
select select "922"
select select "service"
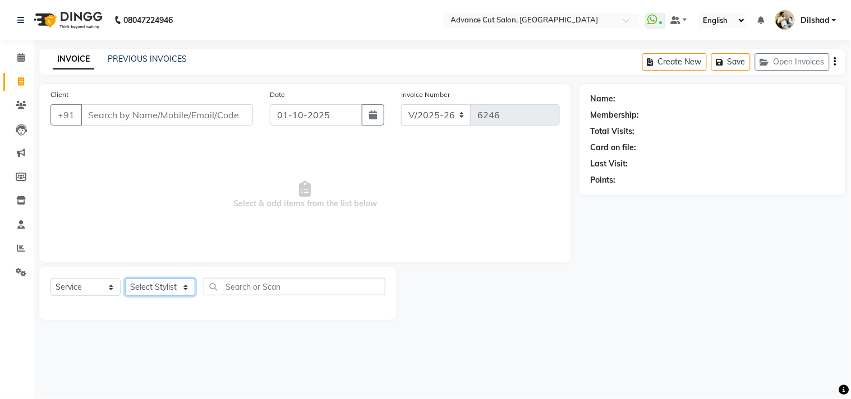
click at [155, 289] on select "Select Stylist [PERSON_NAME] [PERSON_NAME] [PERSON_NAME] [PERSON_NAME] [PERSON_…" at bounding box center [160, 287] width 70 height 17
select select "25355"
click at [125, 279] on select "Select Stylist [PERSON_NAME] [PERSON_NAME] [PERSON_NAME] [PERSON_NAME] [PERSON_…" at bounding box center [160, 287] width 70 height 17
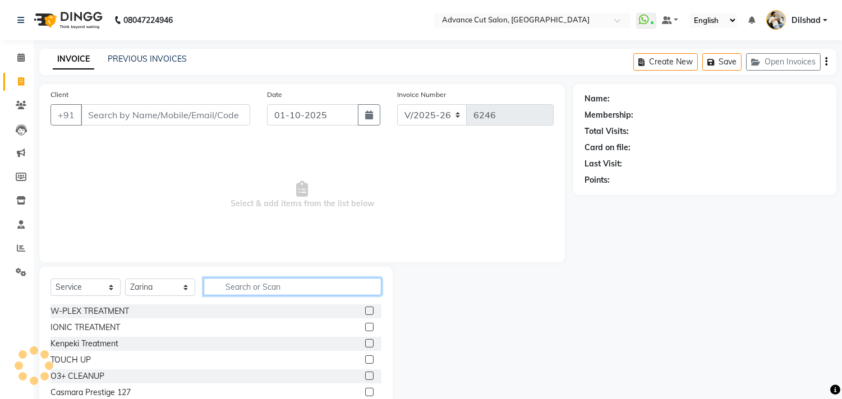
click at [234, 293] on input "text" at bounding box center [293, 286] width 178 height 17
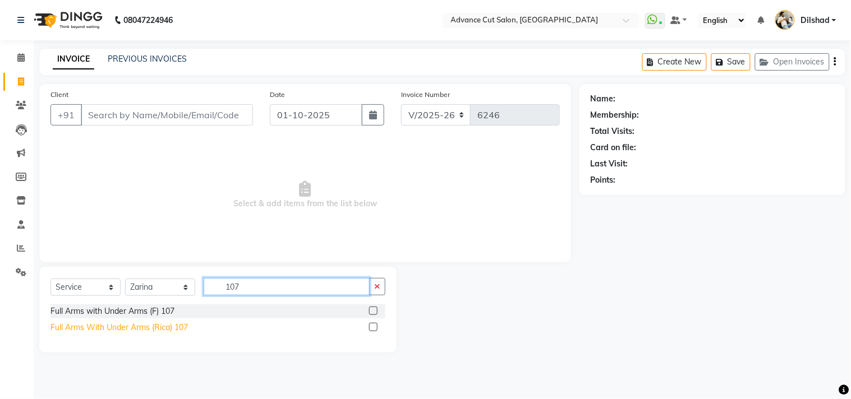
type input "107"
click at [136, 327] on div "Full Arms With Under Arms (Rica) 107" at bounding box center [118, 328] width 137 height 12
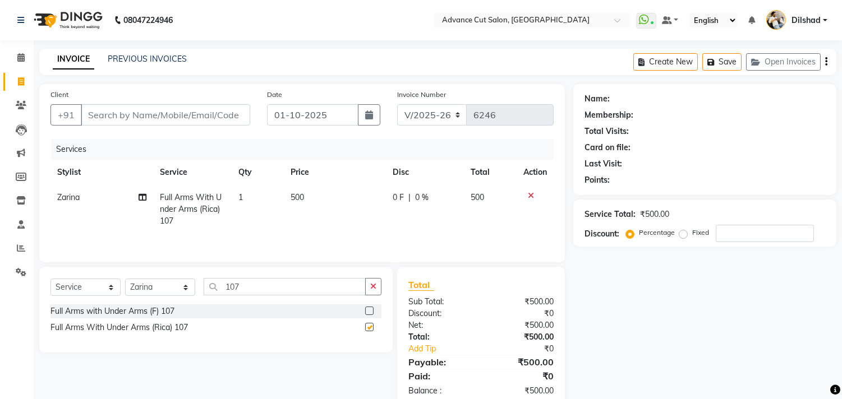
checkbox input "false"
click at [263, 291] on input "107" at bounding box center [285, 286] width 162 height 17
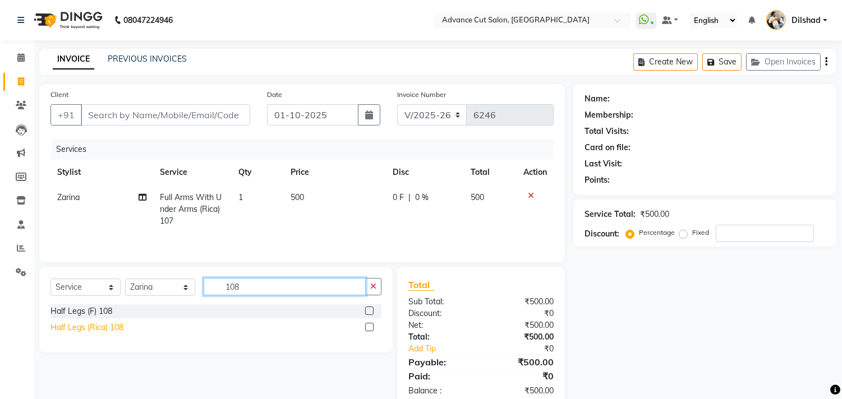
type input "108"
click at [86, 326] on div "Half Legs (Rica) 108" at bounding box center [86, 328] width 73 height 12
checkbox input "false"
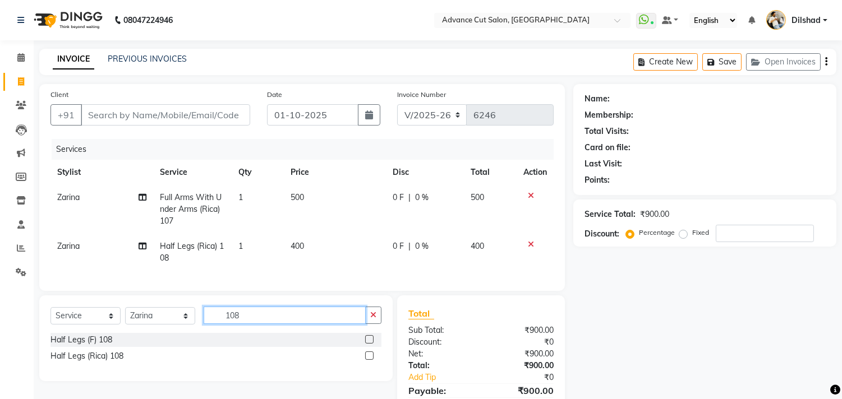
click at [252, 323] on input "108" at bounding box center [285, 315] width 162 height 17
type input "1"
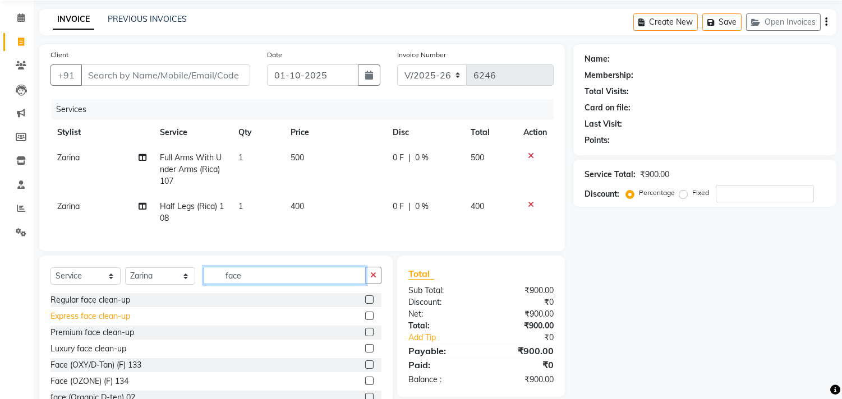
scroll to position [88, 0]
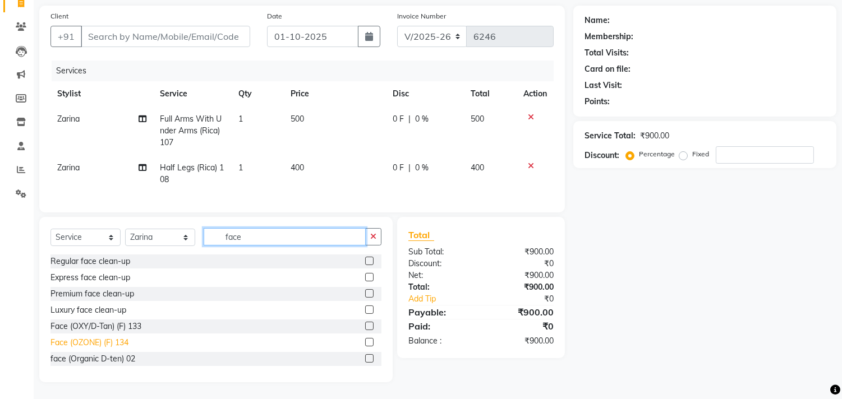
type input "face"
click at [113, 345] on div "Face (OZONE) (F) 134" at bounding box center [89, 343] width 78 height 12
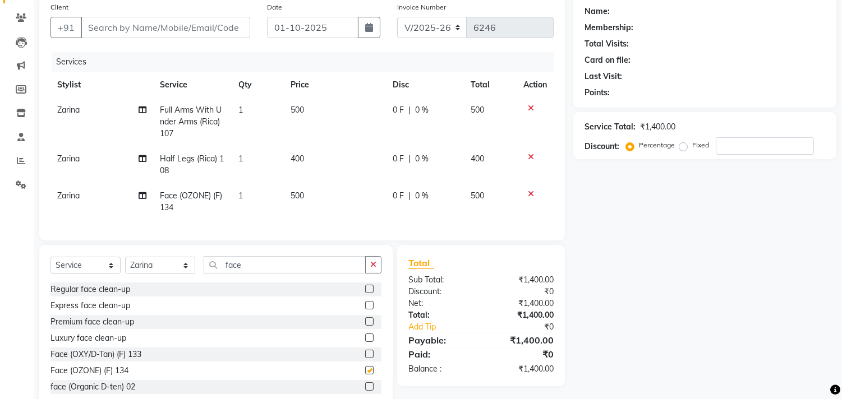
checkbox input "false"
click at [256, 270] on input "face" at bounding box center [285, 264] width 162 height 17
type input "f"
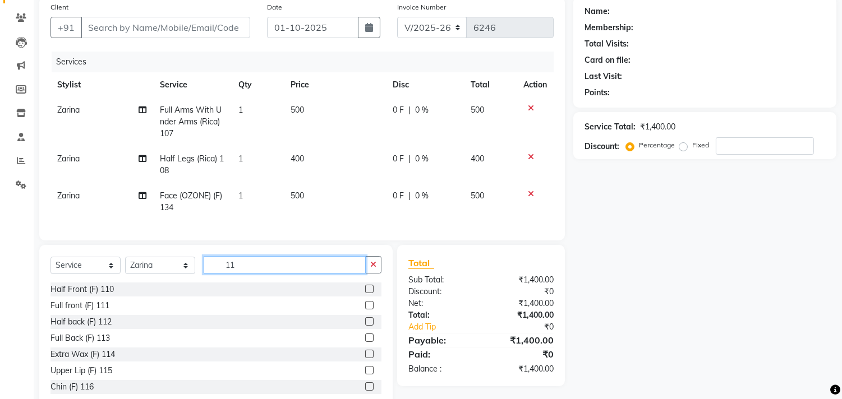
type input "1"
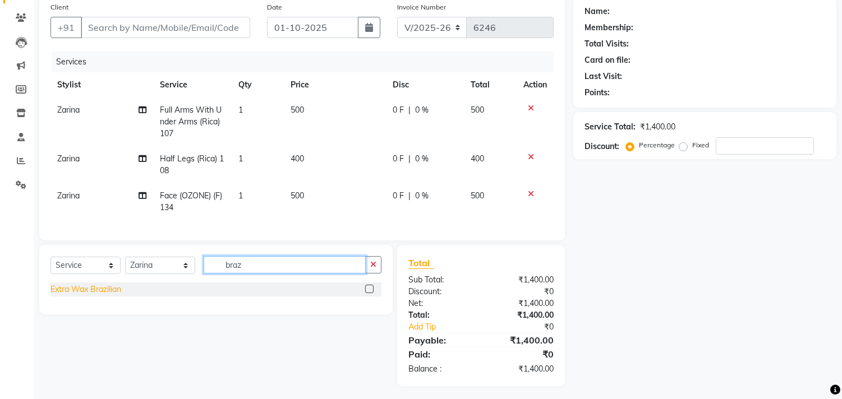
type input "braz"
click at [96, 296] on div "Extra Wax Brazilian" at bounding box center [85, 290] width 71 height 12
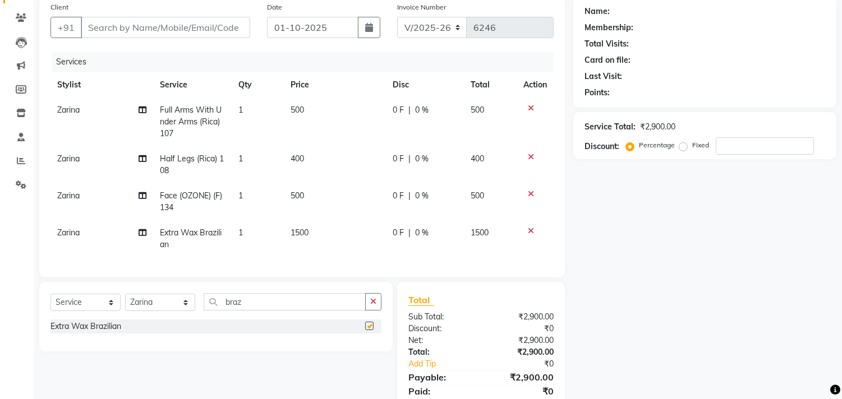
checkbox input "false"
click at [99, 21] on input "Client" at bounding box center [165, 27] width 169 height 21
type input "n"
type input "0"
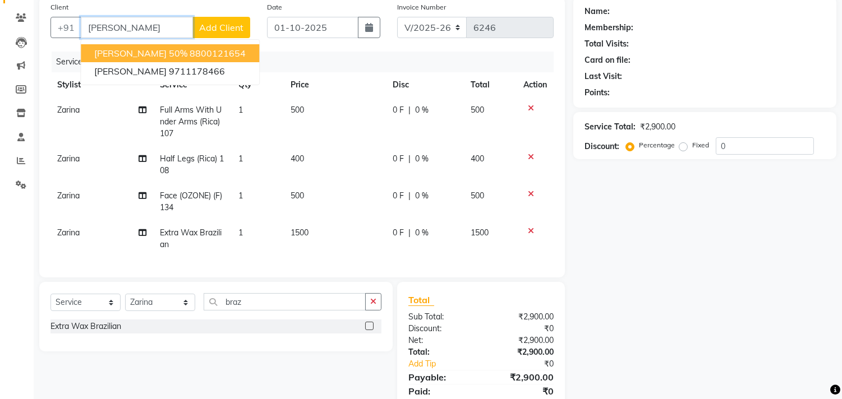
click at [130, 51] on span "[PERSON_NAME] 50%" at bounding box center [140, 53] width 93 height 11
type input "8800121654"
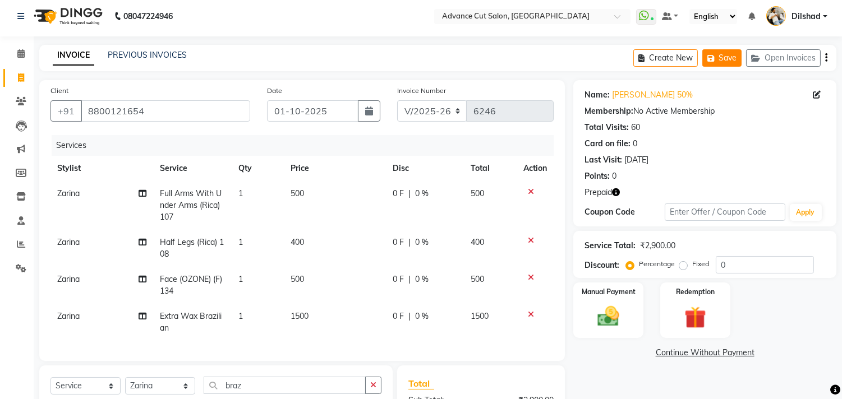
scroll to position [0, 0]
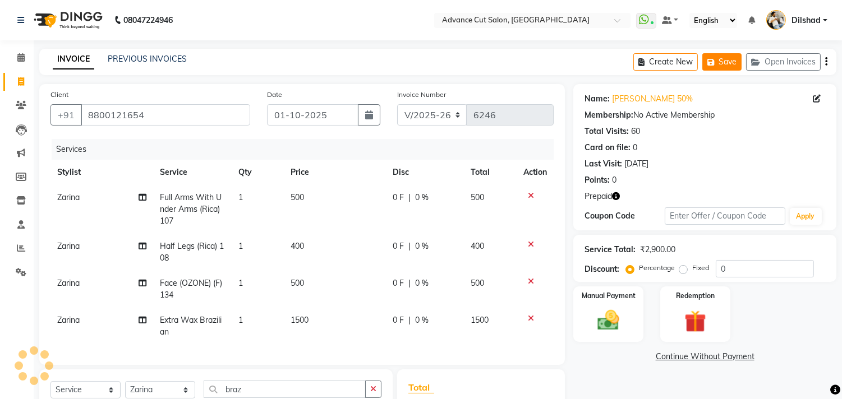
click at [724, 62] on button "Save" at bounding box center [721, 61] width 39 height 17
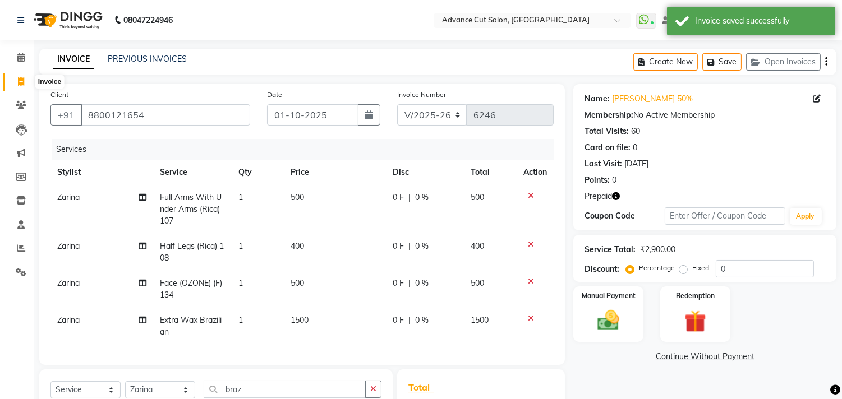
click at [13, 82] on span at bounding box center [21, 82] width 20 height 13
select select "service"
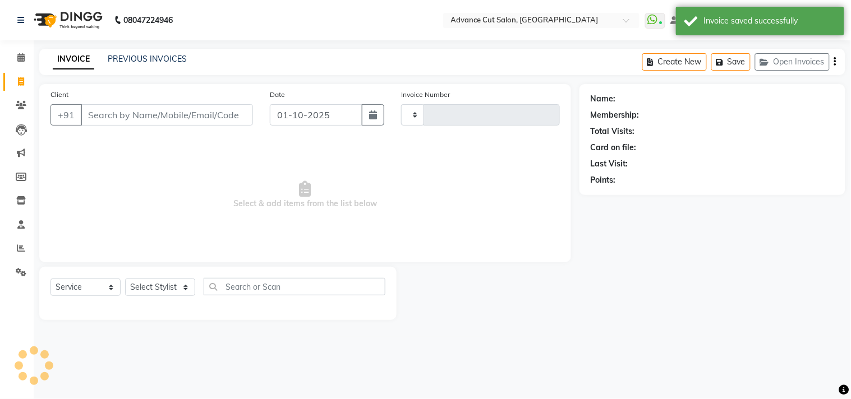
type input "6246"
select select "922"
click at [241, 53] on div "INVOICE PREVIOUS INVOICES Create New Save Open Invoices" at bounding box center [442, 62] width 806 height 26
click at [247, 54] on div "INVOICE PREVIOUS INVOICES Create New Save Open Invoices" at bounding box center [442, 62] width 806 height 26
click at [249, 30] on nav "08047224946 Select Location × Advance Cut Salon, [GEOGRAPHIC_DATA] WhatsApp Sta…" at bounding box center [425, 20] width 851 height 40
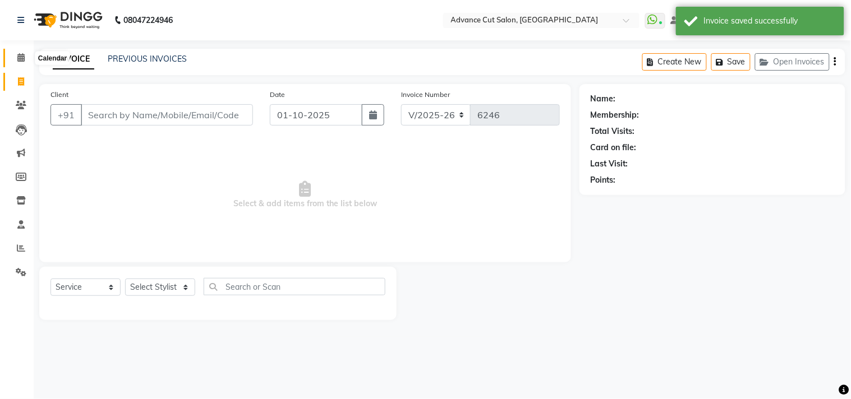
click at [18, 62] on icon at bounding box center [20, 57] width 7 height 8
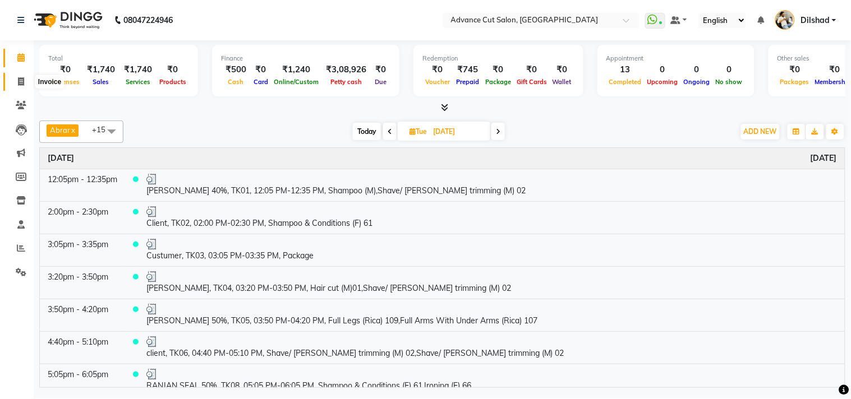
click at [20, 80] on icon at bounding box center [21, 81] width 6 height 8
select select "service"
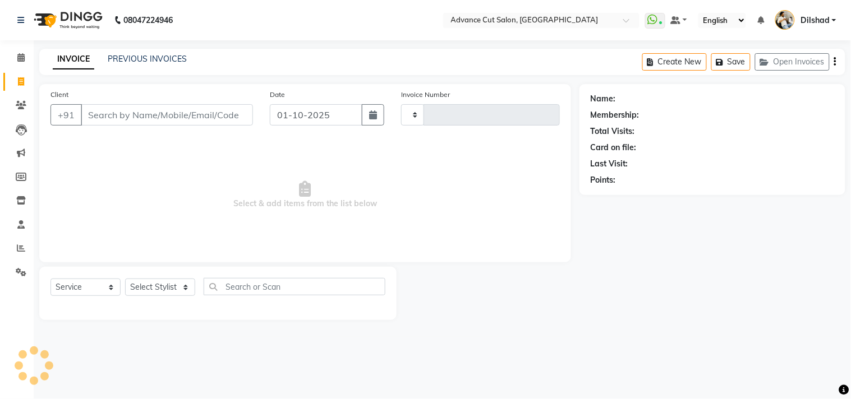
type input "6246"
select select "922"
click at [233, 54] on div "INVOICE PREVIOUS INVOICES Create New Save Open Invoices" at bounding box center [442, 62] width 806 height 26
click at [788, 59] on button "Open Invoices" at bounding box center [792, 61] width 75 height 17
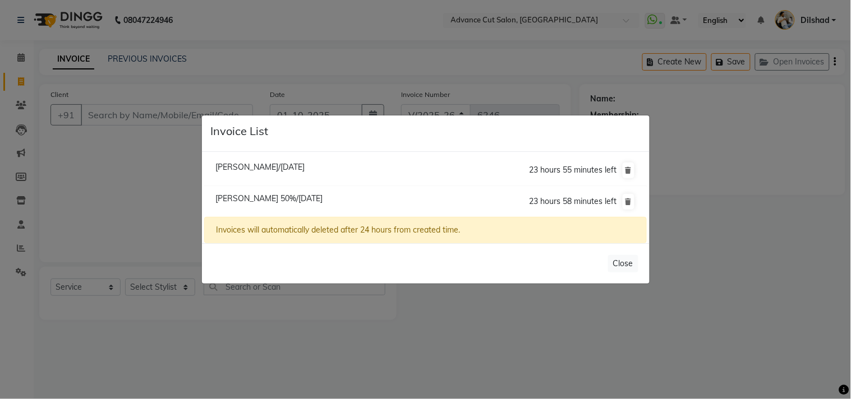
click at [282, 66] on ngb-modal-window "Invoice List [PERSON_NAME]/[DATE] 23 hours 55 minutes left [PERSON_NAME] 50%/[D…" at bounding box center [425, 199] width 851 height 399
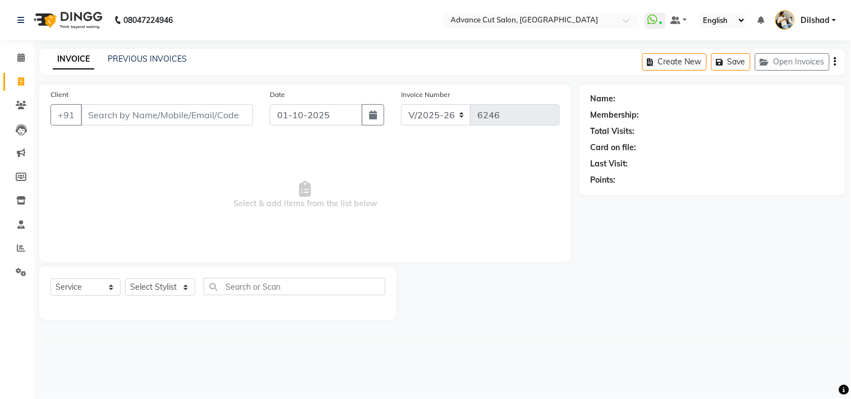
click at [281, 77] on main "INVOICE PREVIOUS INVOICES Create New Save Open Invoices Client +91 Date [DATE] …" at bounding box center [442, 193] width 817 height 288
click at [775, 63] on button "Open Invoices" at bounding box center [792, 61] width 75 height 17
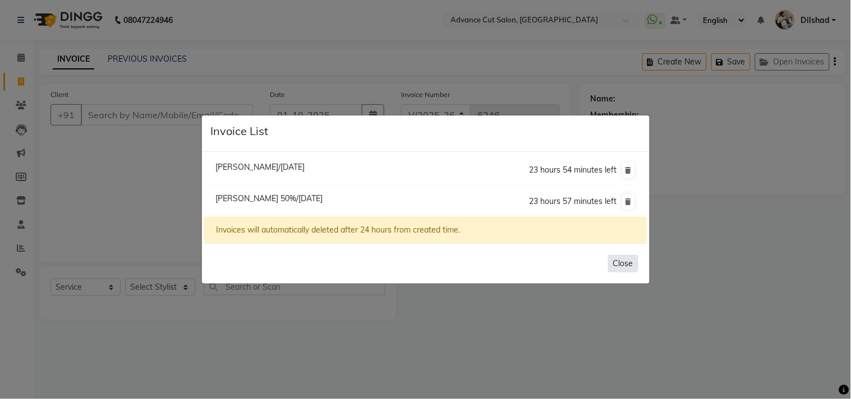
click at [630, 257] on button "Close" at bounding box center [623, 263] width 30 height 17
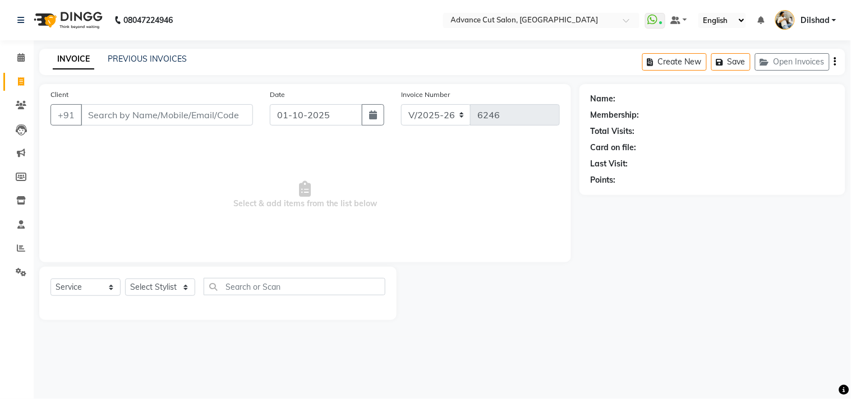
click at [315, 21] on nav "08047224946 Select Location × Advance Cut Salon, [GEOGRAPHIC_DATA] WhatsApp Sta…" at bounding box center [425, 20] width 851 height 40
click at [804, 66] on button "Open Invoices" at bounding box center [792, 61] width 75 height 17
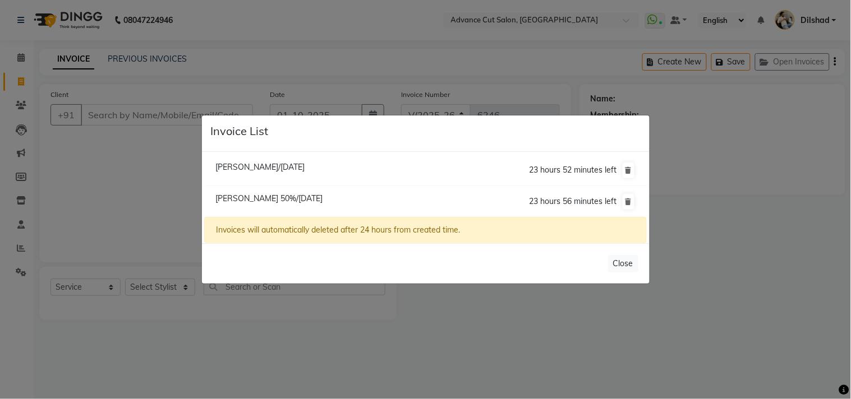
click at [247, 166] on span "[PERSON_NAME]/[DATE]" at bounding box center [259, 167] width 89 height 10
type input "9811264700"
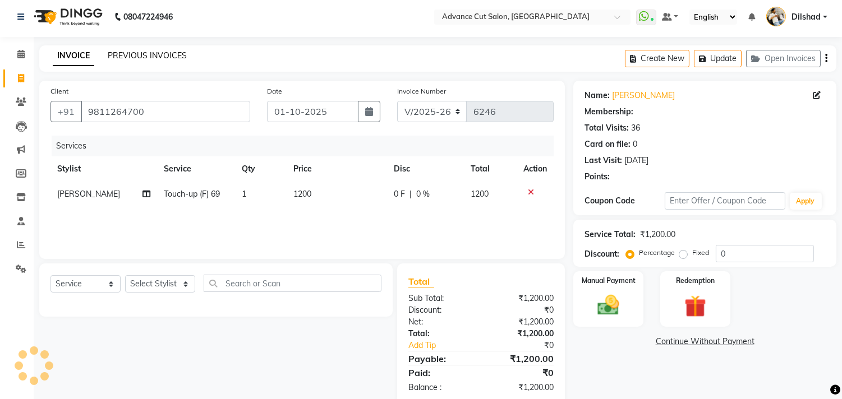
scroll to position [26, 0]
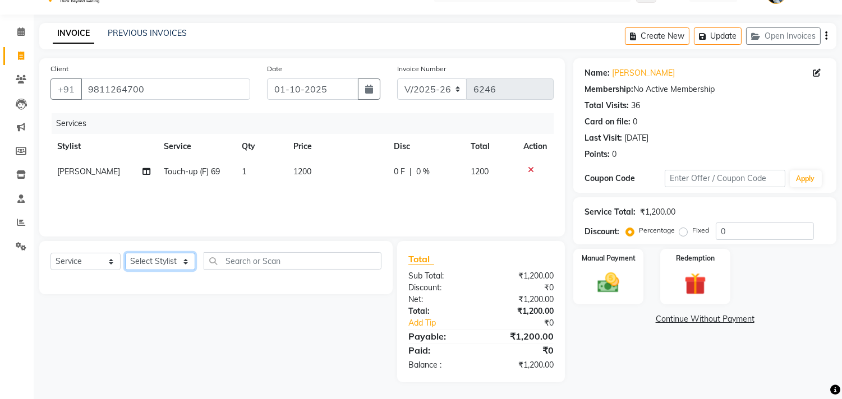
click at [139, 263] on select "Select Stylist [PERSON_NAME] [PERSON_NAME] [PERSON_NAME] [PERSON_NAME] [PERSON_…" at bounding box center [160, 261] width 70 height 17
select select "15350"
click at [125, 253] on select "Select Stylist [PERSON_NAME] [PERSON_NAME] [PERSON_NAME] [PERSON_NAME] [PERSON_…" at bounding box center [160, 261] width 70 height 17
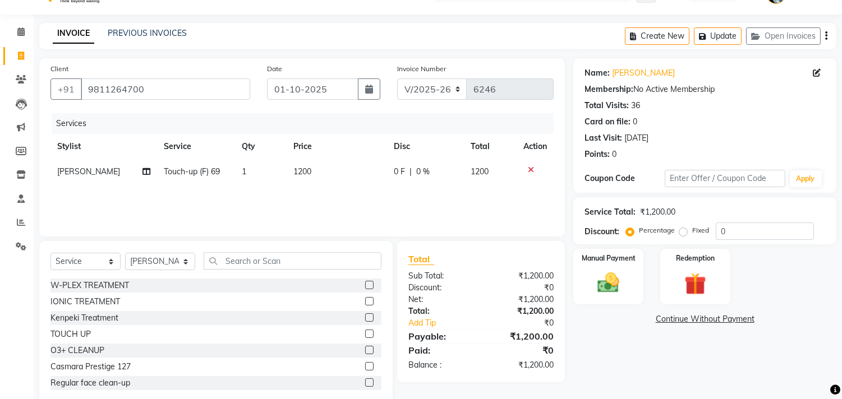
click at [233, 250] on div "Select Service Product Membership Package Voucher Prepaid Gift Card Select Styl…" at bounding box center [215, 324] width 353 height 166
click at [227, 257] on input "text" at bounding box center [293, 260] width 178 height 17
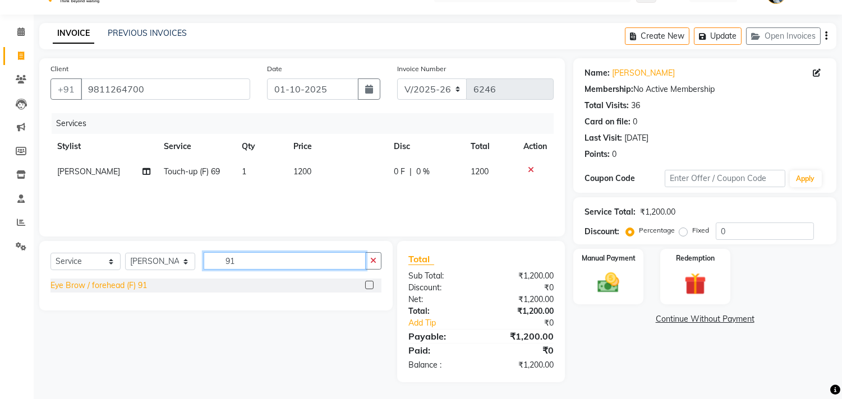
type input "91"
click at [105, 280] on div "Eye Brow / forehead (F) 91" at bounding box center [98, 286] width 97 height 12
checkbox input "false"
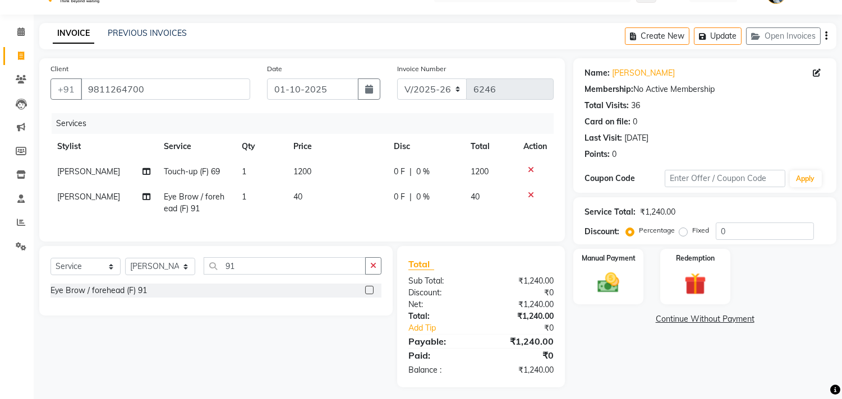
click at [692, 232] on label "Fixed" at bounding box center [700, 231] width 17 height 10
click at [683, 232] on input "Fixed" at bounding box center [686, 231] width 8 height 8
radio input "true"
click at [719, 231] on input "0" at bounding box center [765, 231] width 98 height 17
type input "40"
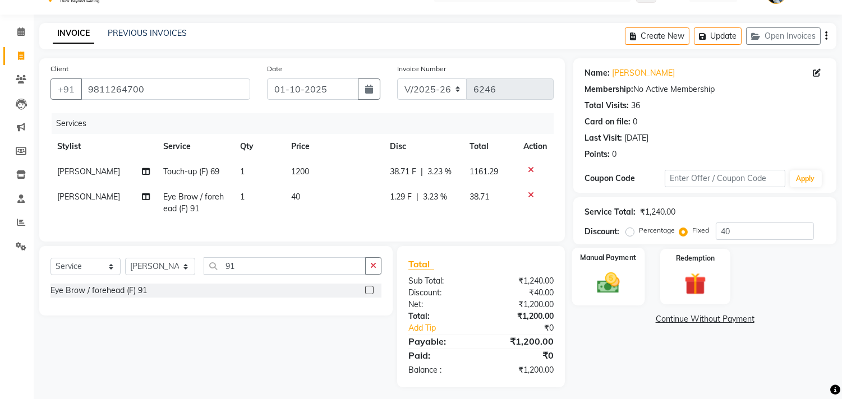
click at [642, 283] on div "Manual Payment" at bounding box center [608, 276] width 73 height 57
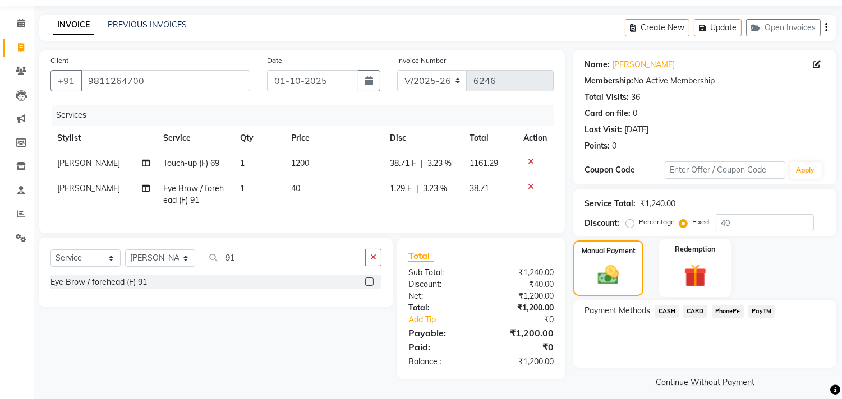
scroll to position [42, 0]
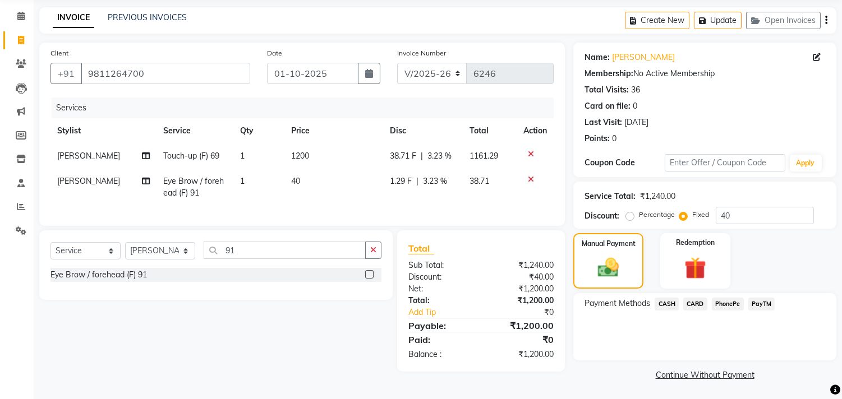
click at [766, 306] on span "PayTM" at bounding box center [761, 304] width 27 height 13
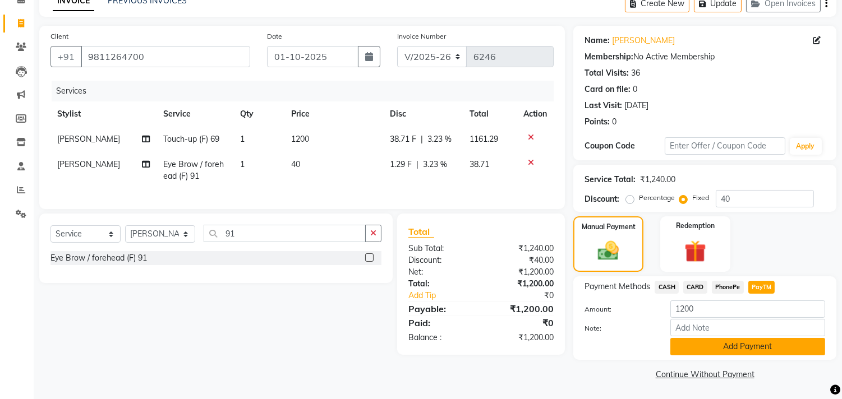
click at [734, 341] on button "Add Payment" at bounding box center [747, 346] width 155 height 17
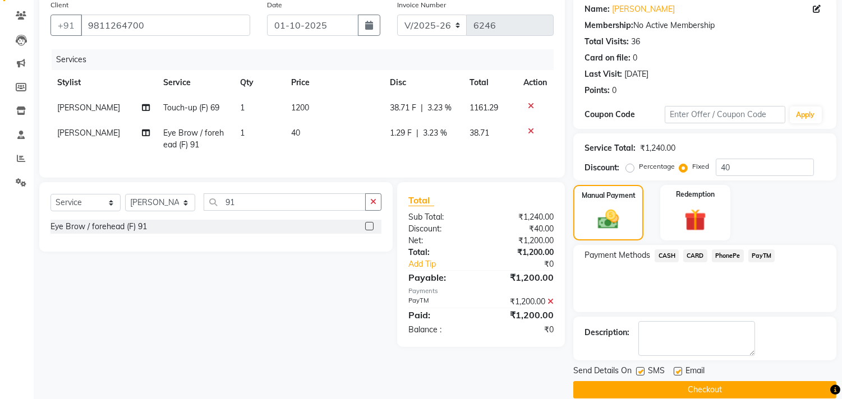
scroll to position [105, 0]
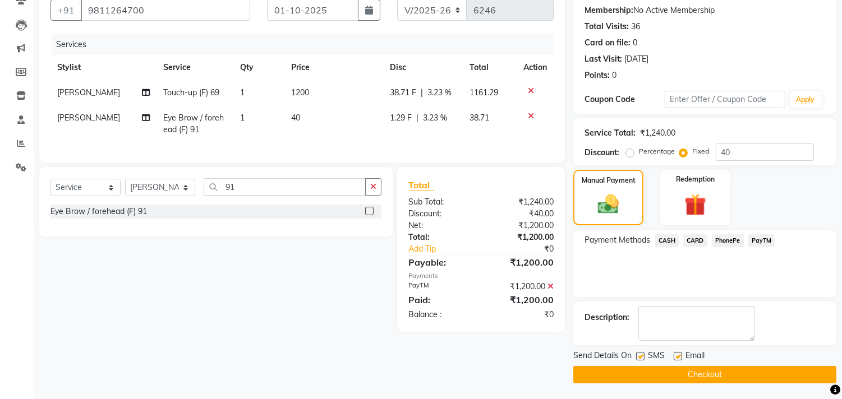
click at [608, 374] on button "Checkout" at bounding box center [704, 374] width 263 height 17
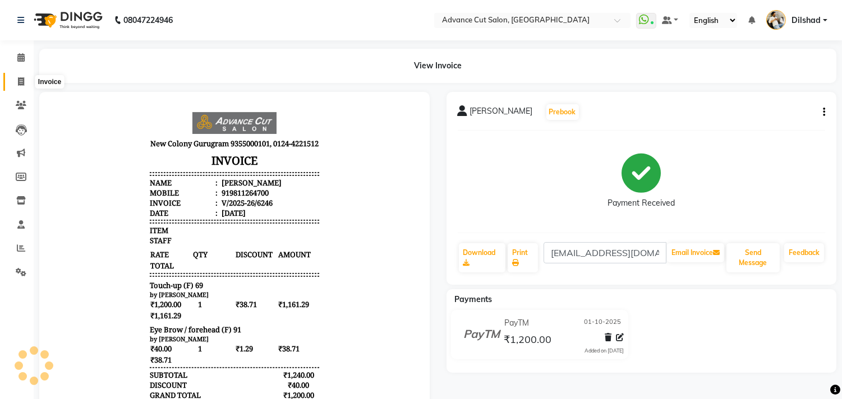
click at [18, 81] on icon at bounding box center [21, 81] width 6 height 8
select select "service"
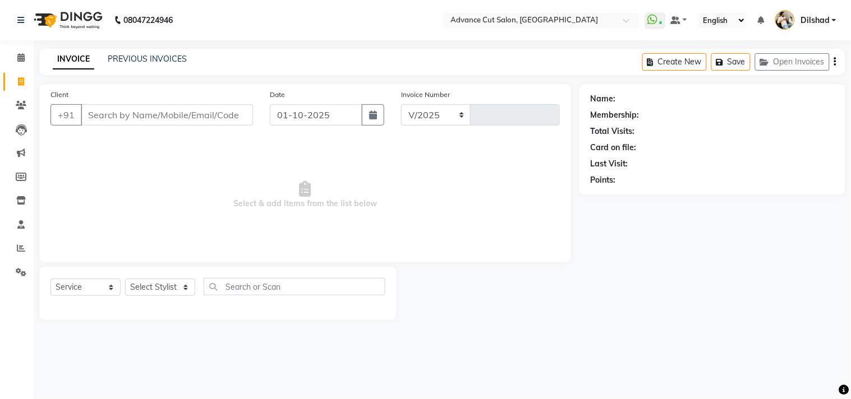
select select "922"
type input "6247"
click at [295, 49] on div "INVOICE PREVIOUS INVOICES Create New Save Open Invoices" at bounding box center [442, 62] width 806 height 26
click at [118, 118] on input "Client" at bounding box center [167, 114] width 172 height 21
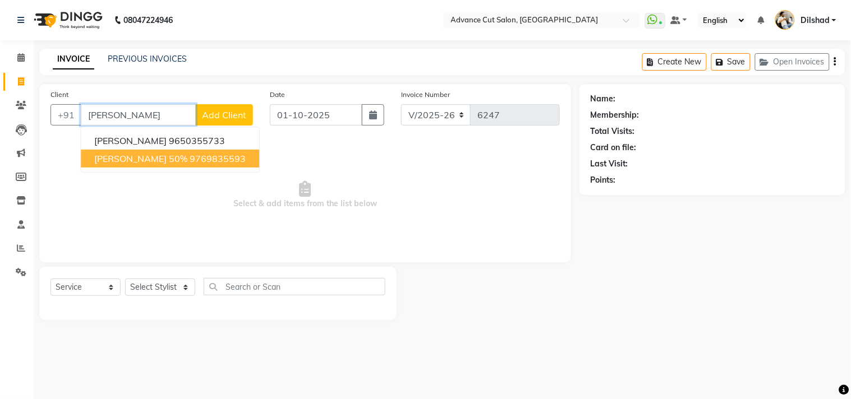
click at [157, 155] on span "[PERSON_NAME] 50%" at bounding box center [140, 158] width 93 height 11
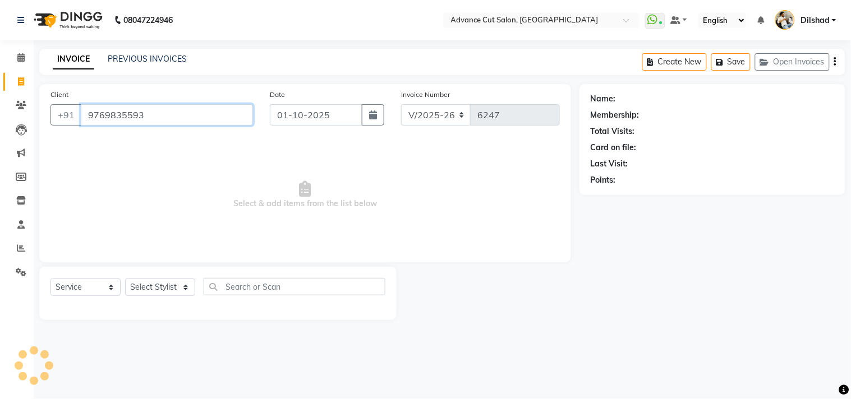
type input "9769835593"
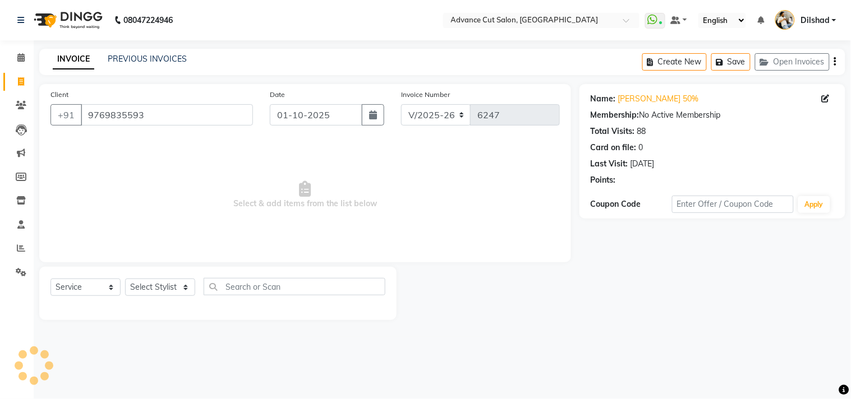
click at [151, 309] on div at bounding box center [217, 307] width 335 height 4
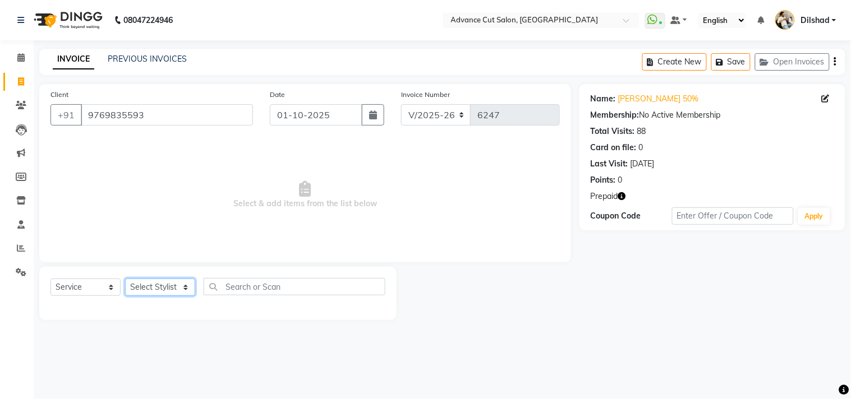
click at [159, 284] on select "Select Stylist [PERSON_NAME] [PERSON_NAME] [PERSON_NAME] [PERSON_NAME] [PERSON_…" at bounding box center [160, 287] width 70 height 17
select select "25769"
click at [125, 279] on select "Select Stylist [PERSON_NAME] [PERSON_NAME] [PERSON_NAME] [PERSON_NAME] [PERSON_…" at bounding box center [160, 287] width 70 height 17
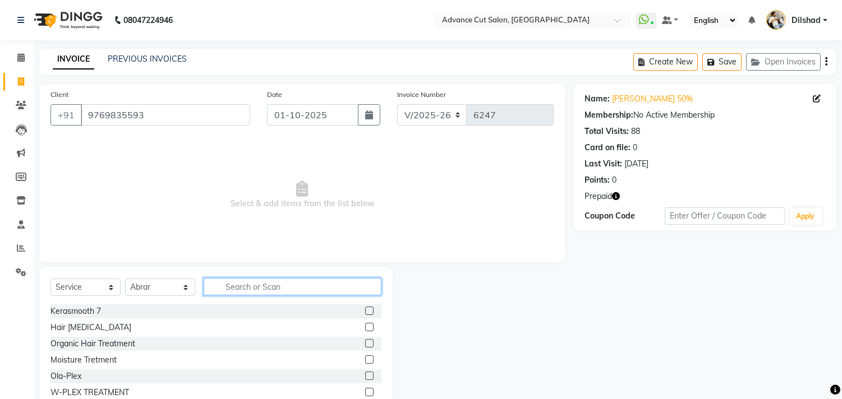
click at [227, 290] on input "text" at bounding box center [293, 286] width 178 height 17
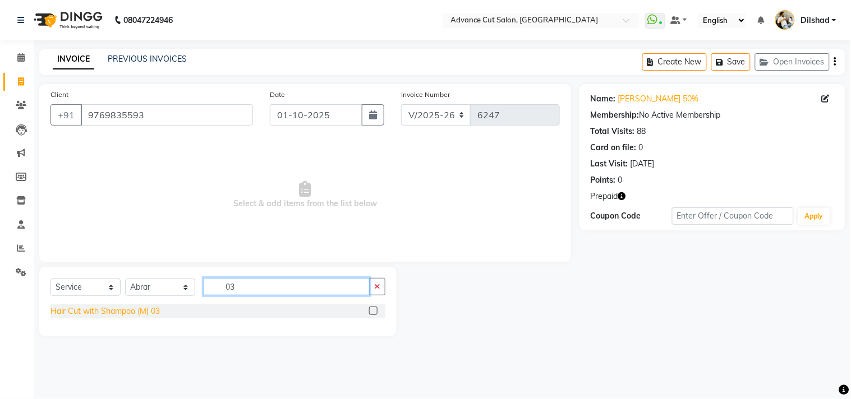
type input "03"
click at [144, 309] on div "Hair Cut with Shampoo (M) 03" at bounding box center [104, 312] width 109 height 12
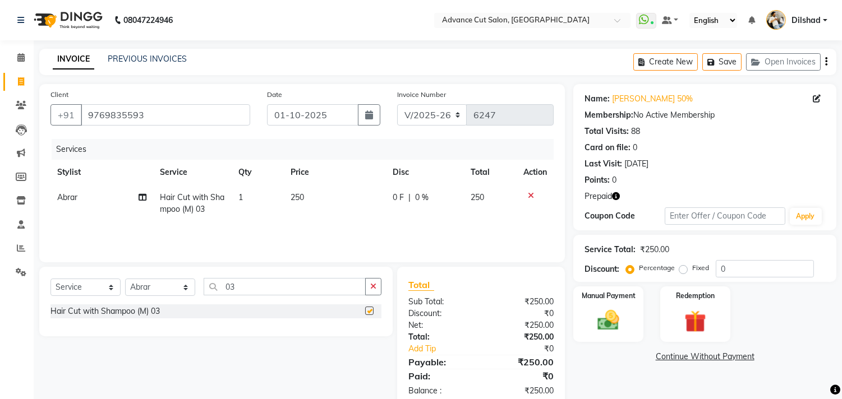
checkbox input "false"
click at [721, 267] on input "0" at bounding box center [765, 268] width 98 height 17
type input "50"
click at [705, 306] on div "Redemption" at bounding box center [695, 314] width 73 height 57
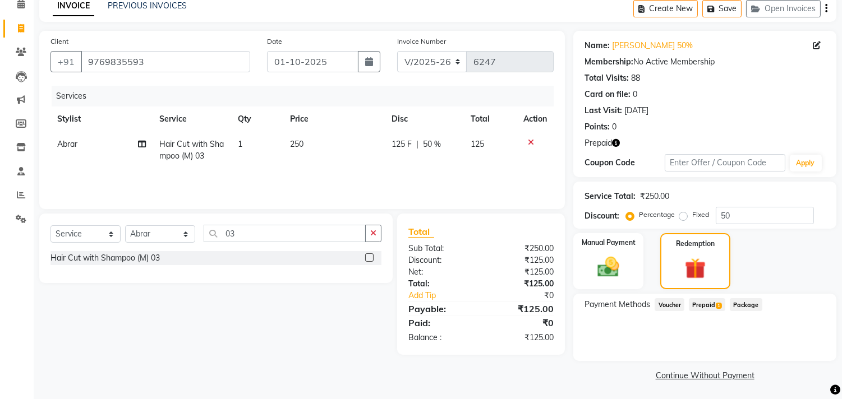
scroll to position [54, 0]
click at [708, 304] on span "Prepaid 1" at bounding box center [707, 304] width 36 height 13
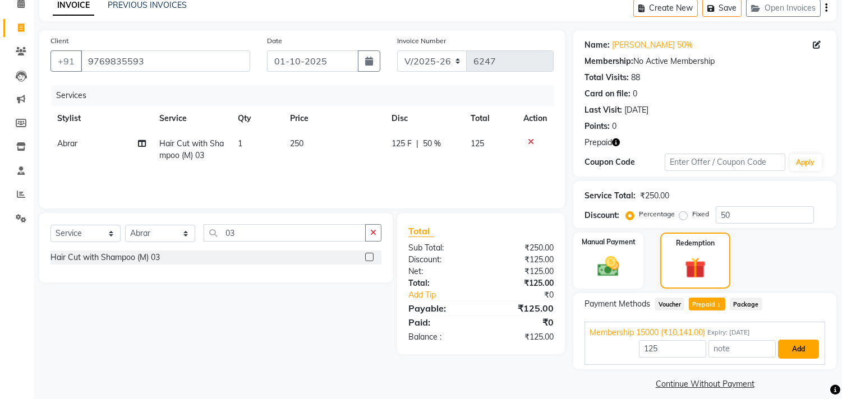
click at [789, 345] on button "Add" at bounding box center [798, 349] width 41 height 19
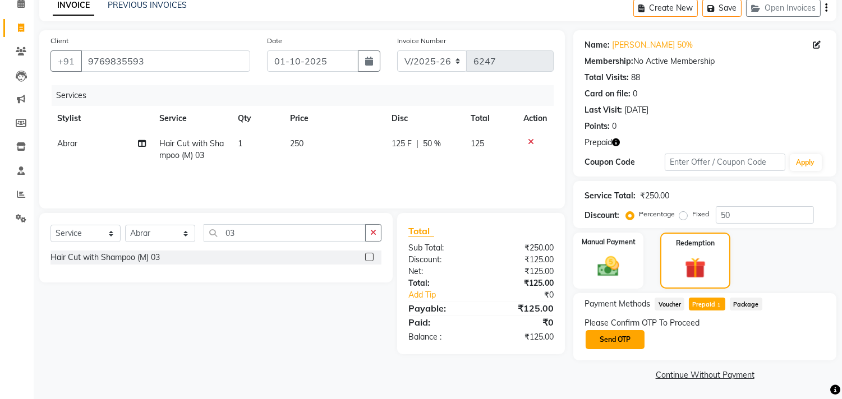
click at [615, 336] on button "Send OTP" at bounding box center [615, 339] width 59 height 19
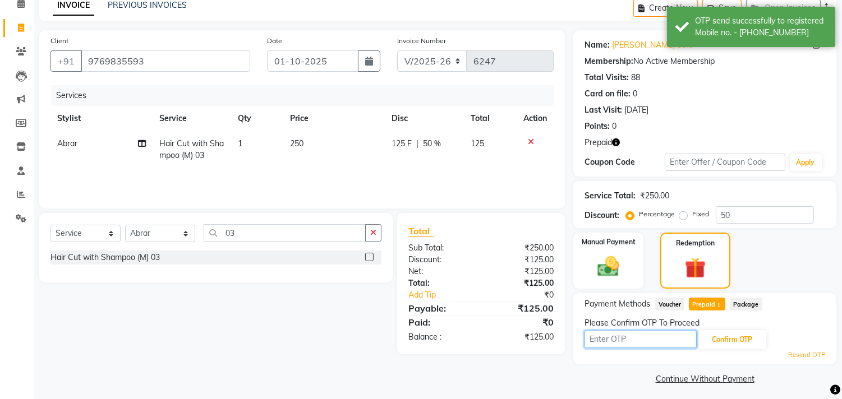
click at [614, 341] on input "text" at bounding box center [641, 339] width 112 height 17
type input "8100"
click at [747, 334] on button "Confirm OTP" at bounding box center [732, 339] width 68 height 19
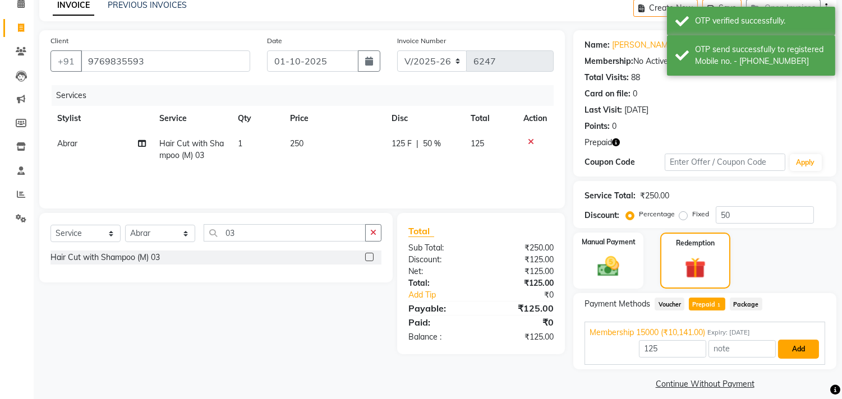
click at [786, 342] on button "Add" at bounding box center [798, 349] width 41 height 19
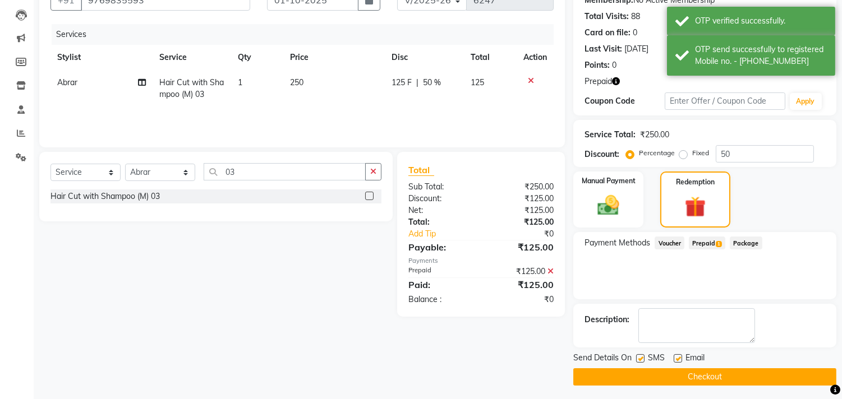
scroll to position [118, 0]
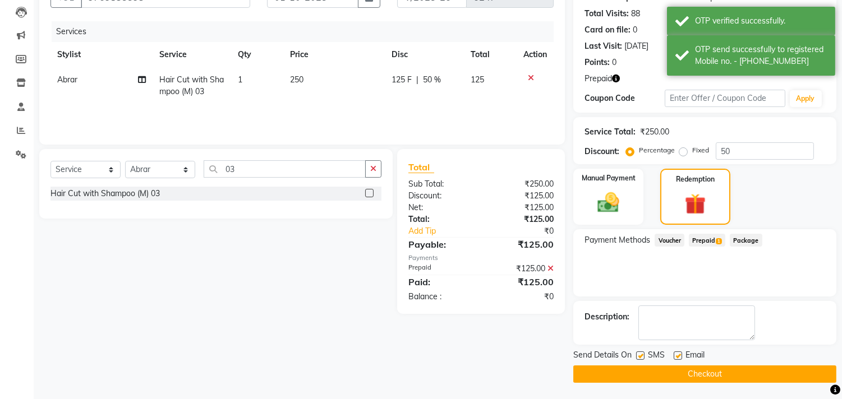
click at [683, 373] on button "Checkout" at bounding box center [704, 374] width 263 height 17
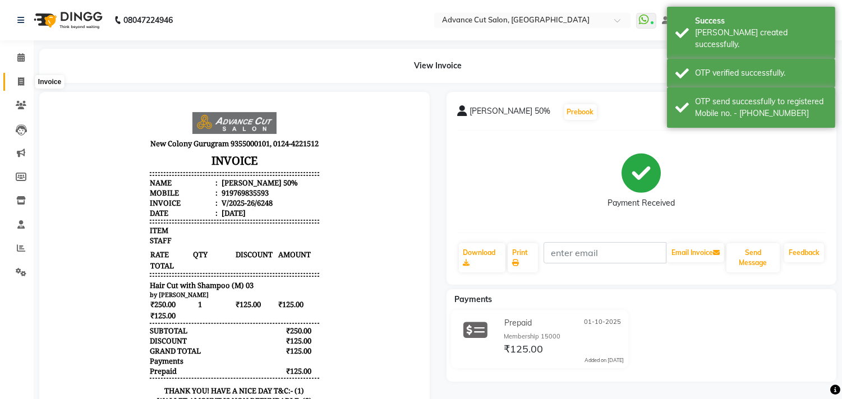
click at [22, 83] on icon at bounding box center [21, 81] width 6 height 8
select select "service"
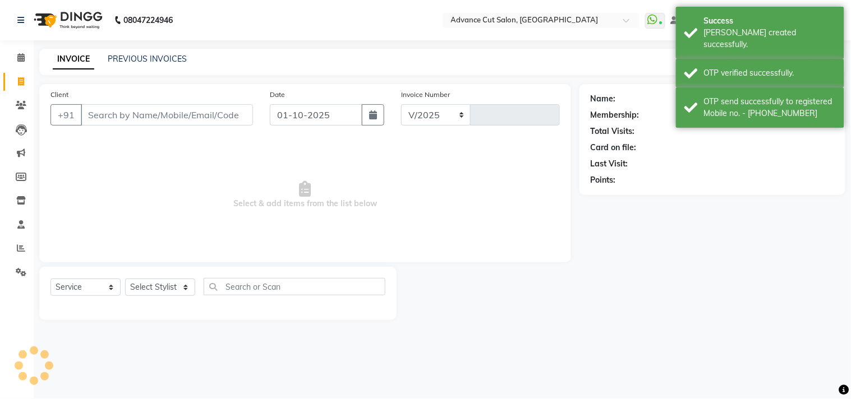
select select "922"
type input "6249"
click at [445, 59] on div "INVOICE PREVIOUS INVOICES Create New Save Open Invoices" at bounding box center [442, 62] width 806 height 26
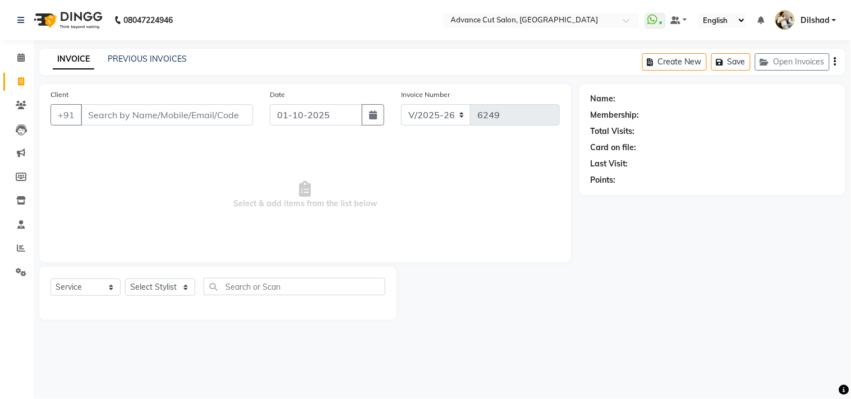
click at [236, 29] on nav "08047224946 Select Location × Advance Cut Salon, [GEOGRAPHIC_DATA] WhatsApp Sta…" at bounding box center [425, 20] width 851 height 40
click at [272, 52] on div "INVOICE PREVIOUS INVOICES Create New Save Open Invoices" at bounding box center [442, 62] width 806 height 26
click at [756, 66] on button "Open Invoices" at bounding box center [792, 61] width 75 height 17
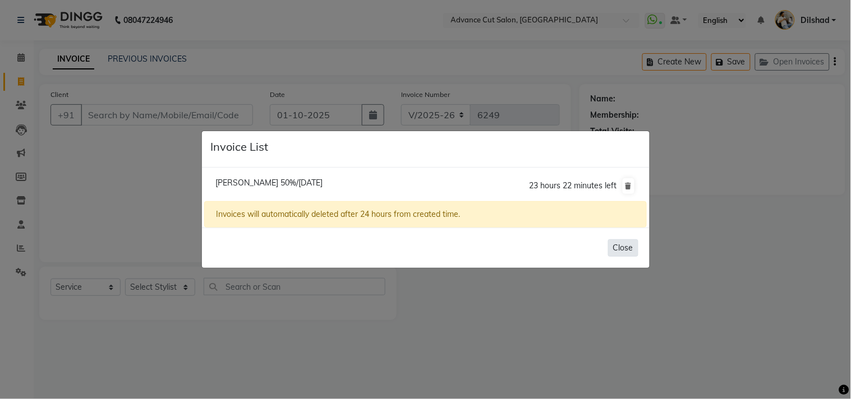
click at [620, 248] on button "Close" at bounding box center [623, 248] width 30 height 17
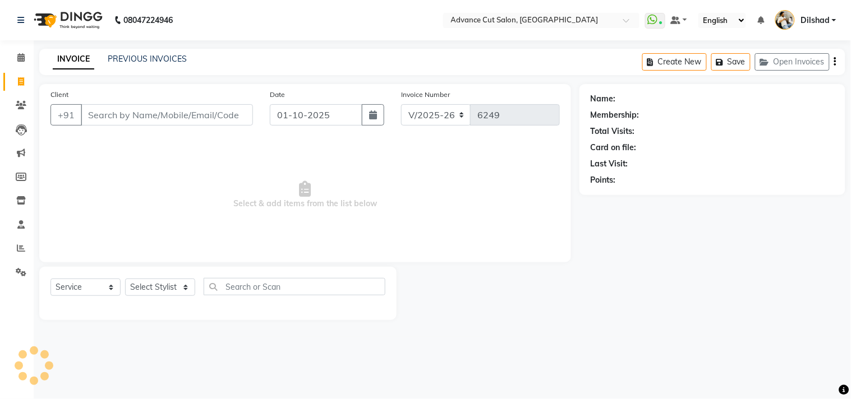
click at [286, 57] on div "INVOICE PREVIOUS INVOICES Create New Save Open Invoices" at bounding box center [442, 62] width 806 height 26
click at [214, 31] on nav "08047224946 Select Location × Advance Cut Salon, [GEOGRAPHIC_DATA] WhatsApp Sta…" at bounding box center [425, 20] width 851 height 40
select select "922"
select select "service"
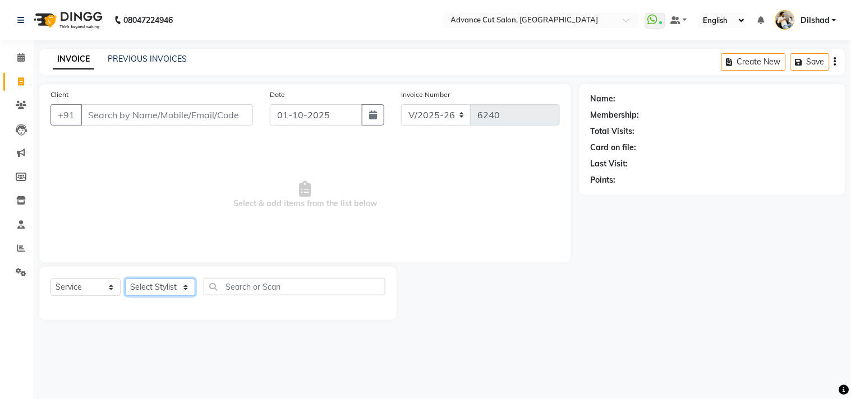
click at [154, 293] on select "Select Stylist [PERSON_NAME] [PERSON_NAME] [PERSON_NAME] [PERSON_NAME] [PERSON_…" at bounding box center [160, 287] width 70 height 17
select select "15343"
click at [125, 279] on select "Select Stylist [PERSON_NAME] [PERSON_NAME] [PERSON_NAME] [PERSON_NAME] [PERSON_…" at bounding box center [160, 287] width 70 height 17
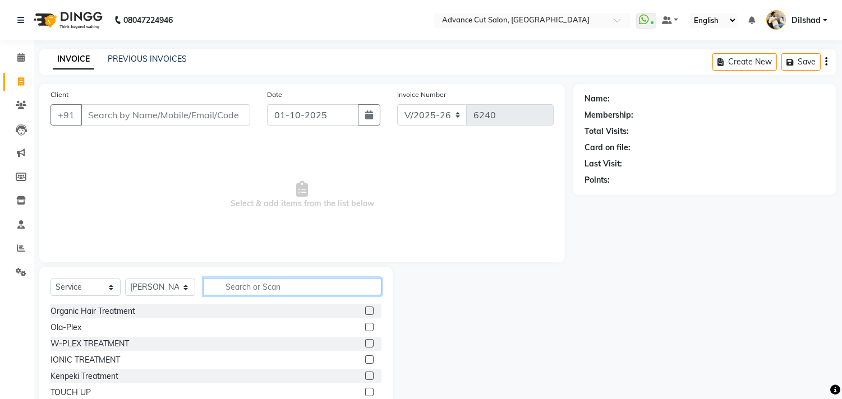
click at [233, 285] on input "text" at bounding box center [293, 286] width 178 height 17
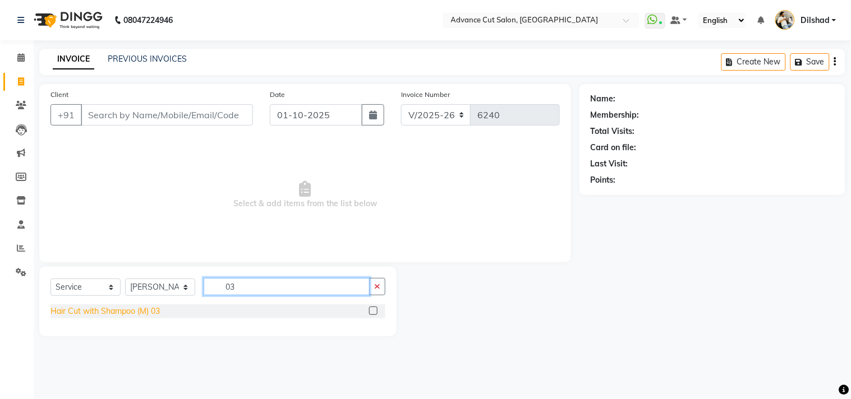
type input "03"
click at [130, 315] on div "Hair Cut with Shampoo (M) 03" at bounding box center [104, 312] width 109 height 12
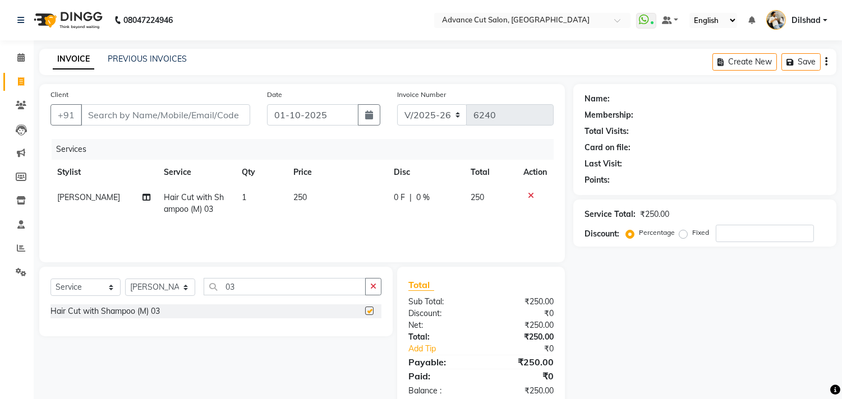
checkbox input "false"
click at [97, 114] on input "Client" at bounding box center [165, 114] width 169 height 21
type input "8"
type input "0"
type input "8076136114"
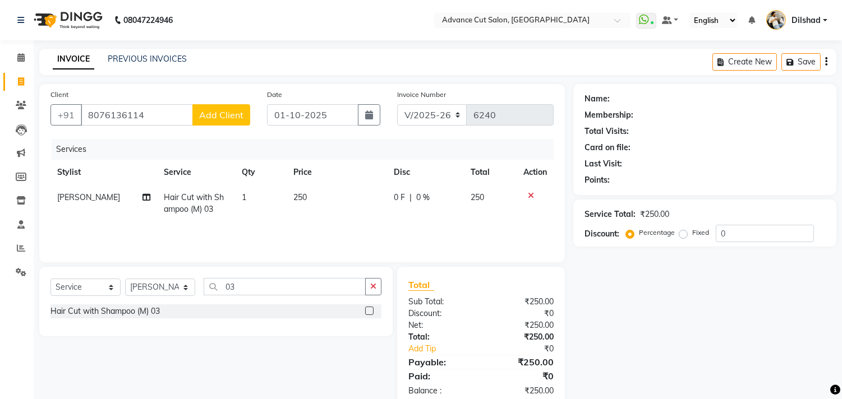
click at [209, 107] on button "Add Client" at bounding box center [221, 114] width 58 height 21
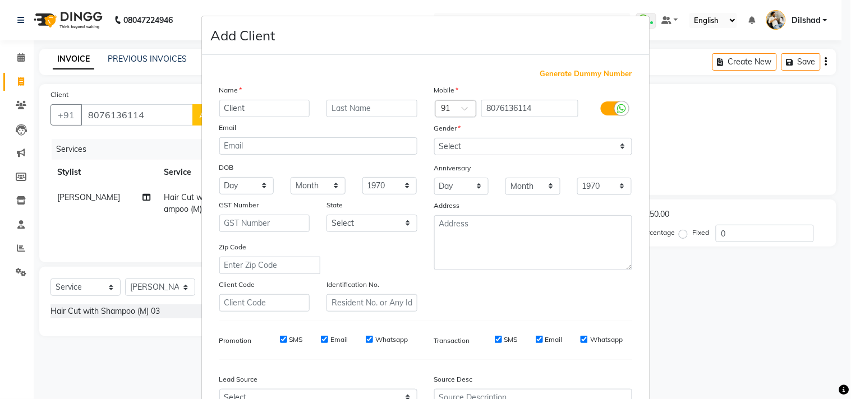
type input "Client"
click at [452, 139] on select "Select [DEMOGRAPHIC_DATA] [DEMOGRAPHIC_DATA] Other Prefer Not To Say" at bounding box center [533, 146] width 198 height 17
select select "[DEMOGRAPHIC_DATA]"
click at [434, 138] on select "Select [DEMOGRAPHIC_DATA] [DEMOGRAPHIC_DATA] Other Prefer Not To Say" at bounding box center [533, 146] width 198 height 17
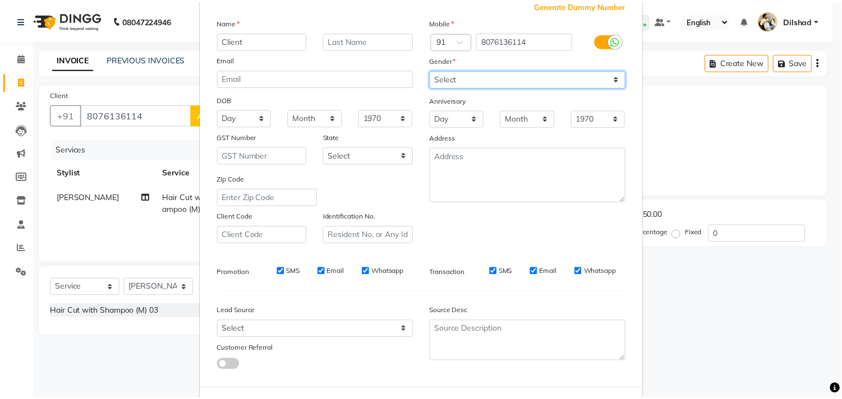
scroll to position [119, 0]
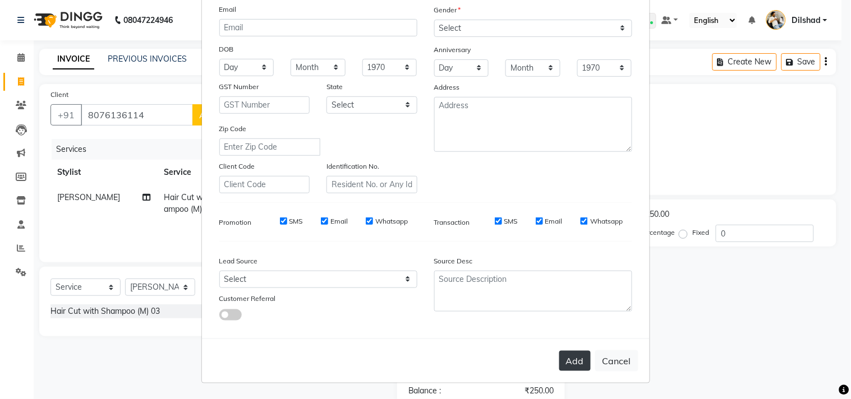
click at [559, 366] on button "Add" at bounding box center [574, 361] width 31 height 20
select select
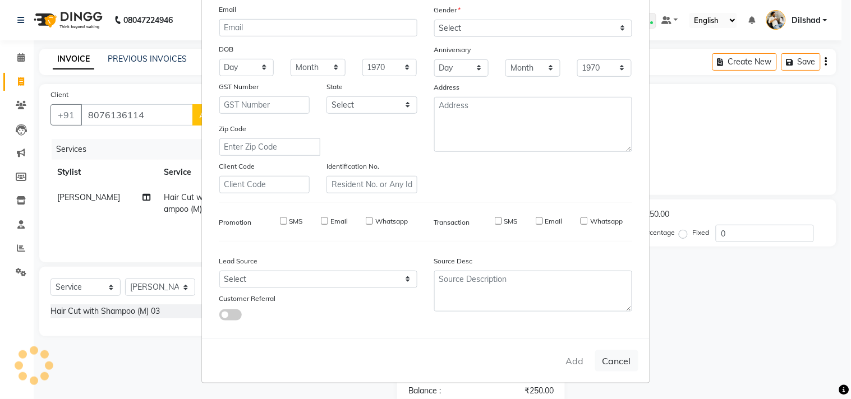
select select
checkbox input "false"
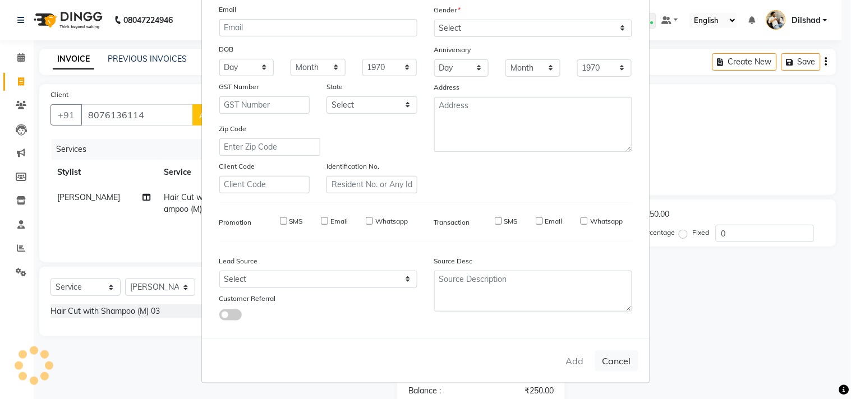
checkbox input "false"
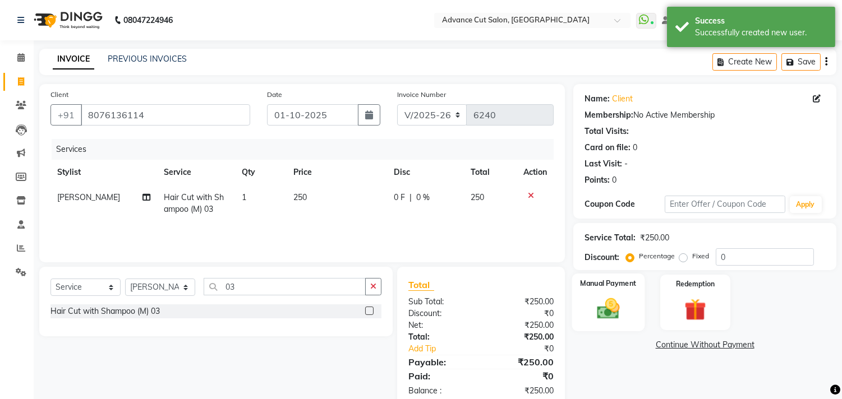
drag, startPoint x: 619, startPoint y: 307, endPoint x: 637, endPoint y: 310, distance: 18.2
click at [618, 309] on img at bounding box center [608, 309] width 37 height 26
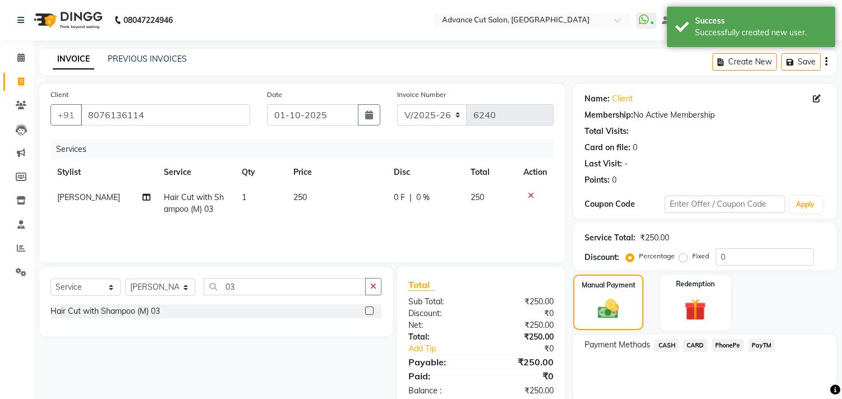
click at [767, 343] on span "PayTM" at bounding box center [761, 345] width 27 height 13
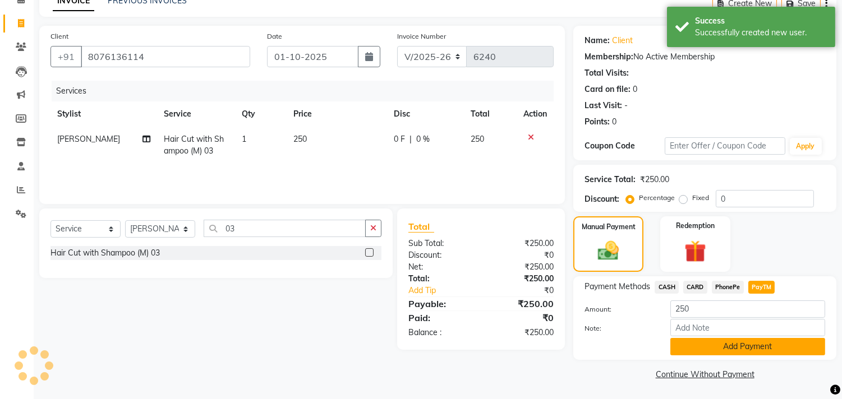
click at [756, 346] on button "Add Payment" at bounding box center [747, 346] width 155 height 17
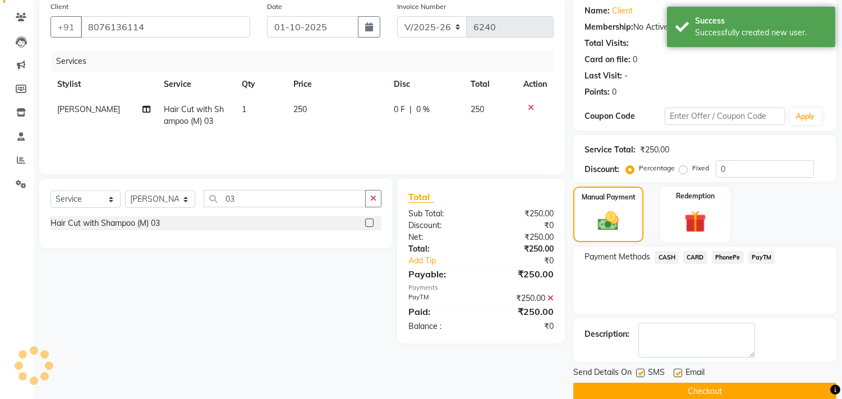
scroll to position [105, 0]
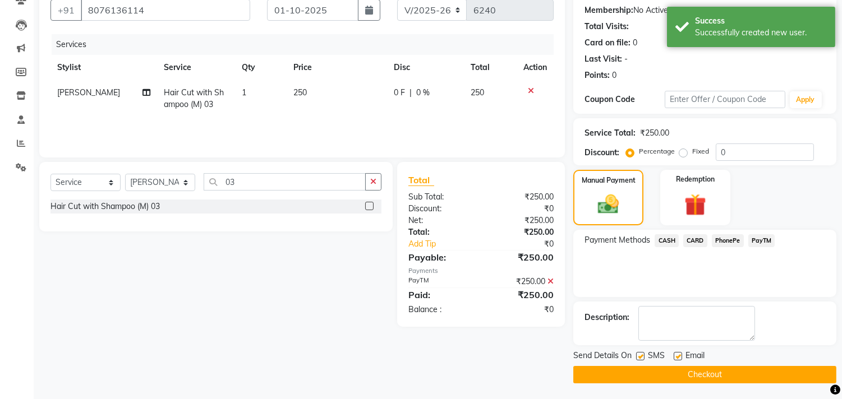
click at [738, 374] on button "Checkout" at bounding box center [704, 374] width 263 height 17
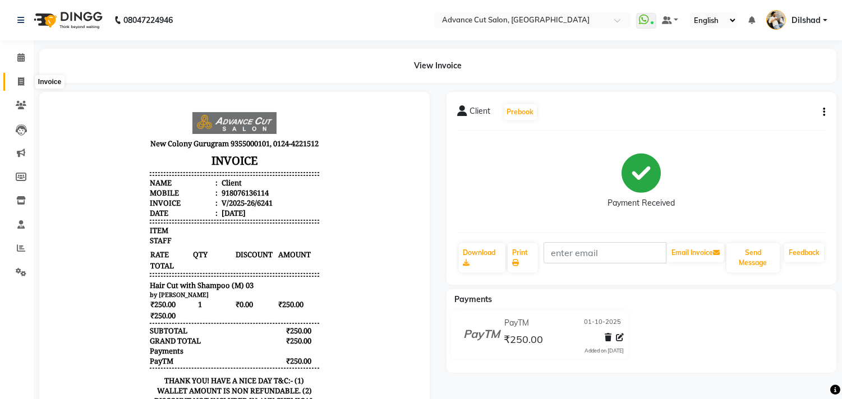
click at [21, 79] on icon at bounding box center [21, 81] width 6 height 8
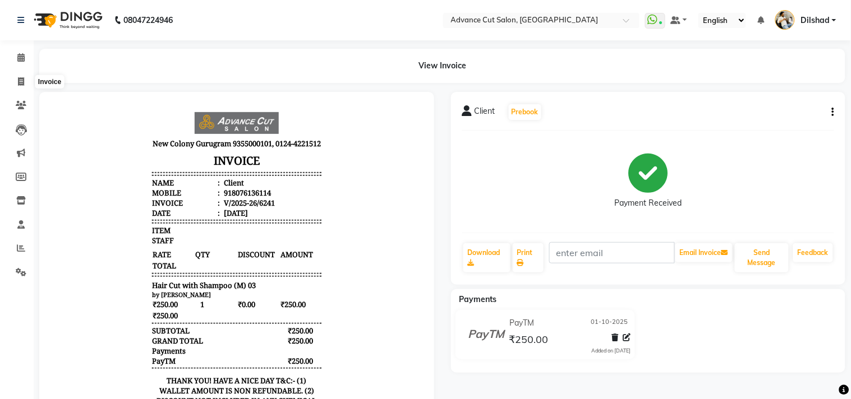
select select "service"
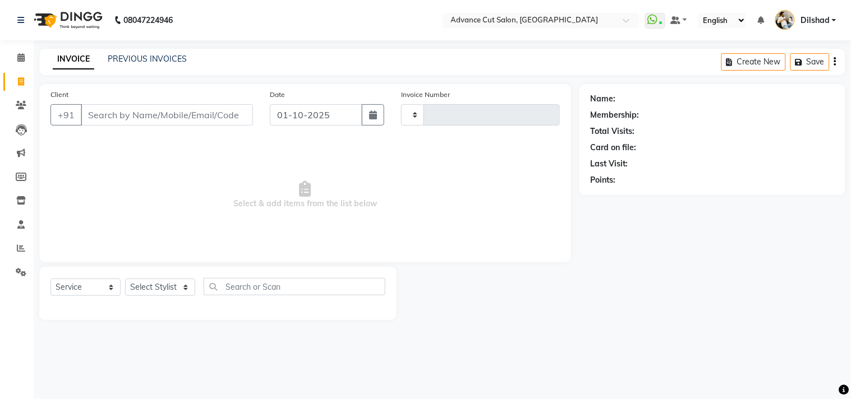
type input "6243"
select select "922"
click at [119, 116] on input "Client" at bounding box center [167, 114] width 172 height 21
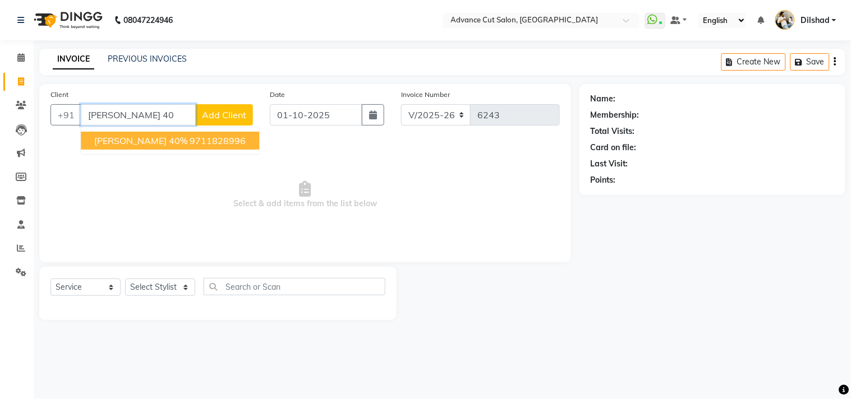
click at [141, 143] on span "ANEESH 40%" at bounding box center [140, 140] width 93 height 11
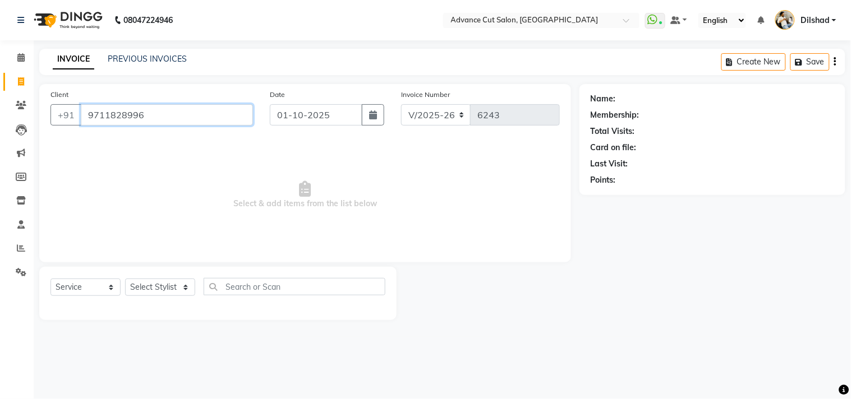
type input "9711828996"
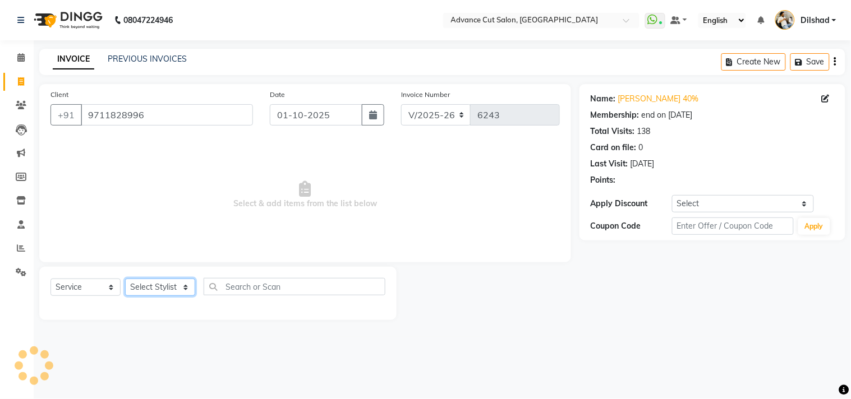
click at [161, 288] on select "Select Stylist [PERSON_NAME] [PERSON_NAME] [PERSON_NAME] [PERSON_NAME] [PERSON_…" at bounding box center [160, 287] width 70 height 17
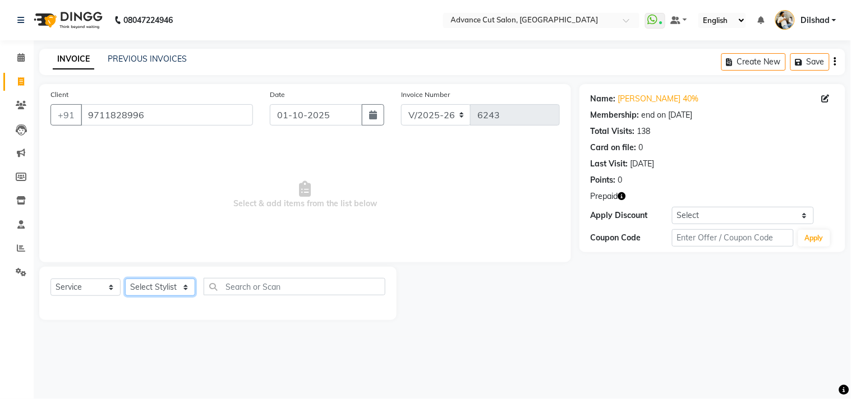
select select "15343"
click at [125, 279] on select "Select Stylist [PERSON_NAME] [PERSON_NAME] [PERSON_NAME] [PERSON_NAME] [PERSON_…" at bounding box center [160, 287] width 70 height 17
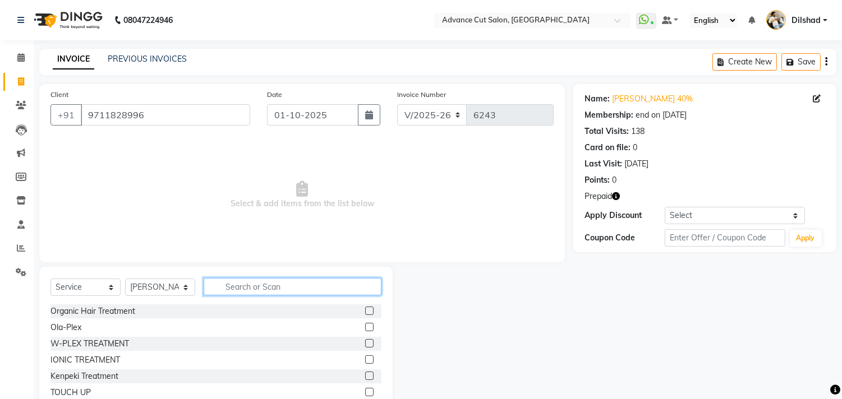
click at [227, 282] on input "text" at bounding box center [293, 286] width 178 height 17
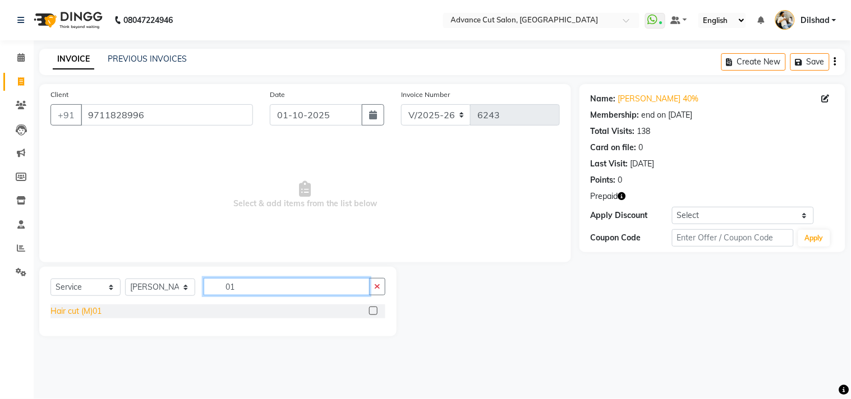
type input "01"
click at [84, 312] on div "Hair cut (M)01" at bounding box center [75, 312] width 51 height 12
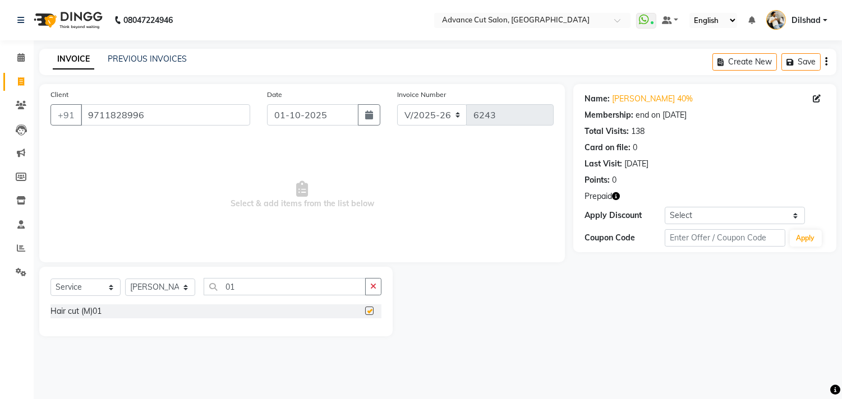
checkbox input "false"
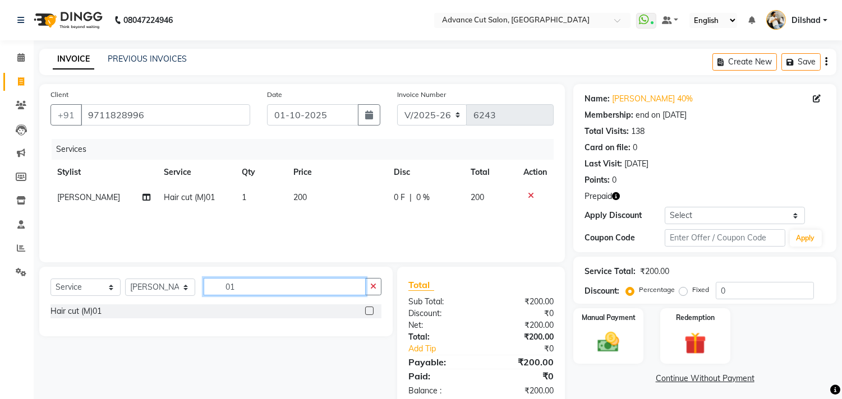
click at [256, 279] on input "01" at bounding box center [285, 286] width 162 height 17
type input "02"
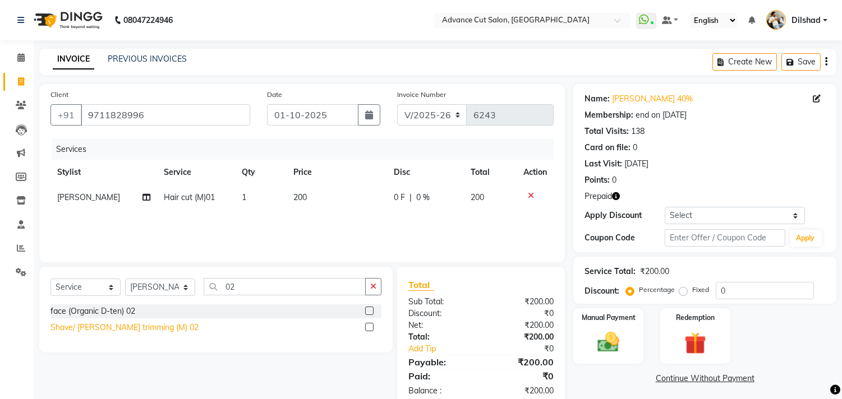
click at [132, 327] on div "Shave/ [PERSON_NAME] trimming (M) 02" at bounding box center [124, 328] width 148 height 12
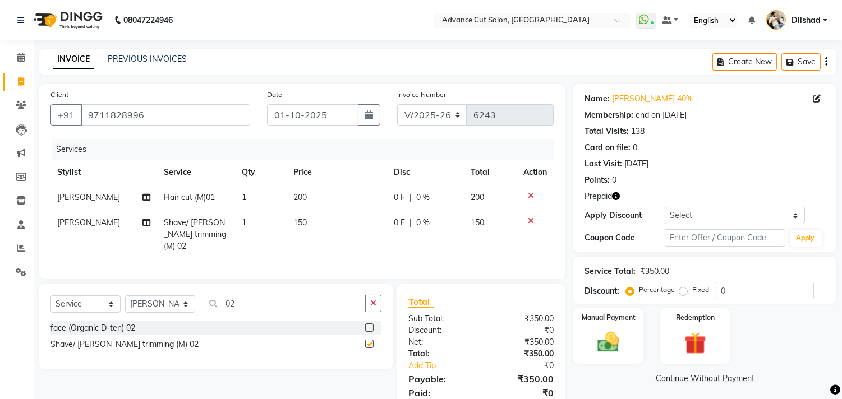
checkbox input "false"
click at [721, 292] on input "0" at bounding box center [765, 290] width 98 height 17
type input "40"
click at [688, 332] on img at bounding box center [695, 344] width 37 height 28
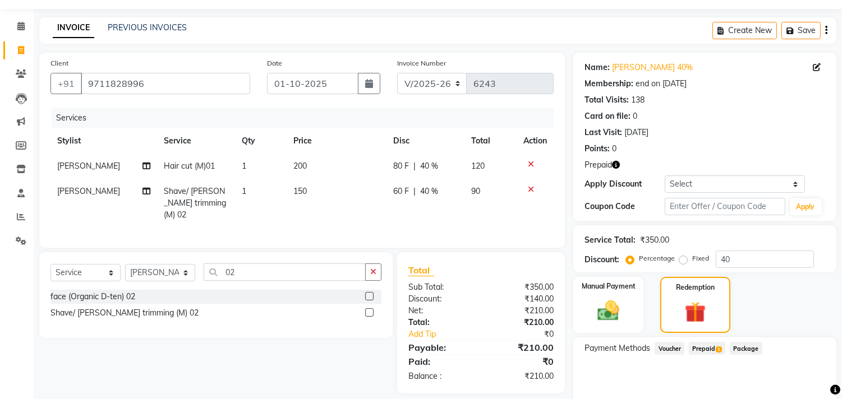
scroll to position [76, 0]
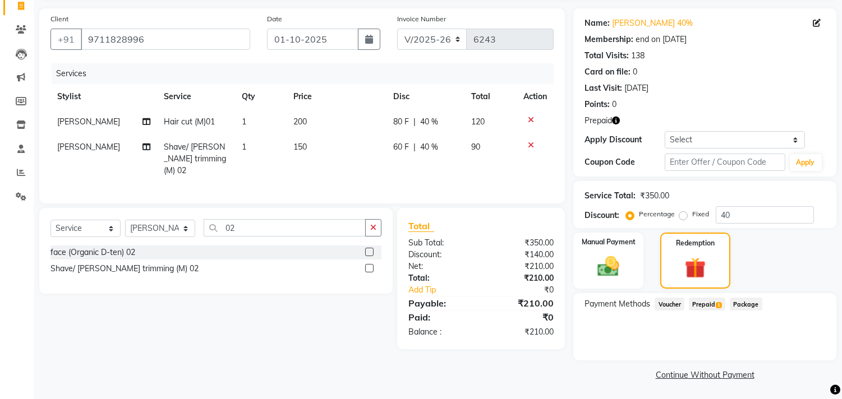
click at [713, 304] on span "Prepaid 1" at bounding box center [707, 304] width 36 height 13
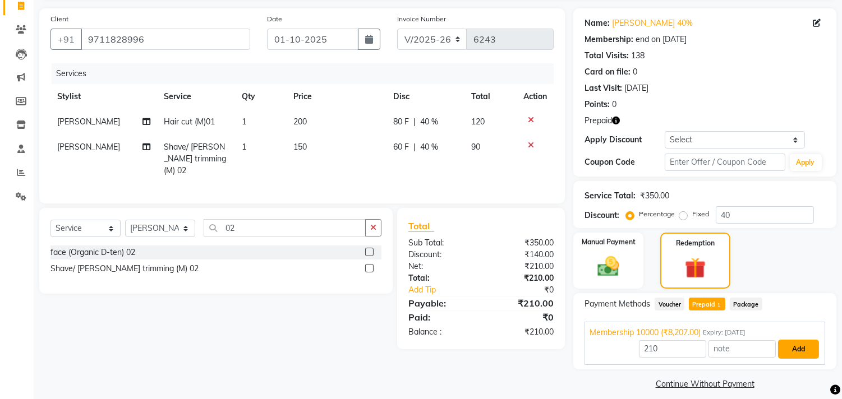
click at [788, 352] on button "Add" at bounding box center [798, 349] width 41 height 19
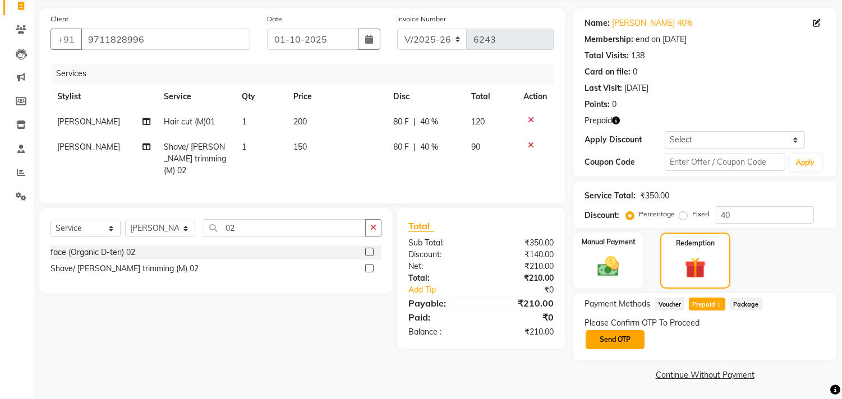
click at [613, 343] on button "Send OTP" at bounding box center [615, 339] width 59 height 19
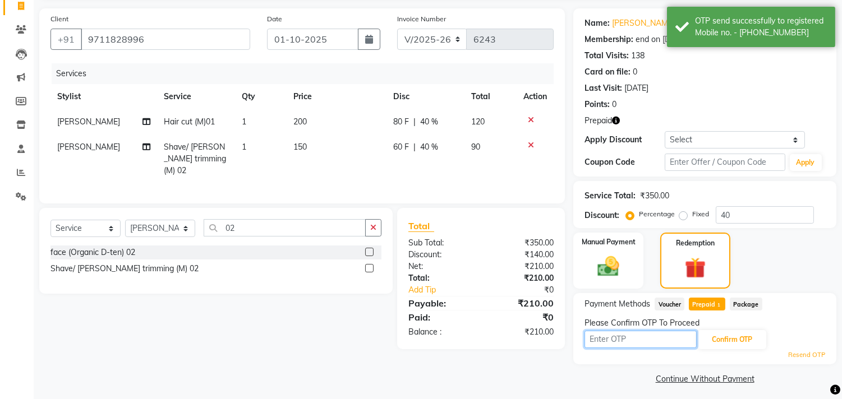
click at [615, 337] on input "text" at bounding box center [641, 339] width 112 height 17
type input "8100"
click at [736, 338] on button "Confirm OTP" at bounding box center [732, 339] width 68 height 19
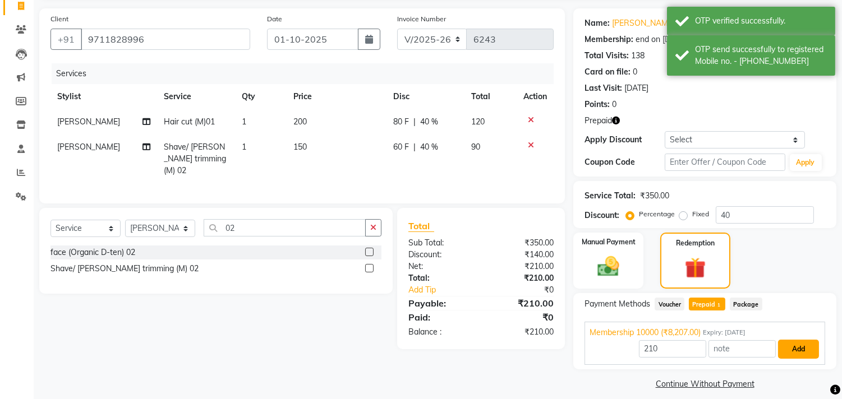
click at [805, 345] on button "Add" at bounding box center [798, 349] width 41 height 19
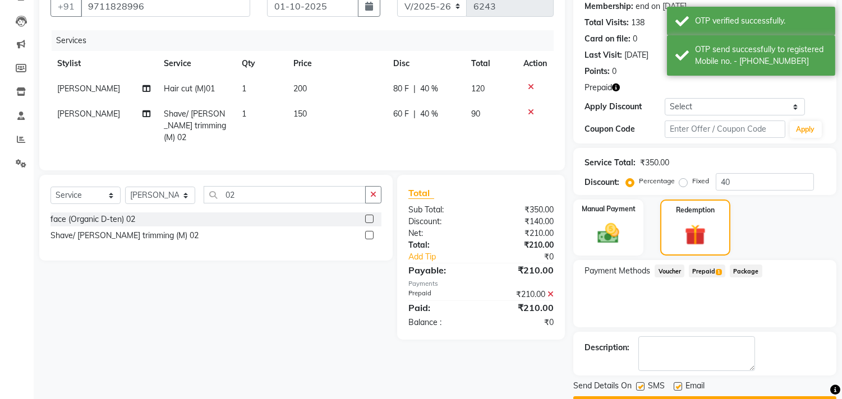
scroll to position [139, 0]
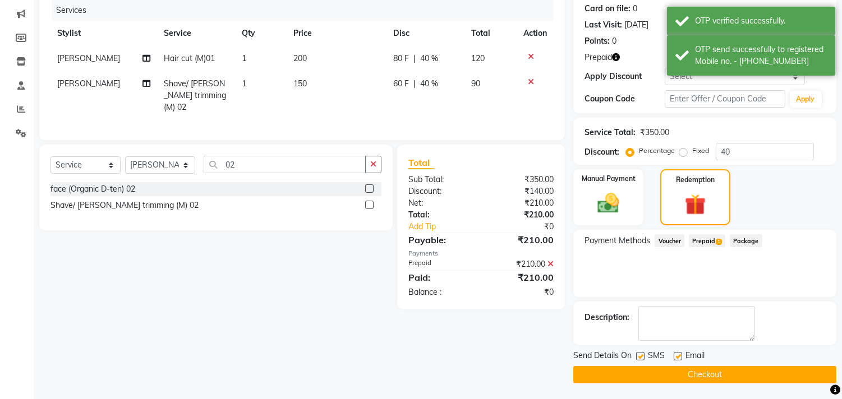
click at [663, 364] on div "Send Details On SMS Email Checkout" at bounding box center [704, 367] width 263 height 34
click at [659, 369] on button "Checkout" at bounding box center [704, 374] width 263 height 17
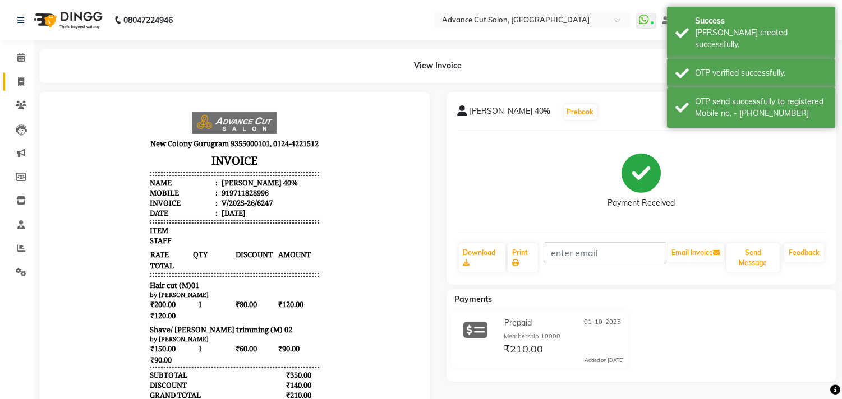
drag, startPoint x: 9, startPoint y: 81, endPoint x: 388, endPoint y: 1, distance: 387.6
click at [10, 81] on link "Invoice" at bounding box center [16, 82] width 27 height 19
select select "922"
select select "service"
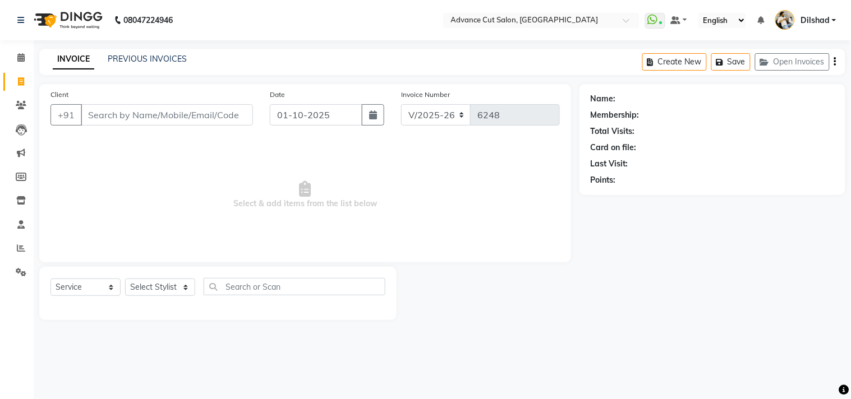
click at [227, 49] on div "INVOICE PREVIOUS INVOICES Create New Save Open Invoices" at bounding box center [442, 62] width 806 height 26
